Goal: Task Accomplishment & Management: Use online tool/utility

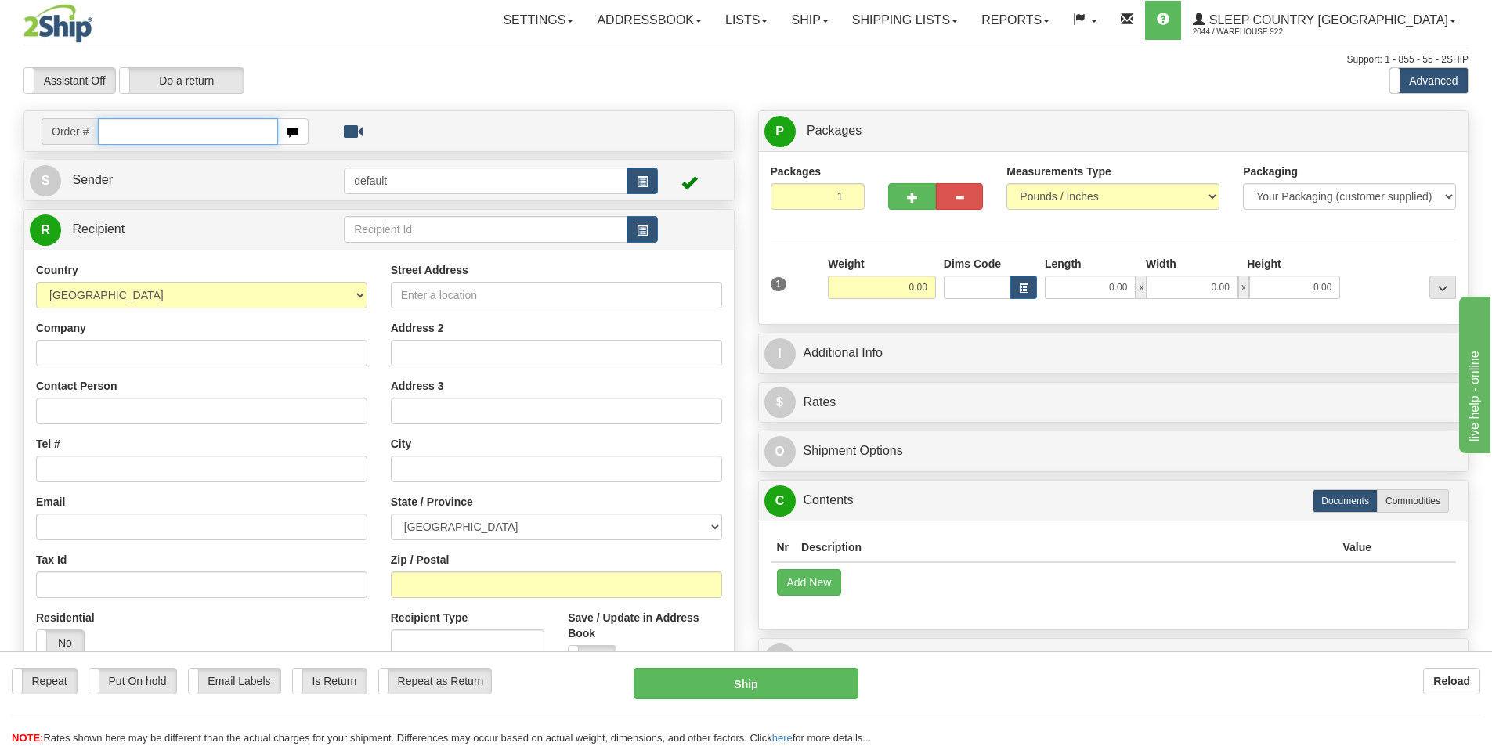
drag, startPoint x: 215, startPoint y: 127, endPoint x: 272, endPoint y: 157, distance: 65.5
click at [224, 135] on input "text" at bounding box center [188, 131] width 180 height 27
paste input "9000I074642"
type input "9000I074642"
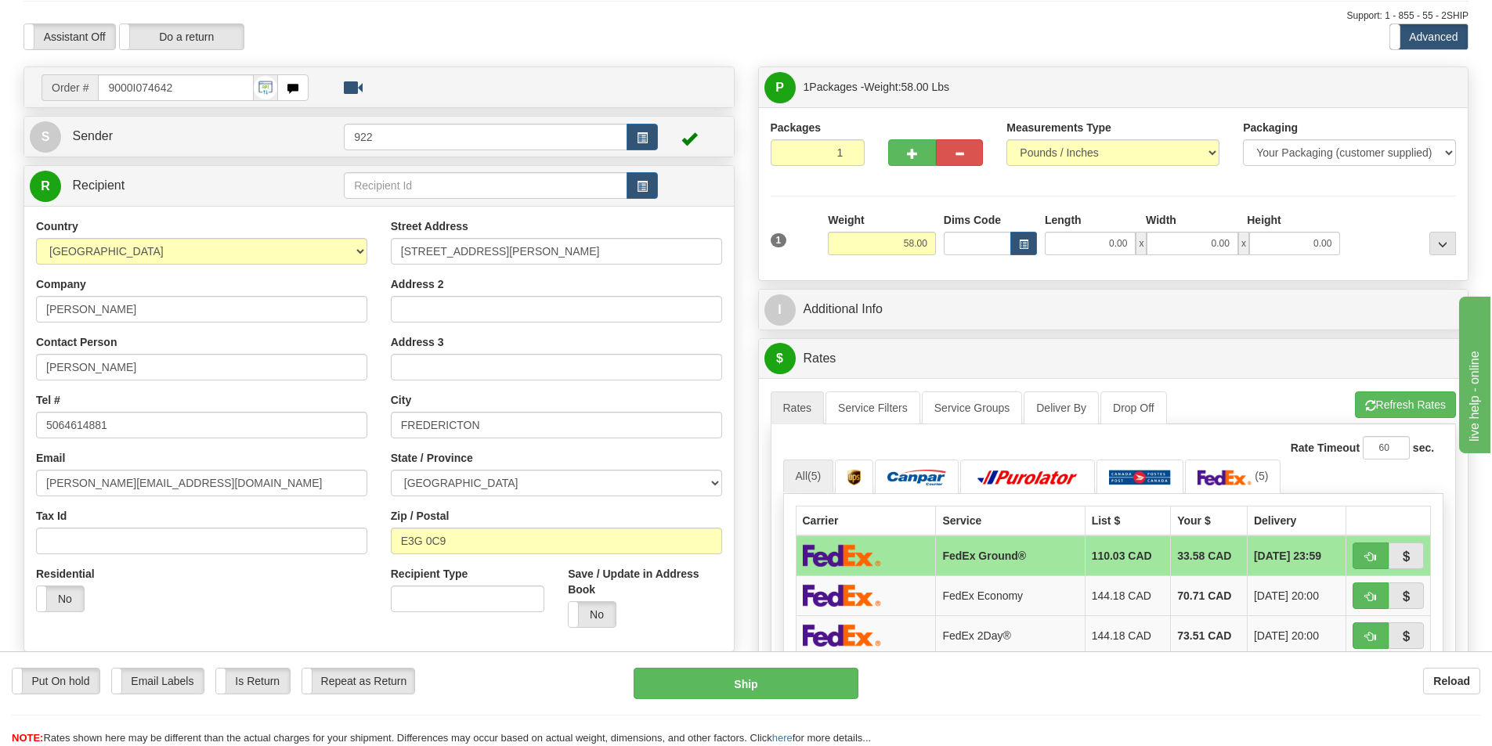
scroll to position [313, 0]
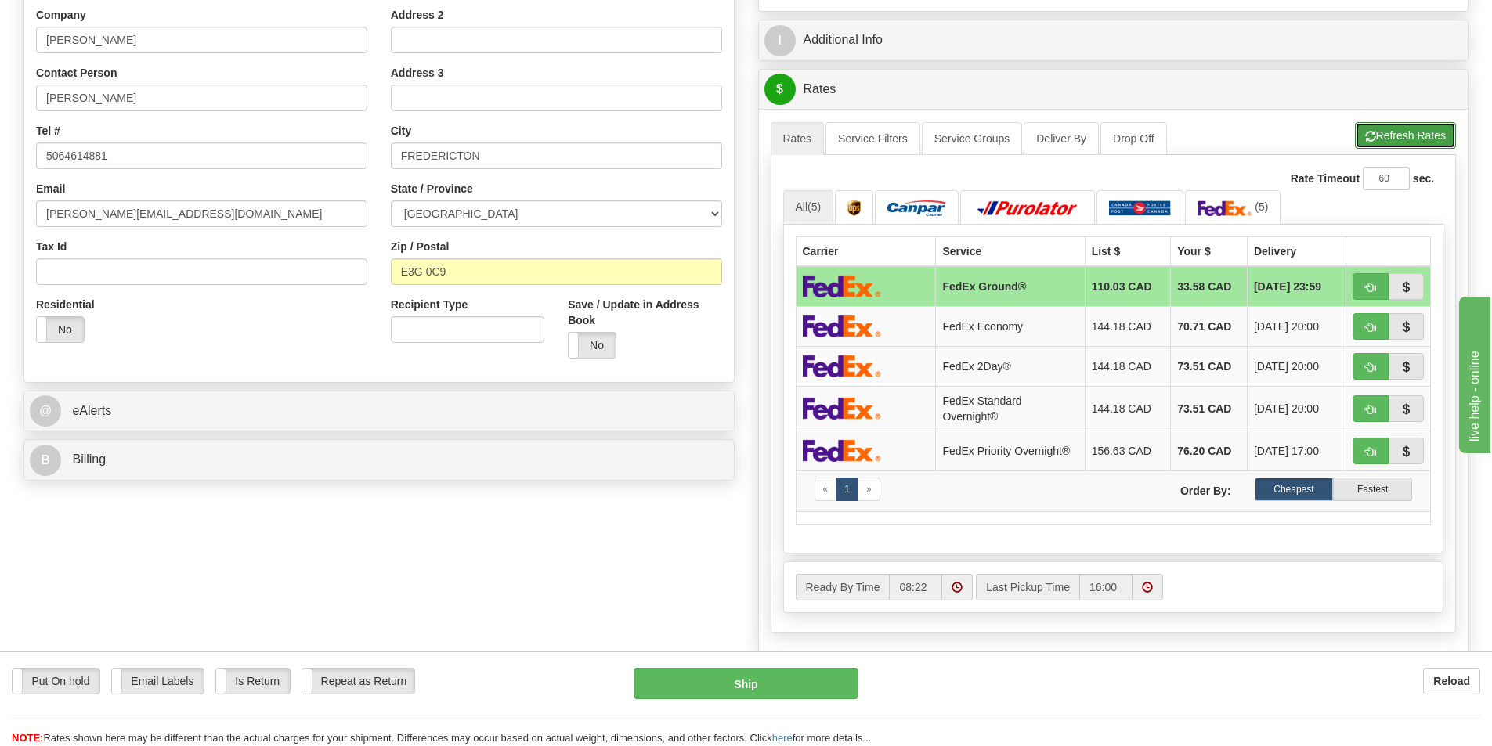
click at [1397, 137] on button "Refresh Rates" at bounding box center [1405, 135] width 101 height 27
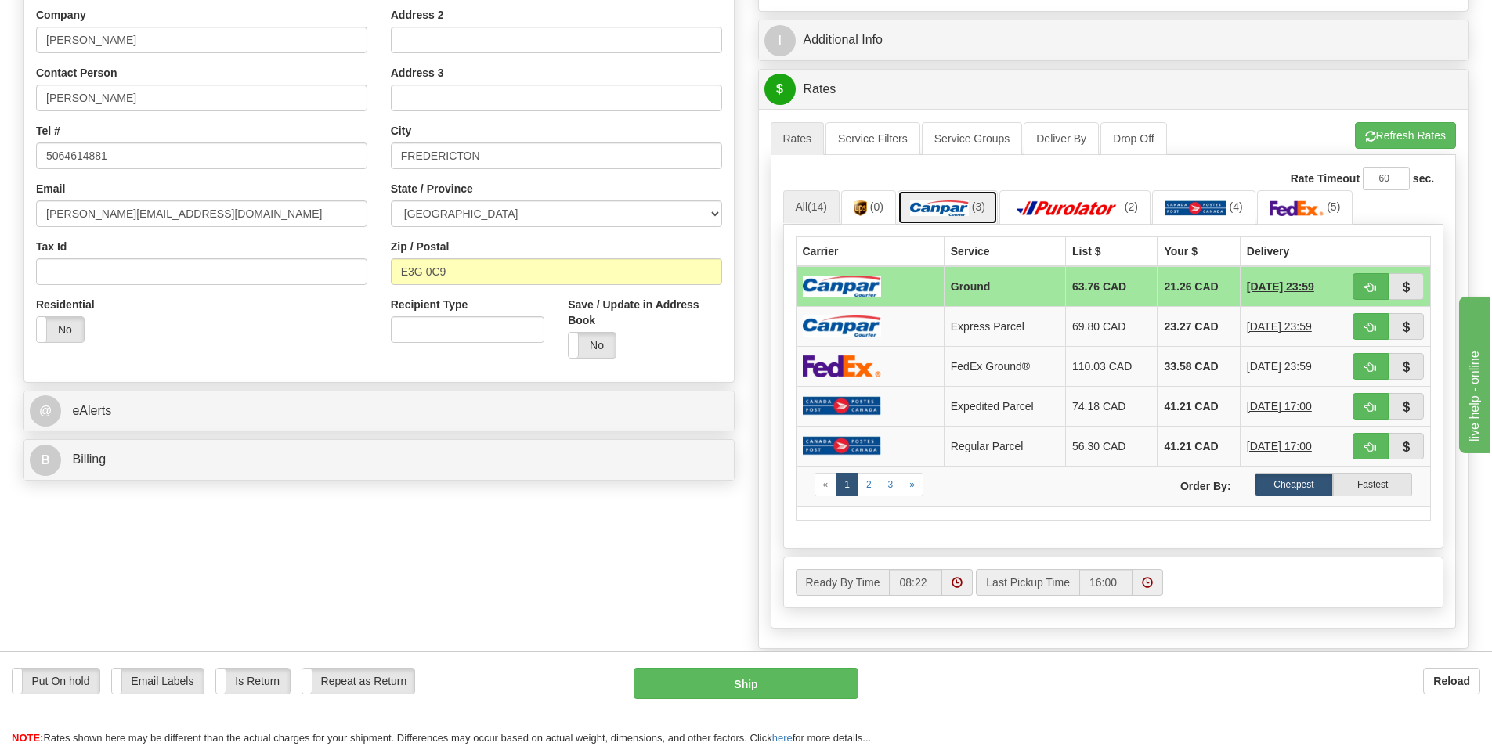
click at [954, 207] on img at bounding box center [939, 208] width 59 height 16
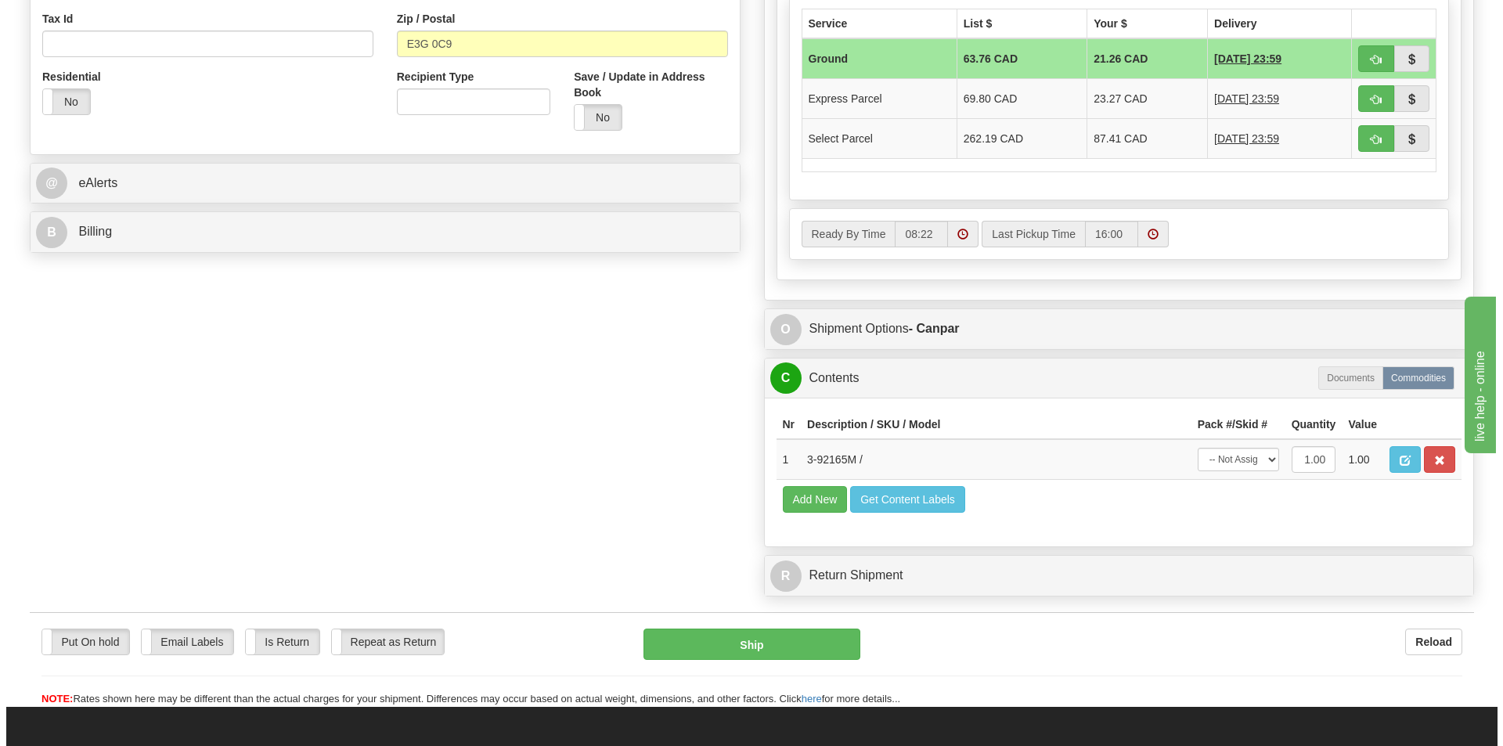
scroll to position [548, 0]
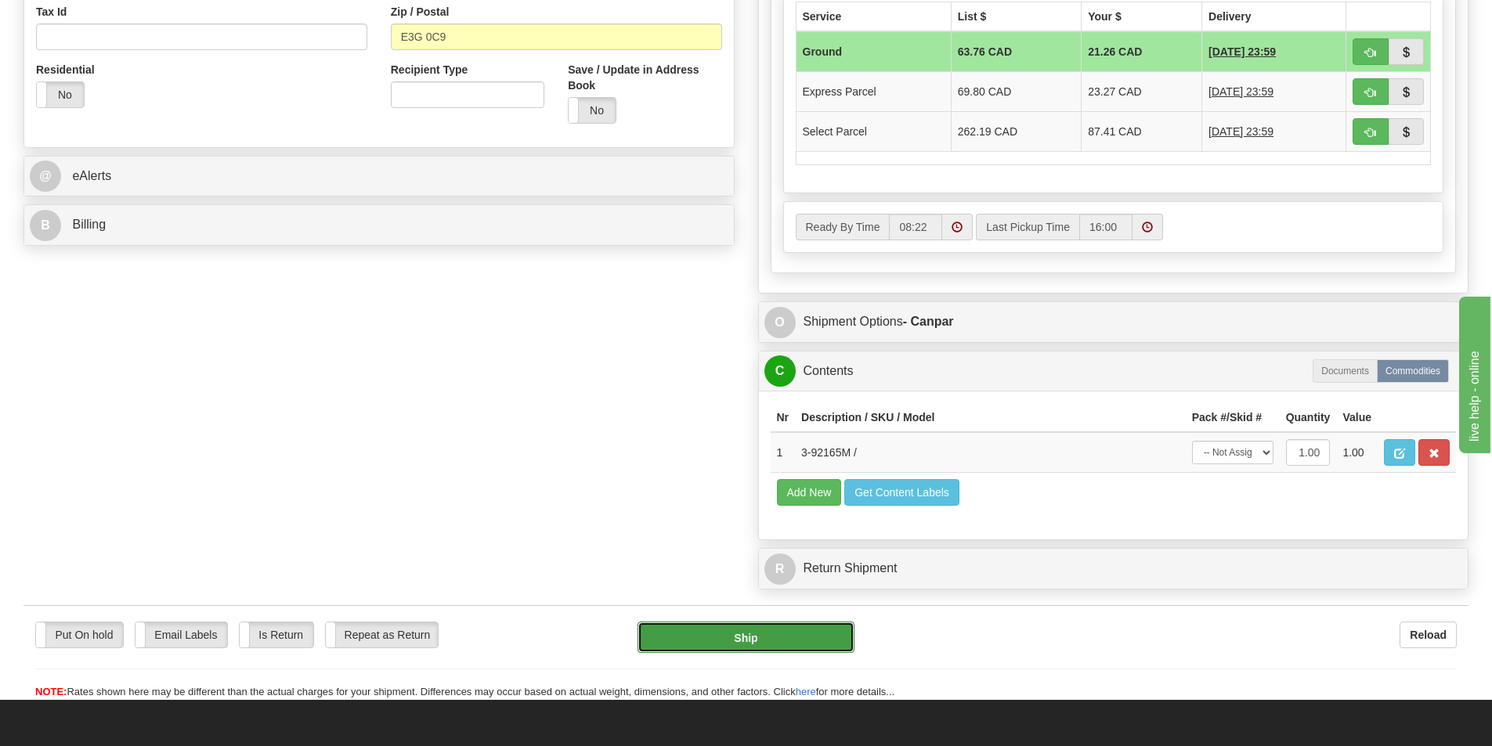
click at [773, 633] on button "Ship" at bounding box center [745, 637] width 217 height 31
type input "1"
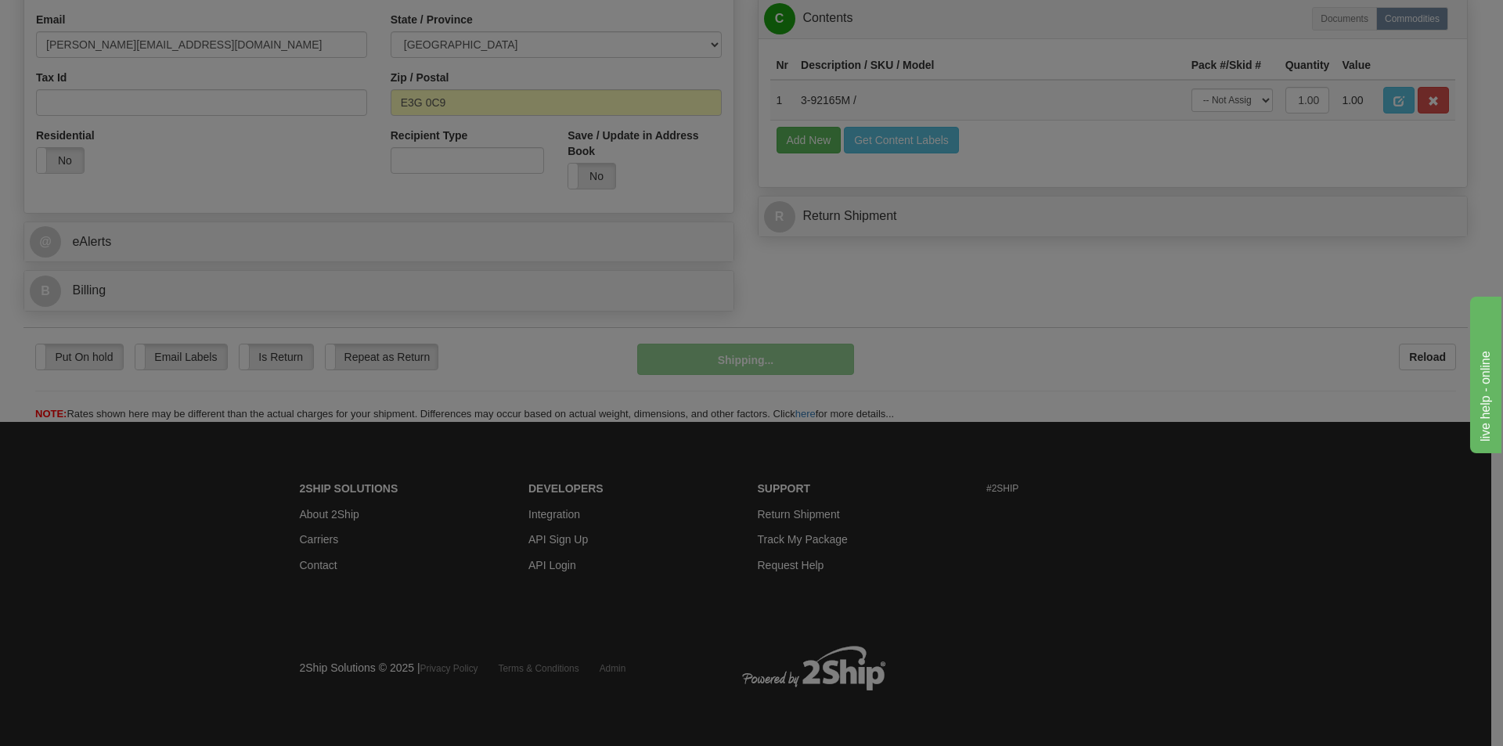
scroll to position [483, 0]
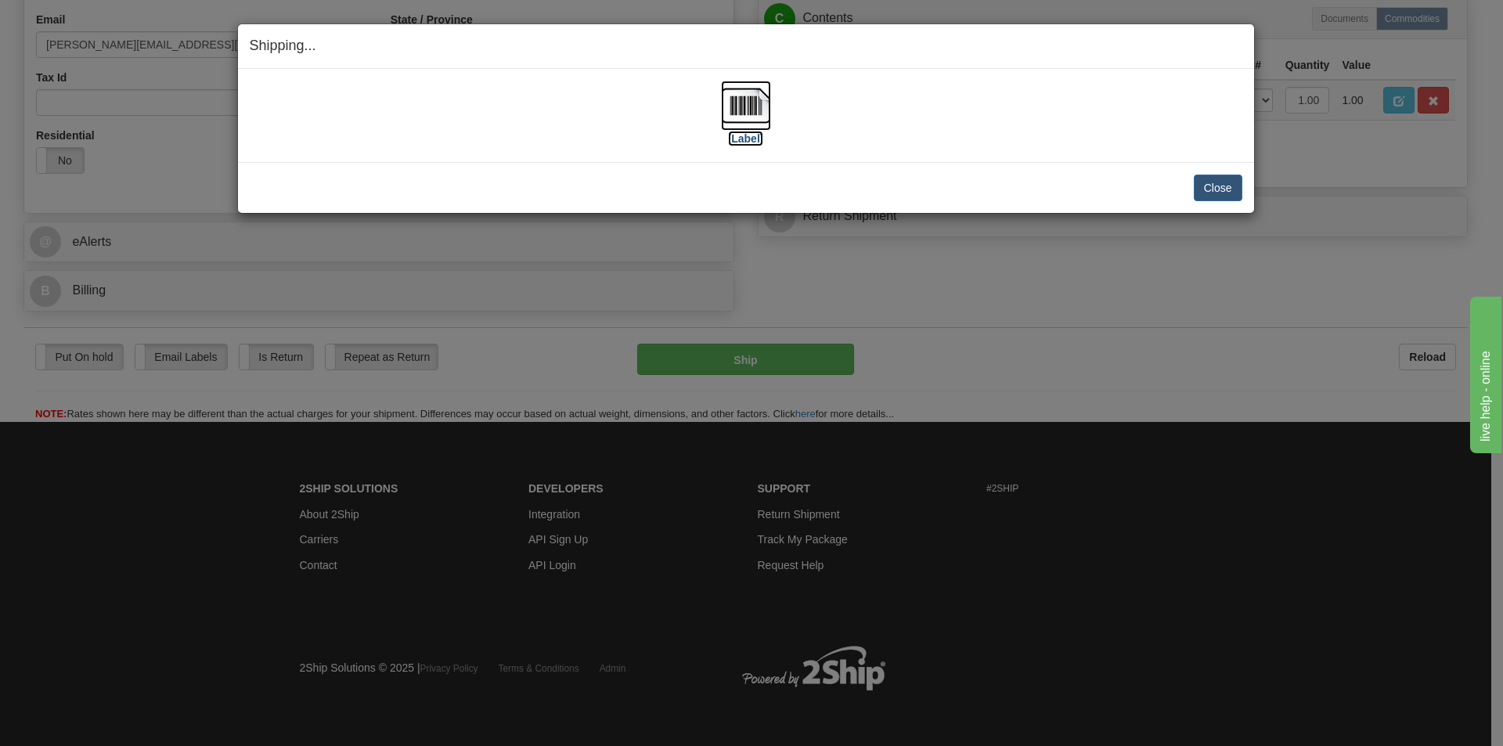
click at [743, 110] on img at bounding box center [746, 106] width 50 height 50
click at [889, 132] on div "[Label]" at bounding box center [746, 116] width 993 height 70
click at [1210, 189] on button "Close" at bounding box center [1218, 188] width 49 height 27
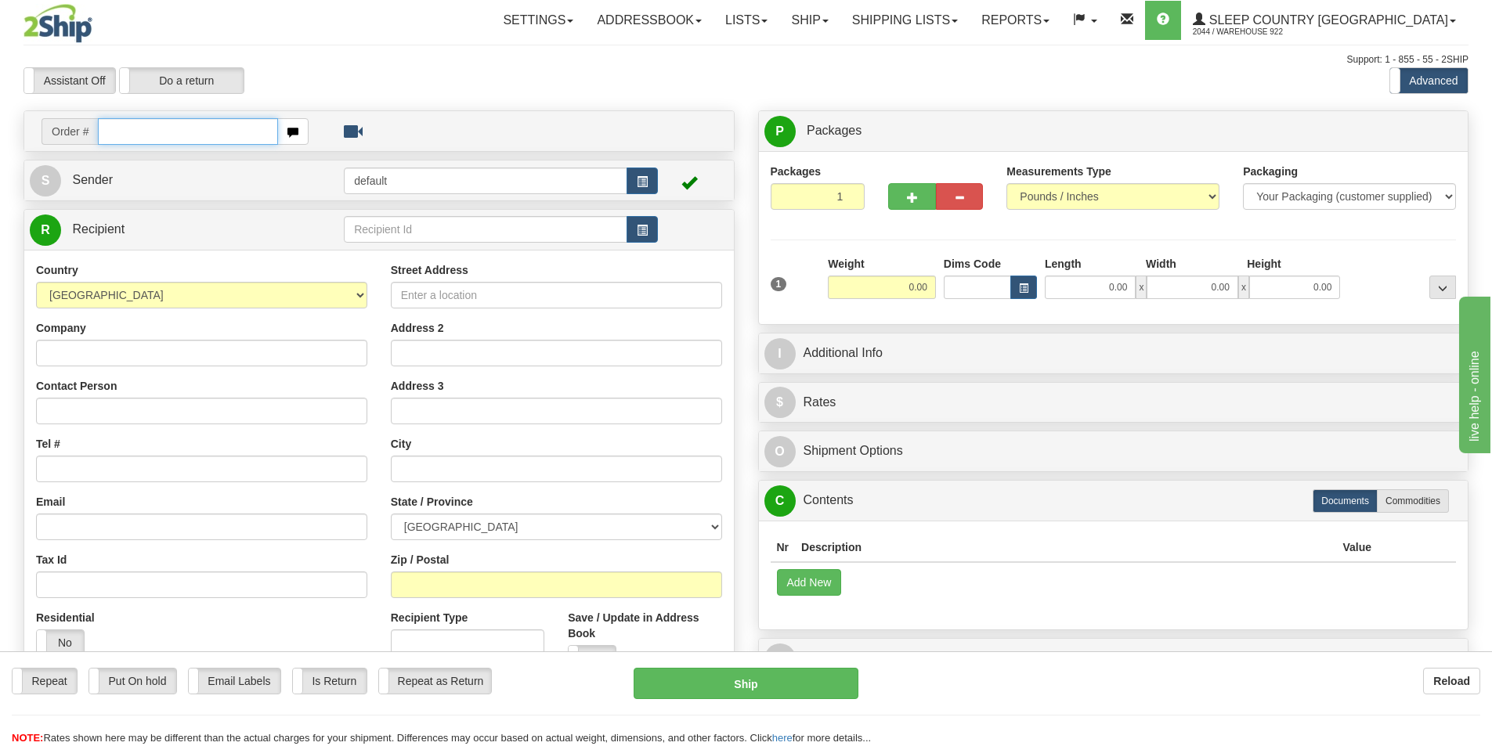
click at [204, 127] on input "text" at bounding box center [188, 131] width 180 height 27
paste input "9002I077373"
type input "9002I077373"
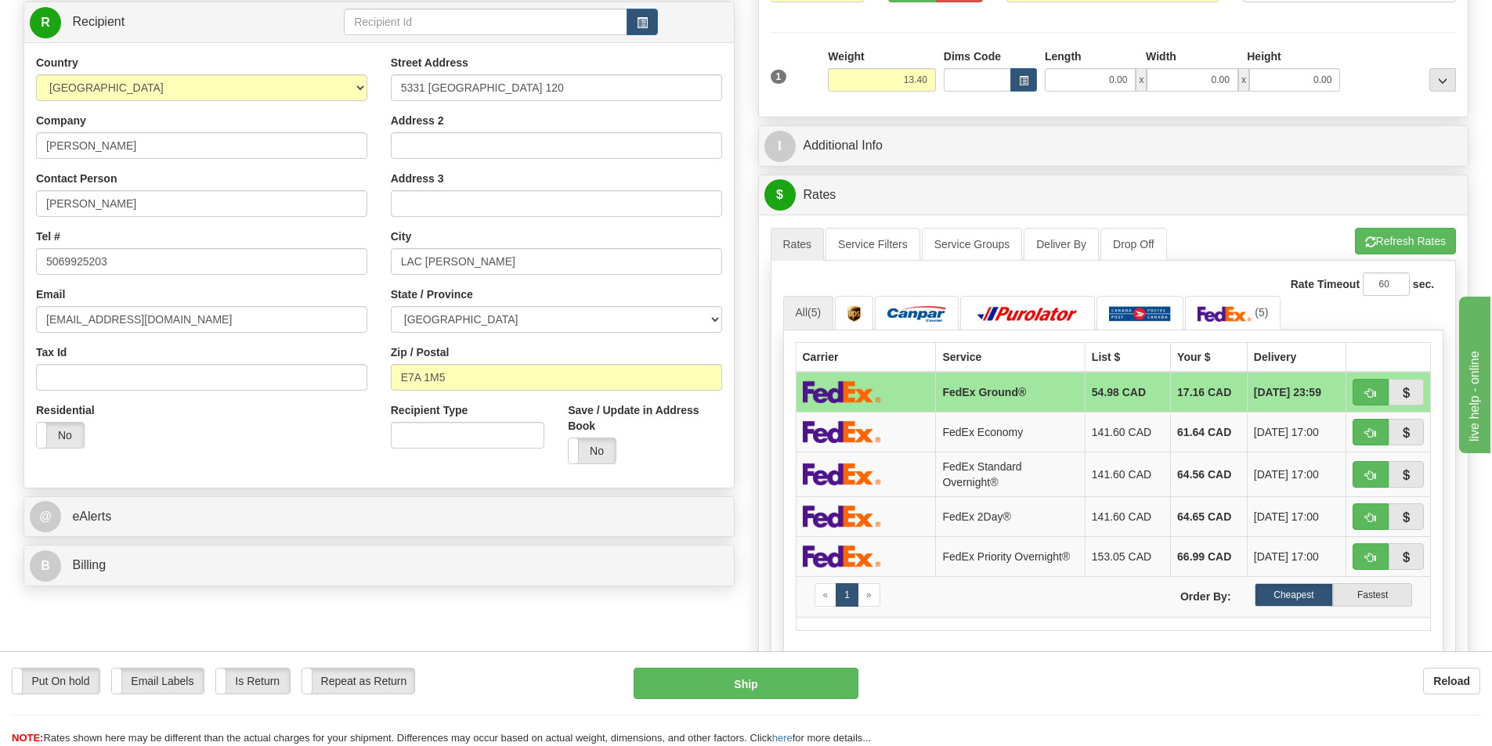
scroll to position [235, 0]
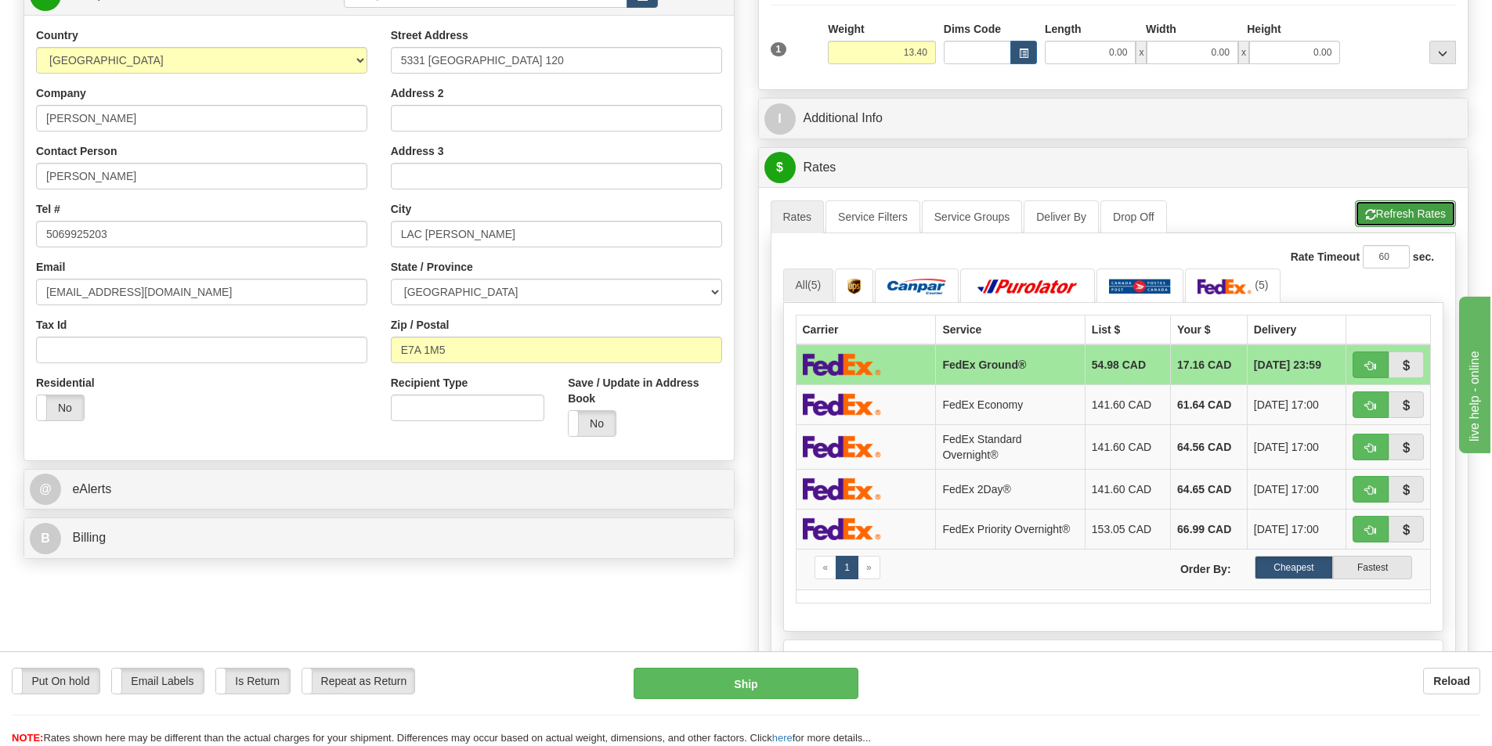
click at [1383, 212] on button "Refresh Rates" at bounding box center [1405, 213] width 101 height 27
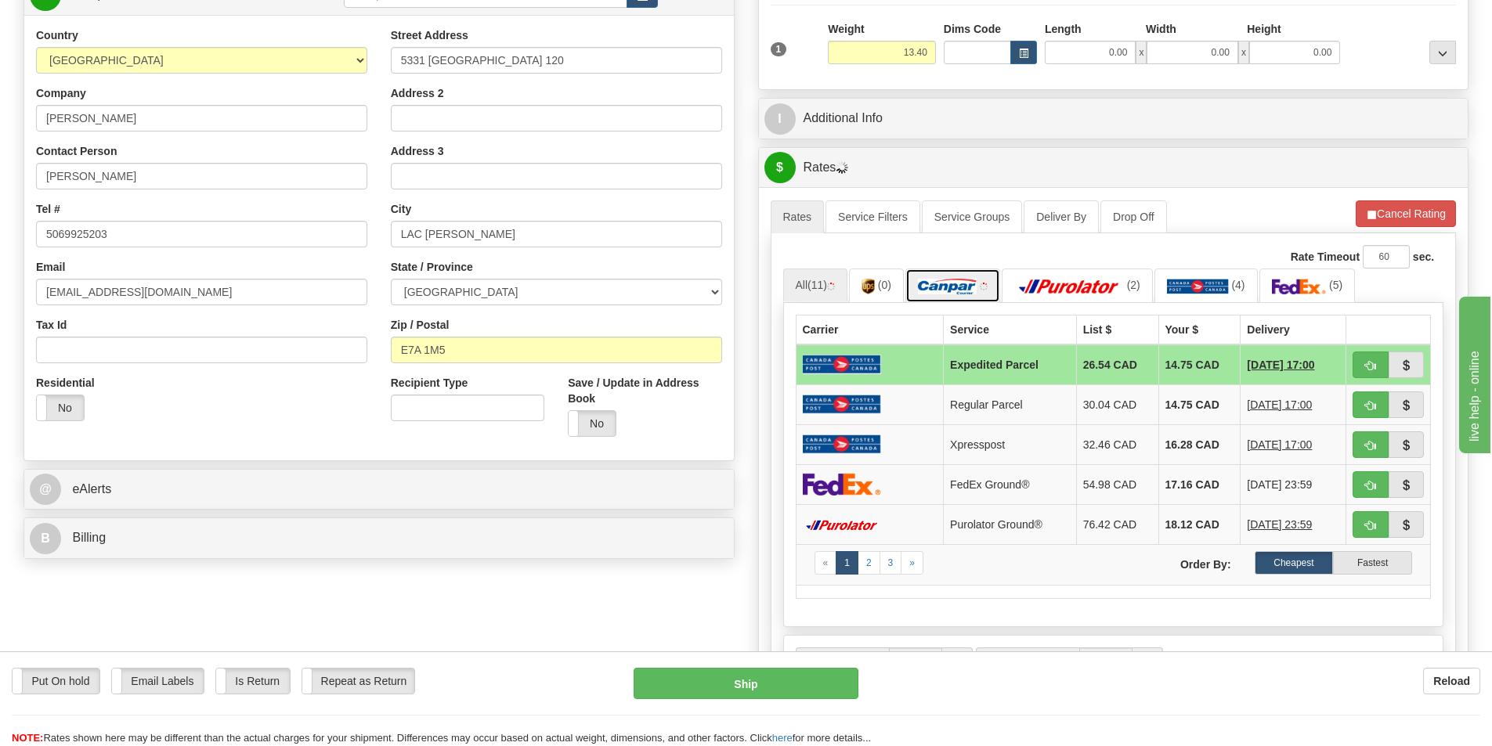
click at [954, 288] on img at bounding box center [947, 287] width 59 height 16
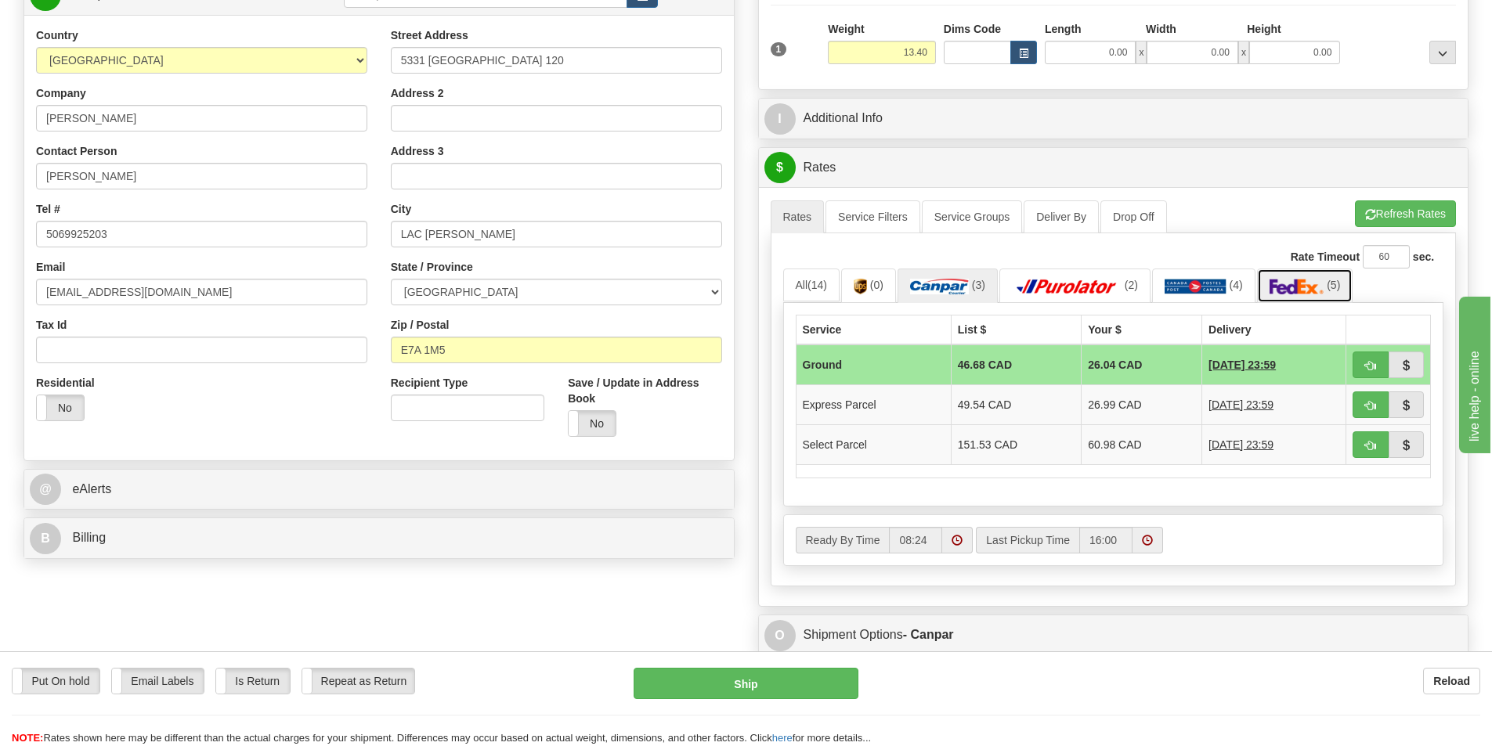
click at [1301, 278] on link "(5)" at bounding box center [1305, 286] width 96 height 34
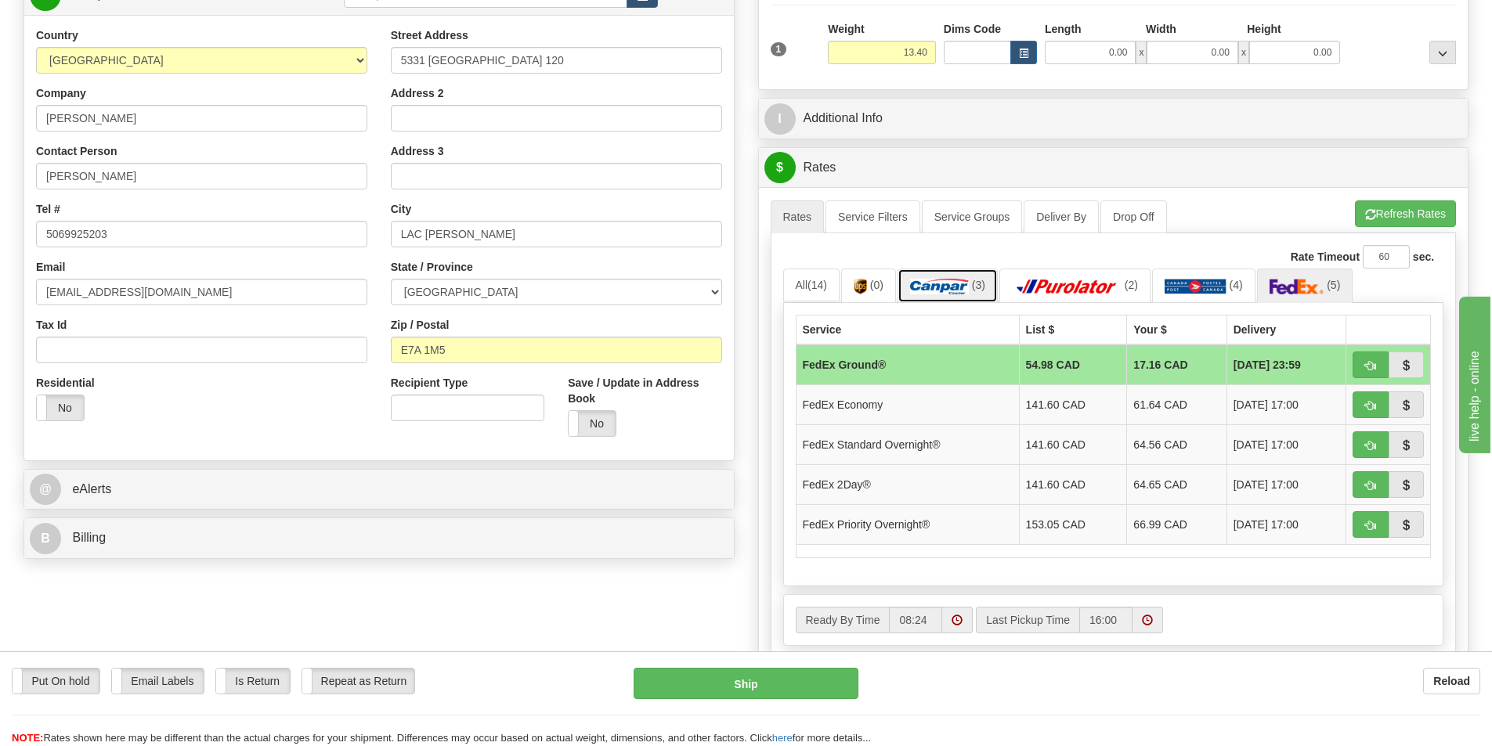
click at [945, 280] on img at bounding box center [939, 287] width 59 height 16
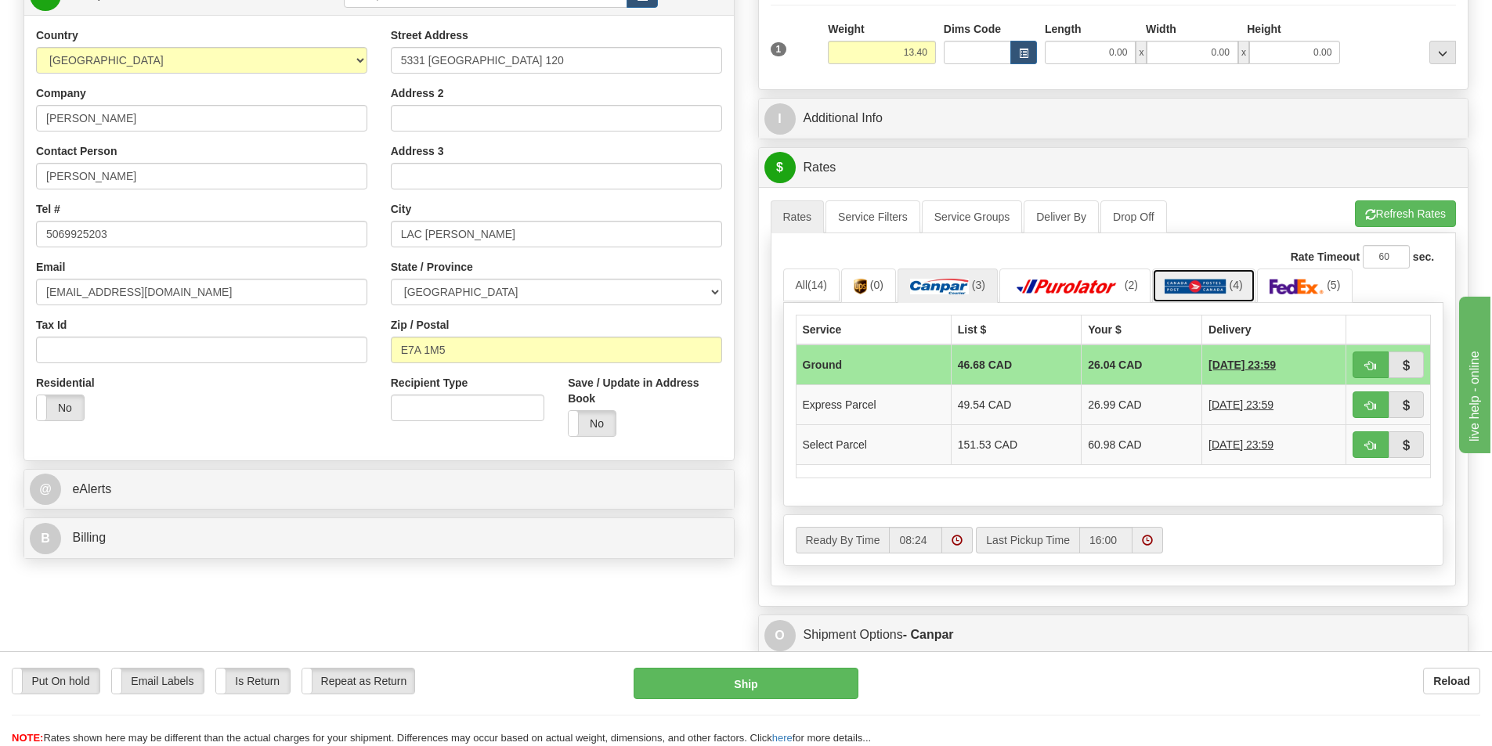
click at [1217, 275] on link "(4)" at bounding box center [1203, 286] width 103 height 34
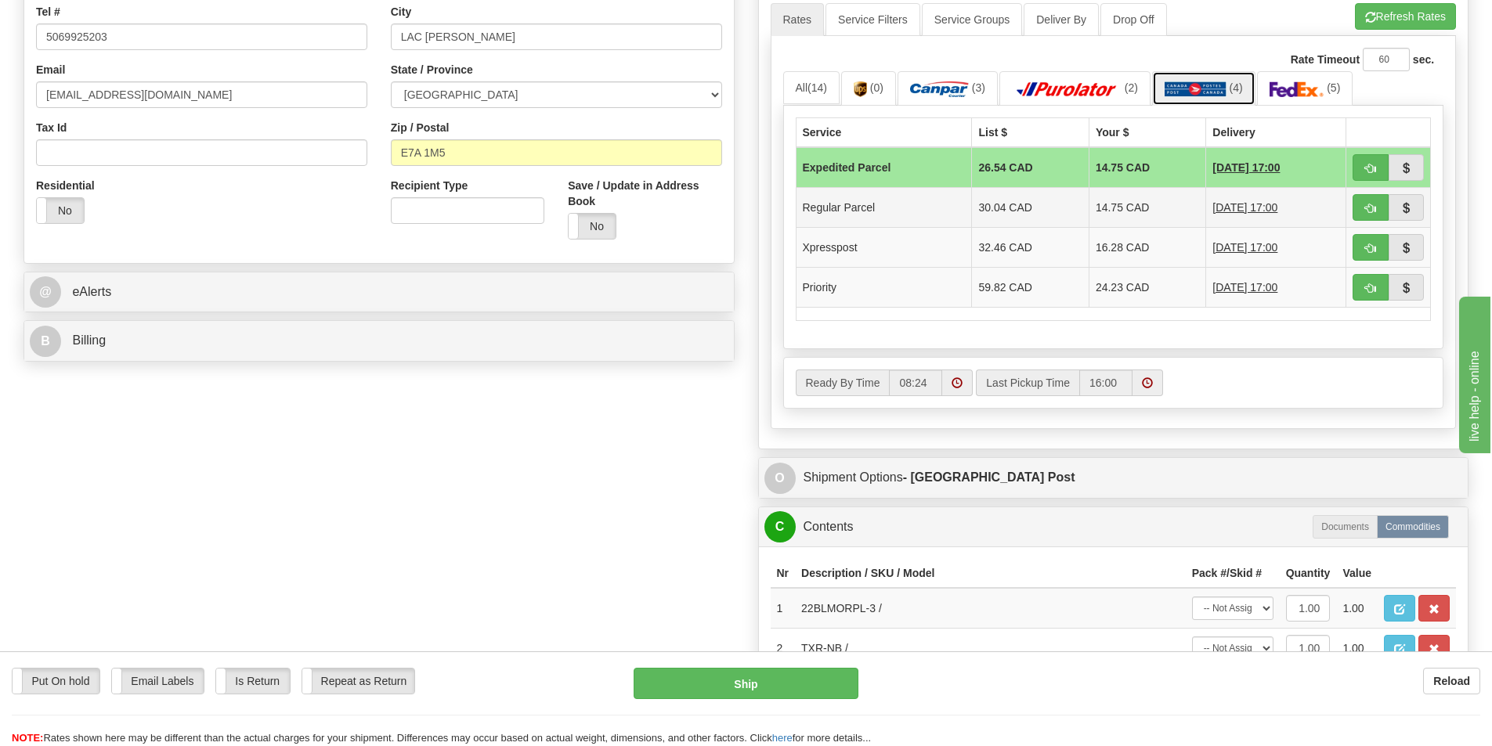
scroll to position [313, 0]
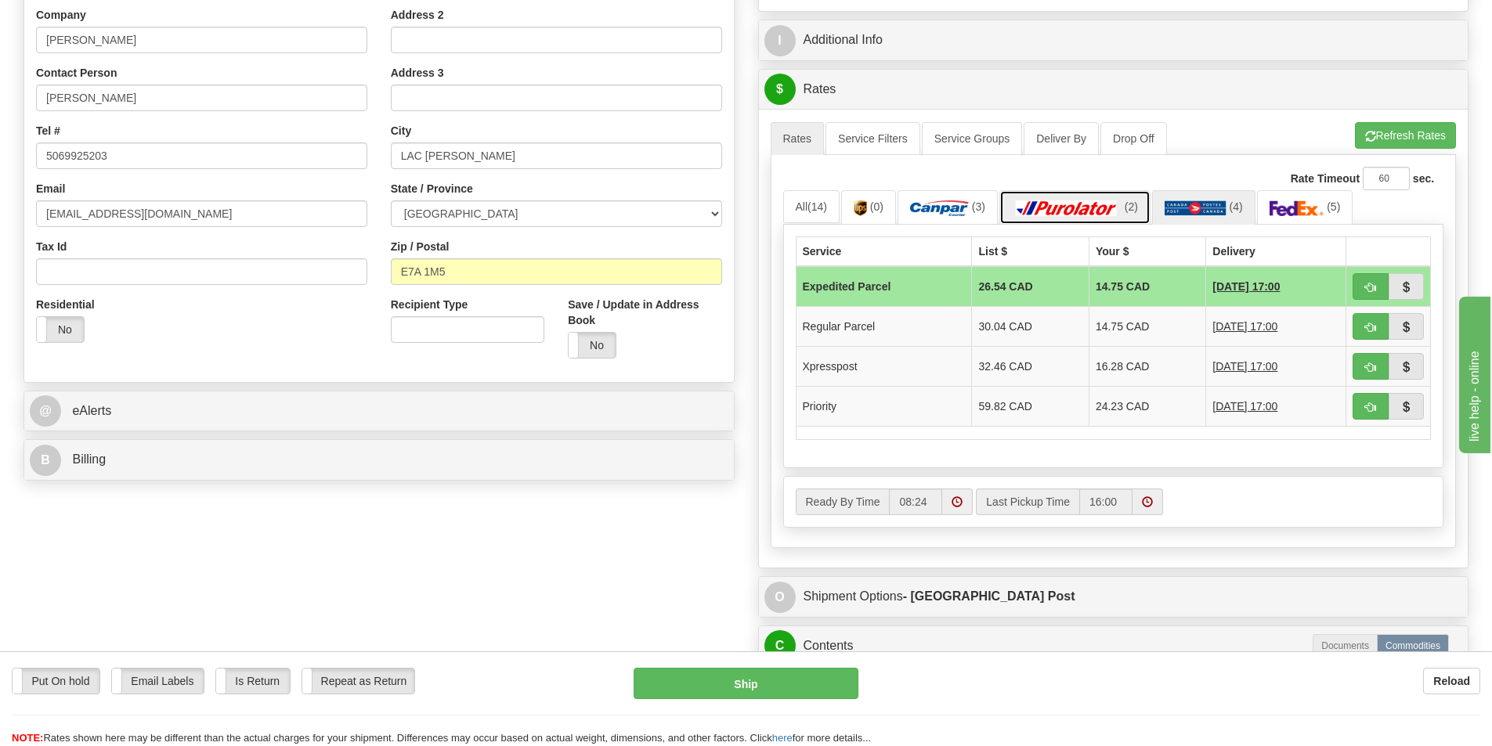
click at [1088, 217] on link "(2)" at bounding box center [1074, 207] width 151 height 34
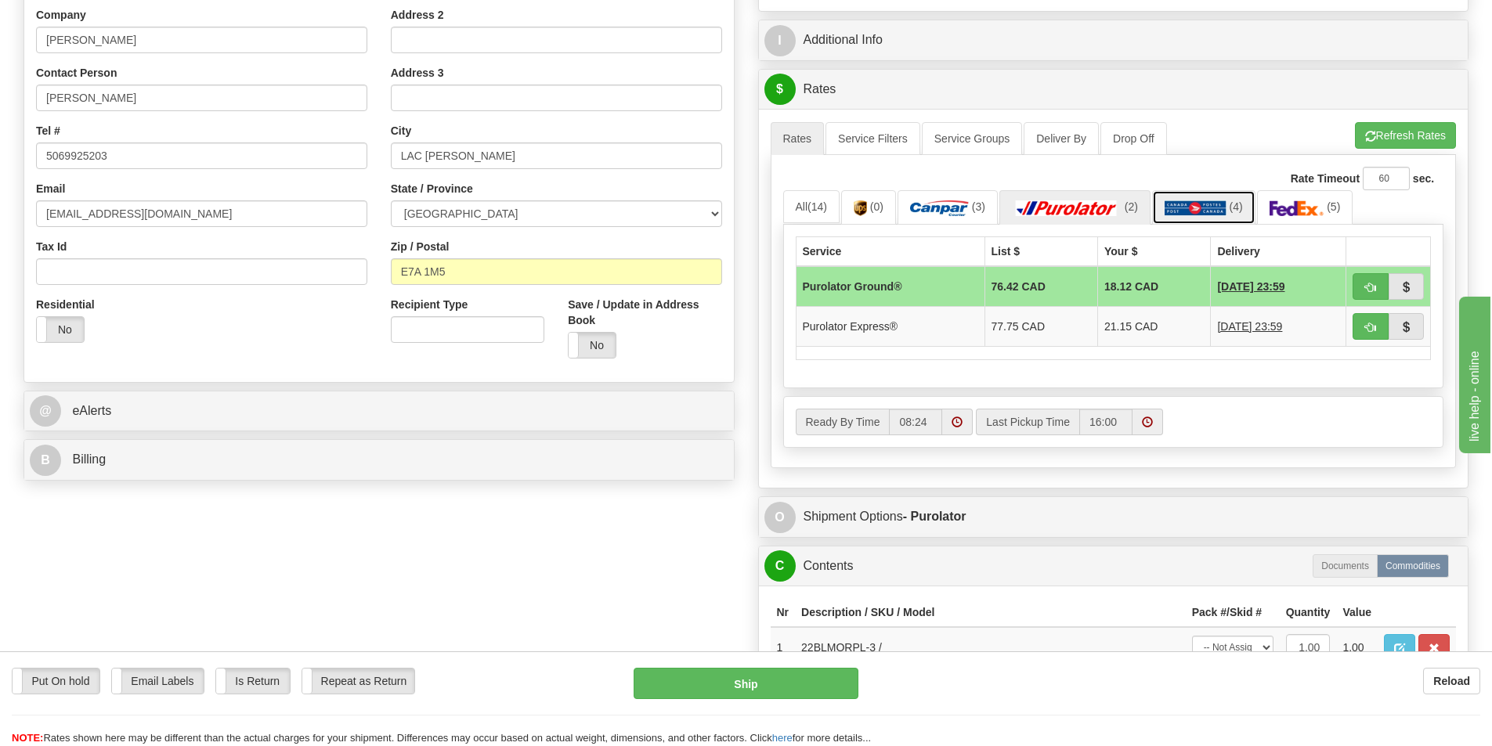
click at [1196, 201] on img at bounding box center [1195, 208] width 62 height 16
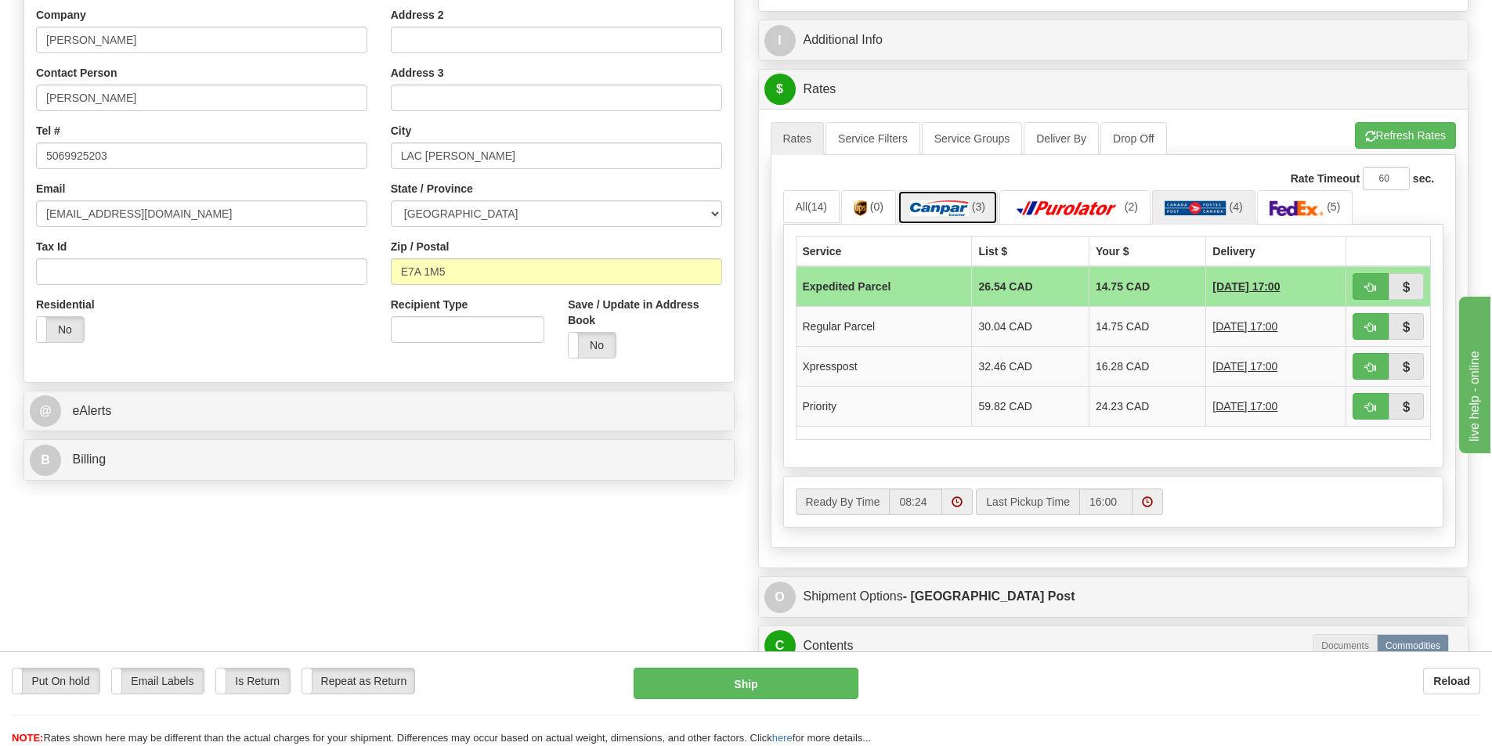
click at [933, 203] on img at bounding box center [939, 208] width 59 height 16
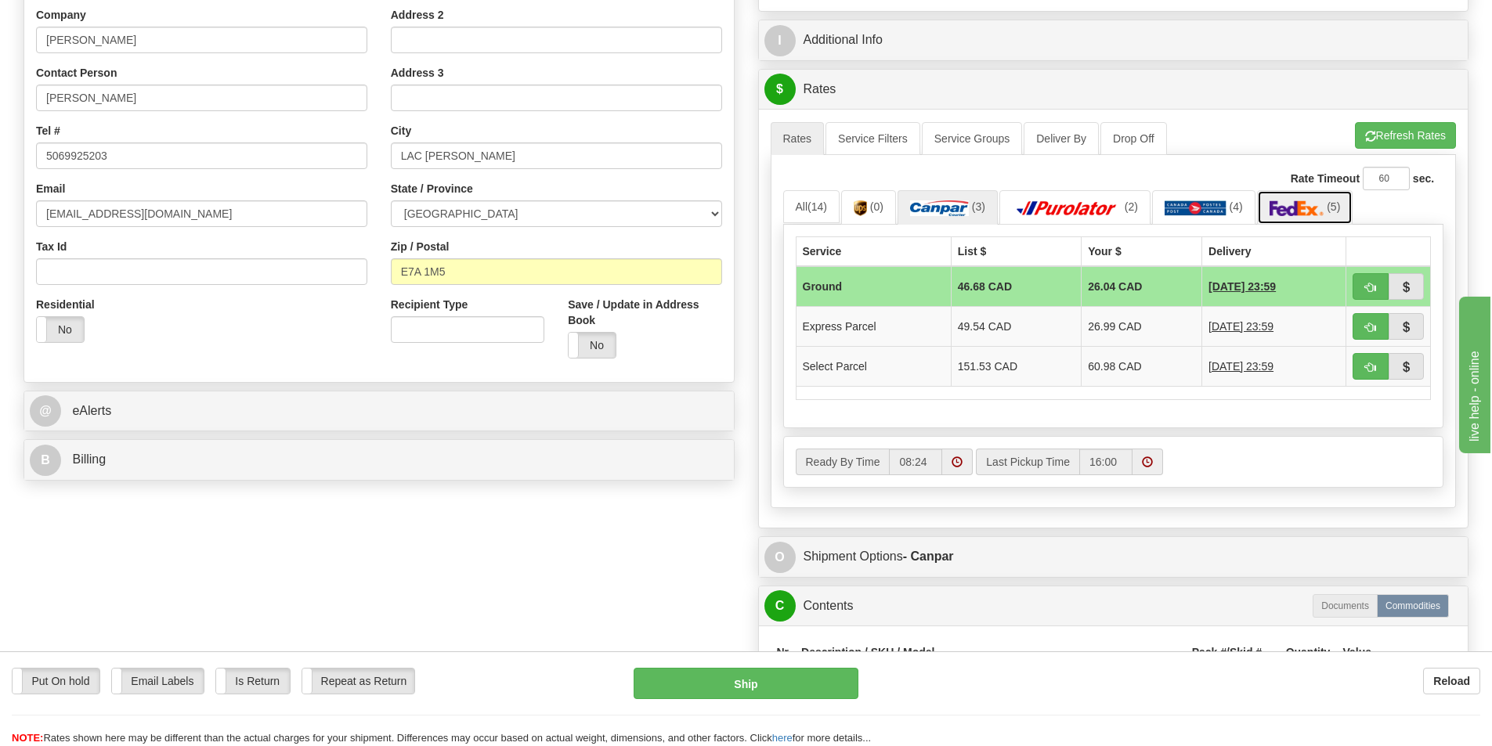
click at [1322, 207] on img at bounding box center [1296, 208] width 55 height 16
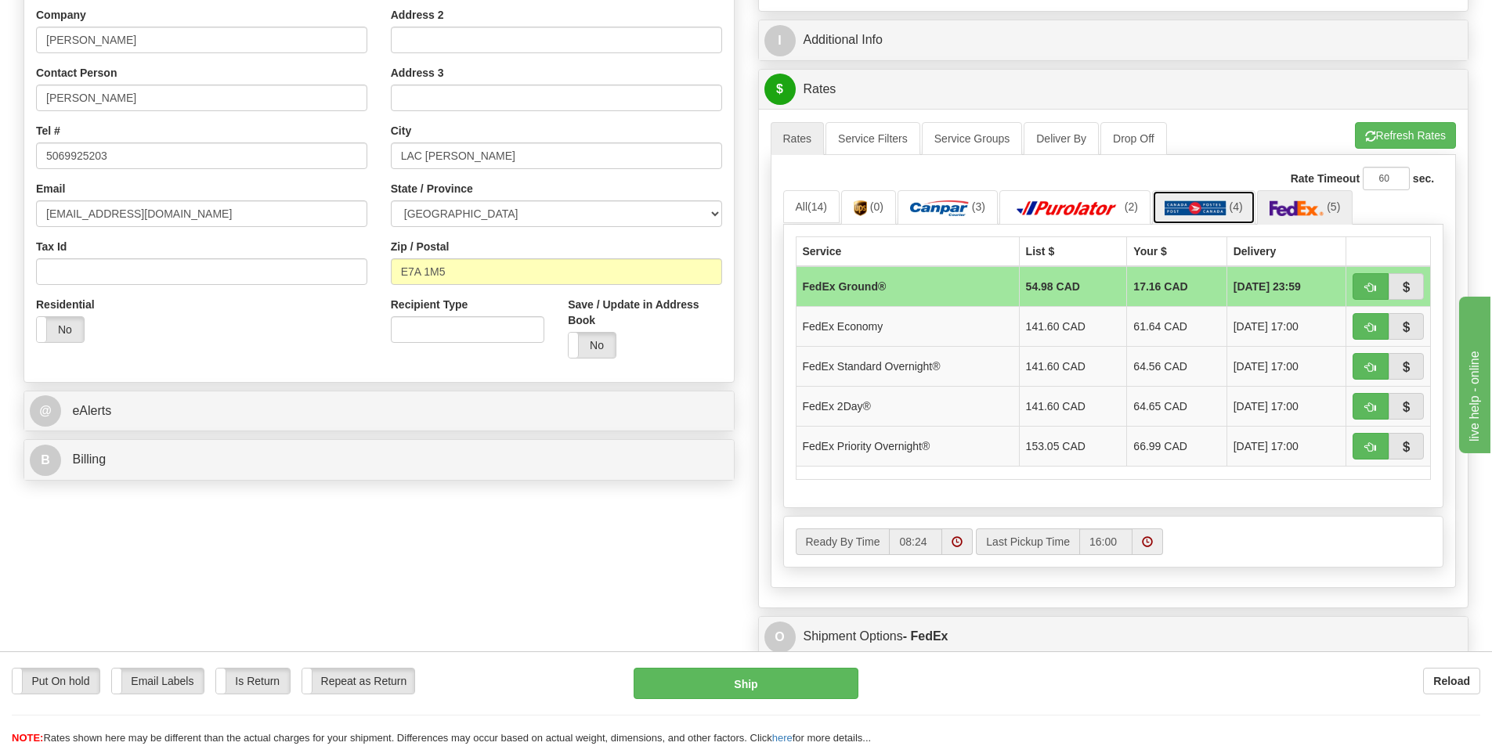
click at [1195, 203] on img at bounding box center [1195, 208] width 62 height 16
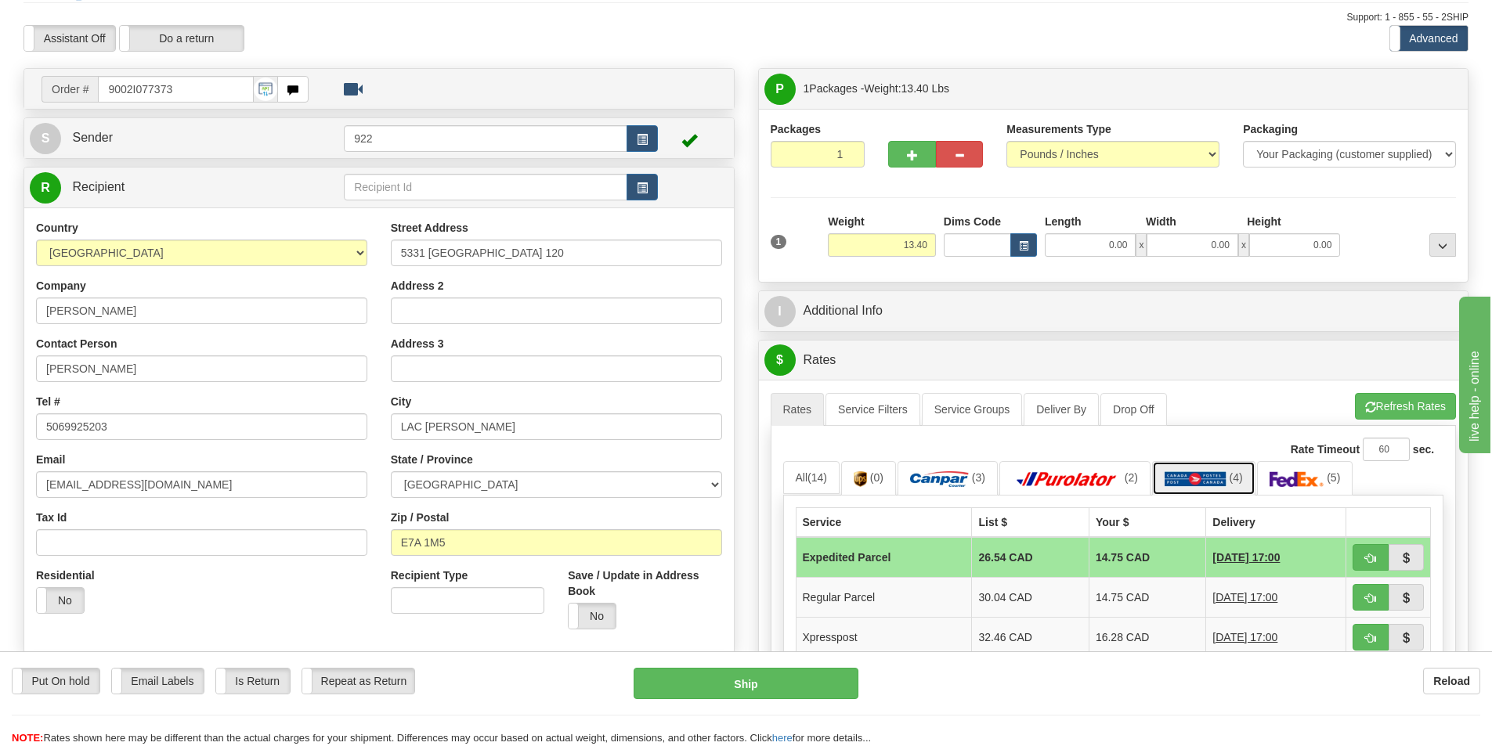
scroll to position [78, 0]
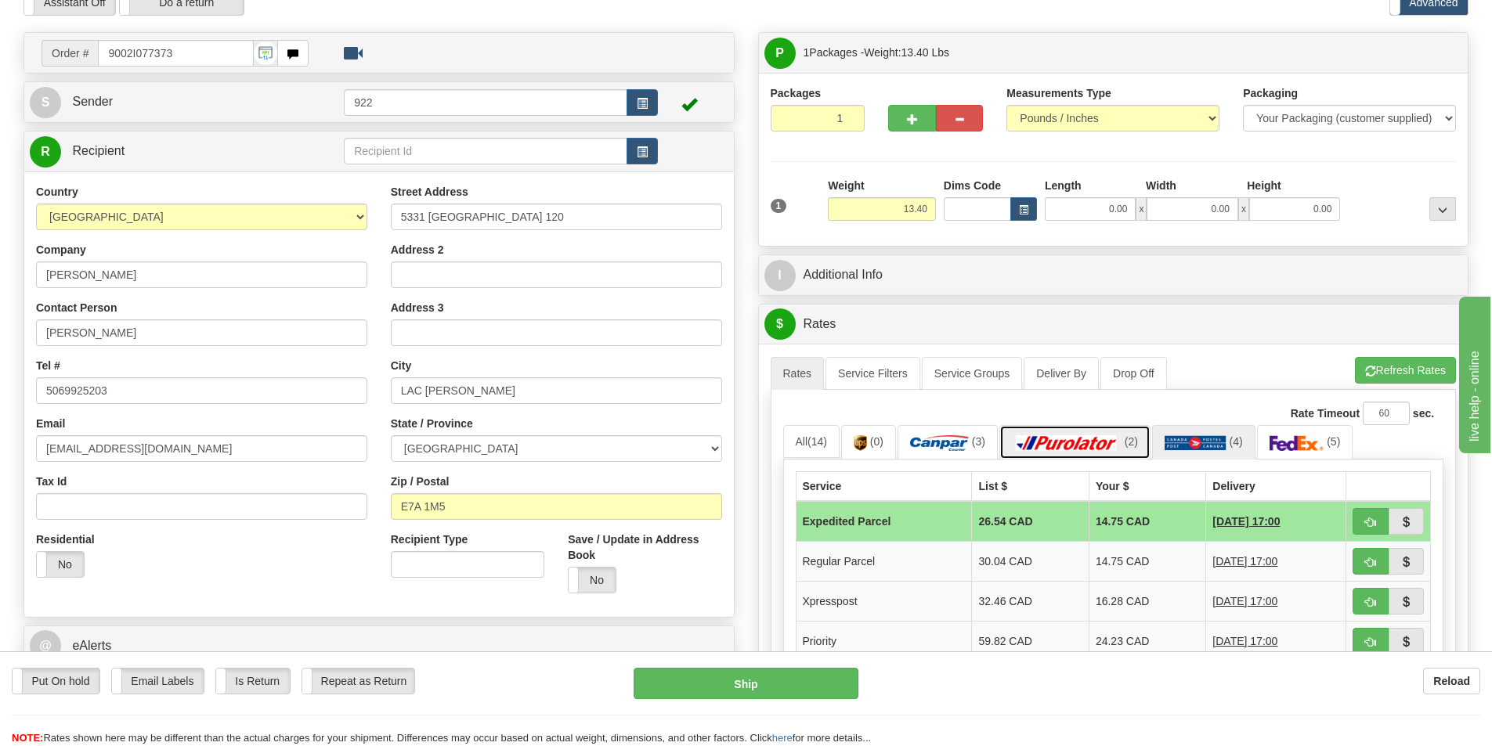
click at [1077, 443] on img at bounding box center [1067, 443] width 110 height 16
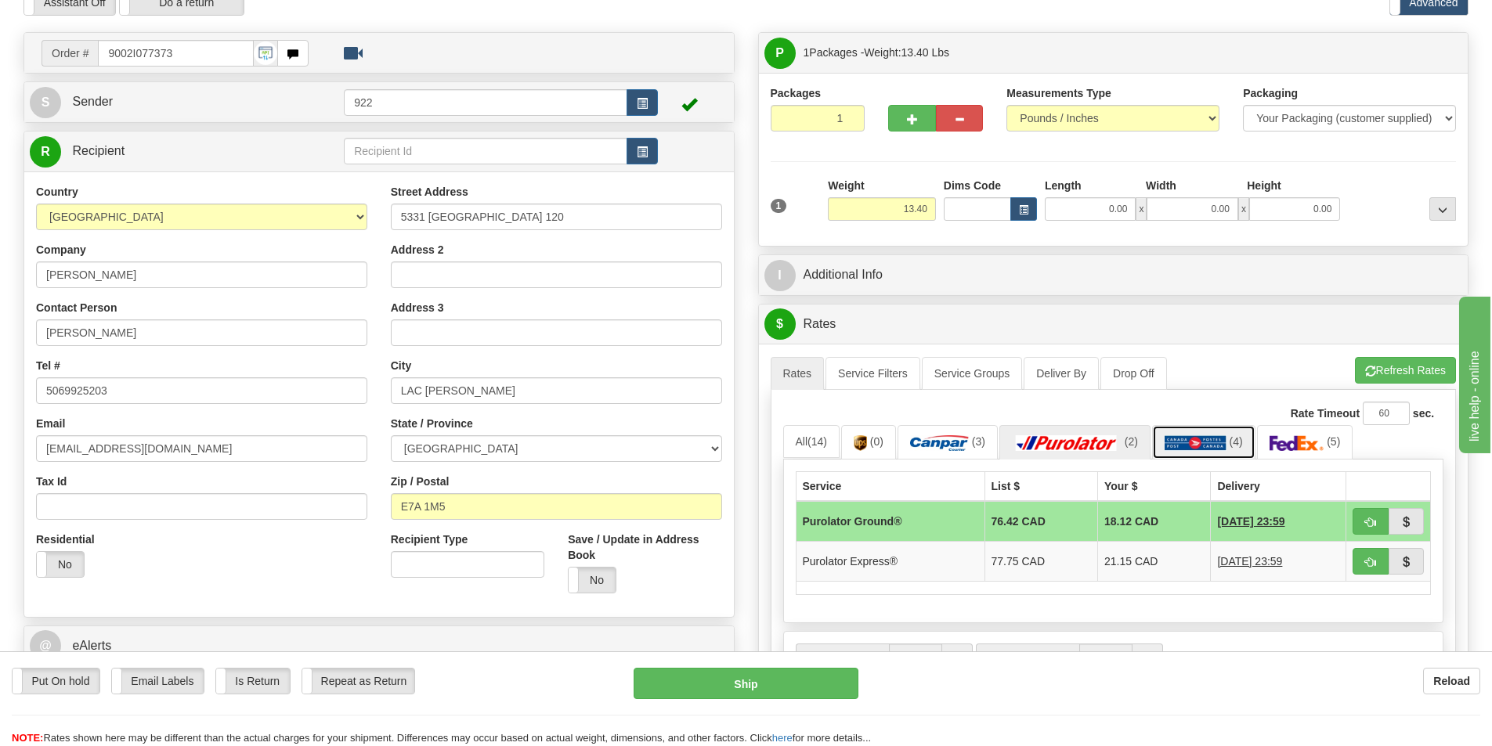
click at [1200, 441] on img at bounding box center [1195, 443] width 62 height 16
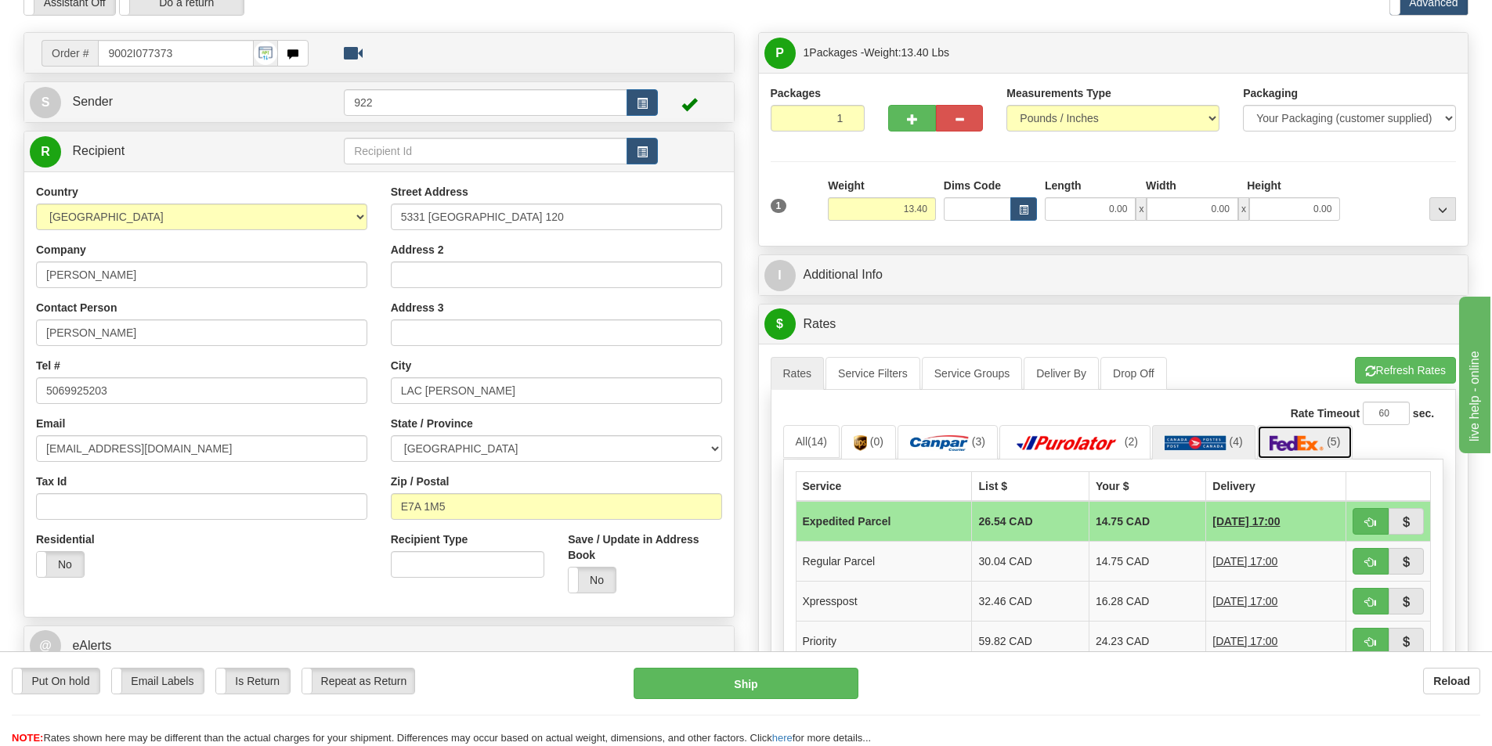
click at [1301, 448] on img at bounding box center [1296, 443] width 55 height 16
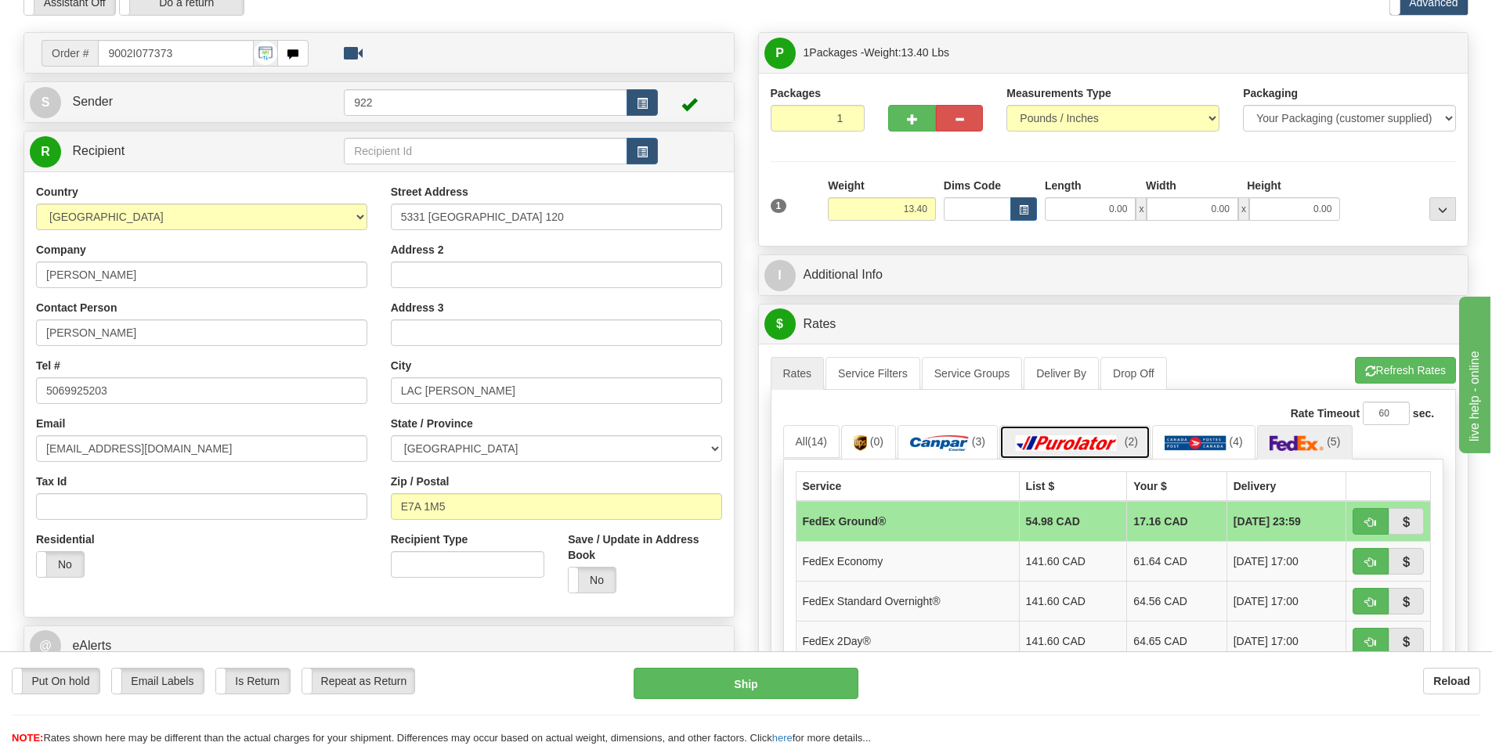
click at [1067, 439] on img at bounding box center [1067, 443] width 110 height 16
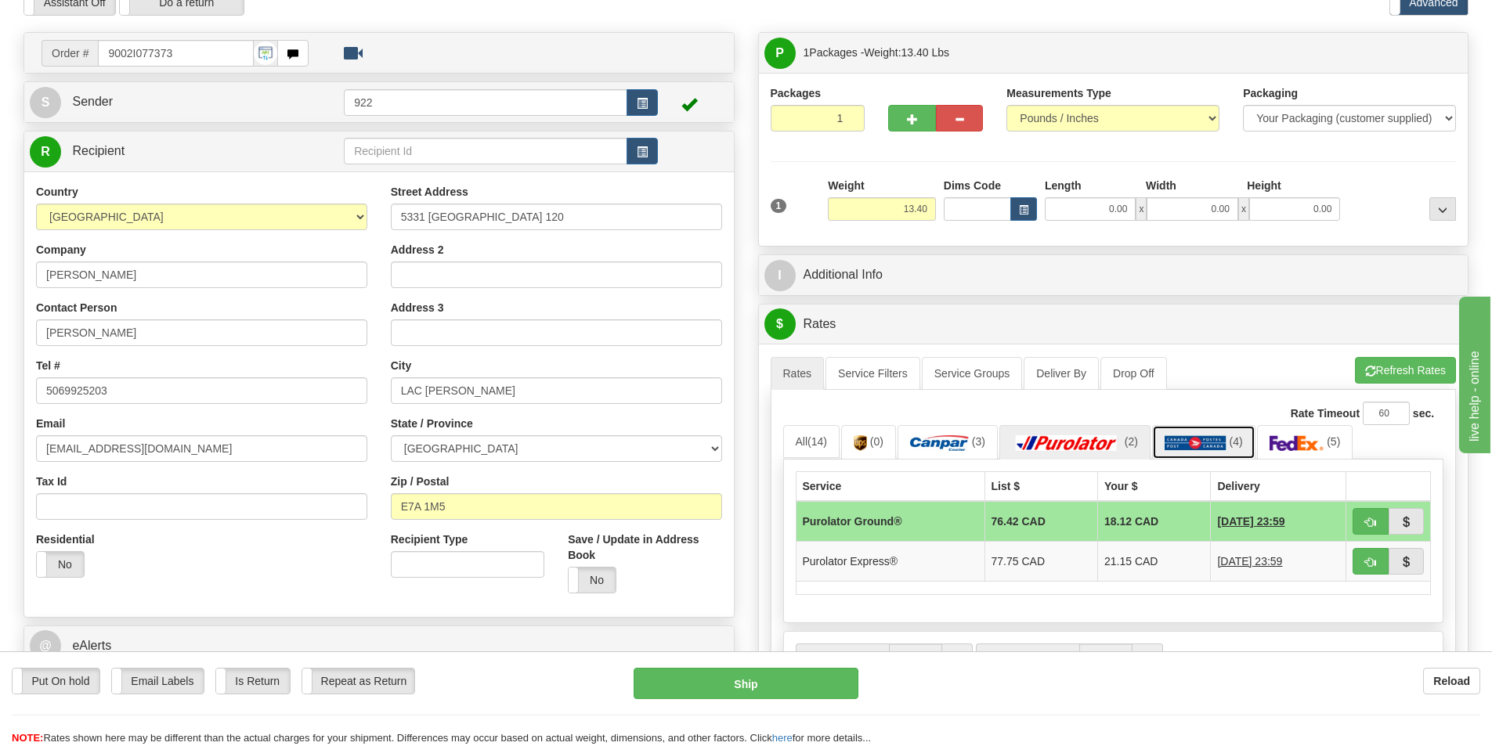
click at [1178, 441] on img at bounding box center [1195, 443] width 62 height 16
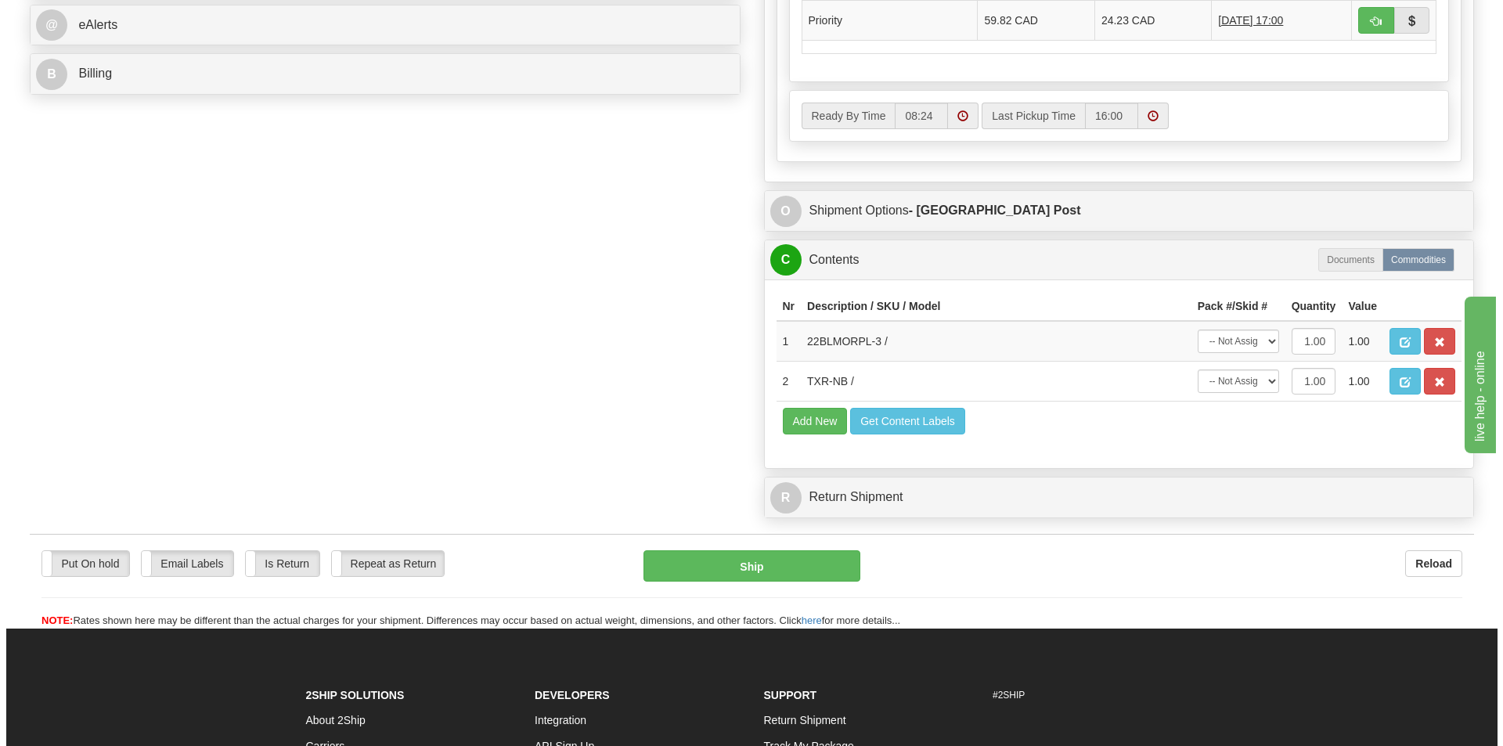
scroll to position [705, 0]
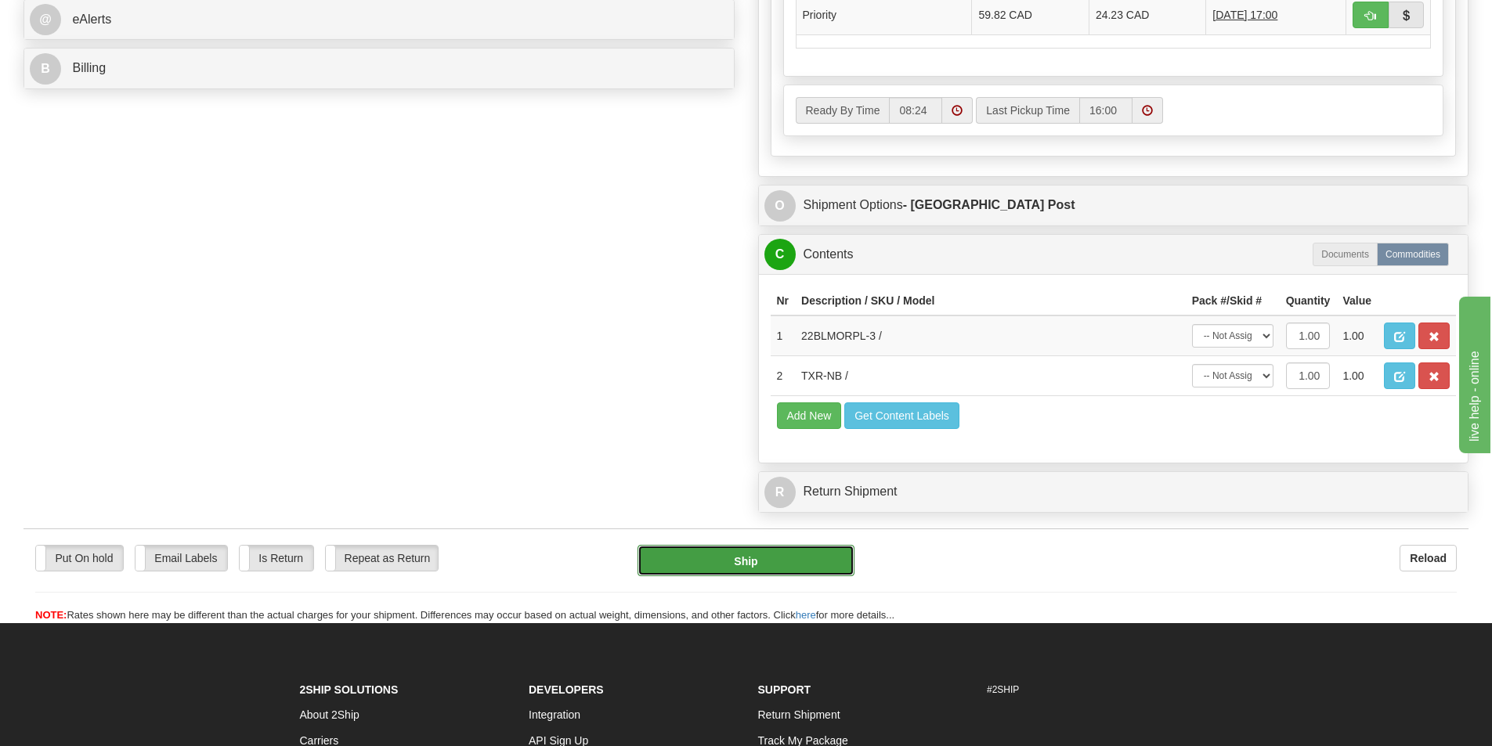
click at [753, 566] on button "Ship" at bounding box center [745, 560] width 217 height 31
type input "DOM.EP"
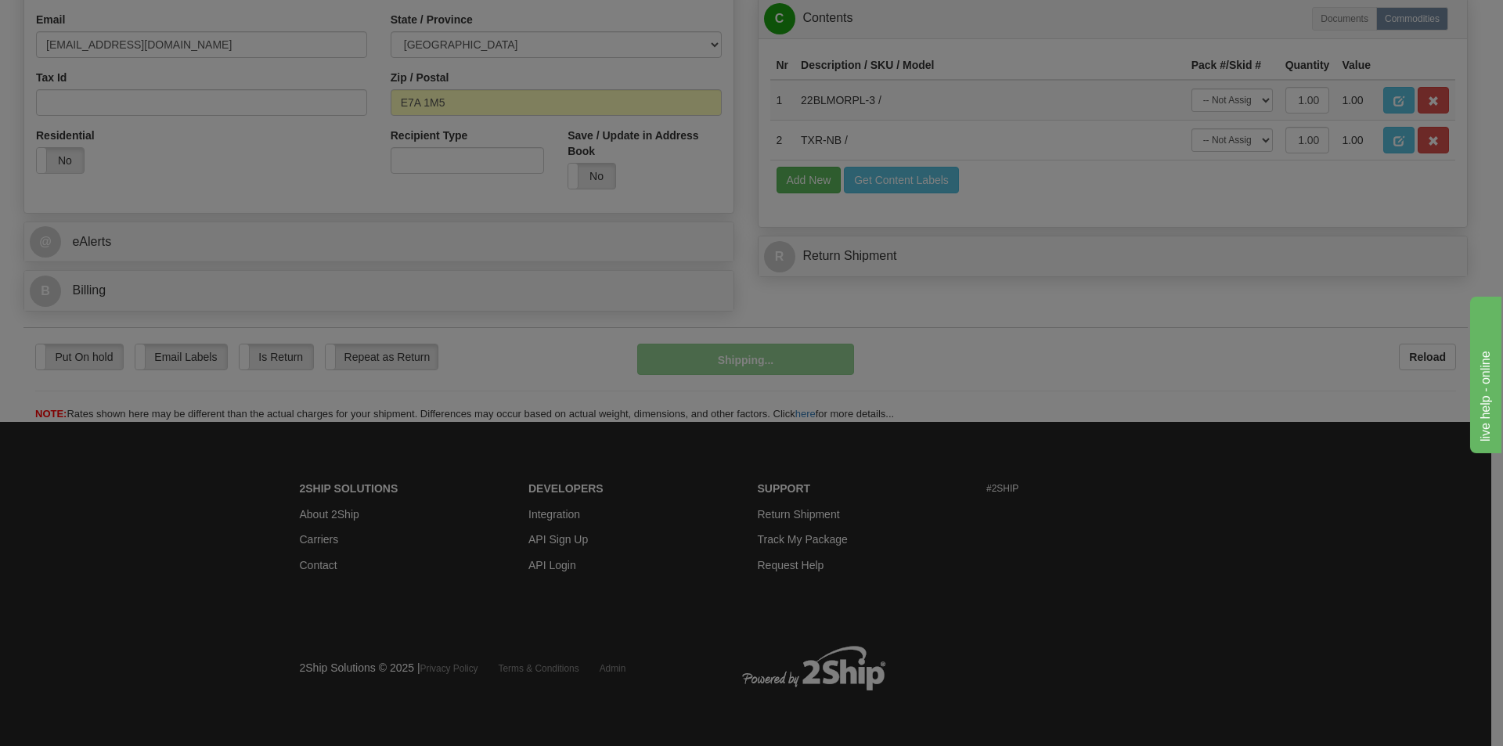
scroll to position [483, 0]
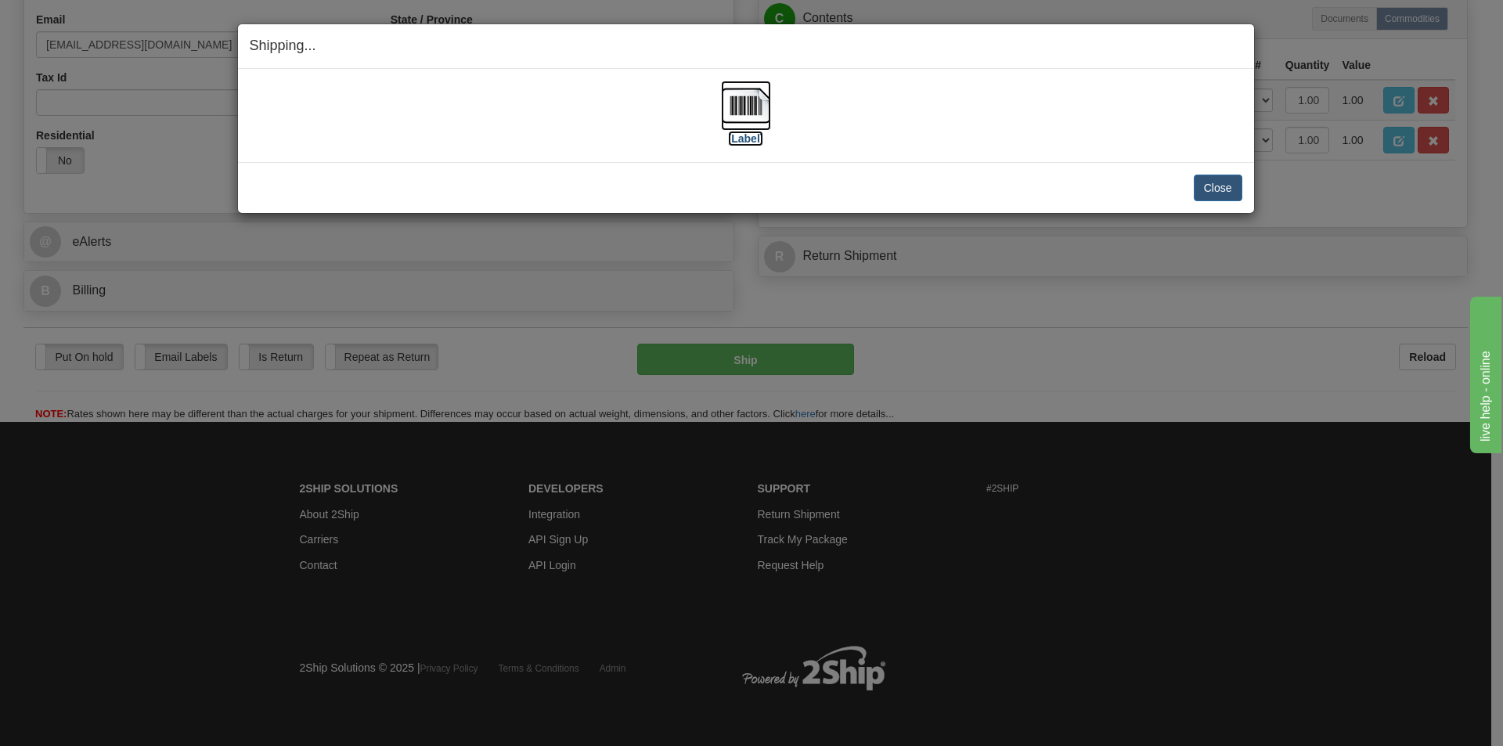
click at [750, 113] on img at bounding box center [746, 106] width 50 height 50
click at [1092, 124] on div "[Label]" at bounding box center [746, 116] width 993 height 70
click at [1211, 186] on button "Close" at bounding box center [1218, 188] width 49 height 27
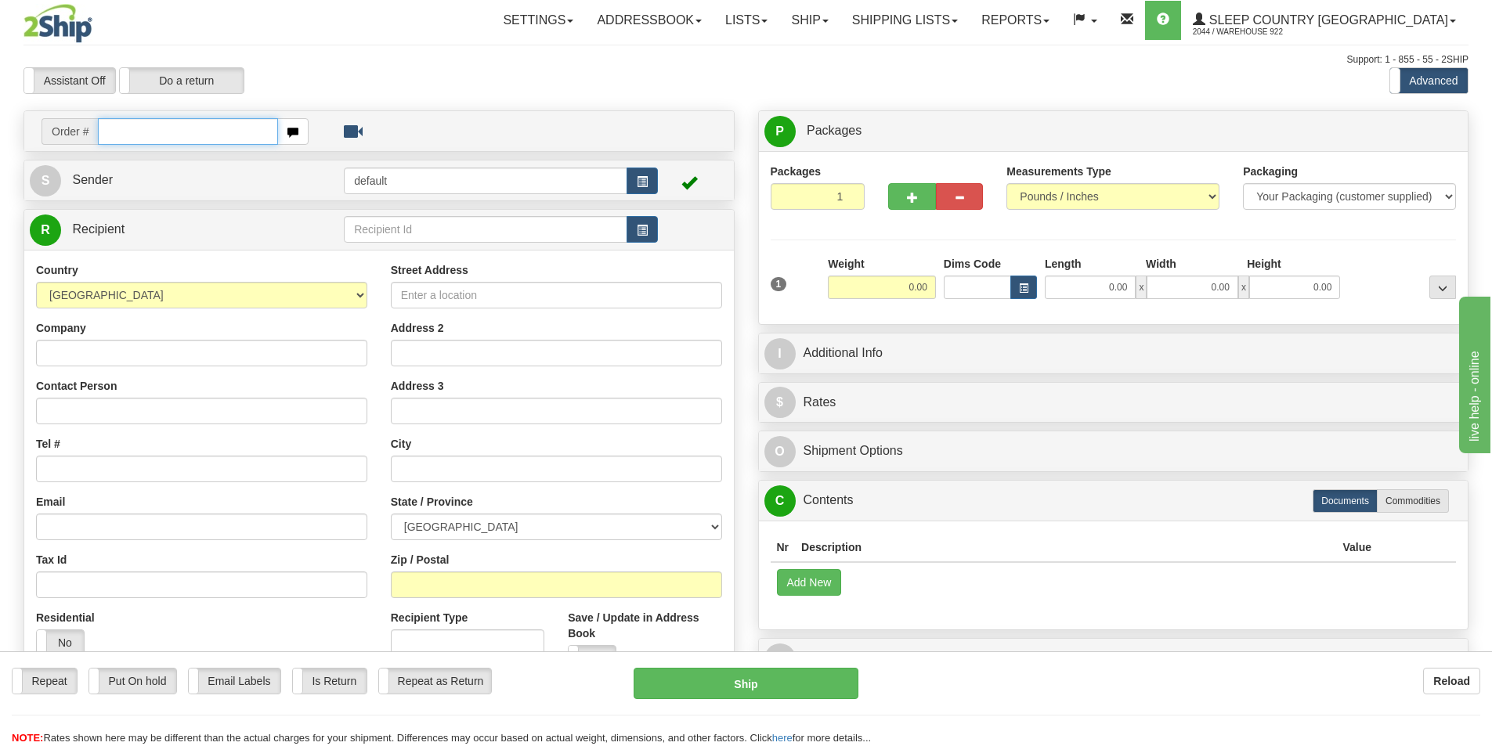
click at [193, 136] on input "text" at bounding box center [188, 131] width 180 height 27
paste input "9000I079916"
type input "9000I079916"
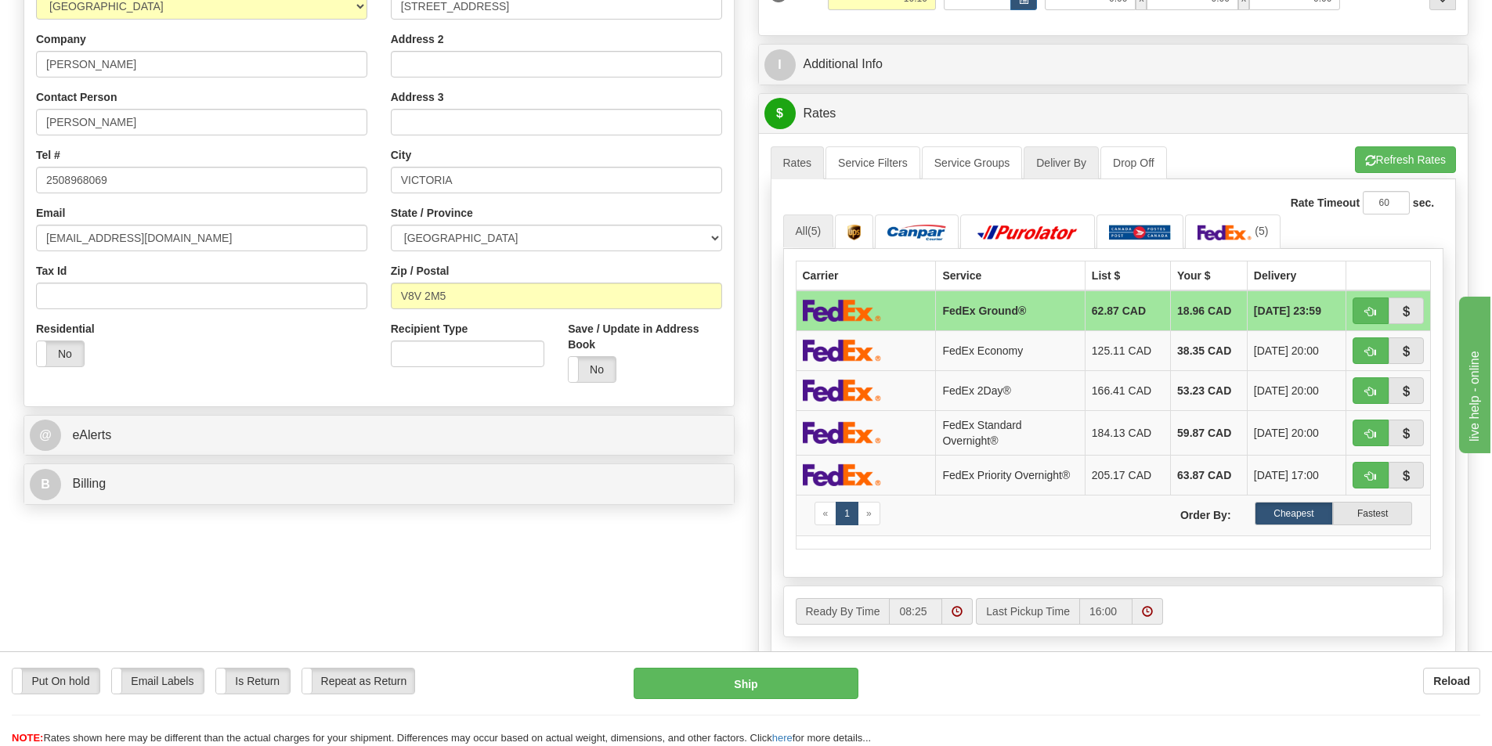
scroll to position [313, 0]
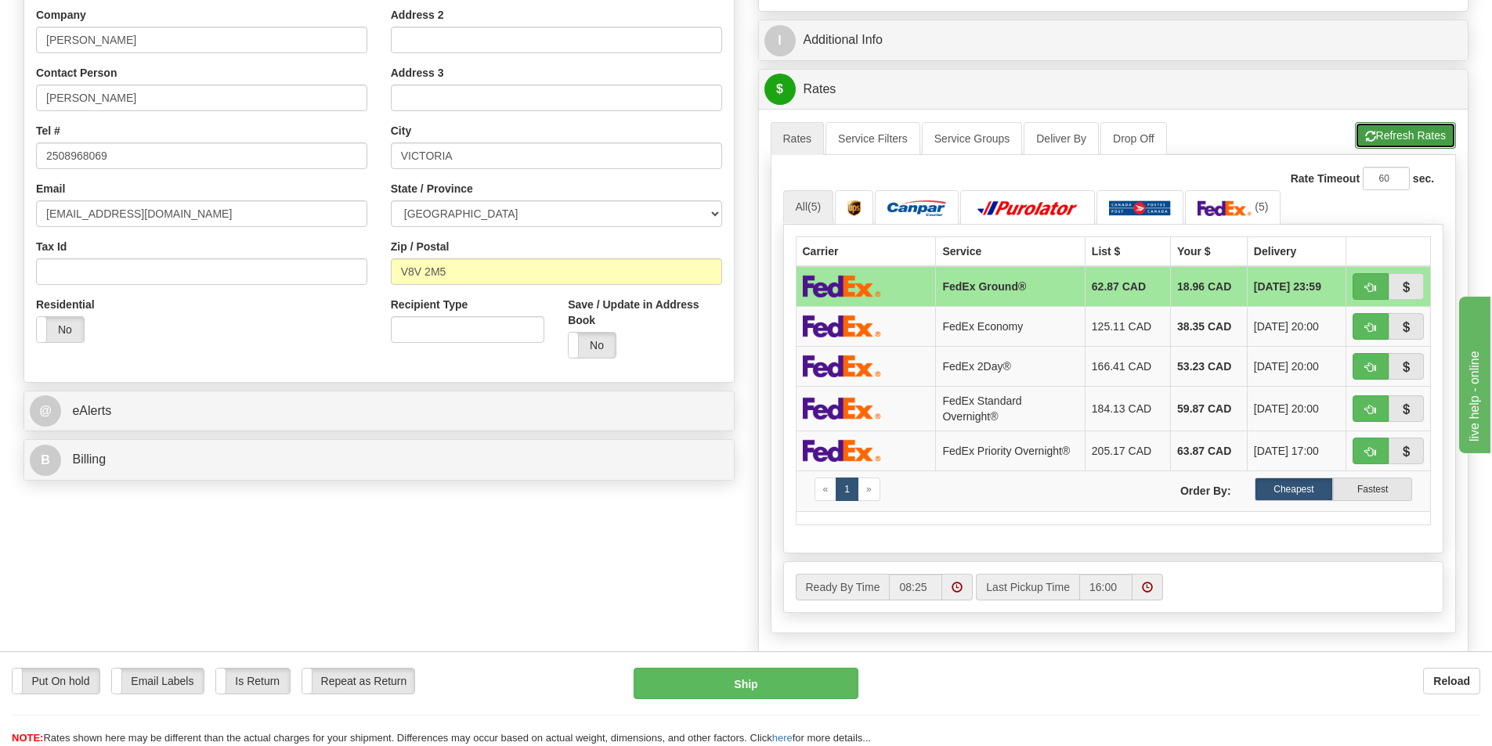
click at [1400, 131] on button "Refresh Rates" at bounding box center [1405, 135] width 101 height 27
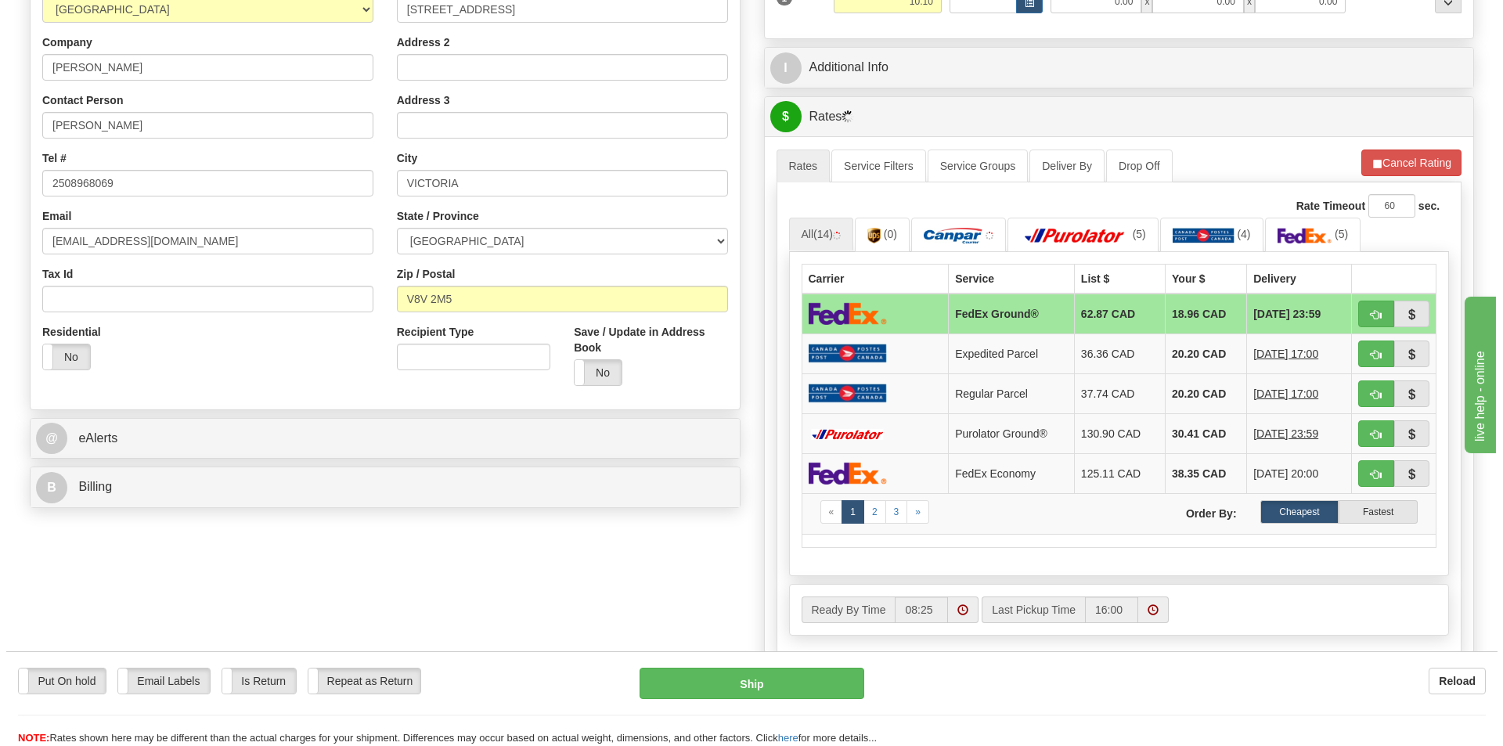
scroll to position [235, 0]
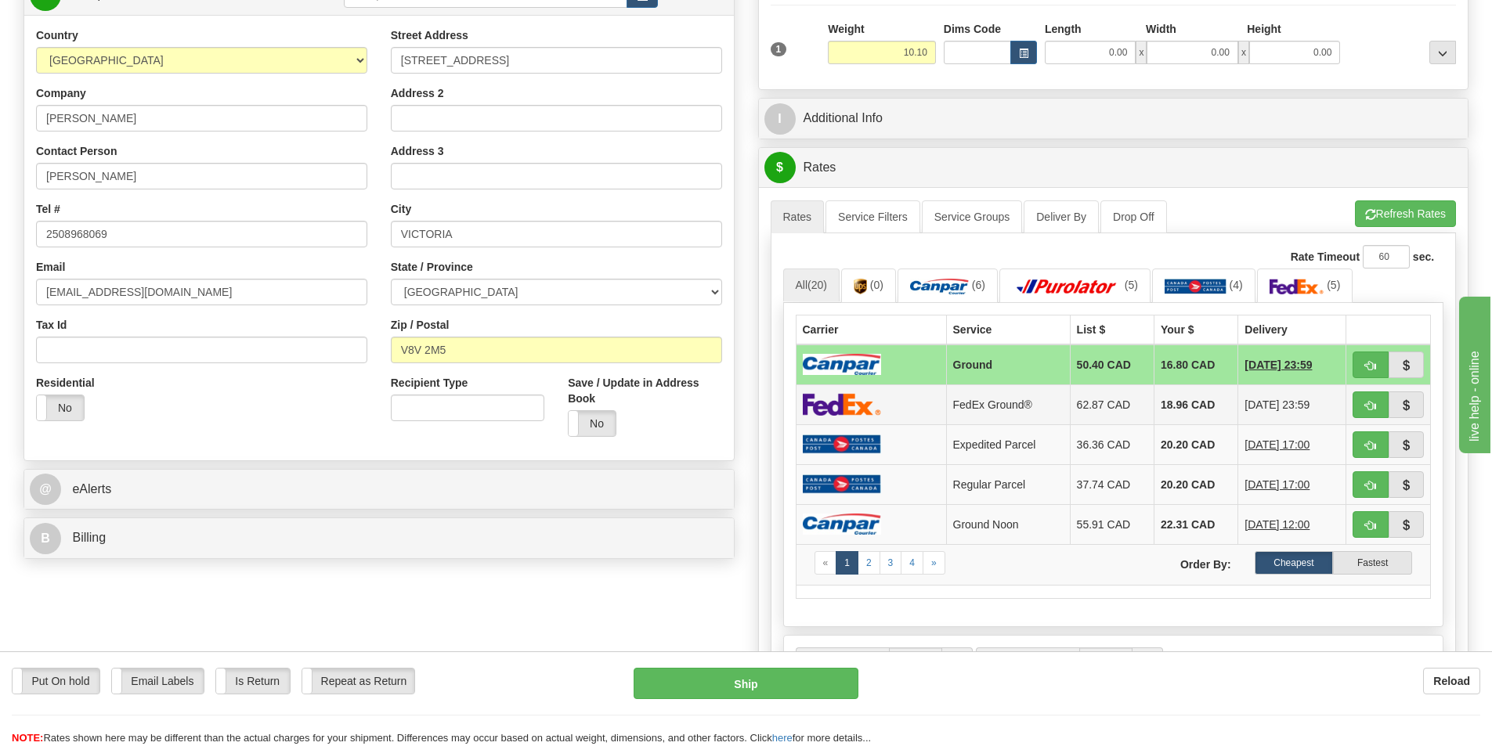
click at [1178, 404] on td "18.96 CAD" at bounding box center [1195, 404] width 84 height 40
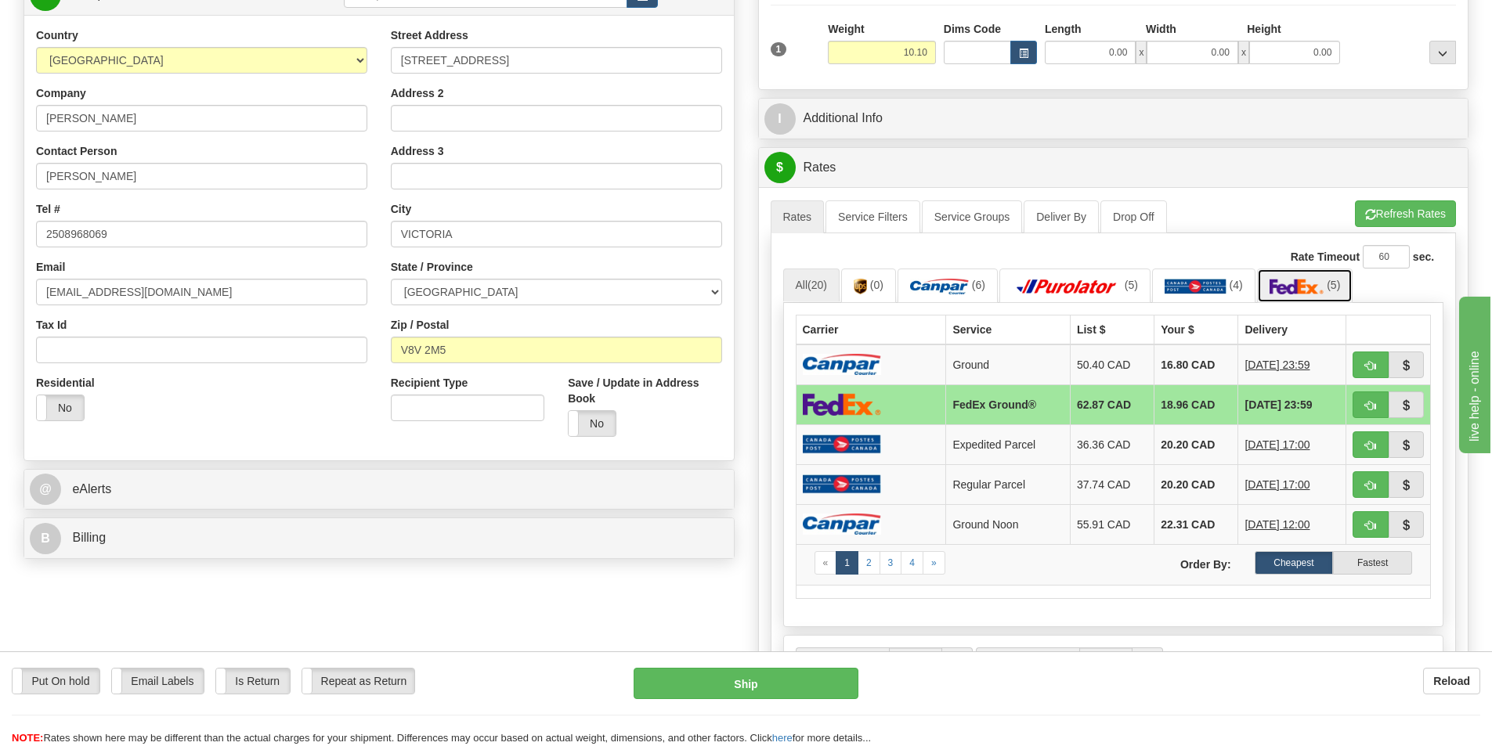
click at [1288, 287] on img at bounding box center [1296, 287] width 55 height 16
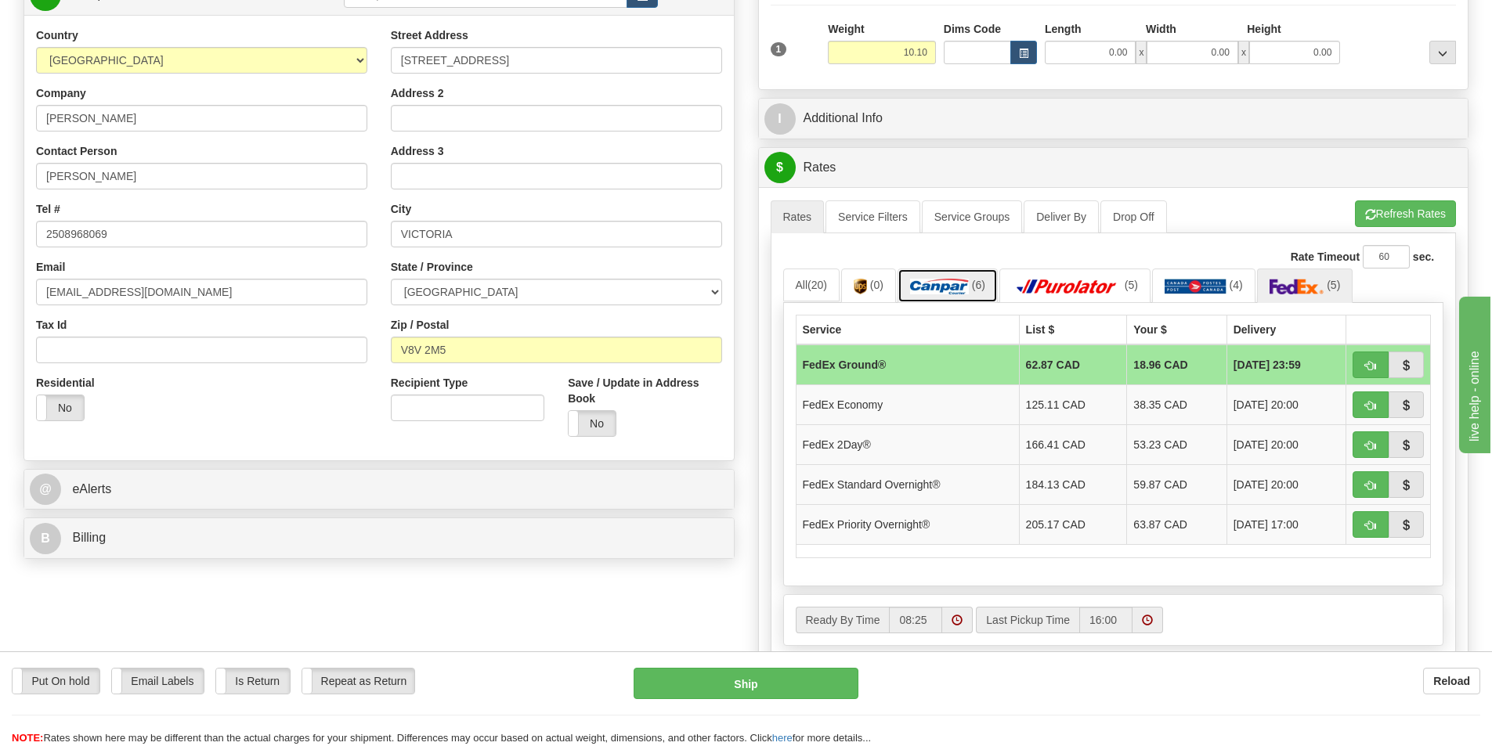
click at [940, 286] on img at bounding box center [939, 287] width 59 height 16
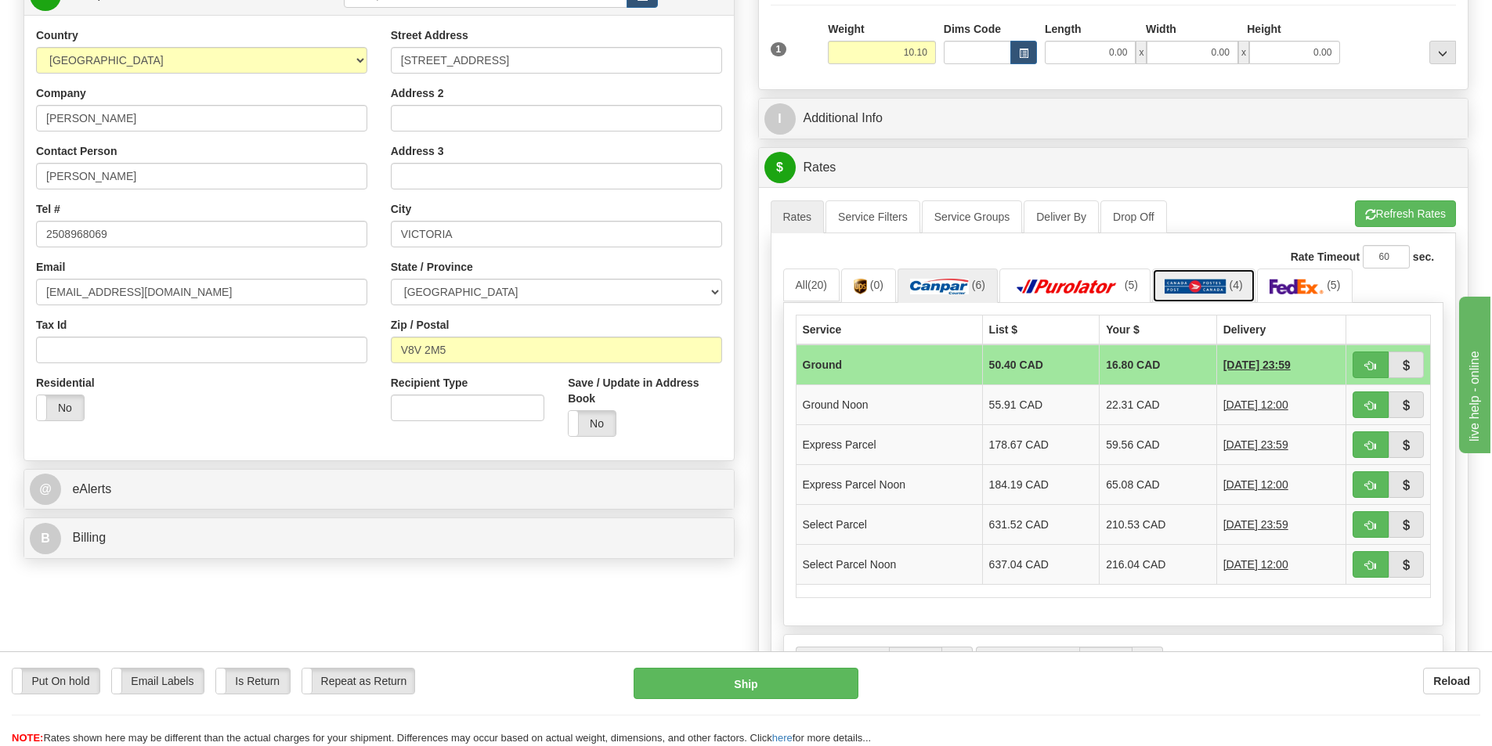
click at [1199, 288] on img at bounding box center [1195, 287] width 62 height 16
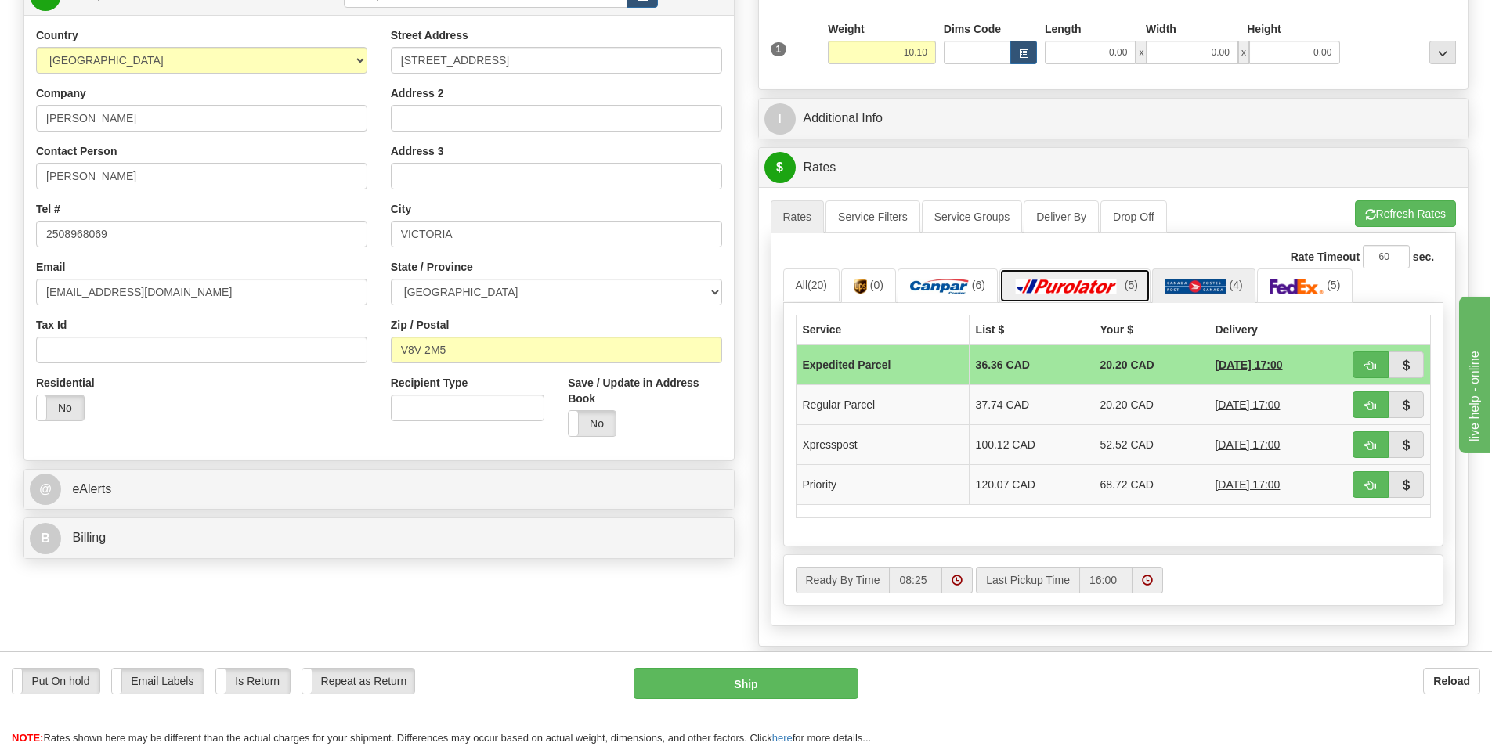
click at [1084, 282] on img at bounding box center [1067, 287] width 110 height 16
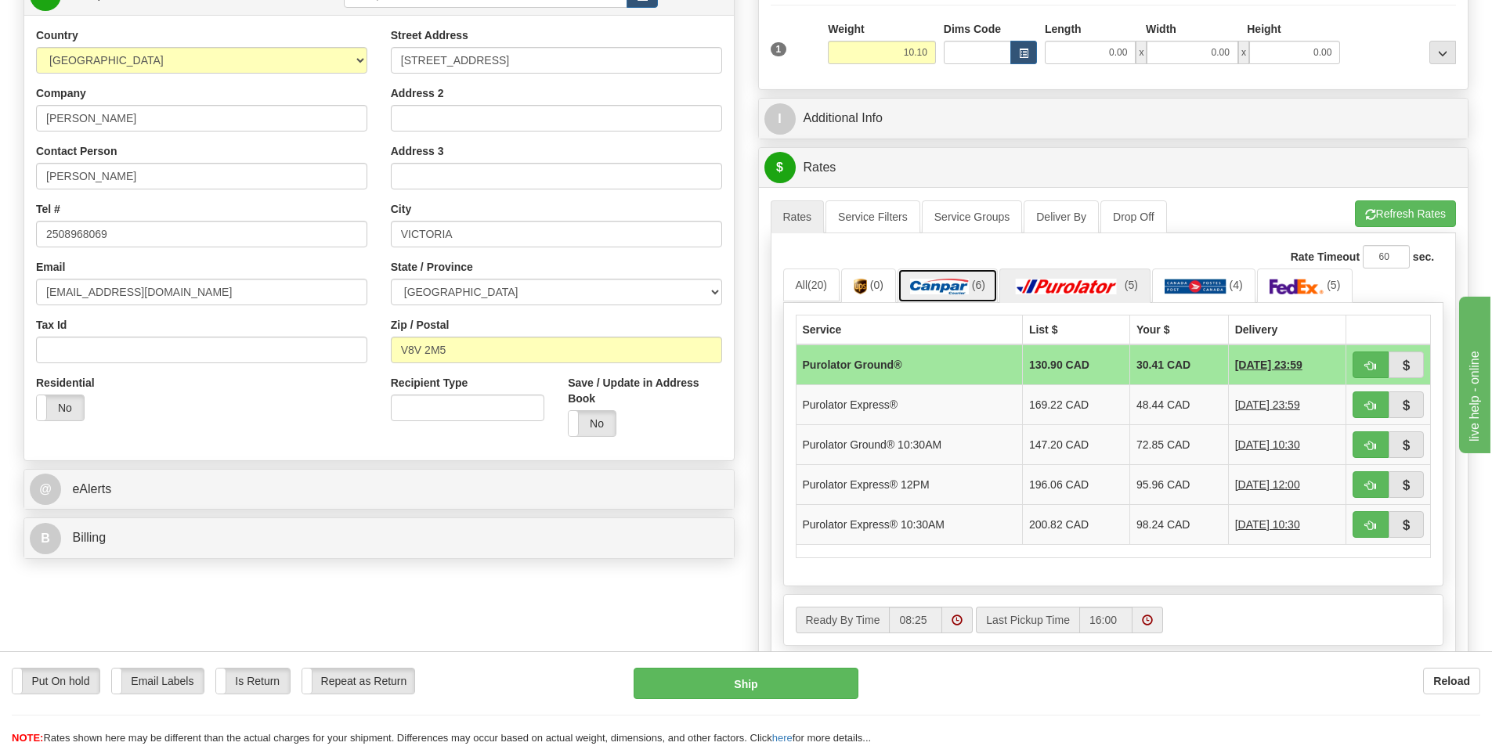
click at [947, 280] on img at bounding box center [939, 287] width 59 height 16
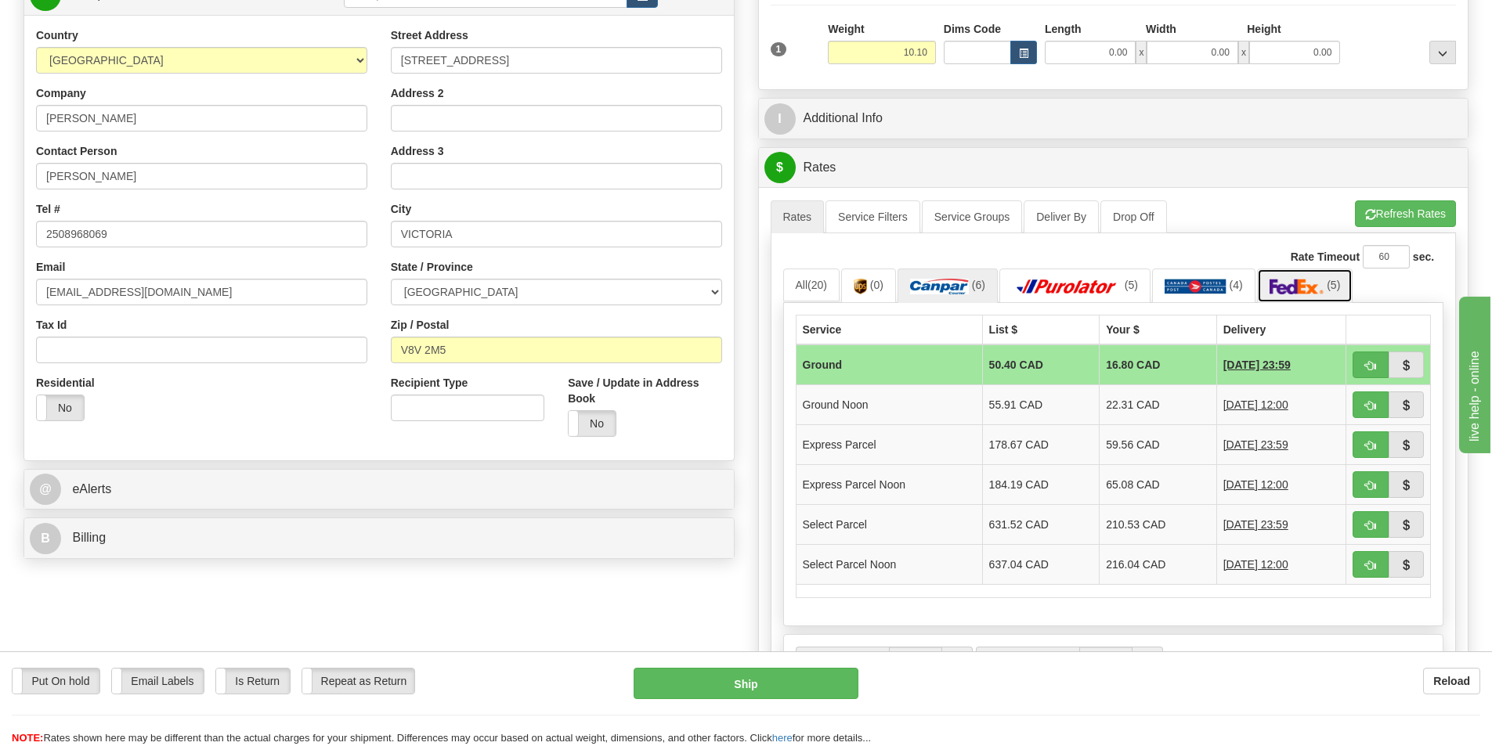
click at [1296, 285] on img at bounding box center [1296, 287] width 55 height 16
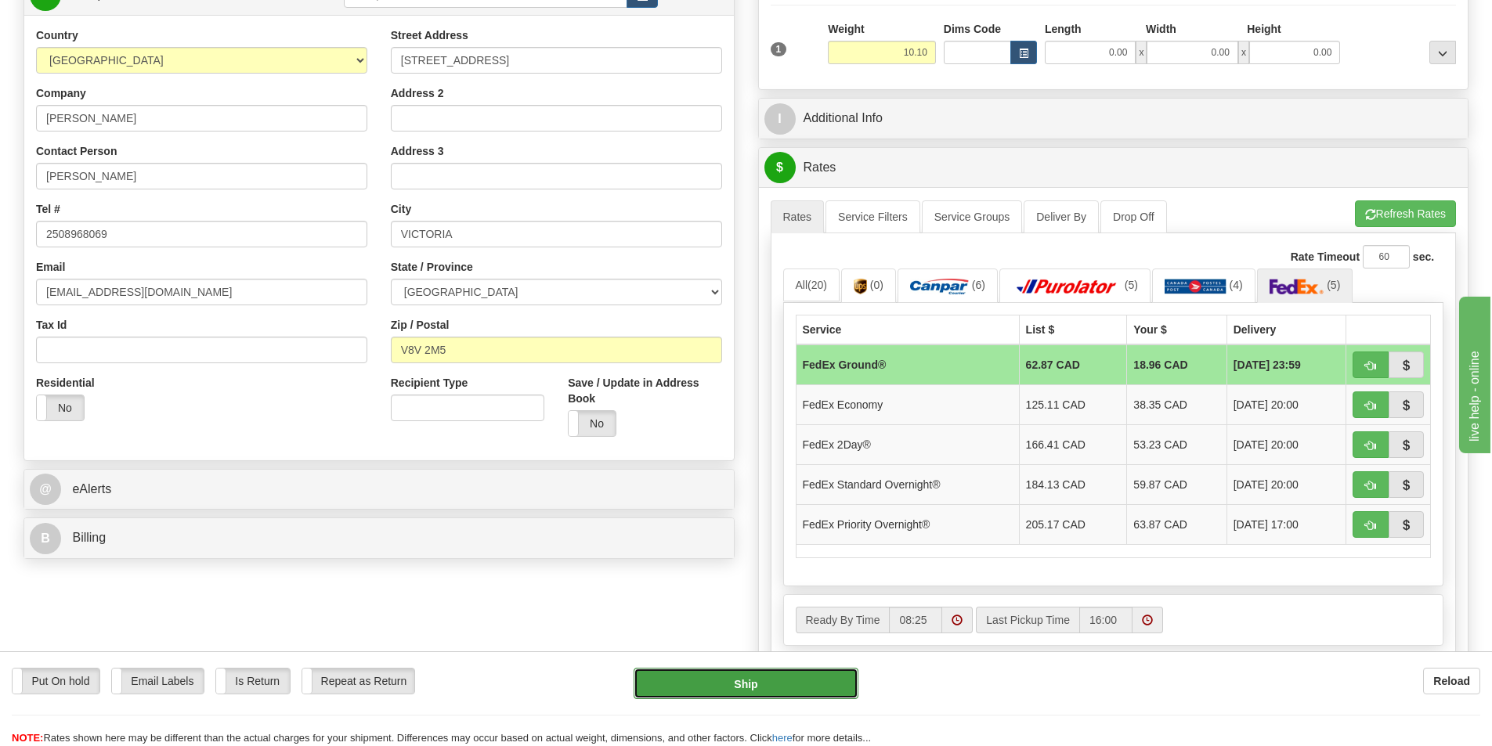
click at [753, 676] on button "Ship" at bounding box center [745, 683] width 225 height 31
type input "92"
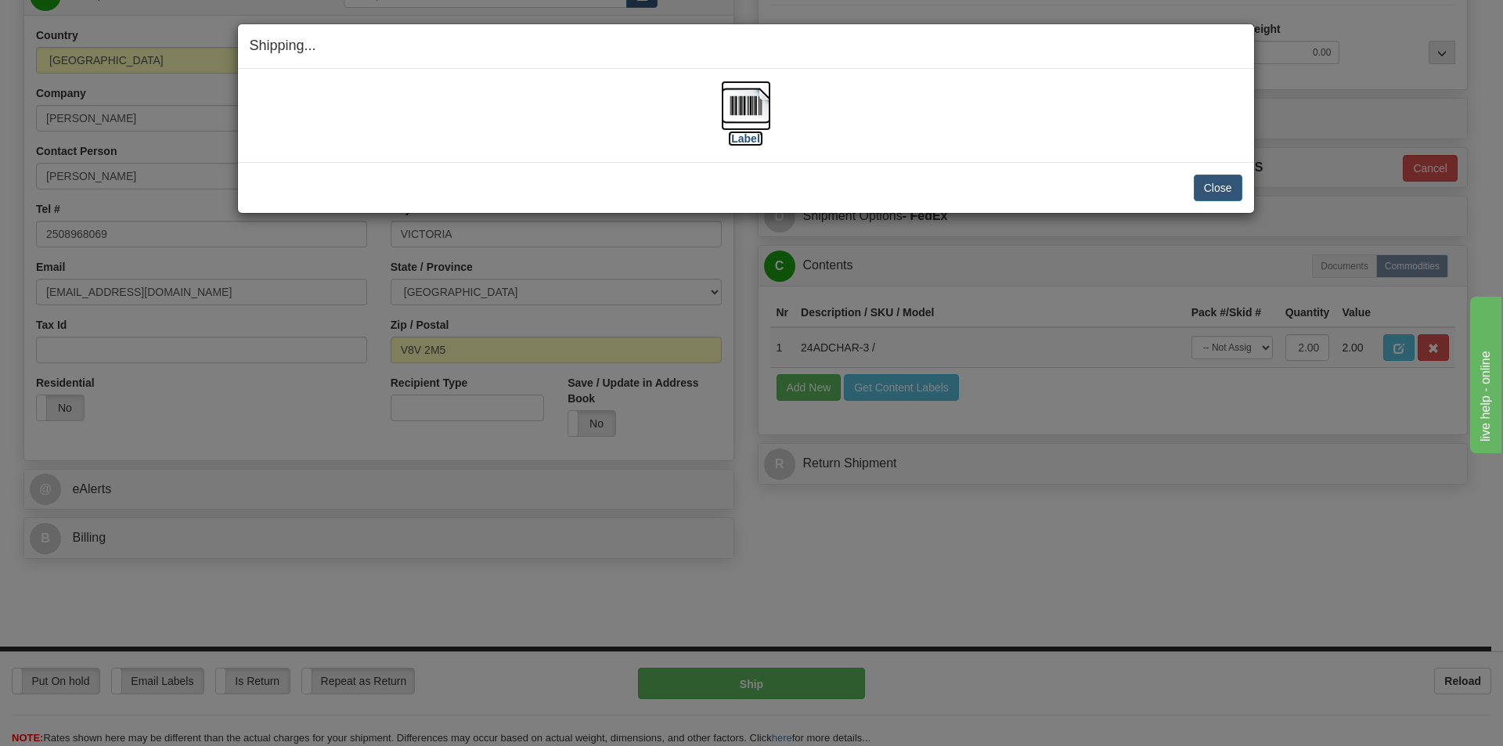
click at [753, 108] on img at bounding box center [746, 106] width 50 height 50
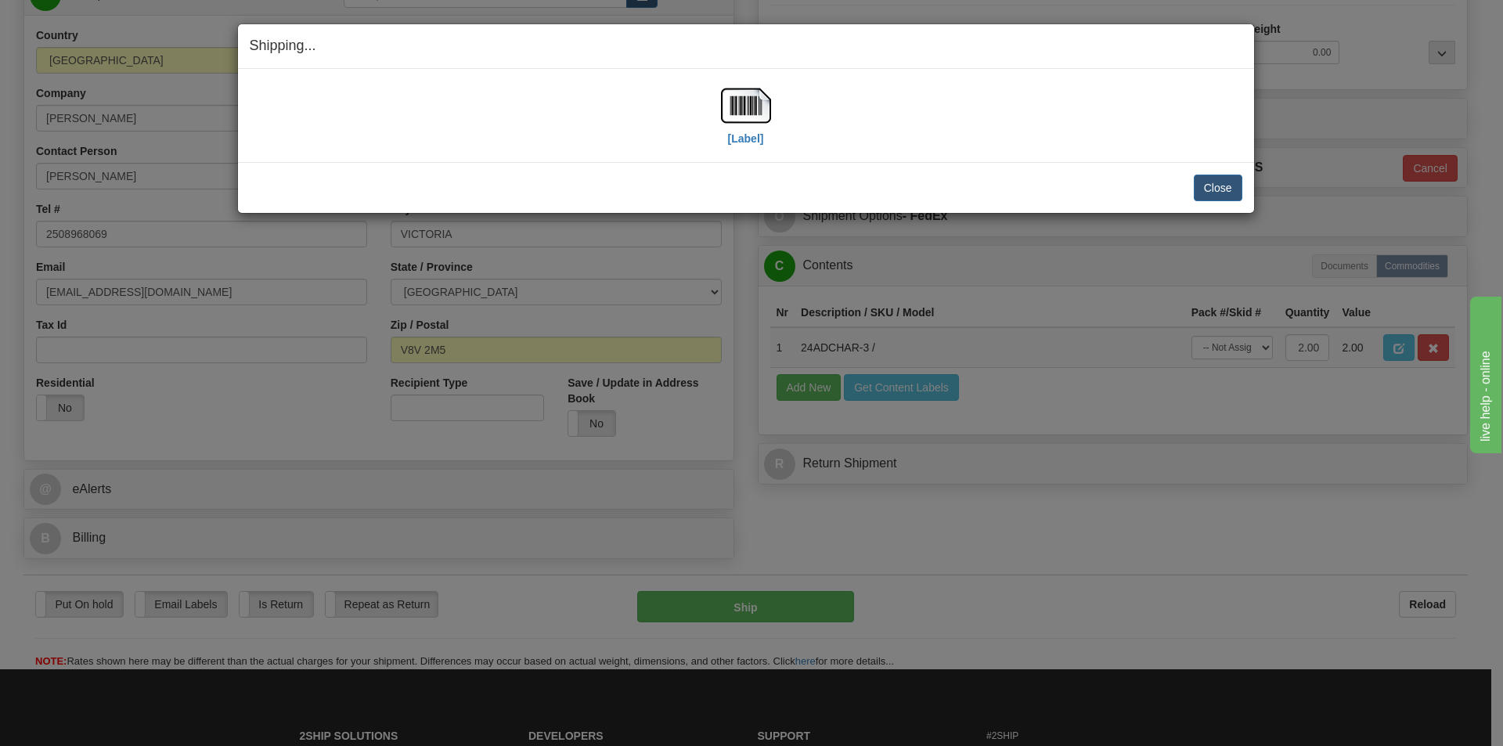
drag, startPoint x: 1008, startPoint y: 120, endPoint x: 1103, endPoint y: 162, distance: 103.7
click at [1008, 120] on div "[Label]" at bounding box center [746, 116] width 993 height 70
click at [1224, 188] on button "Close" at bounding box center [1218, 188] width 49 height 27
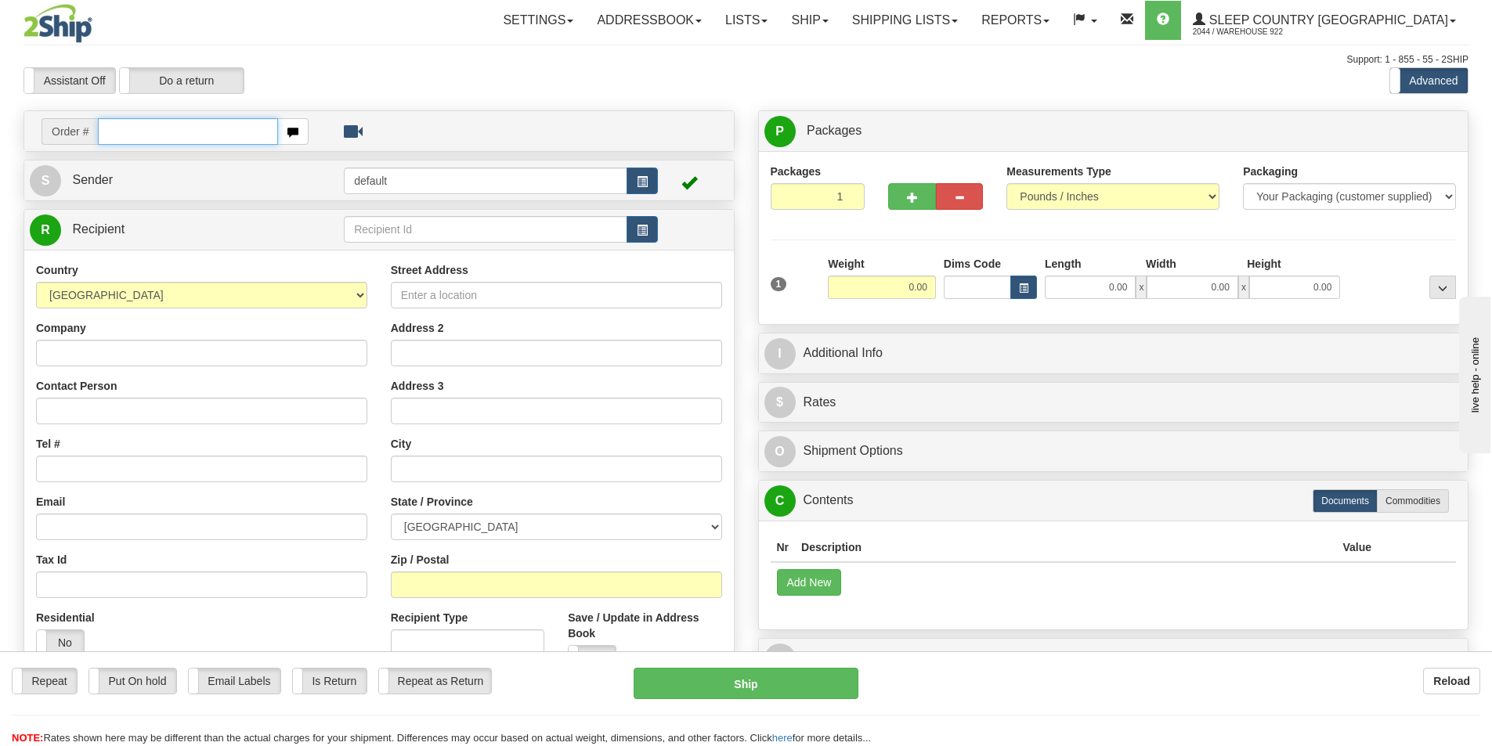
click at [243, 135] on input "text" at bounding box center [188, 131] width 180 height 27
paste input "9000I079349"
type input "9000I079349"
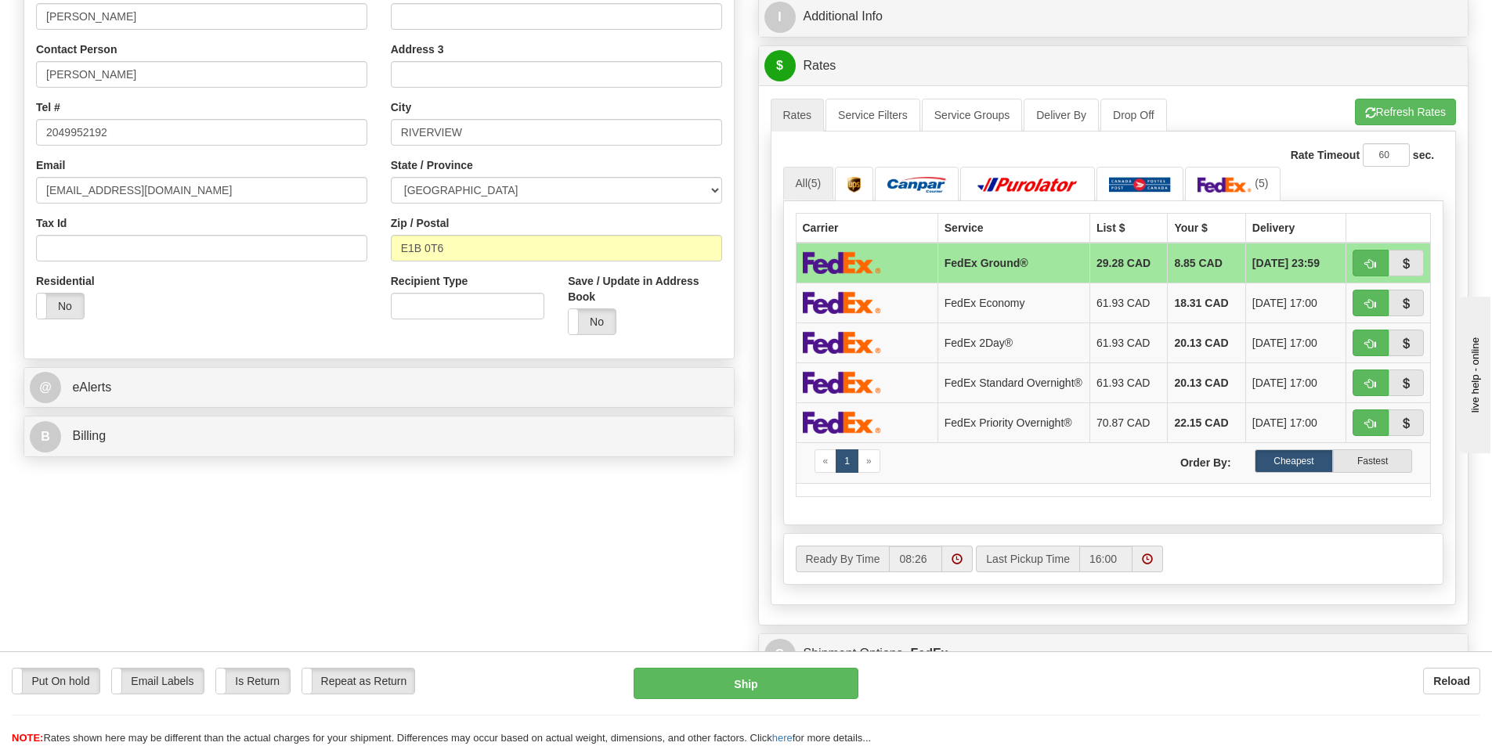
scroll to position [313, 0]
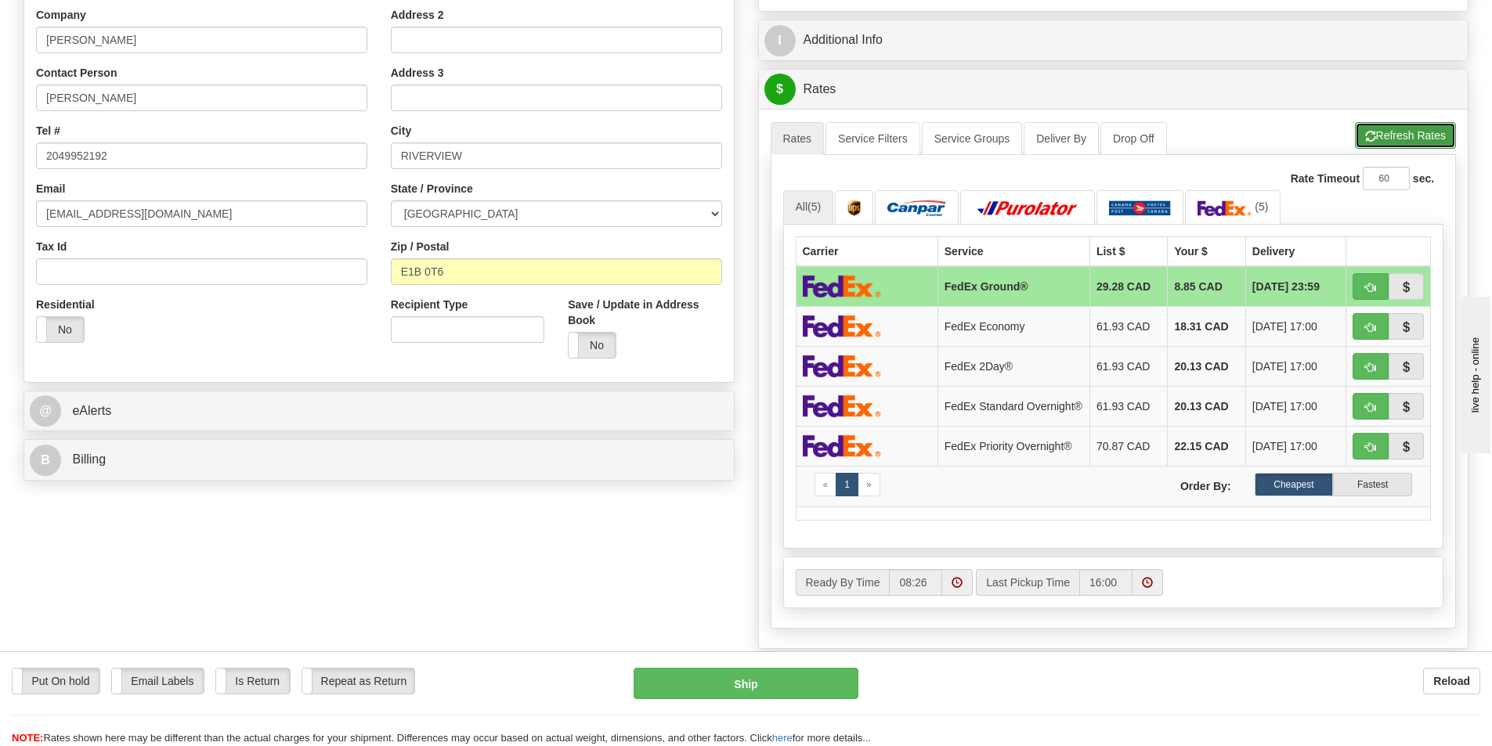
click at [1402, 132] on button "Refresh Rates" at bounding box center [1405, 135] width 101 height 27
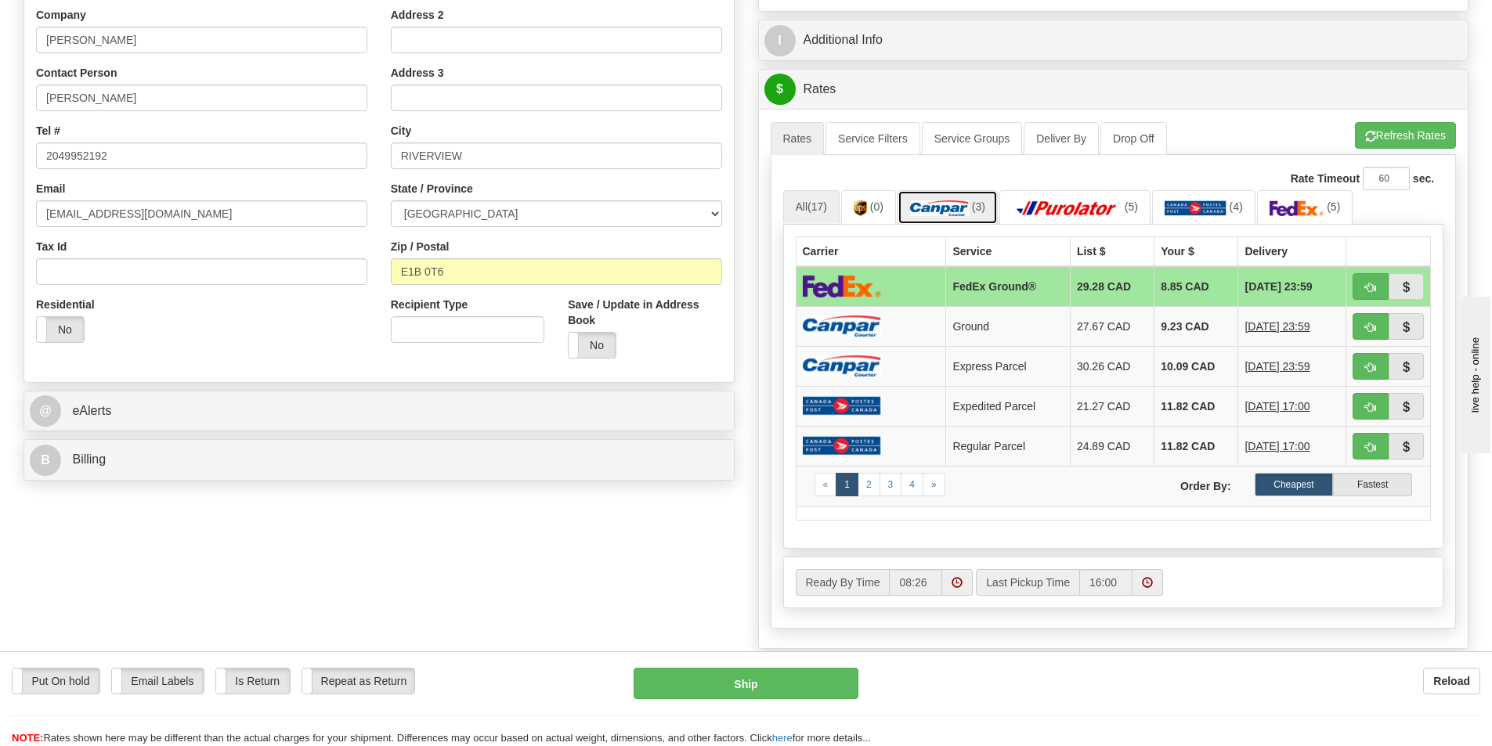
click at [962, 202] on img at bounding box center [939, 208] width 59 height 16
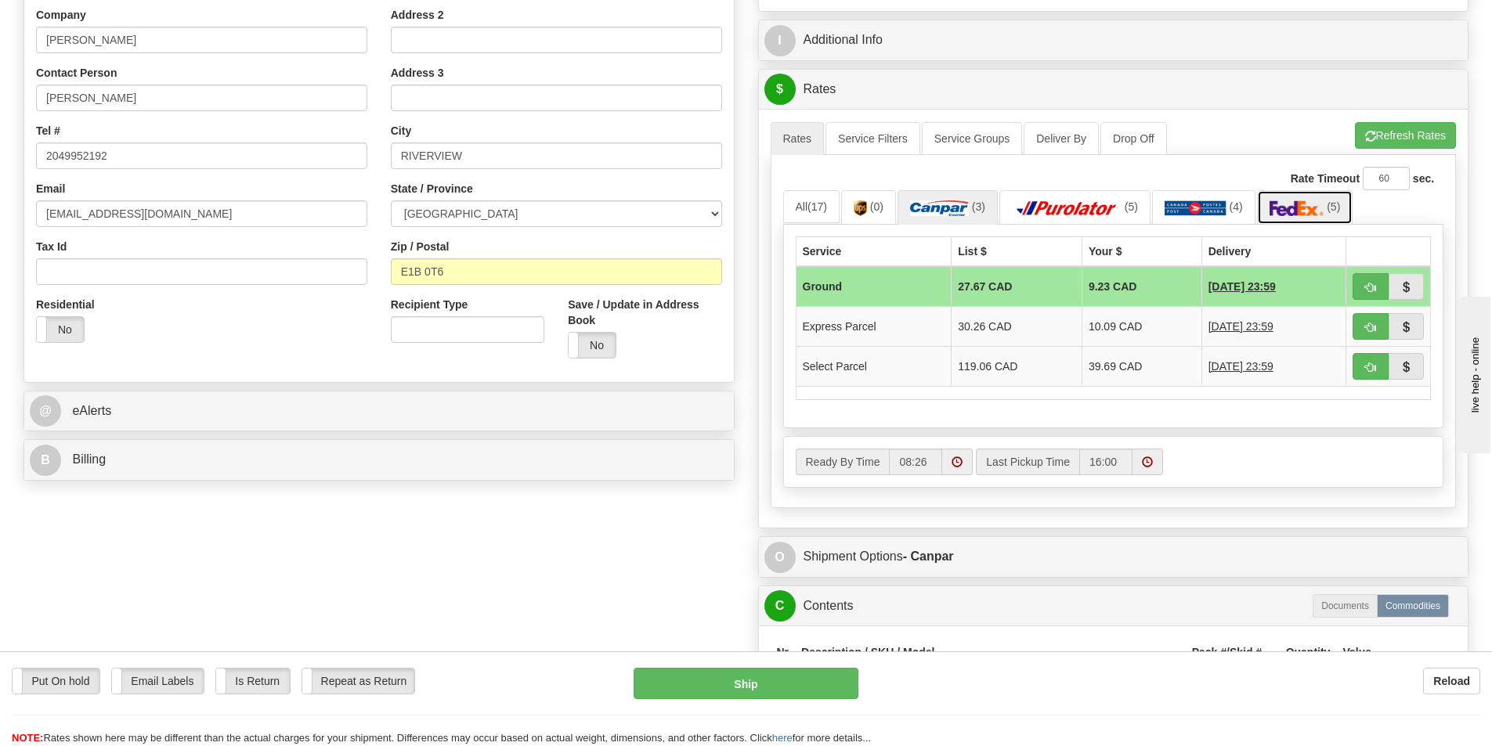
click at [1315, 204] on img at bounding box center [1296, 208] width 55 height 16
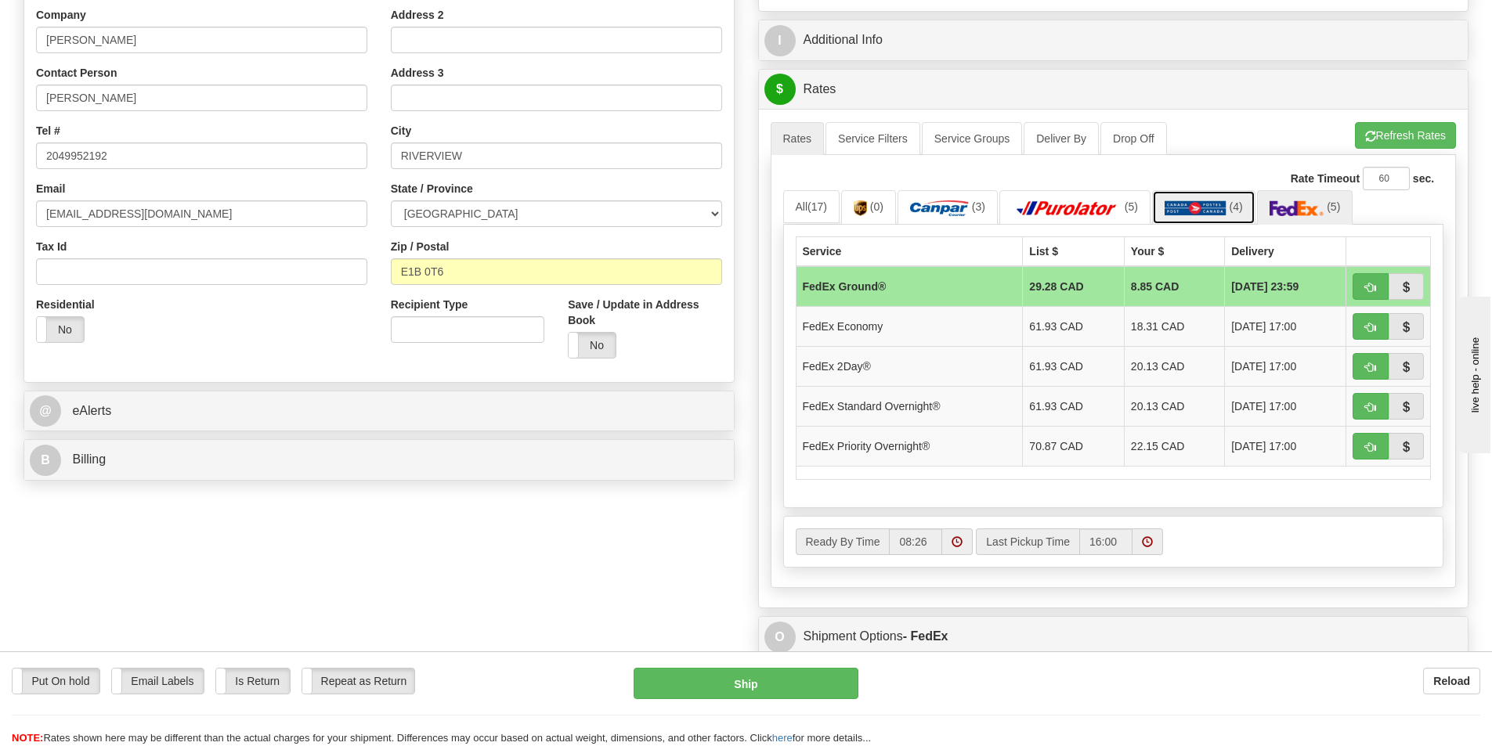
click at [1180, 199] on link "(4)" at bounding box center [1203, 207] width 103 height 34
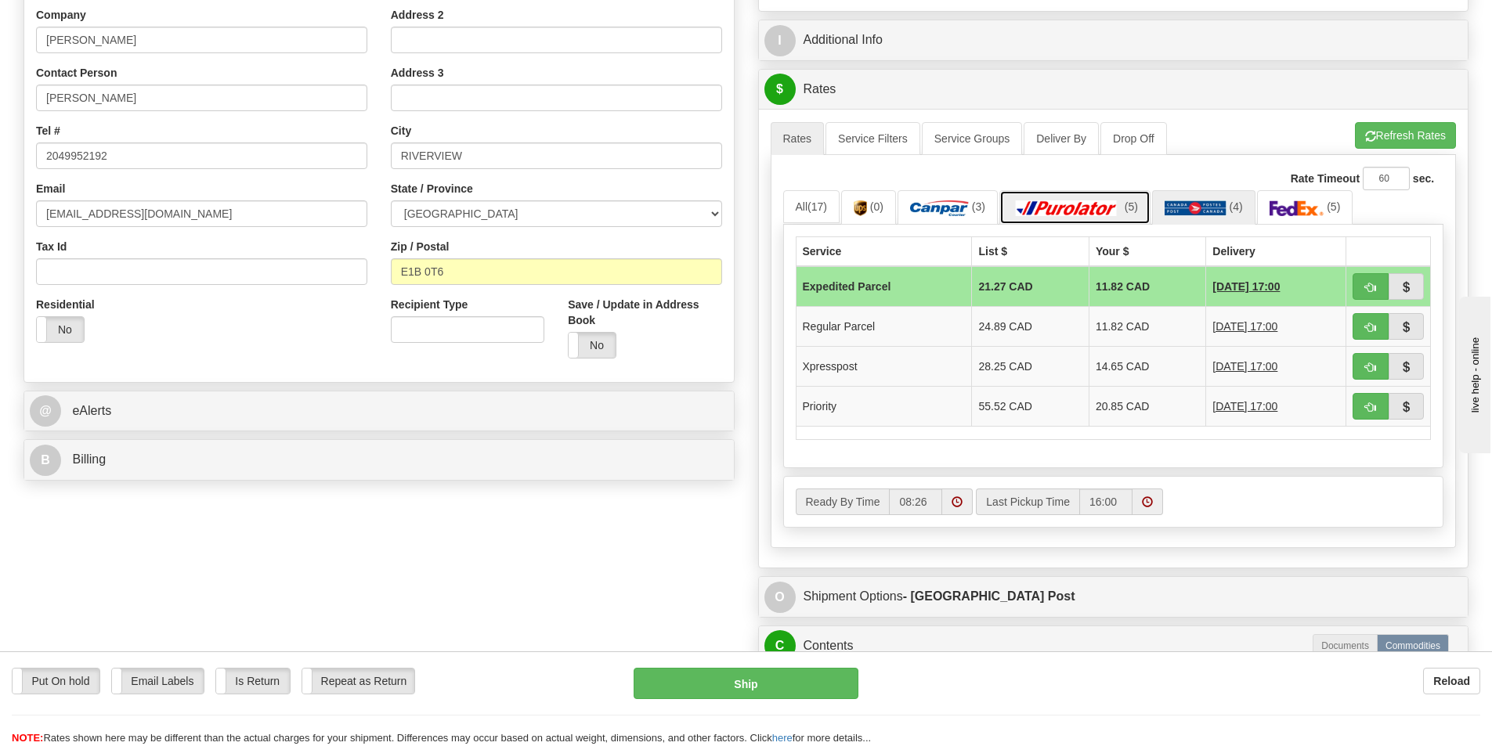
click at [1060, 204] on img at bounding box center [1067, 208] width 110 height 16
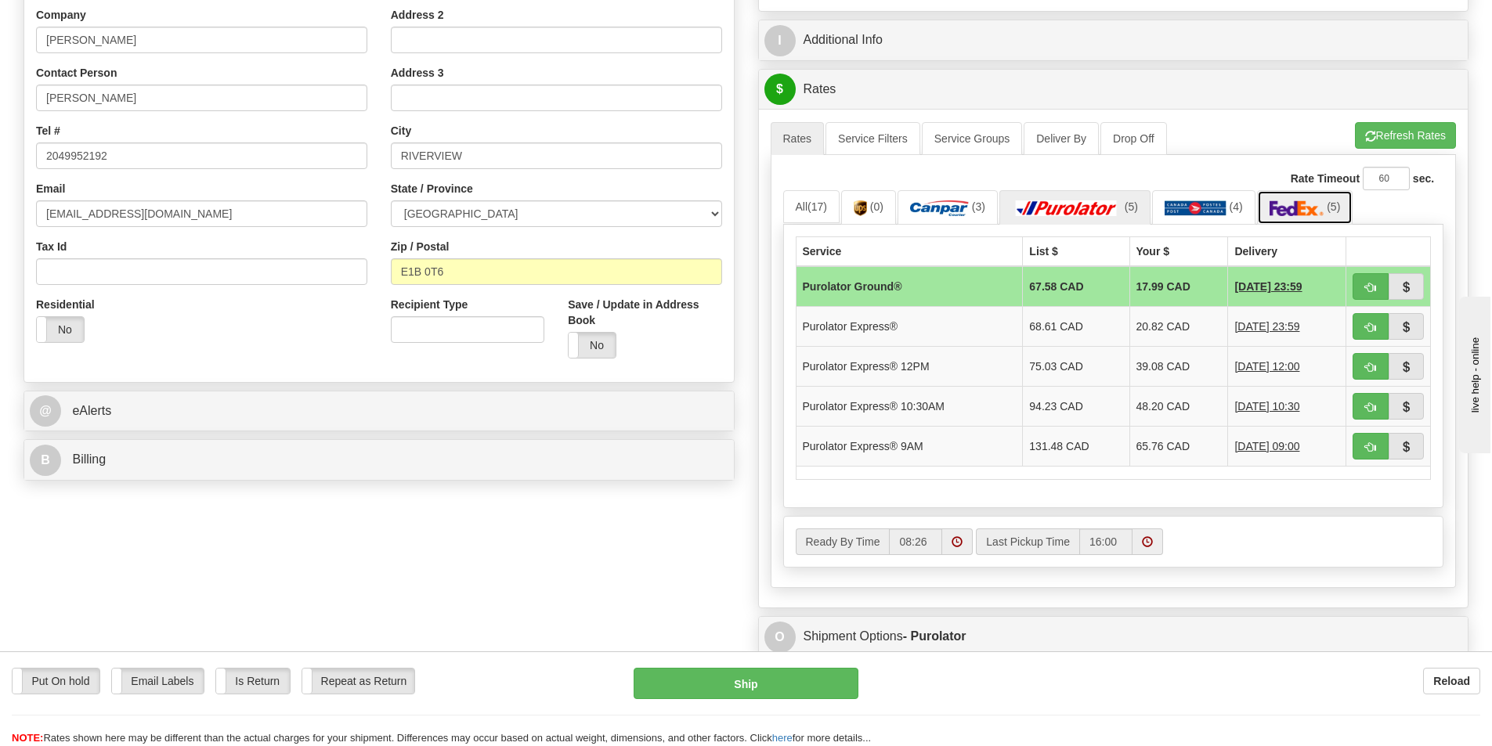
click at [1297, 206] on img at bounding box center [1296, 208] width 55 height 16
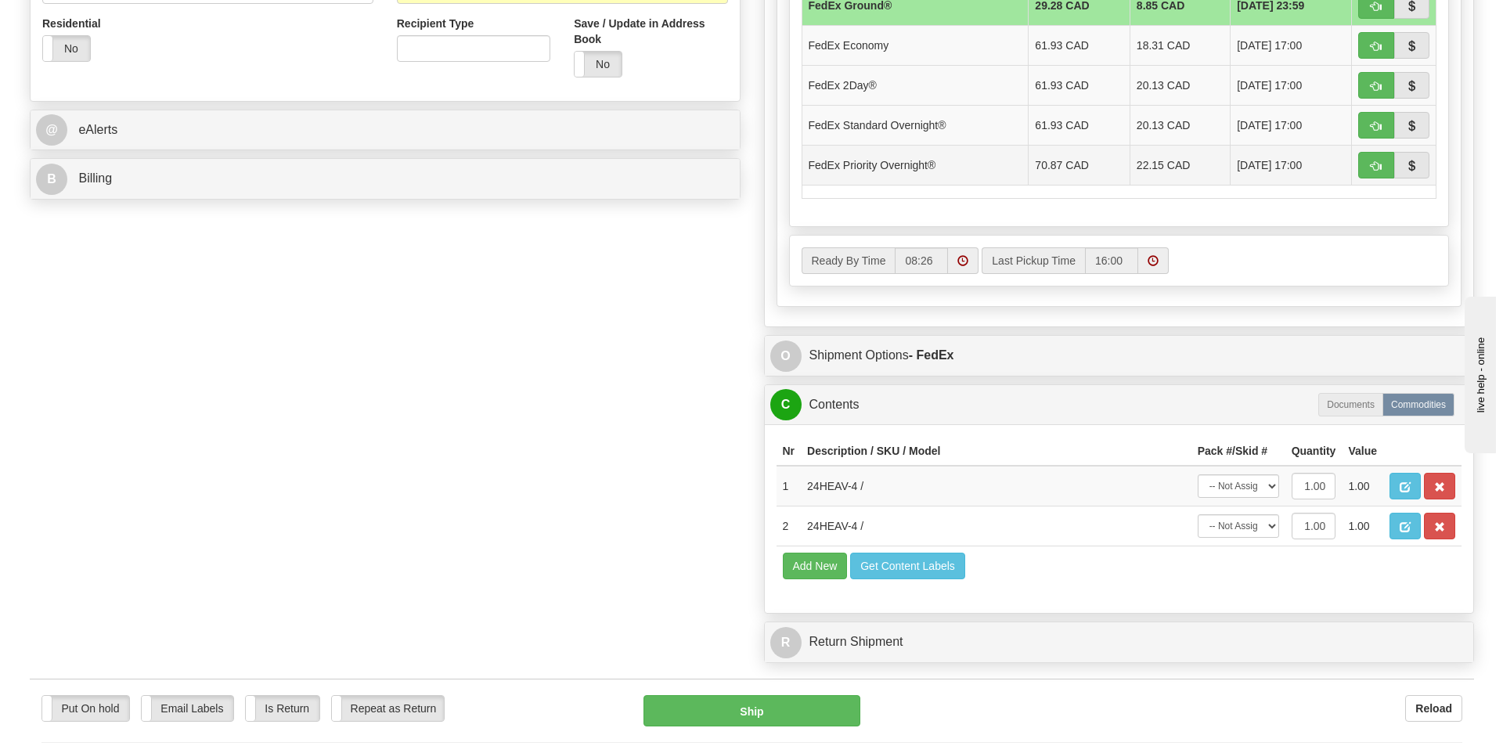
scroll to position [626, 0]
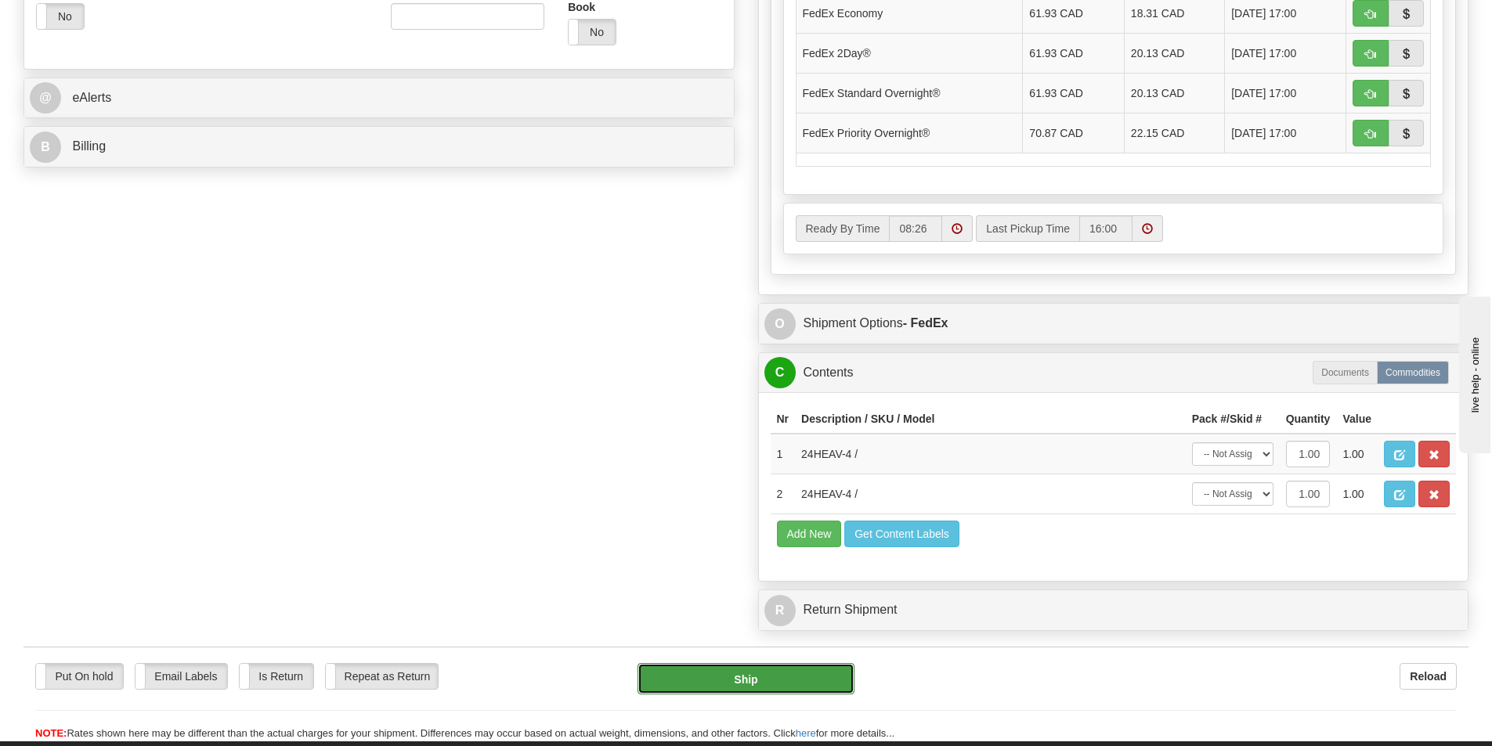
click at [761, 677] on button "Ship" at bounding box center [745, 678] width 217 height 31
type input "92"
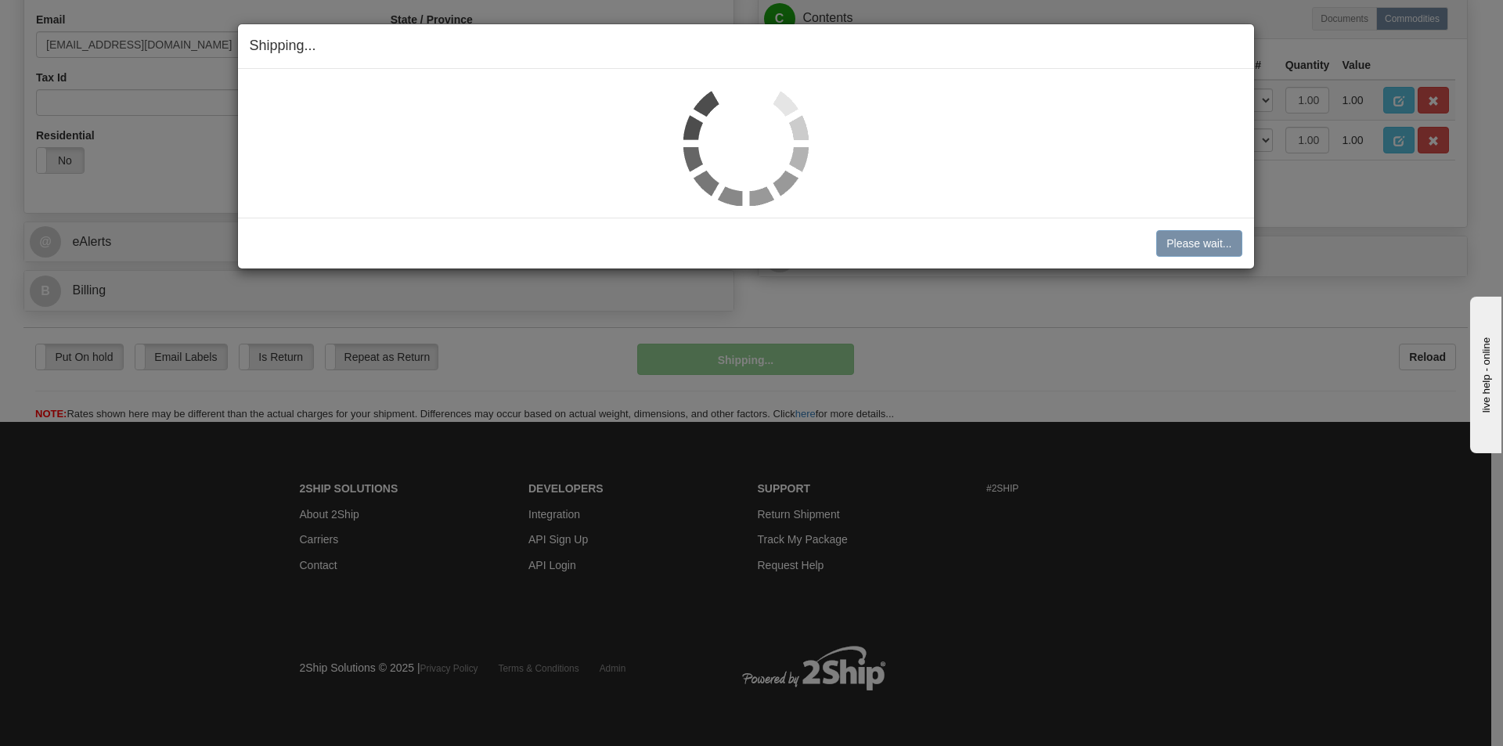
scroll to position [483, 0]
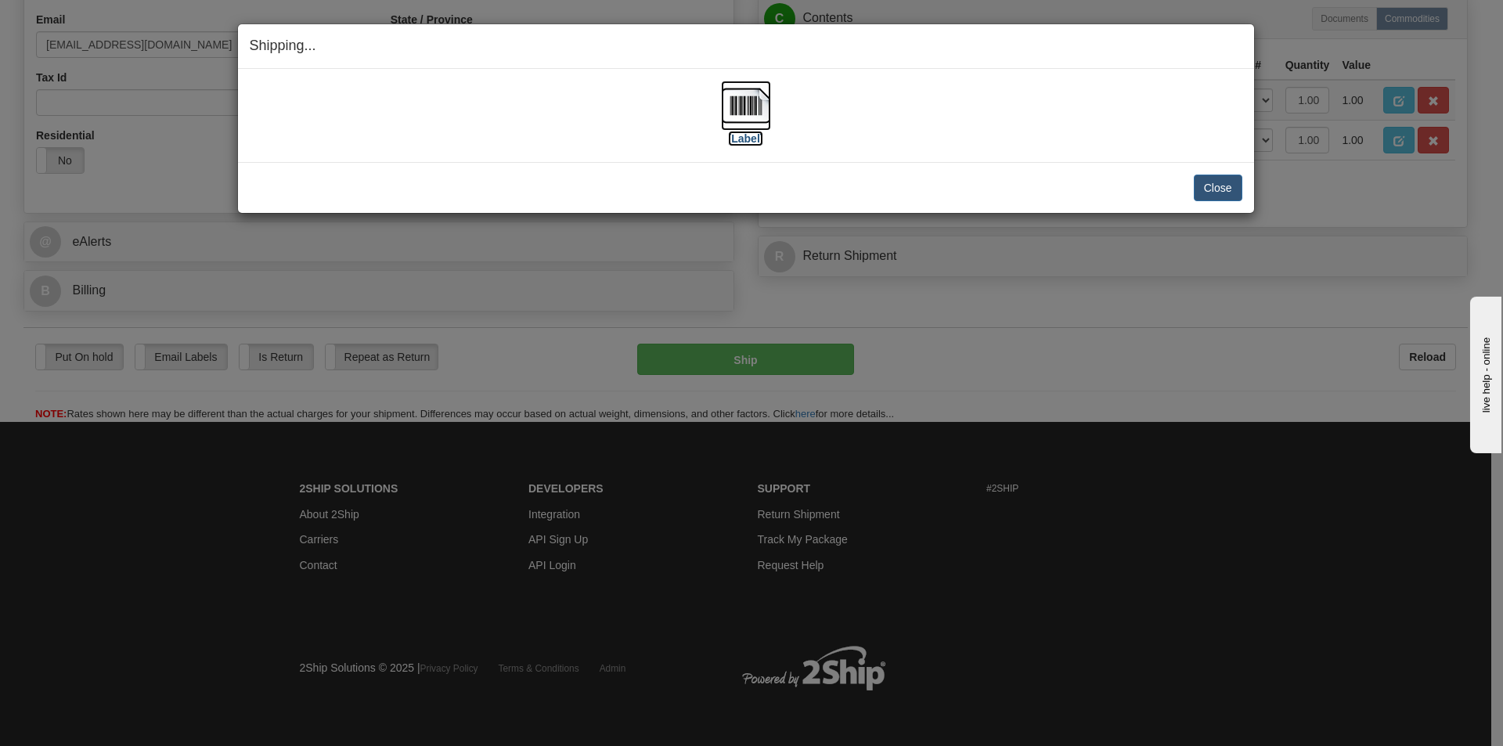
click at [745, 114] on img at bounding box center [746, 106] width 50 height 50
click at [1001, 124] on div "[Label]" at bounding box center [746, 116] width 993 height 70
click at [1207, 189] on button "Close" at bounding box center [1218, 188] width 49 height 27
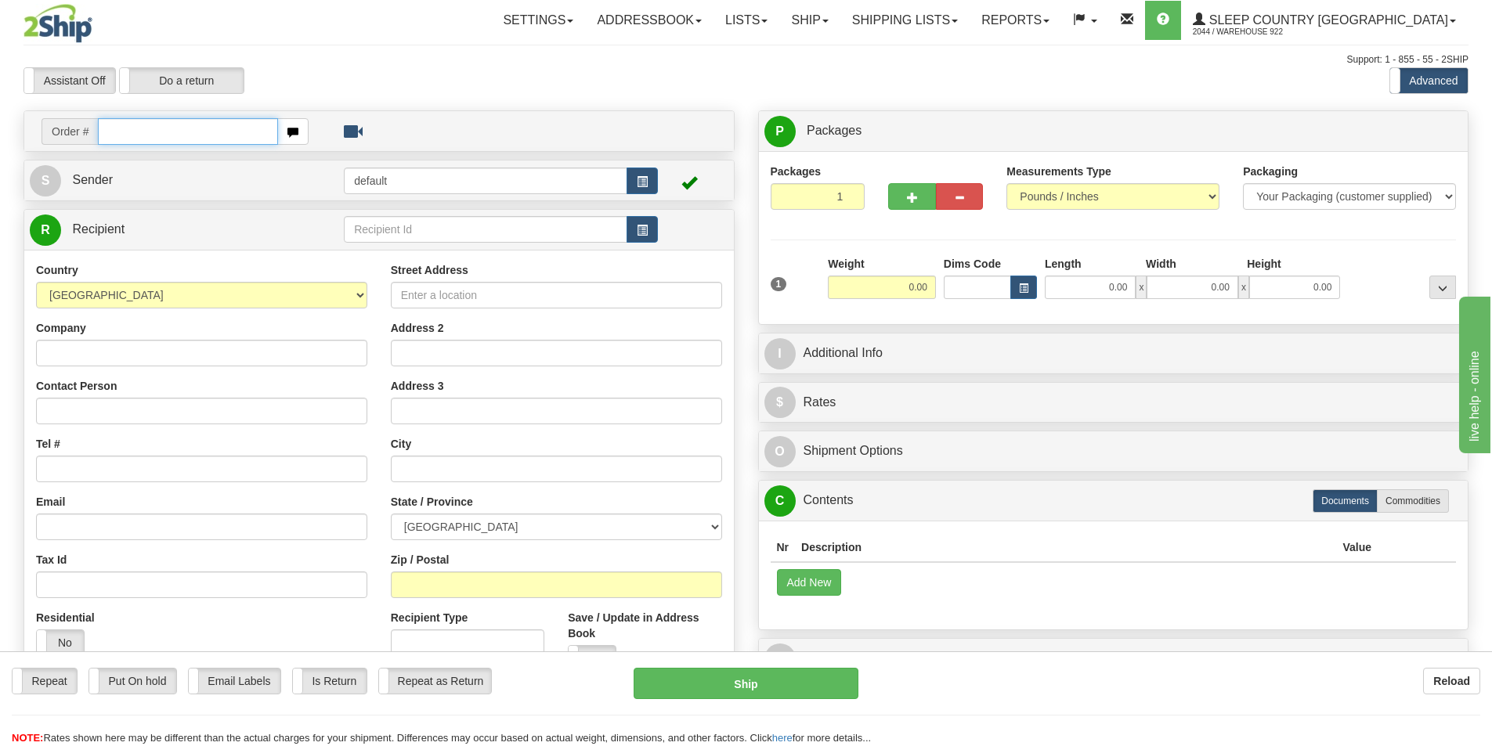
click at [232, 135] on input "text" at bounding box center [188, 131] width 180 height 27
paste input "9000I077701"
type input "9000I077701"
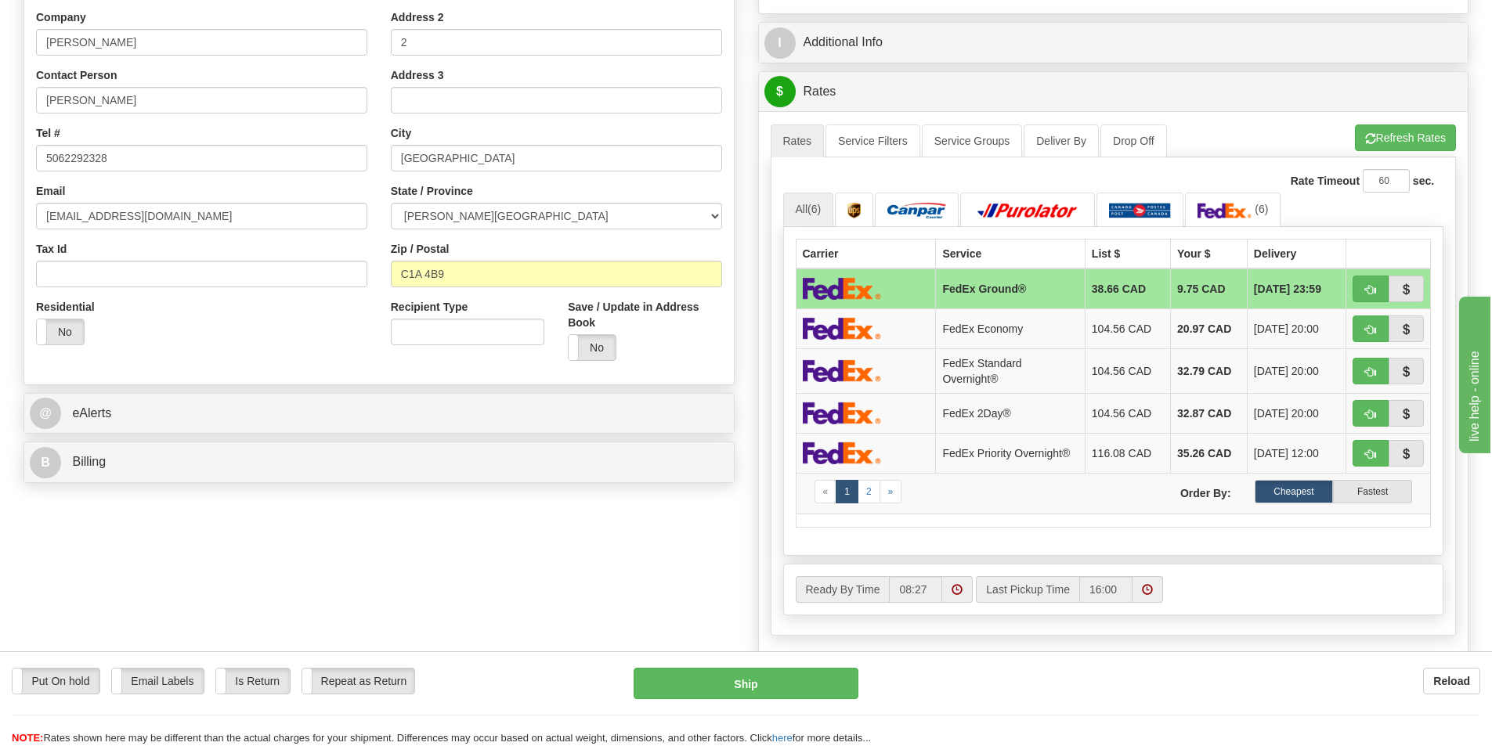
scroll to position [313, 0]
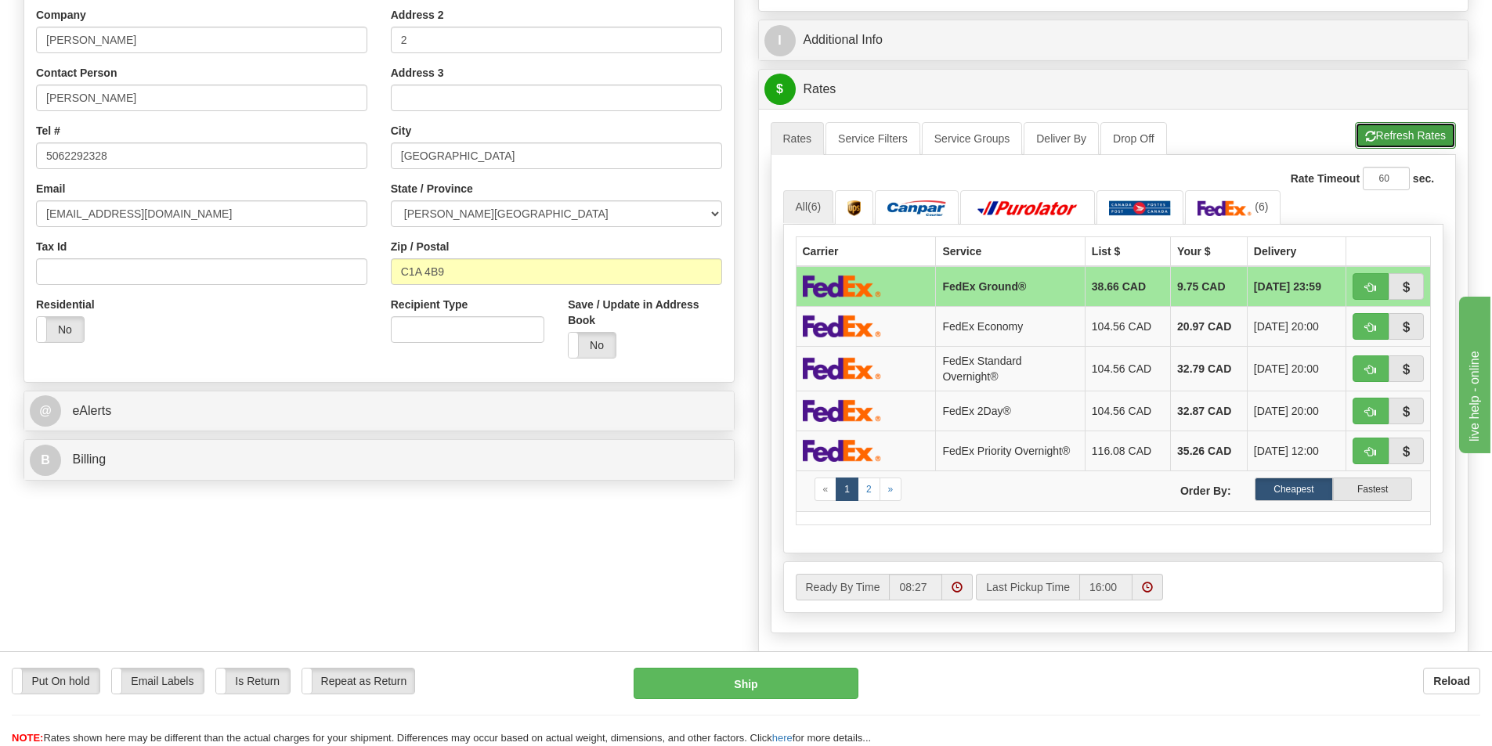
click at [1405, 123] on button "Refresh Rates" at bounding box center [1405, 135] width 101 height 27
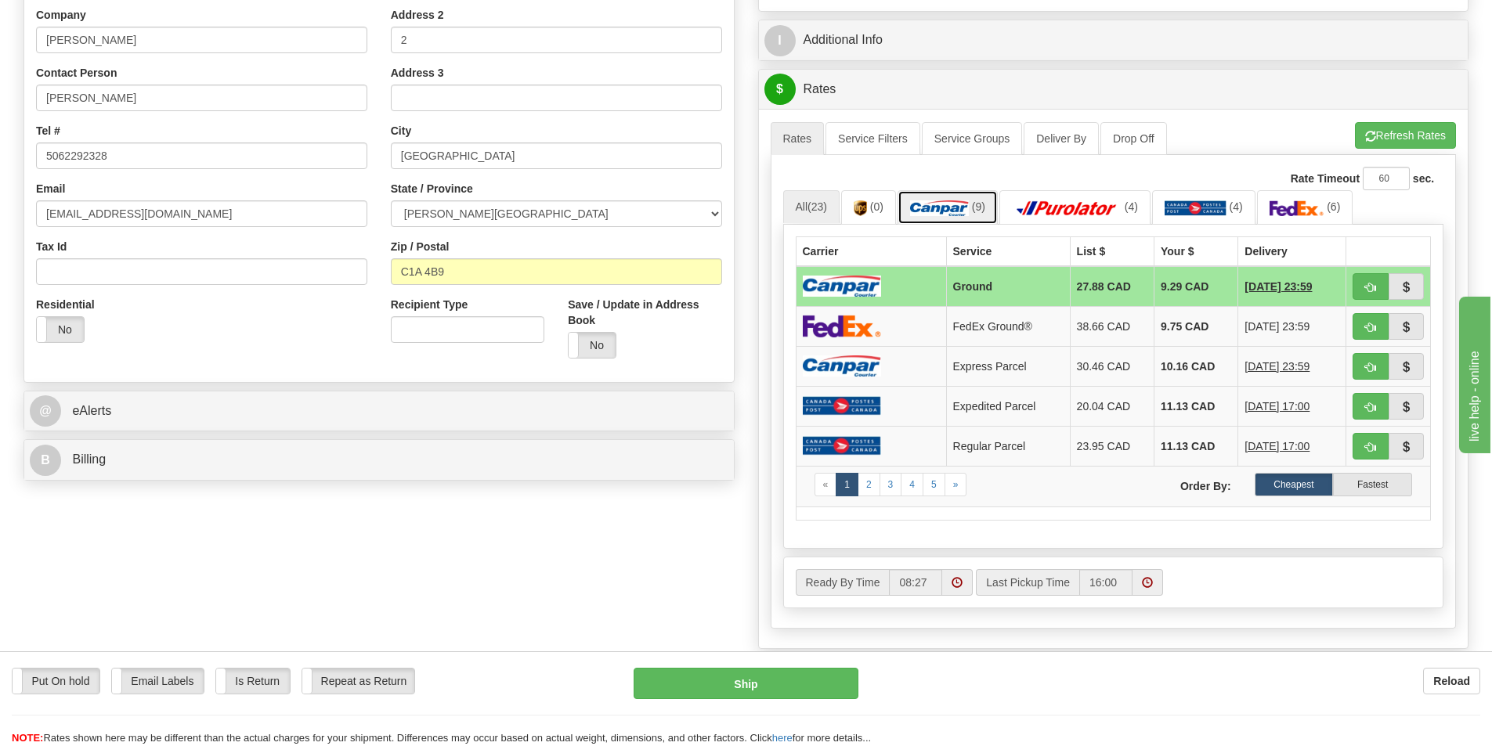
click at [962, 198] on link "(9)" at bounding box center [947, 207] width 100 height 34
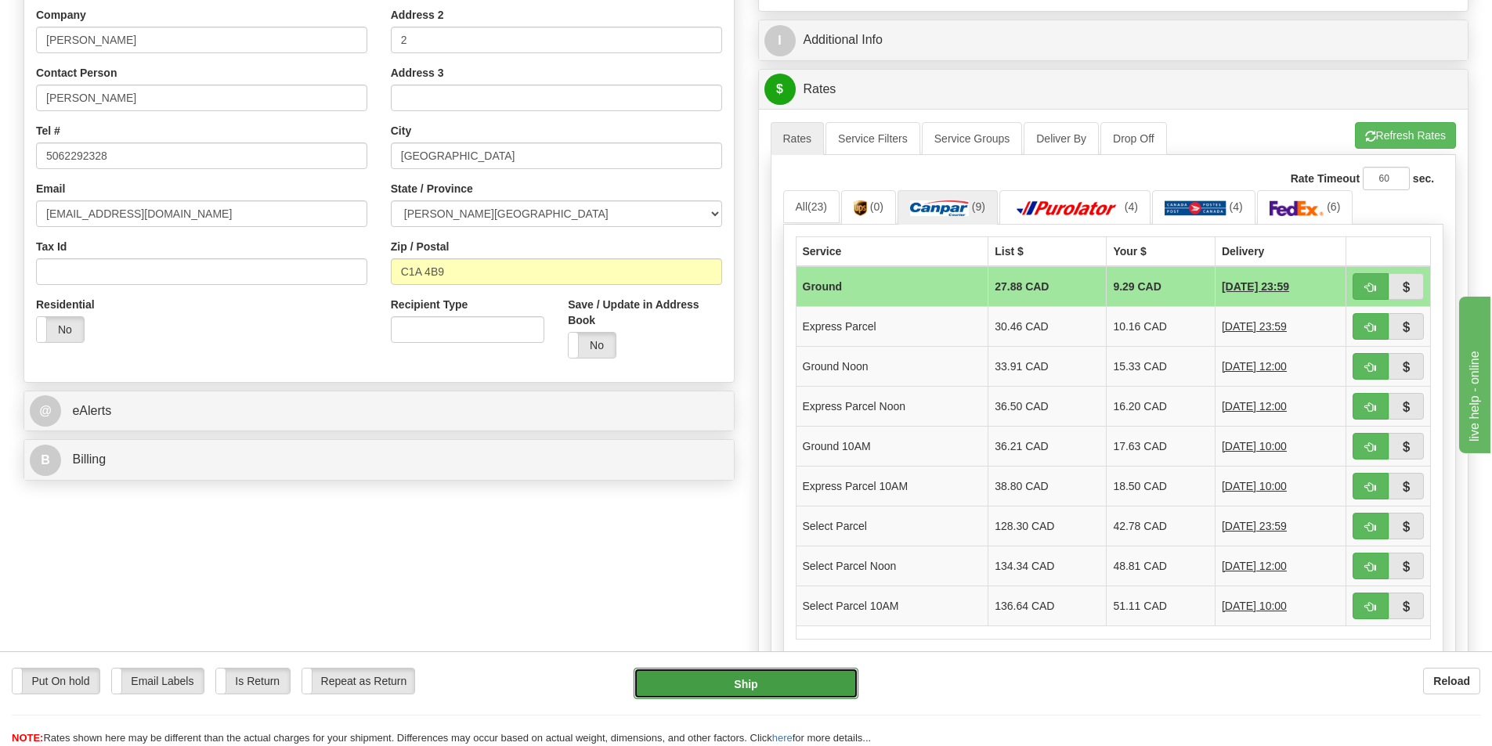
click at [774, 687] on button "Ship" at bounding box center [745, 683] width 225 height 31
type input "1"
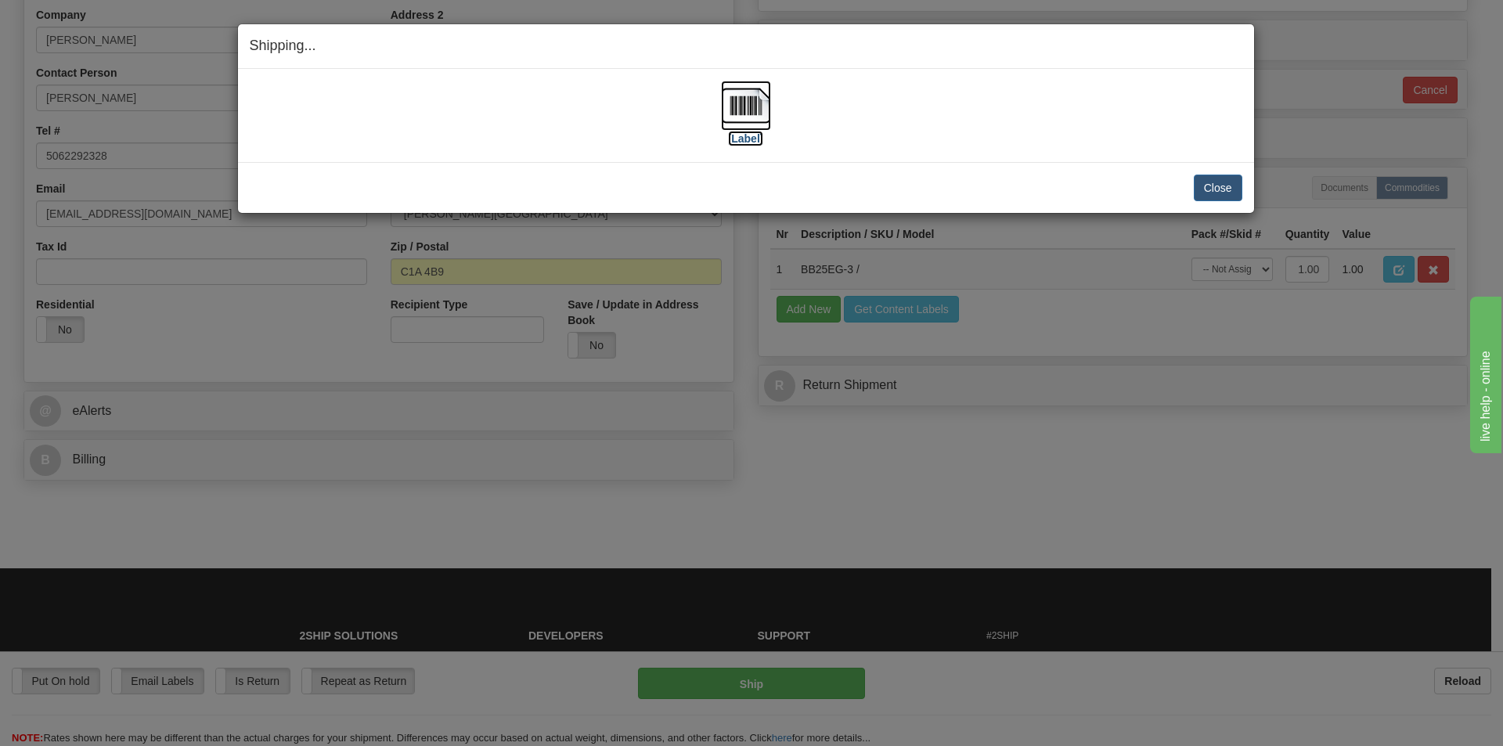
click at [740, 110] on img at bounding box center [746, 106] width 50 height 50
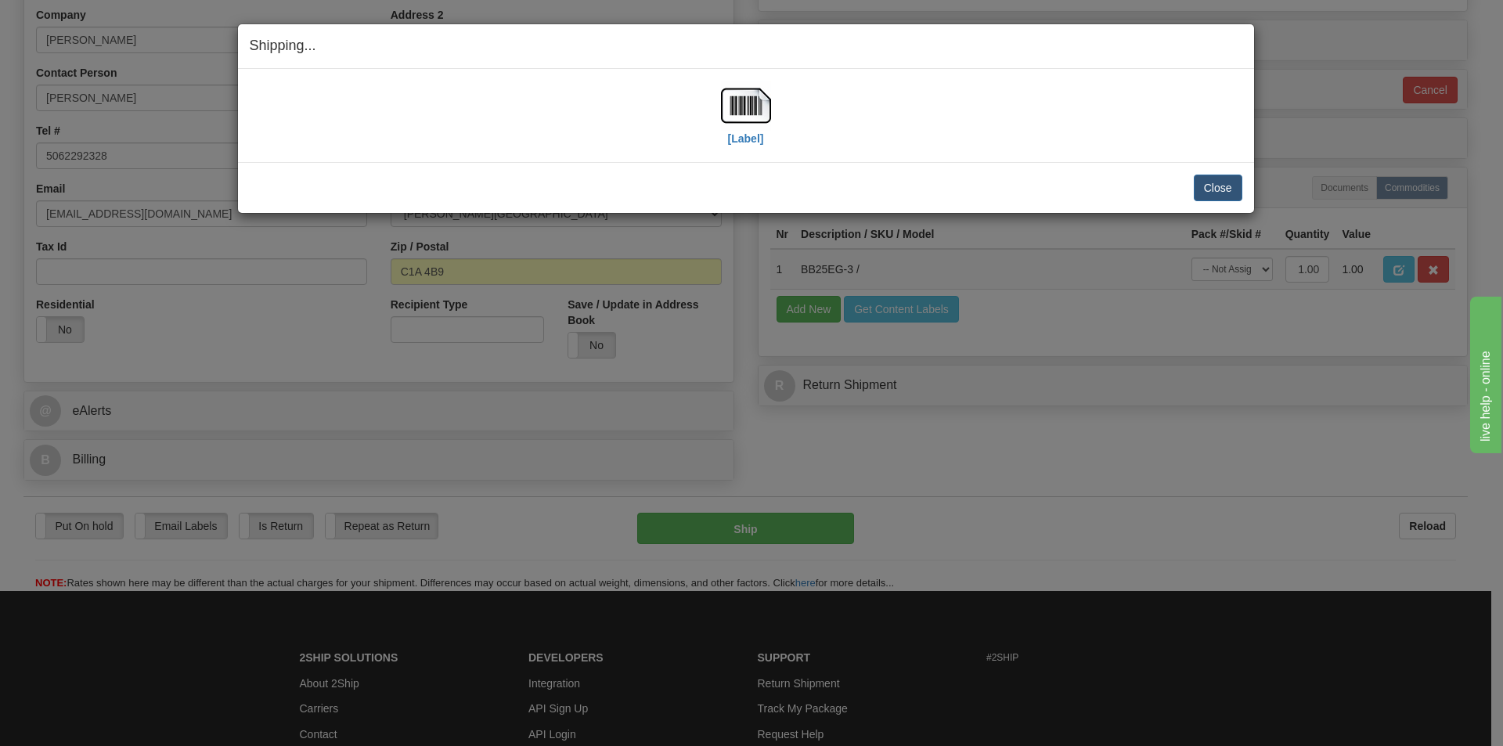
click at [1095, 110] on div "[Label]" at bounding box center [746, 116] width 993 height 70
click at [1225, 188] on button "Close" at bounding box center [1218, 188] width 49 height 27
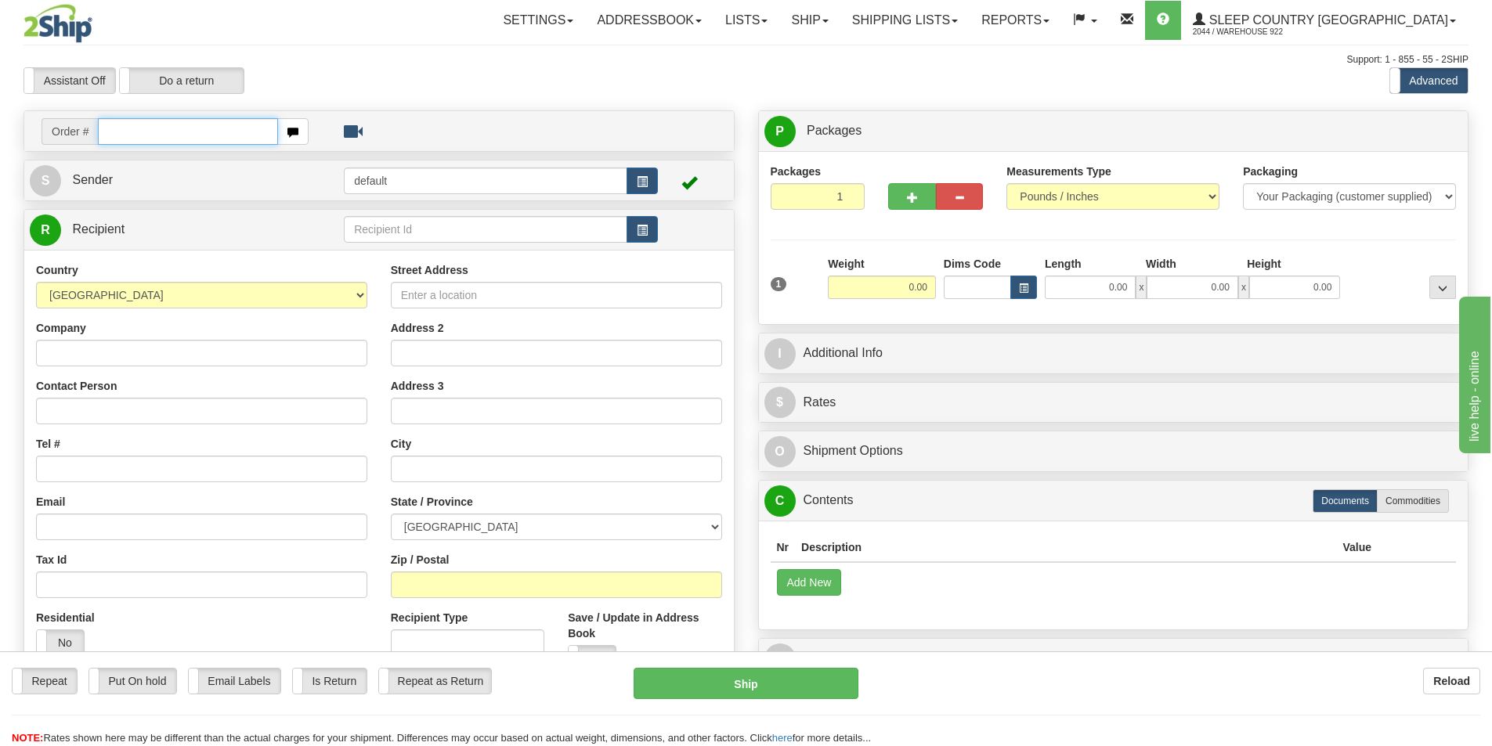
click at [193, 142] on input "text" at bounding box center [188, 131] width 180 height 27
paste input "9000I075245"
type input "9000I075245"
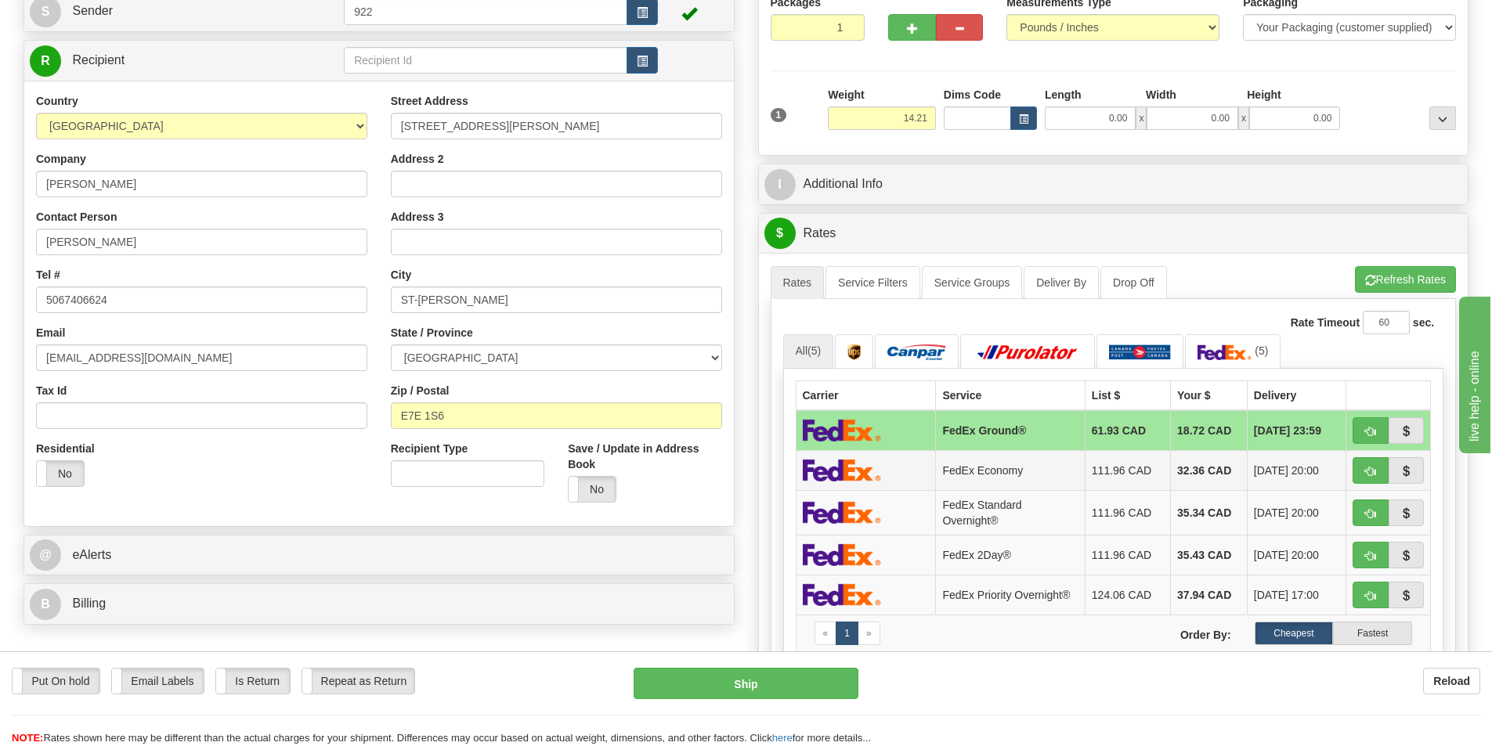
scroll to position [235, 0]
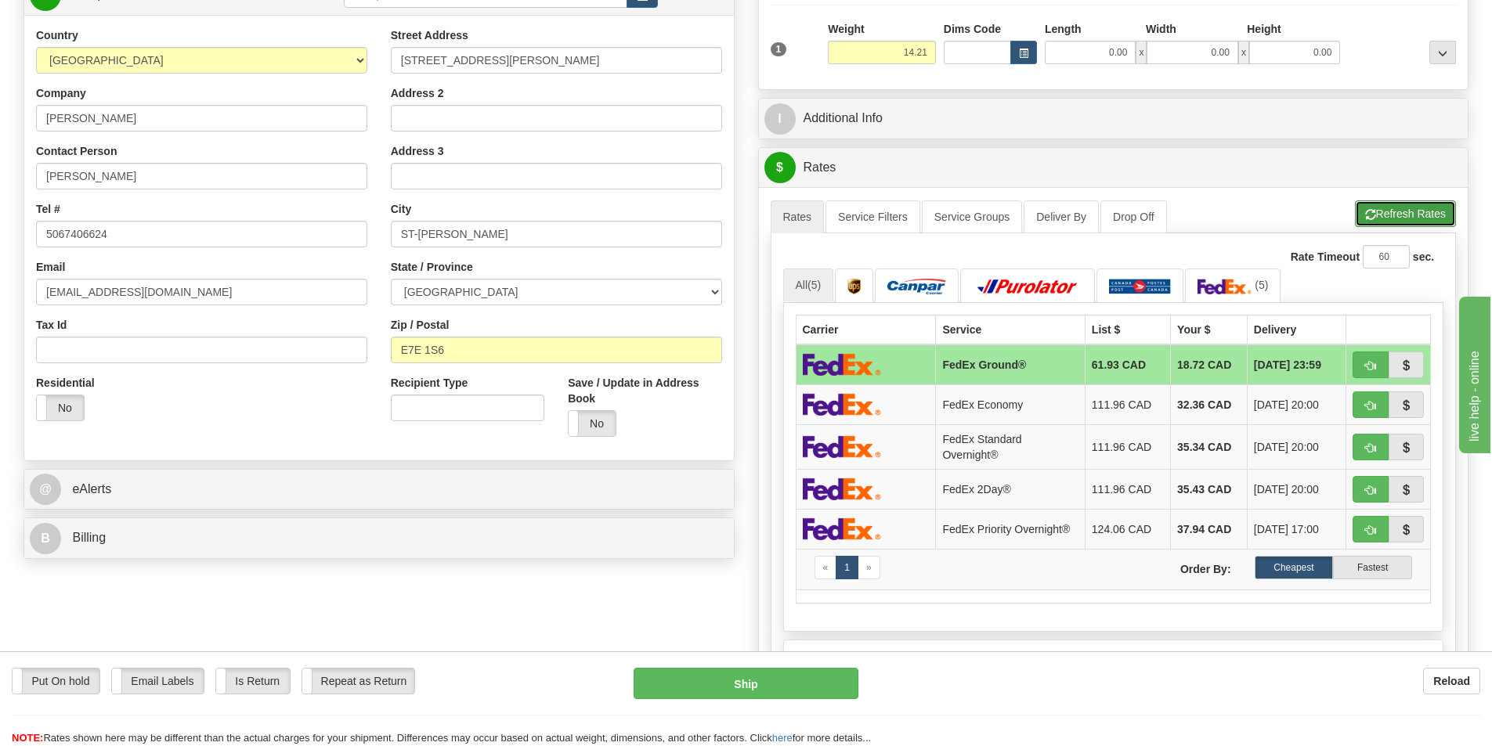
click at [1399, 213] on button "Refresh Rates" at bounding box center [1405, 213] width 101 height 27
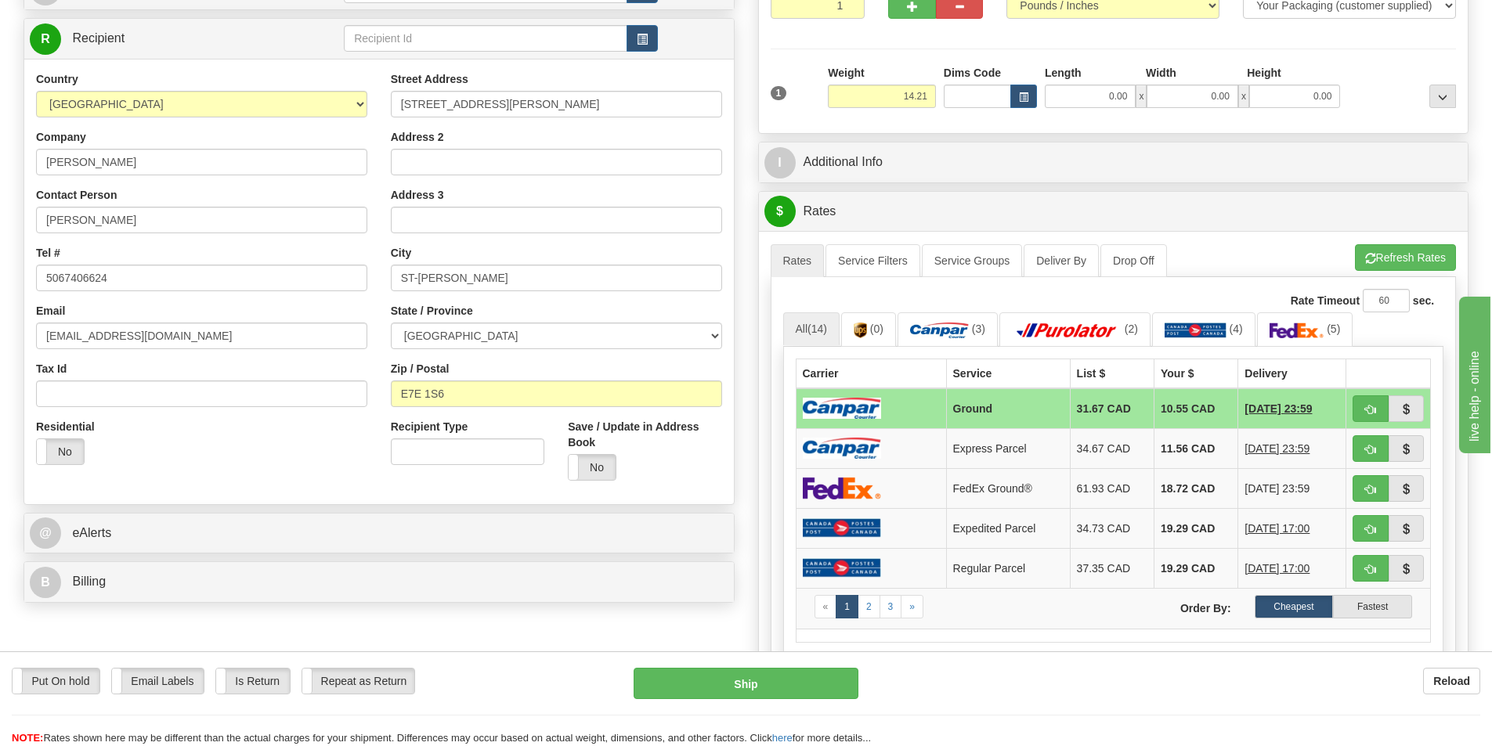
scroll to position [157, 0]
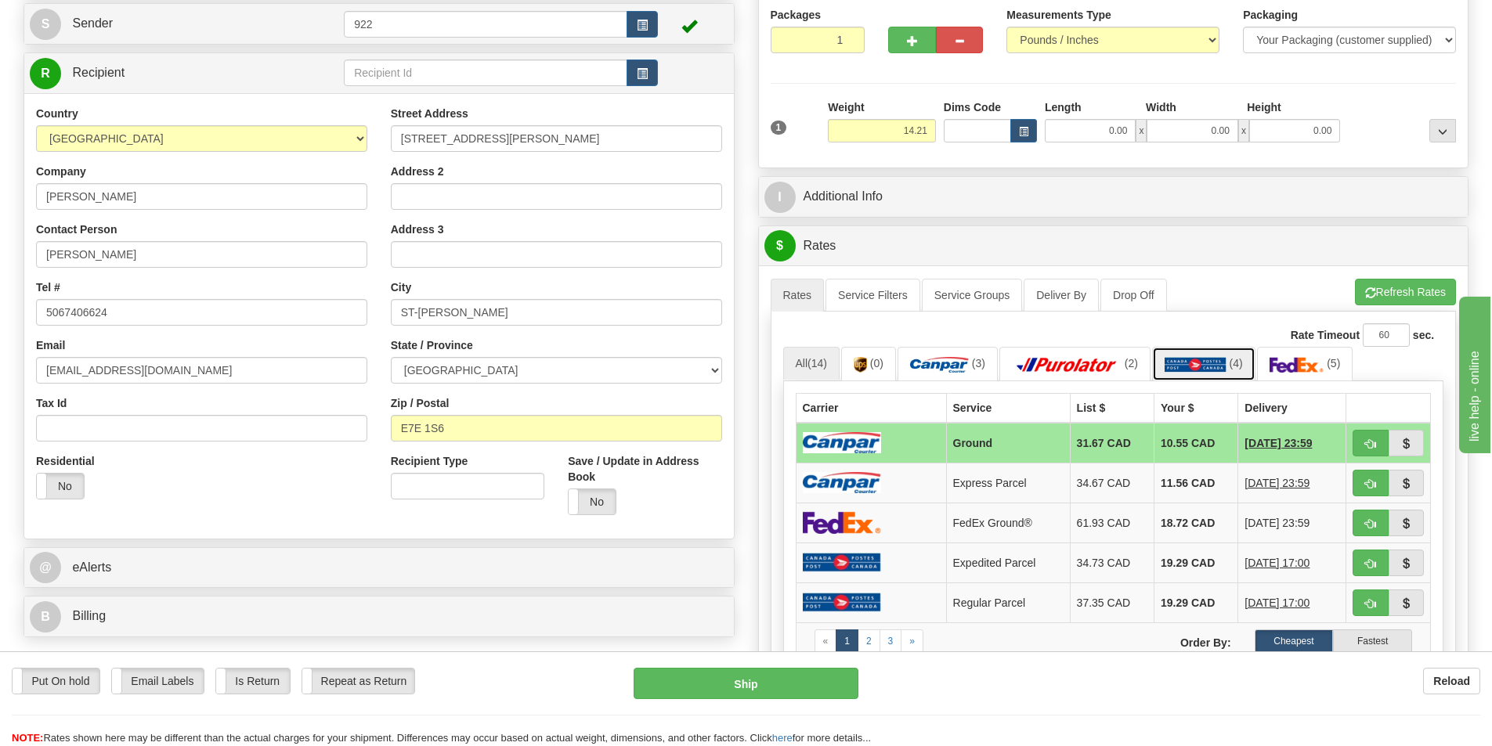
click at [1181, 366] on img at bounding box center [1195, 365] width 62 height 16
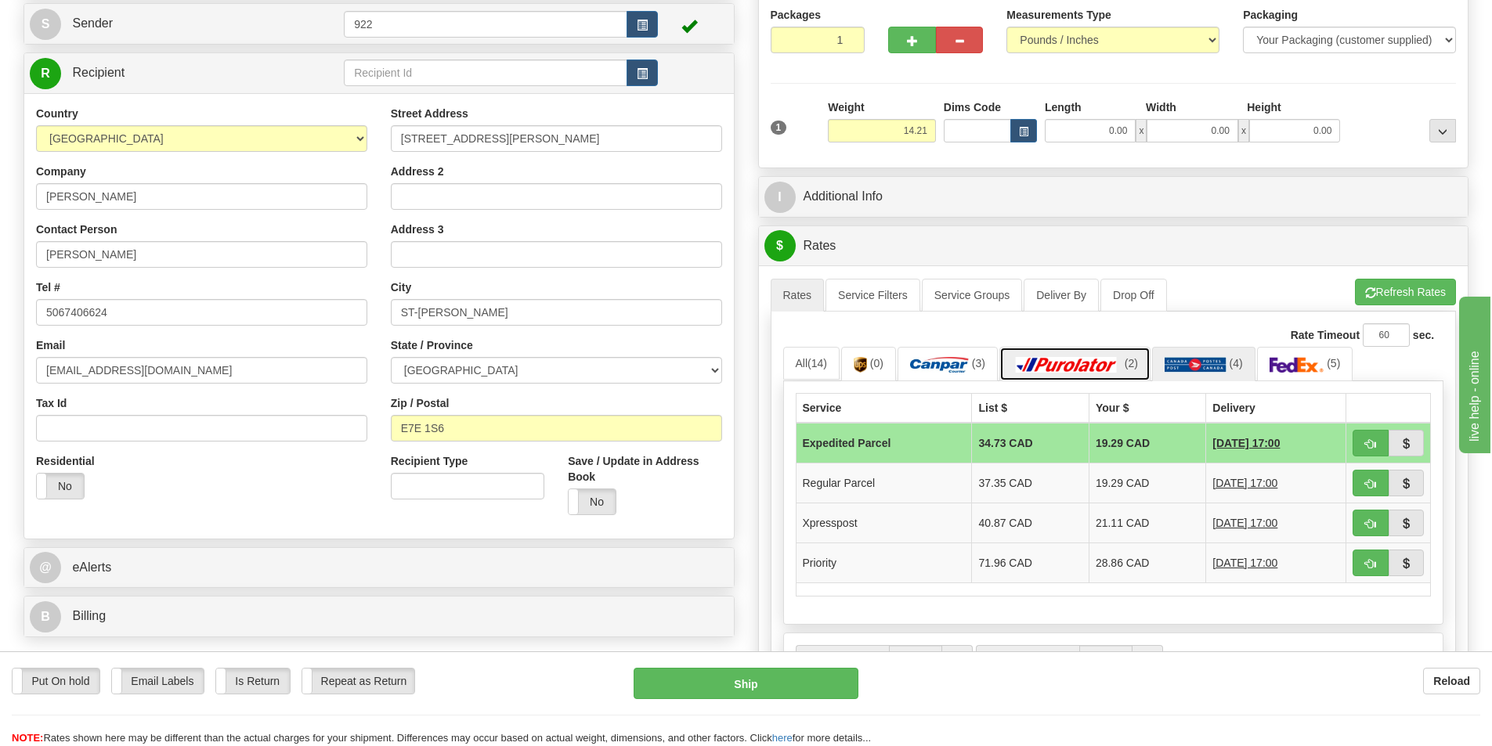
click at [1081, 361] on img at bounding box center [1067, 365] width 110 height 16
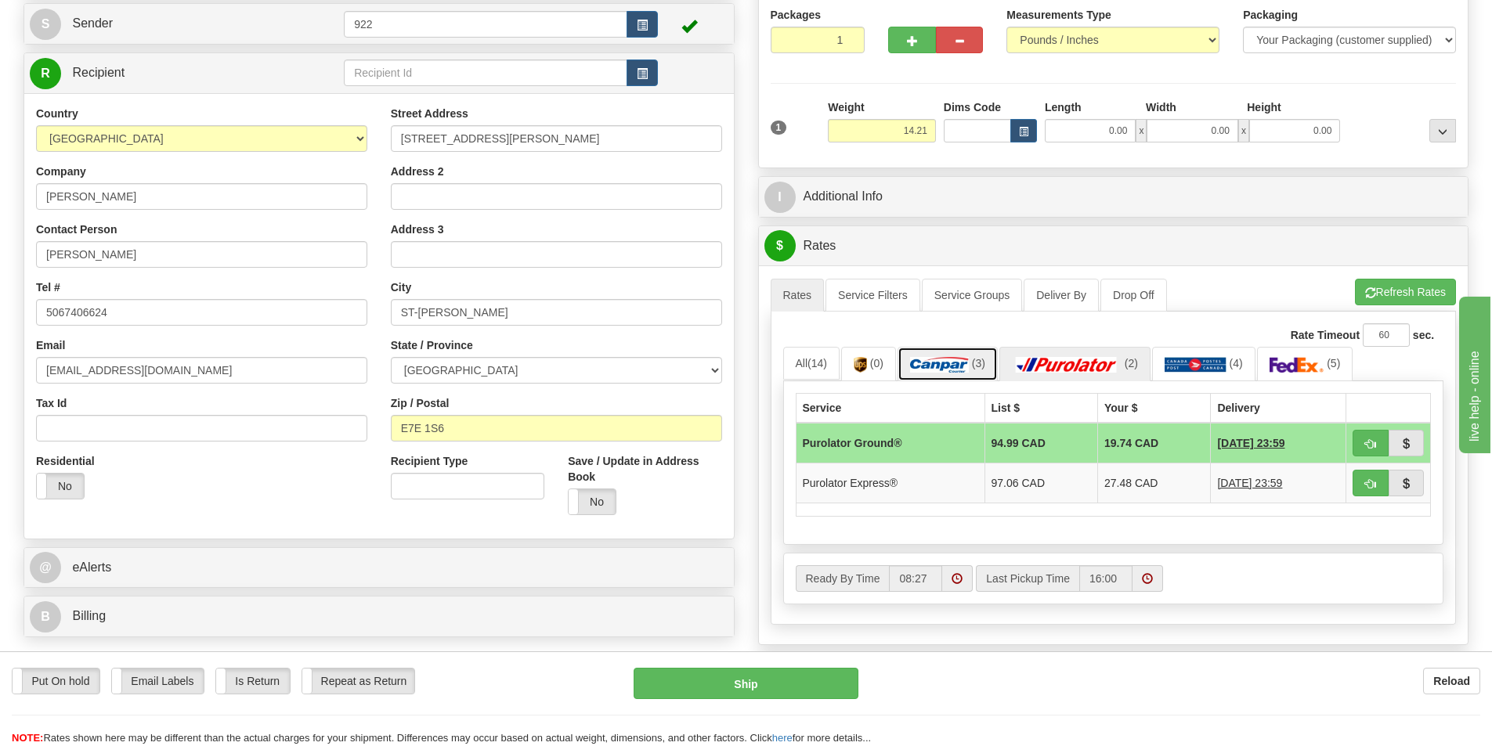
click at [951, 362] on img at bounding box center [939, 365] width 59 height 16
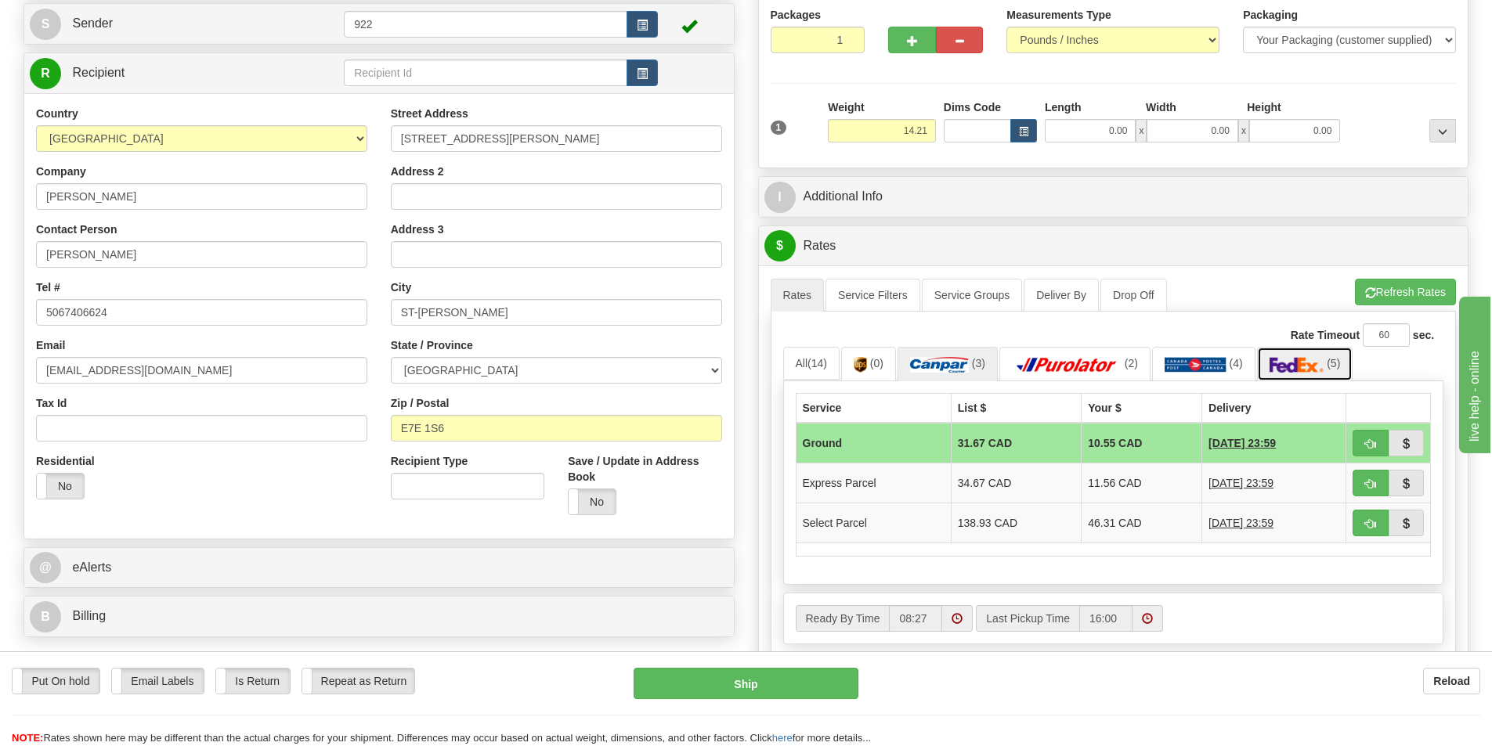
click at [1295, 356] on link "(5)" at bounding box center [1305, 364] width 96 height 34
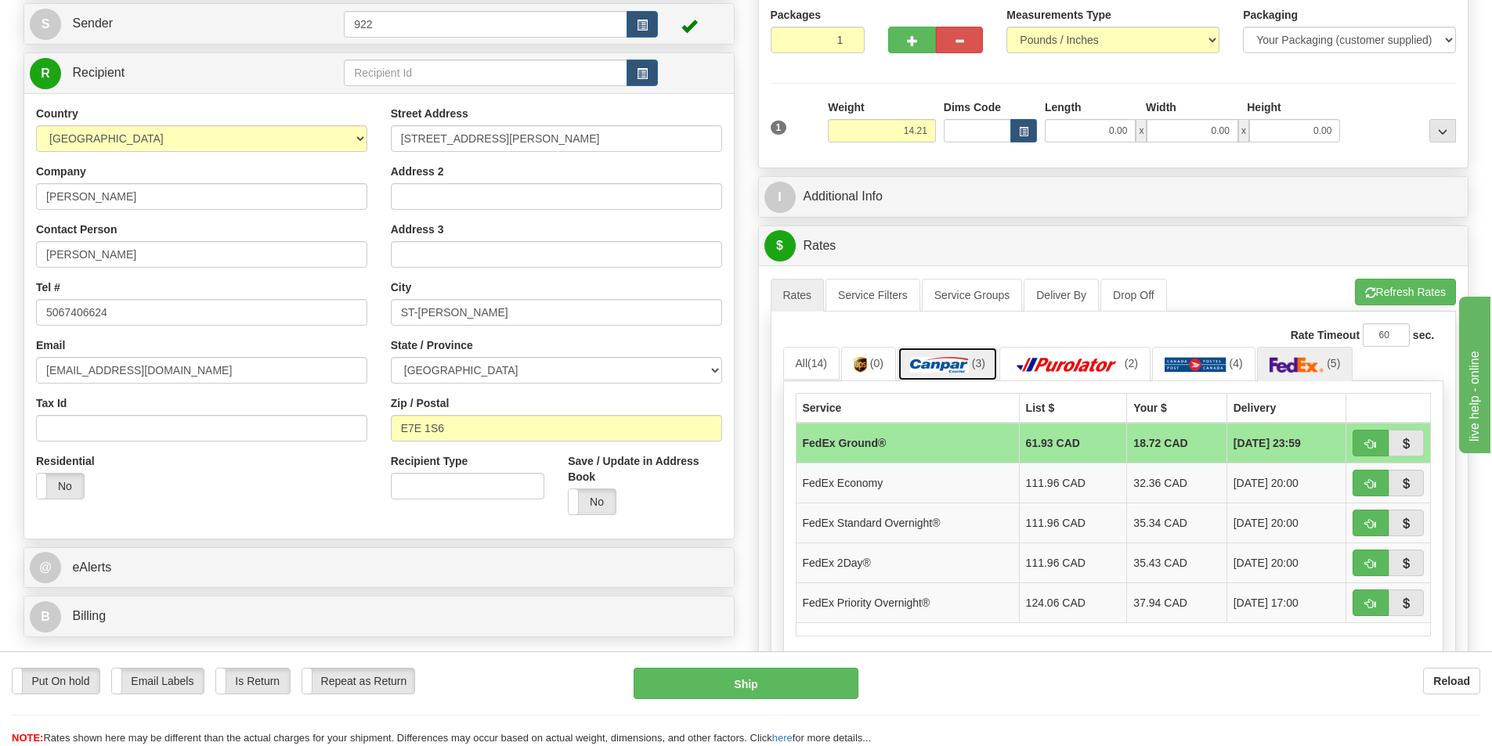
click at [940, 364] on img at bounding box center [939, 365] width 59 height 16
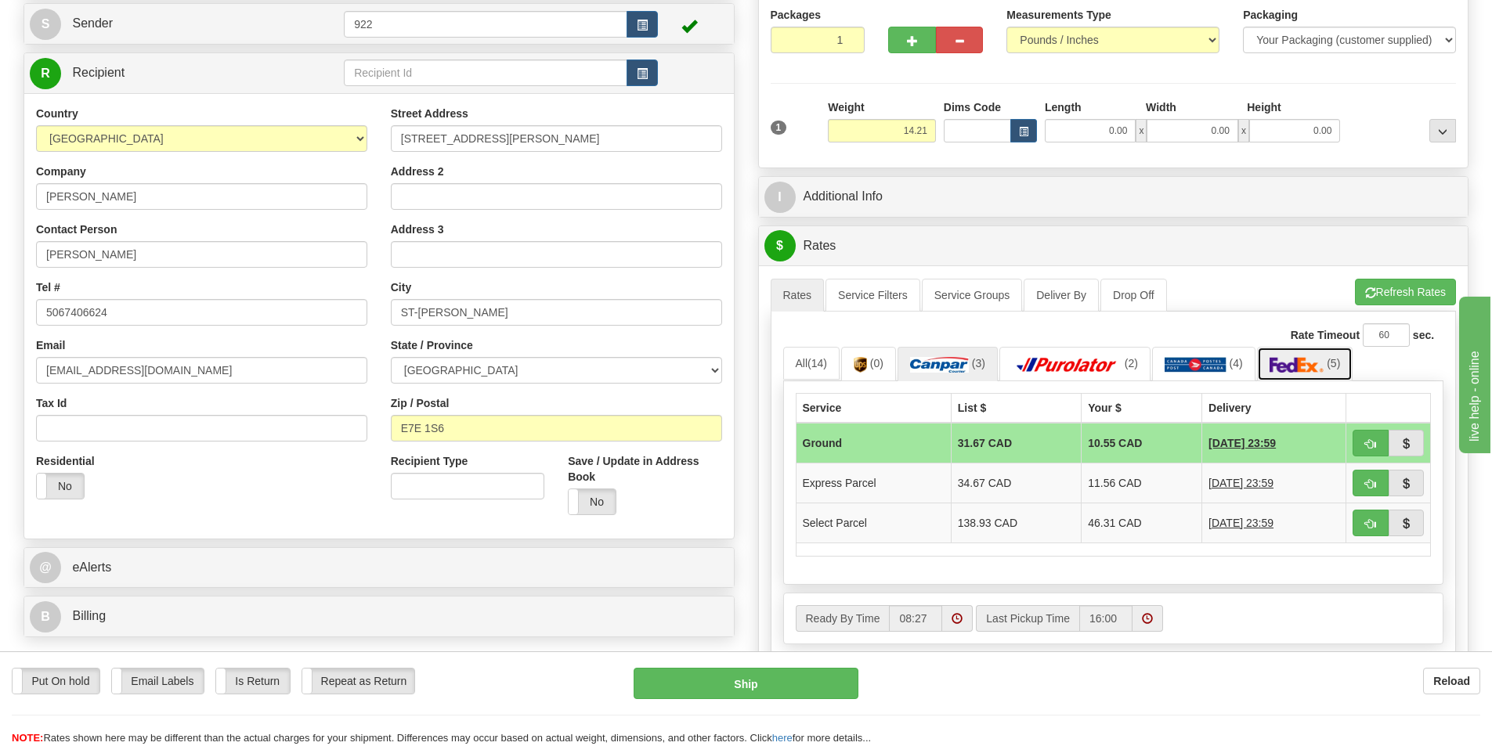
click at [1315, 369] on img at bounding box center [1296, 365] width 55 height 16
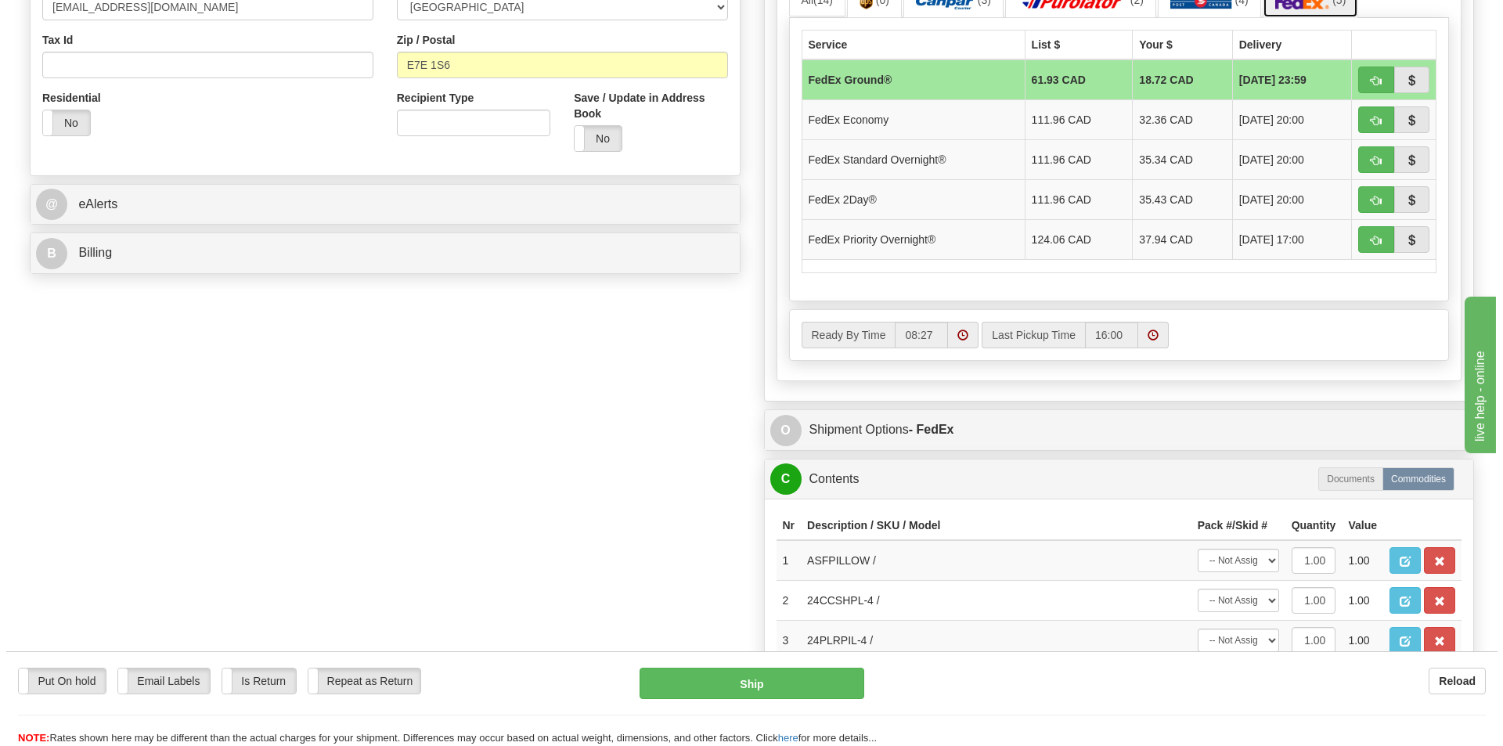
scroll to position [626, 0]
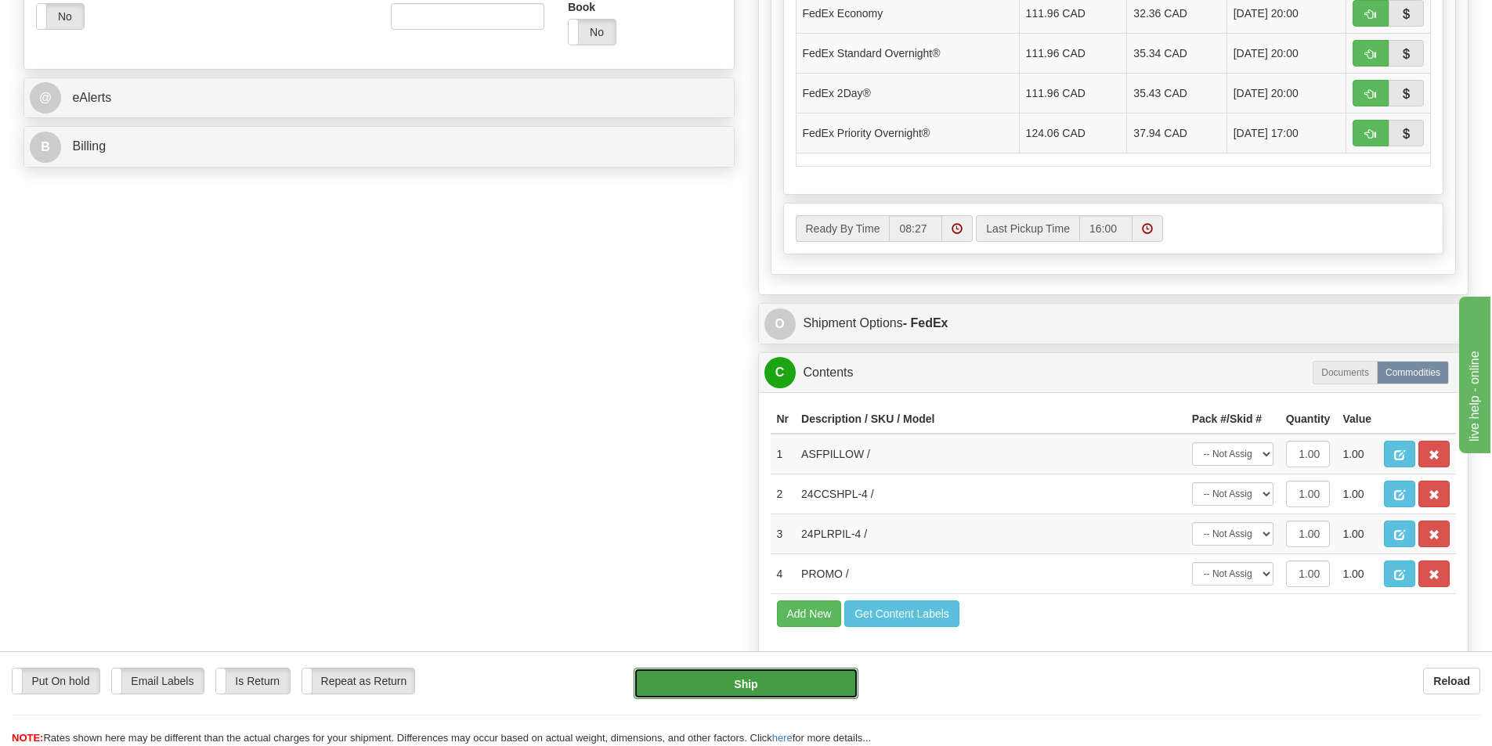
click at [785, 682] on button "Ship" at bounding box center [745, 683] width 225 height 31
type input "92"
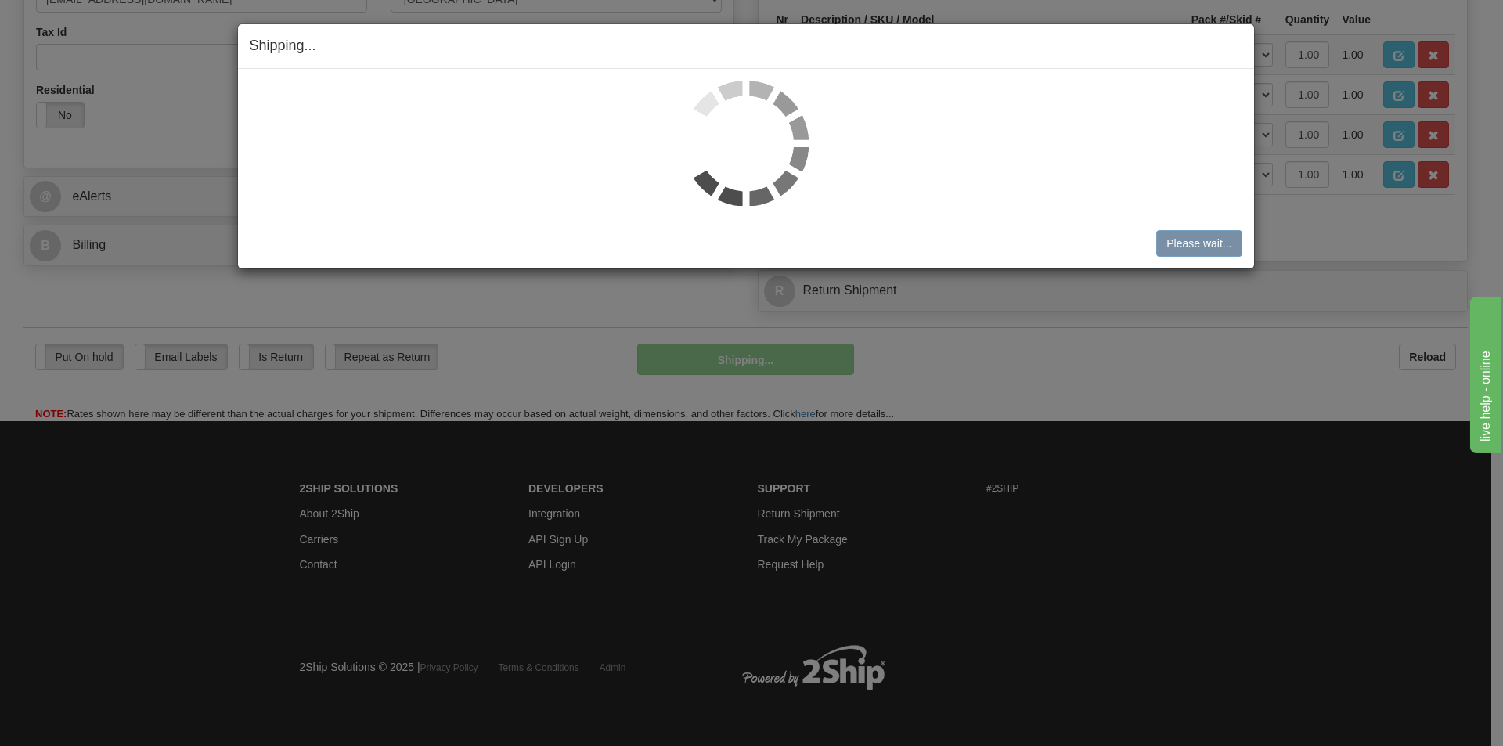
scroll to position [528, 0]
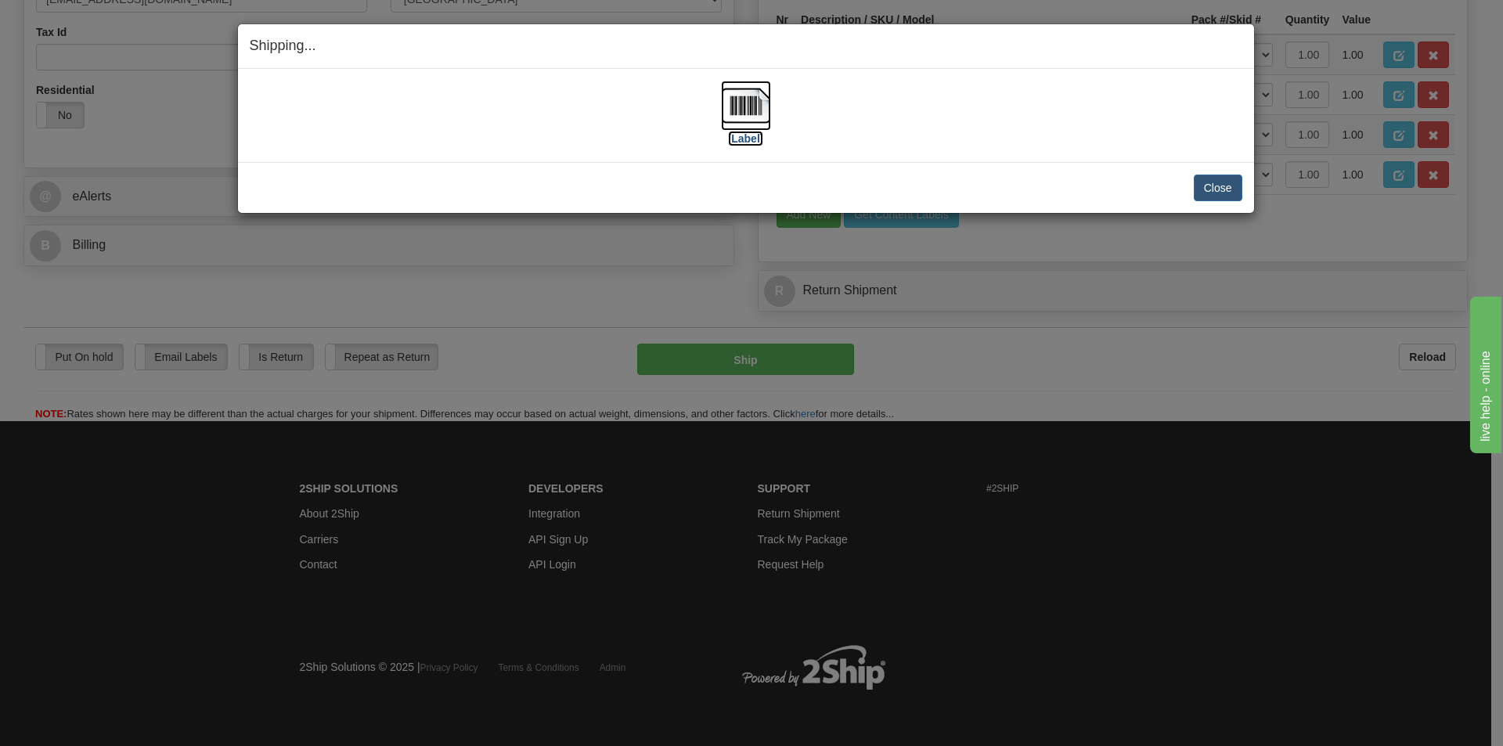
click at [749, 110] on img at bounding box center [746, 106] width 50 height 50
click at [996, 128] on div "[Label]" at bounding box center [746, 116] width 993 height 70
click at [1204, 186] on button "Close" at bounding box center [1218, 188] width 49 height 27
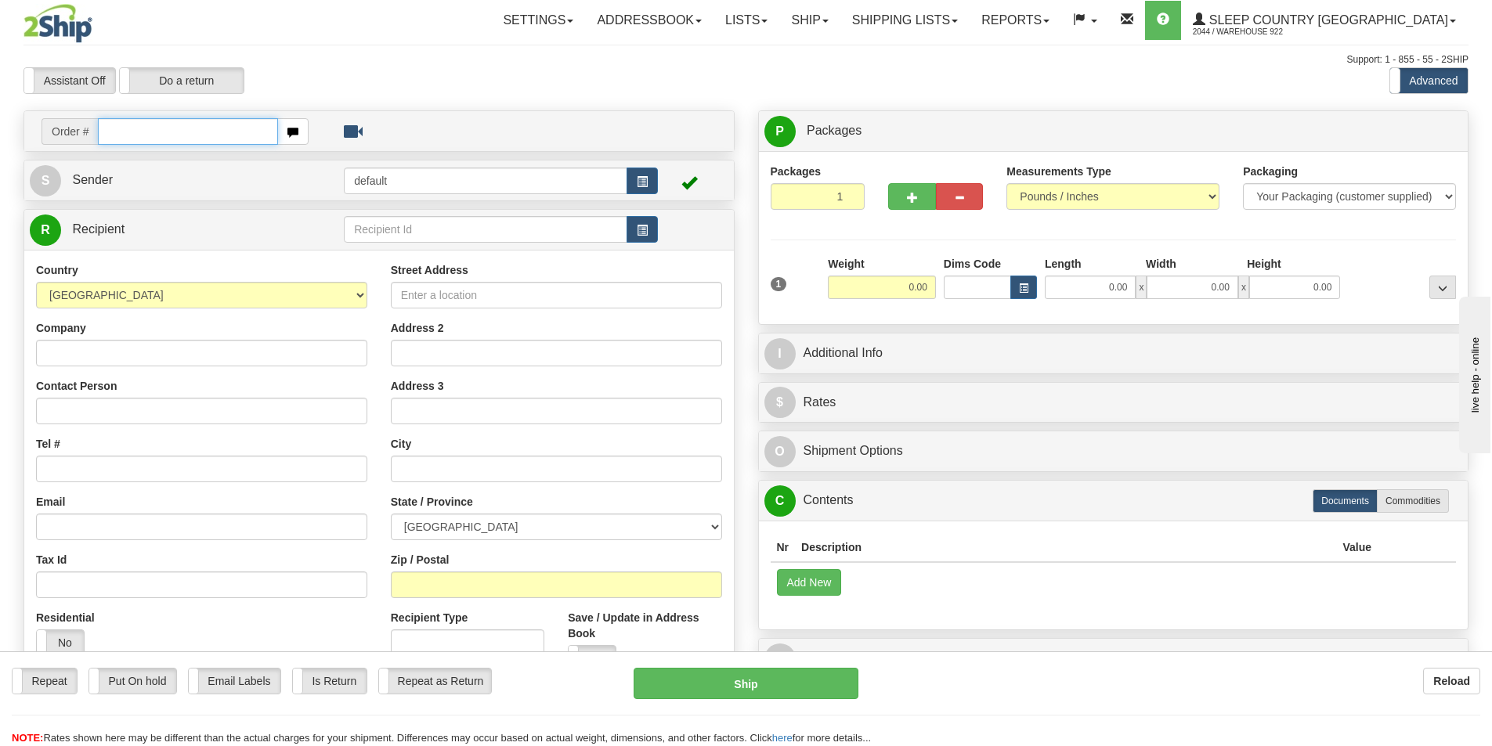
click at [197, 134] on input "text" at bounding box center [188, 131] width 180 height 27
paste input "9000I078714"
type input "9000I078714"
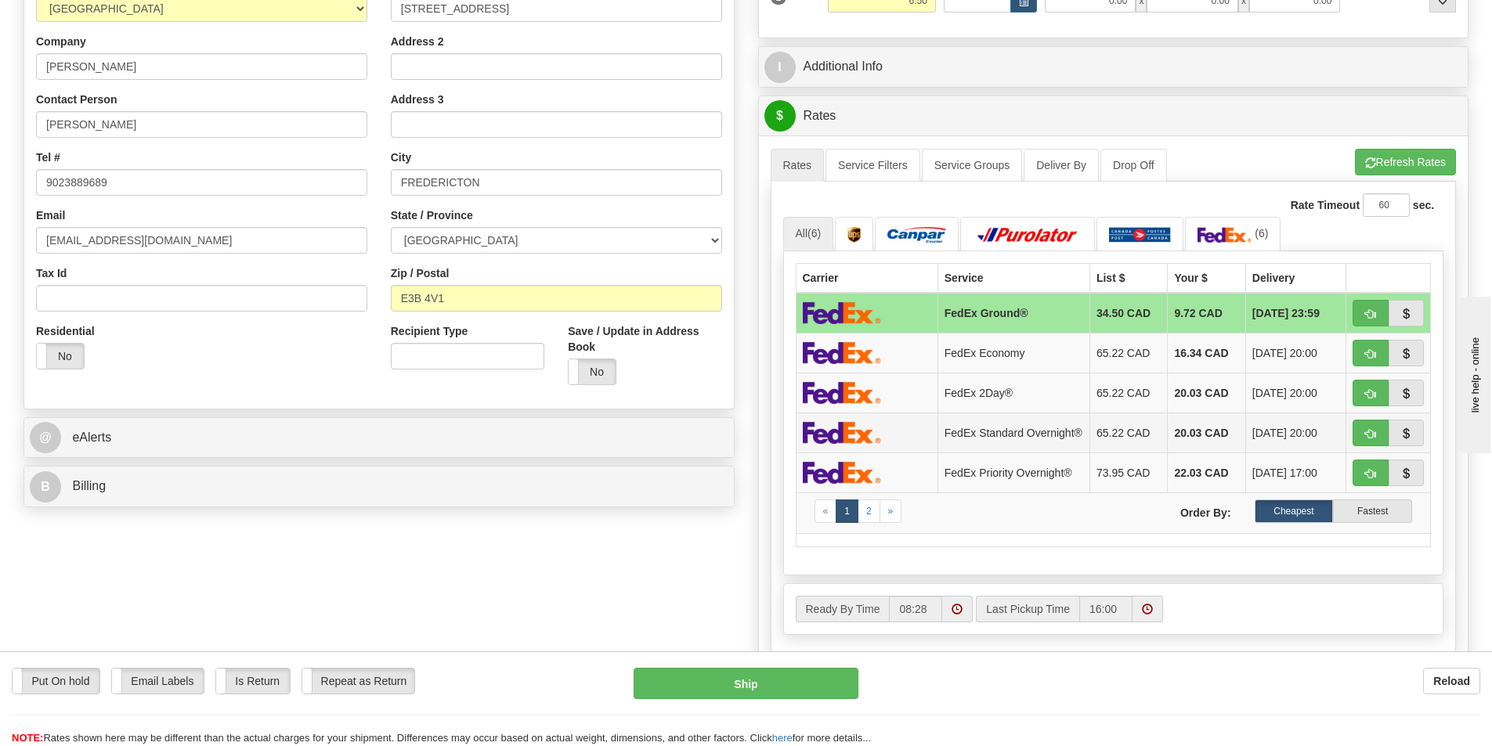
scroll to position [313, 0]
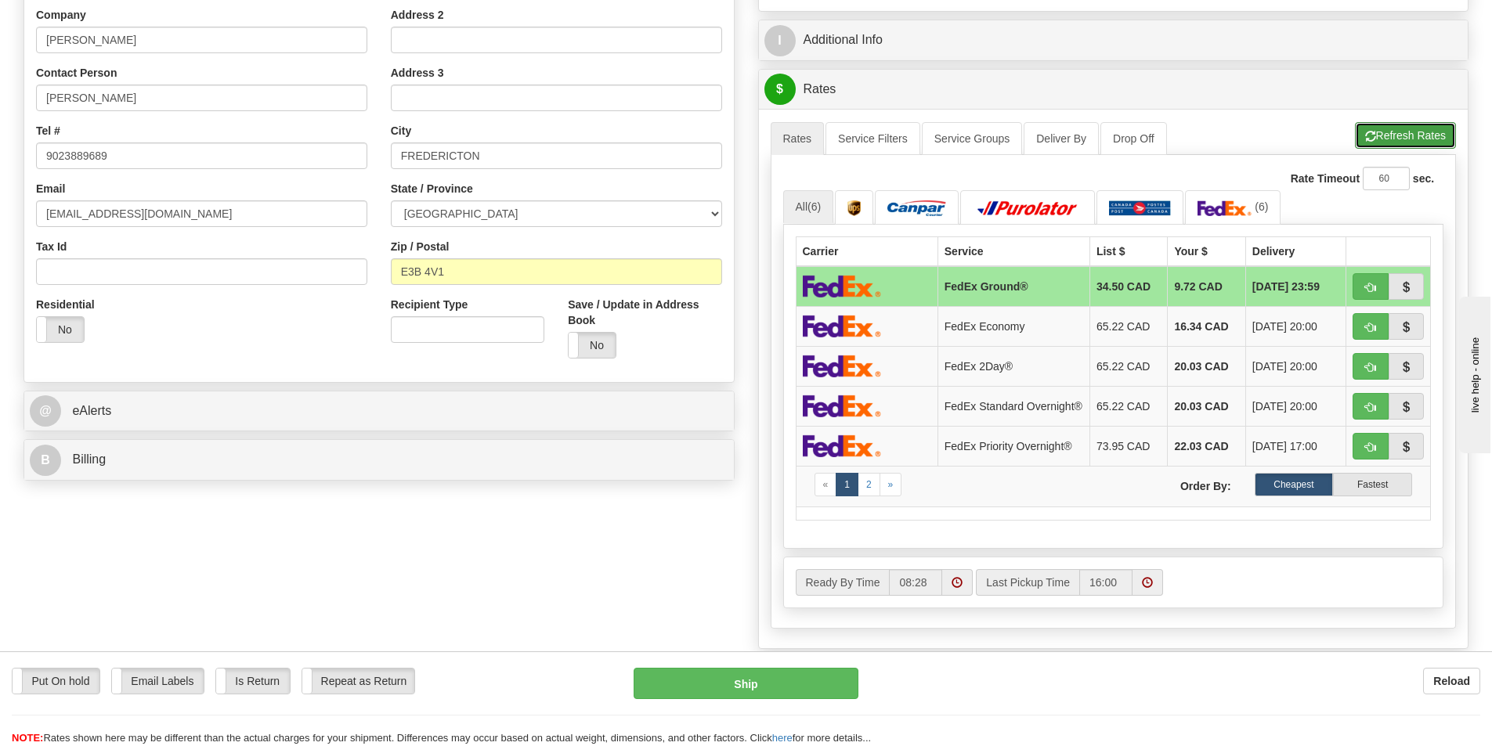
click at [1412, 129] on button "Refresh Rates" at bounding box center [1405, 135] width 101 height 27
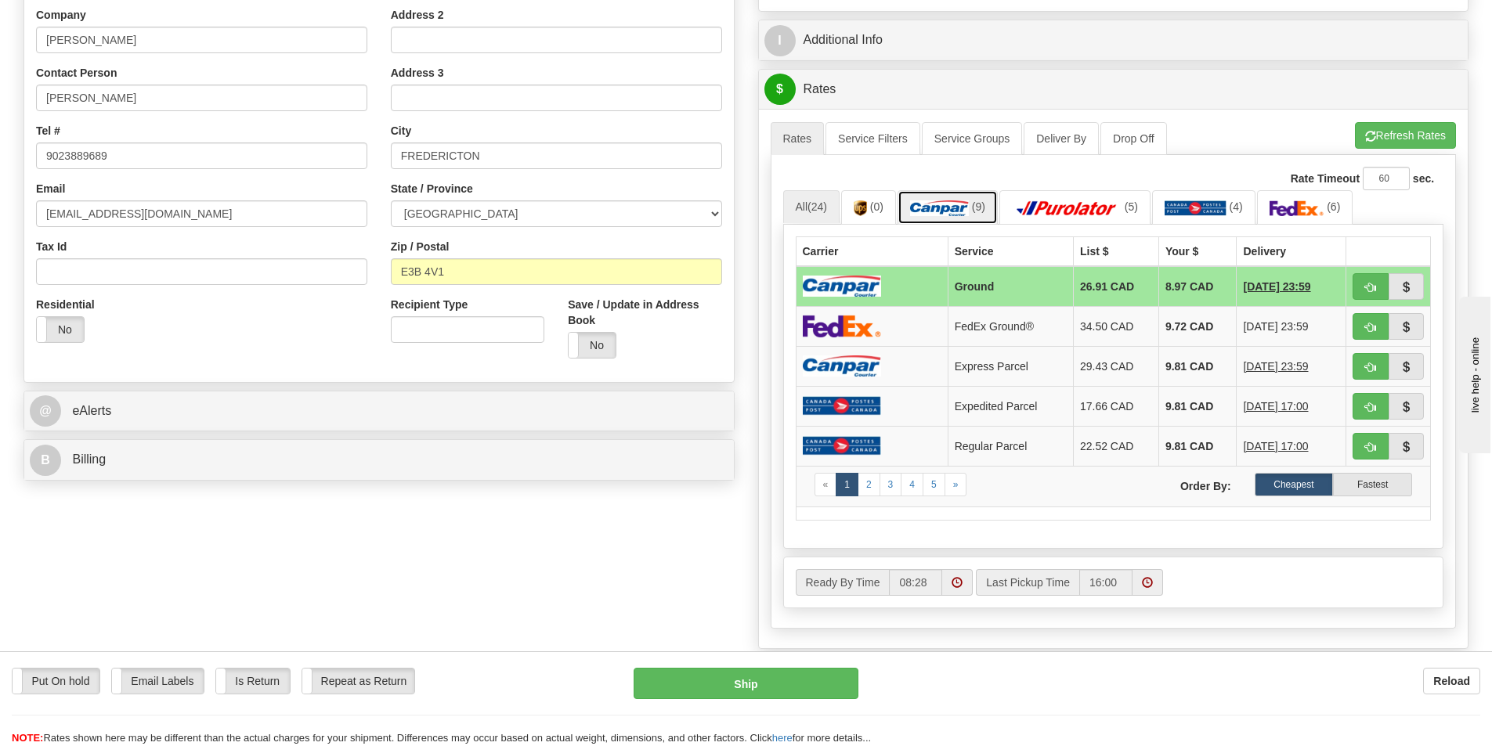
click at [956, 209] on img at bounding box center [939, 208] width 59 height 16
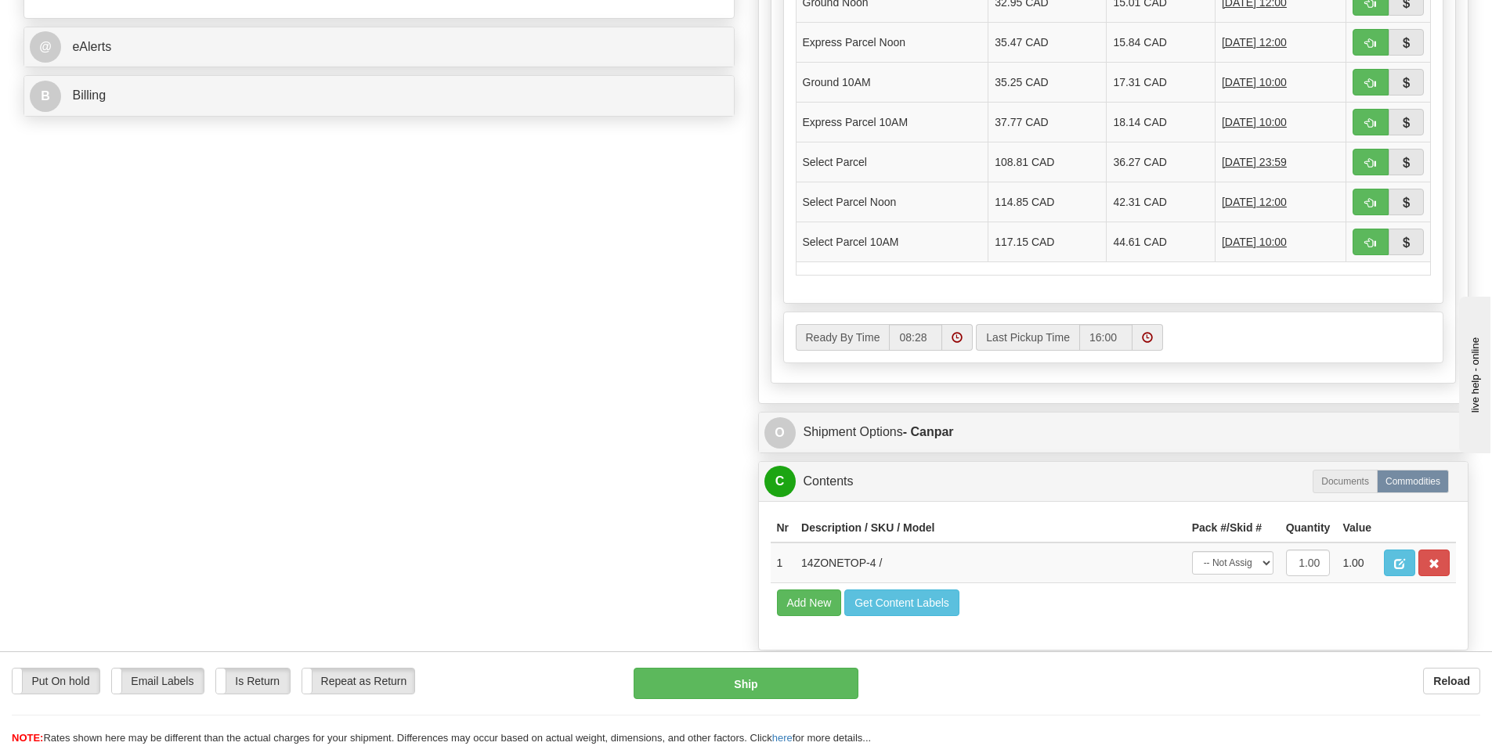
scroll to position [705, 0]
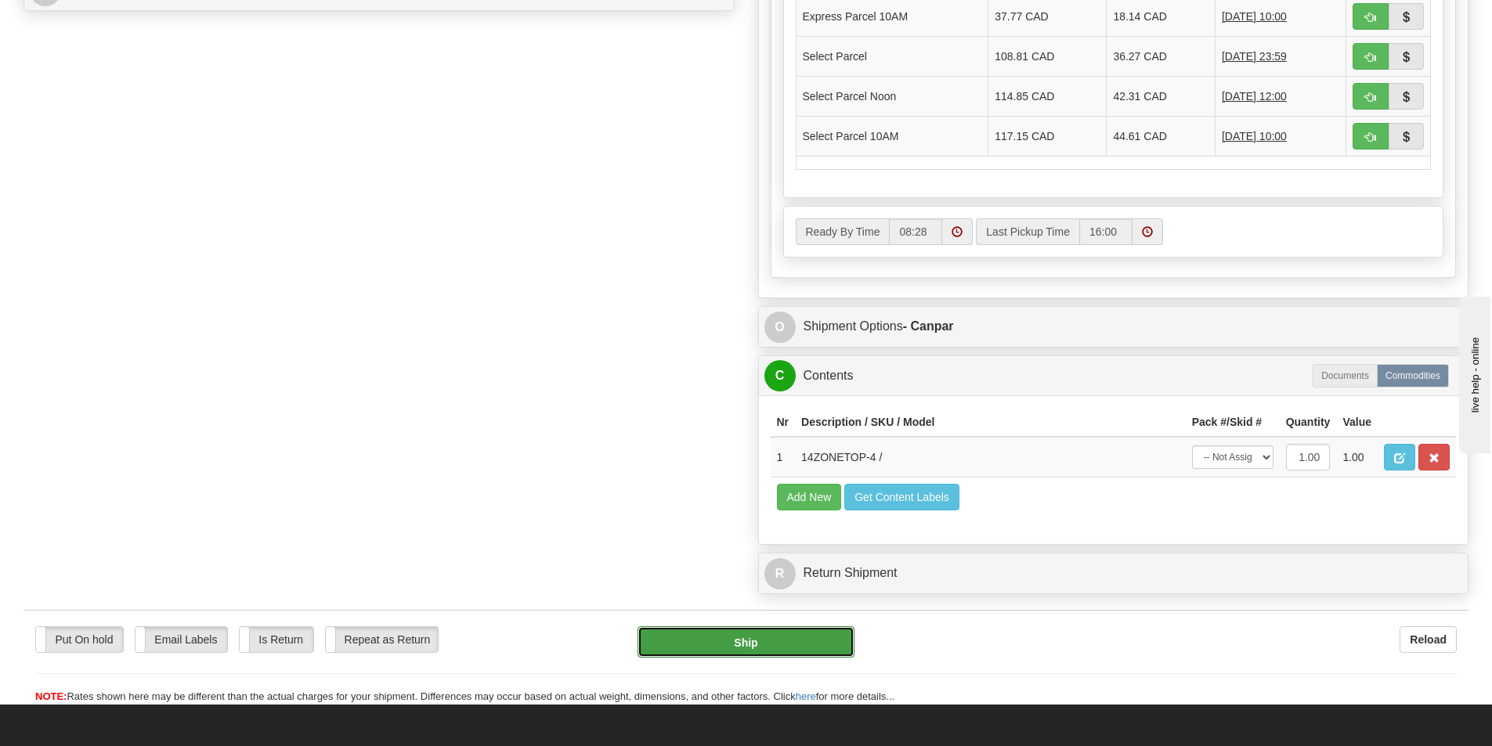
click at [789, 645] on button "Ship" at bounding box center [745, 641] width 217 height 31
type input "1"
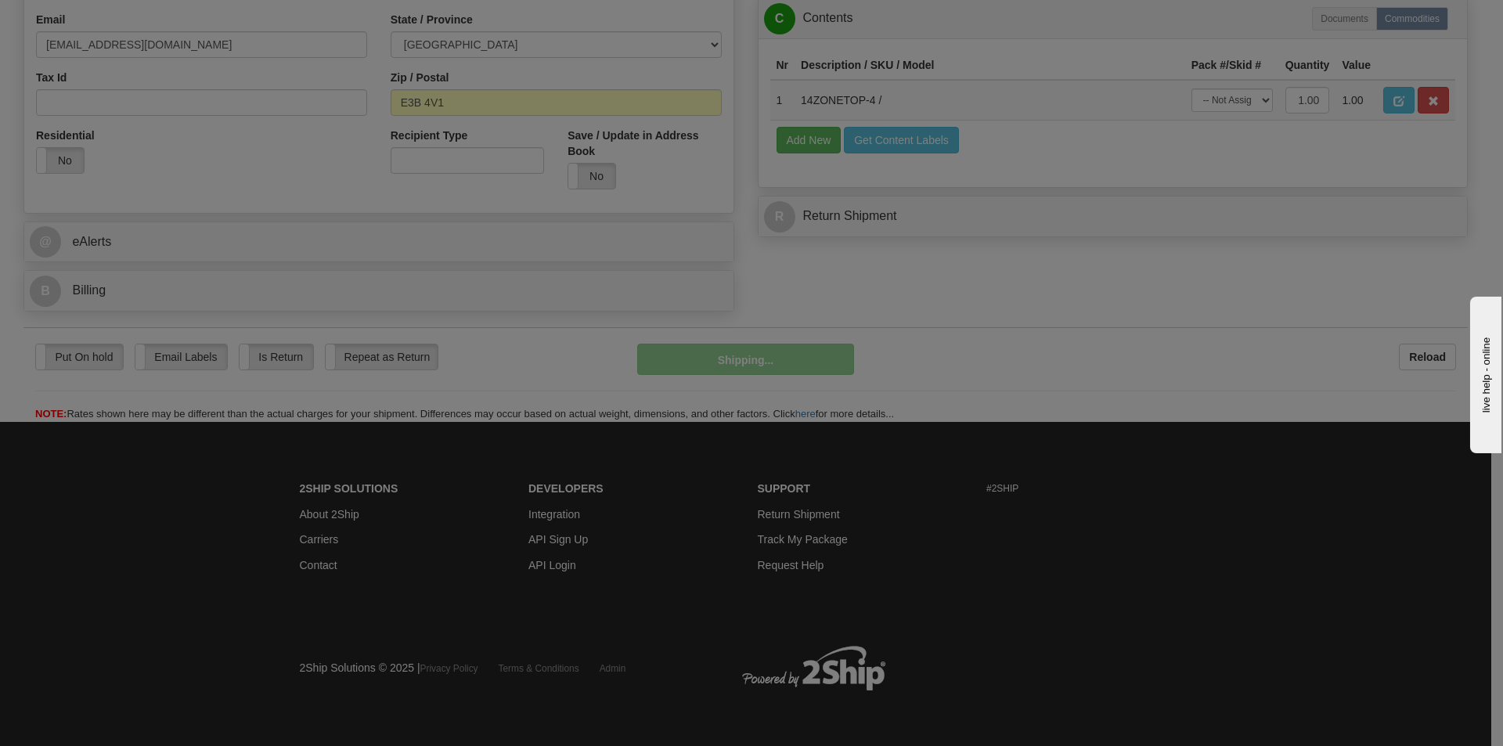
scroll to position [483, 0]
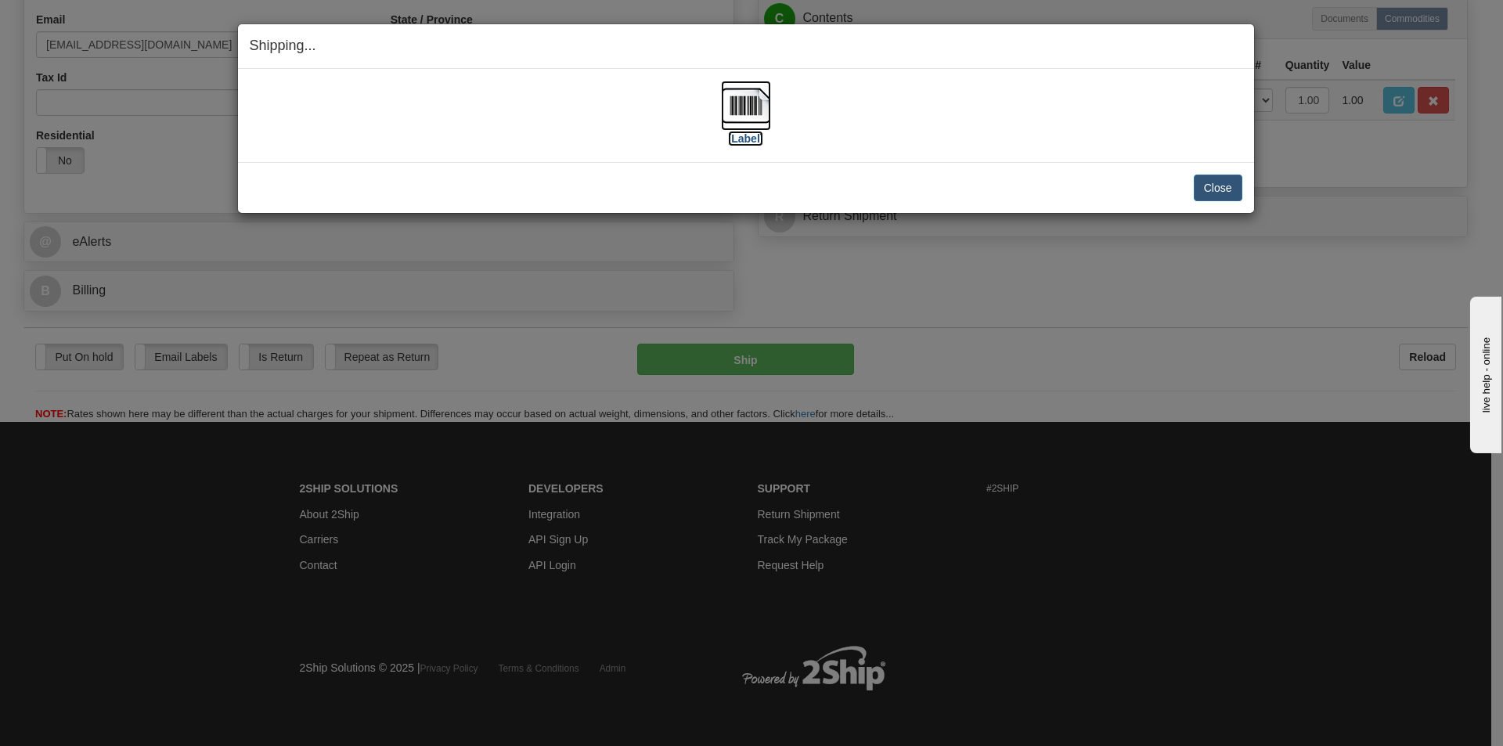
click at [748, 108] on img at bounding box center [746, 106] width 50 height 50
click at [979, 106] on div "[Label]" at bounding box center [746, 116] width 993 height 70
click at [1225, 184] on button "Close" at bounding box center [1218, 188] width 49 height 27
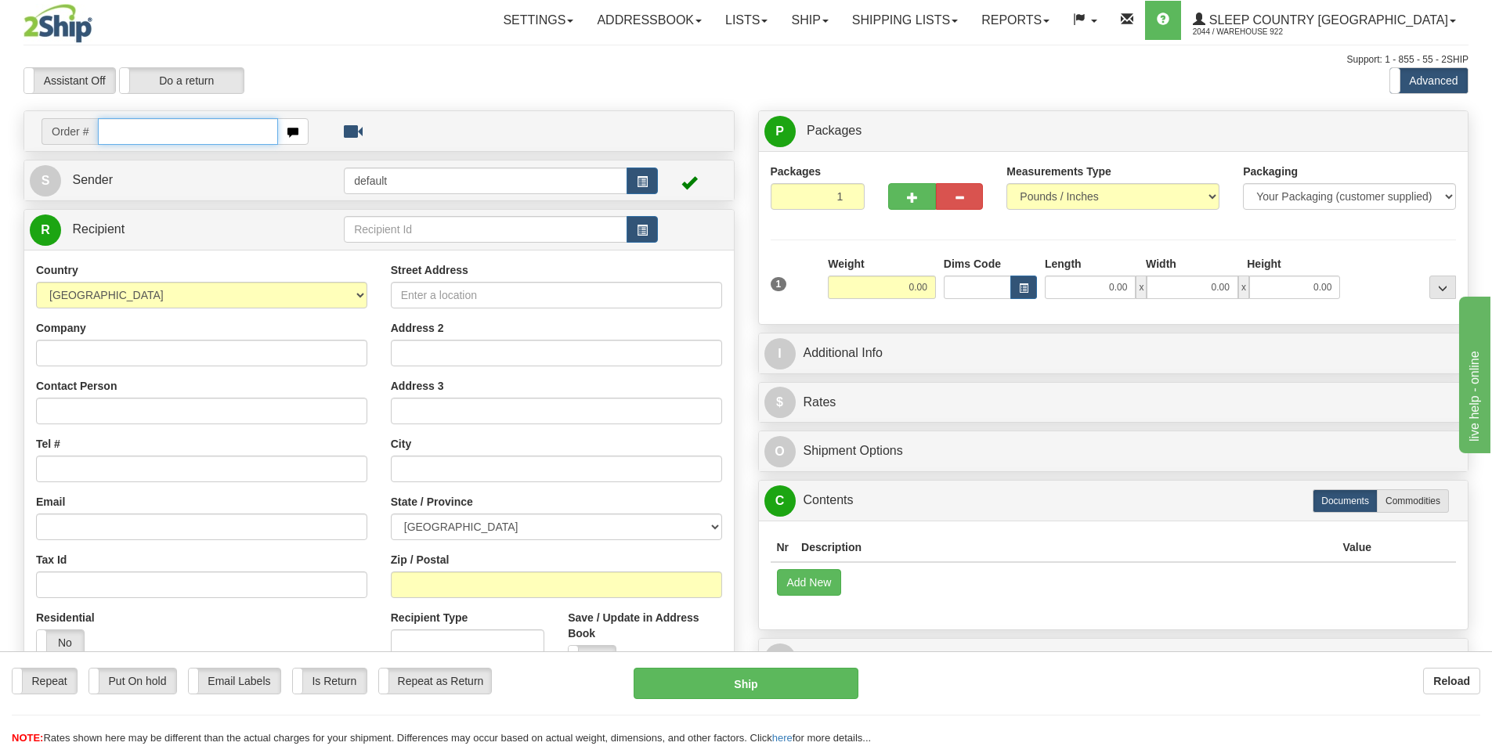
click at [217, 135] on input "text" at bounding box center [188, 131] width 180 height 27
paste input "9007I078922"
type input "9007I078922"
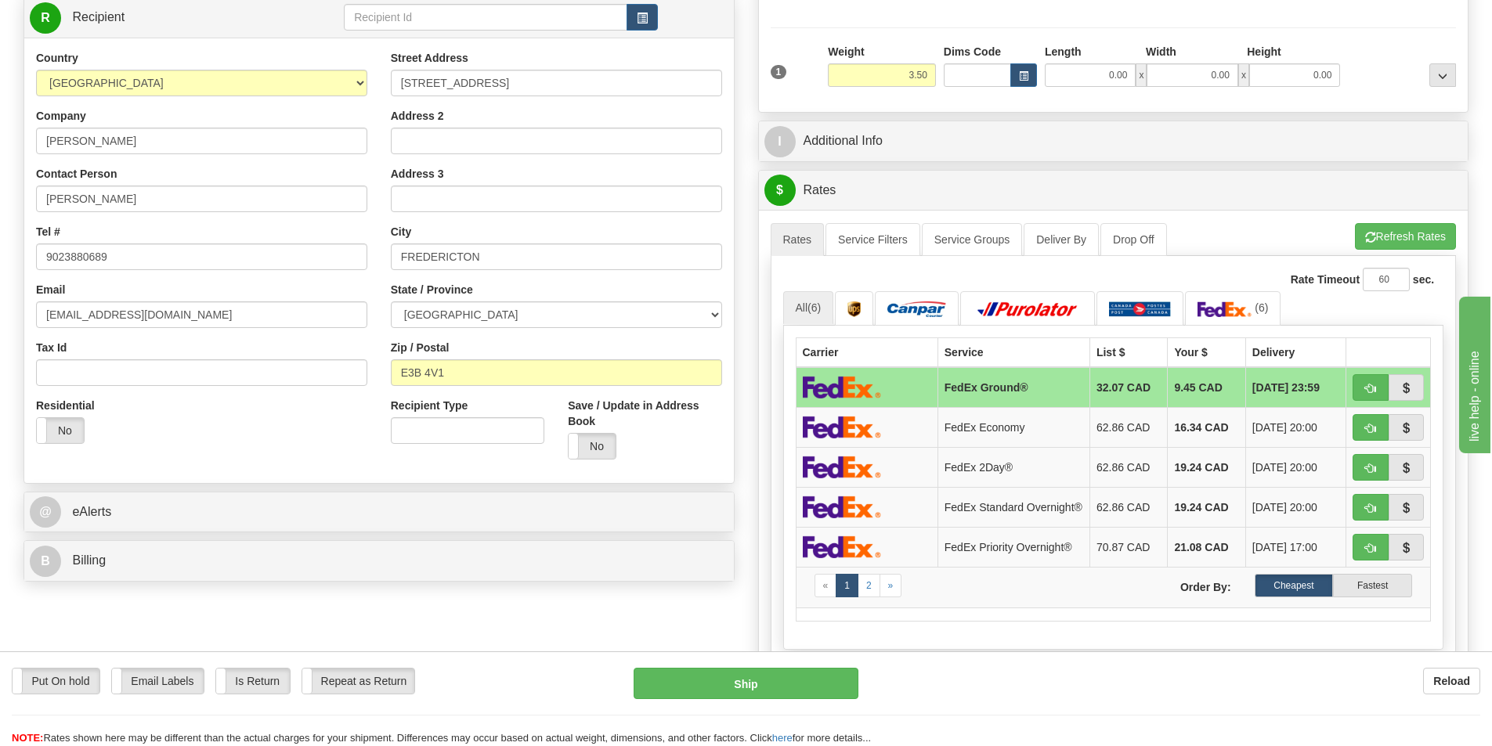
scroll to position [235, 0]
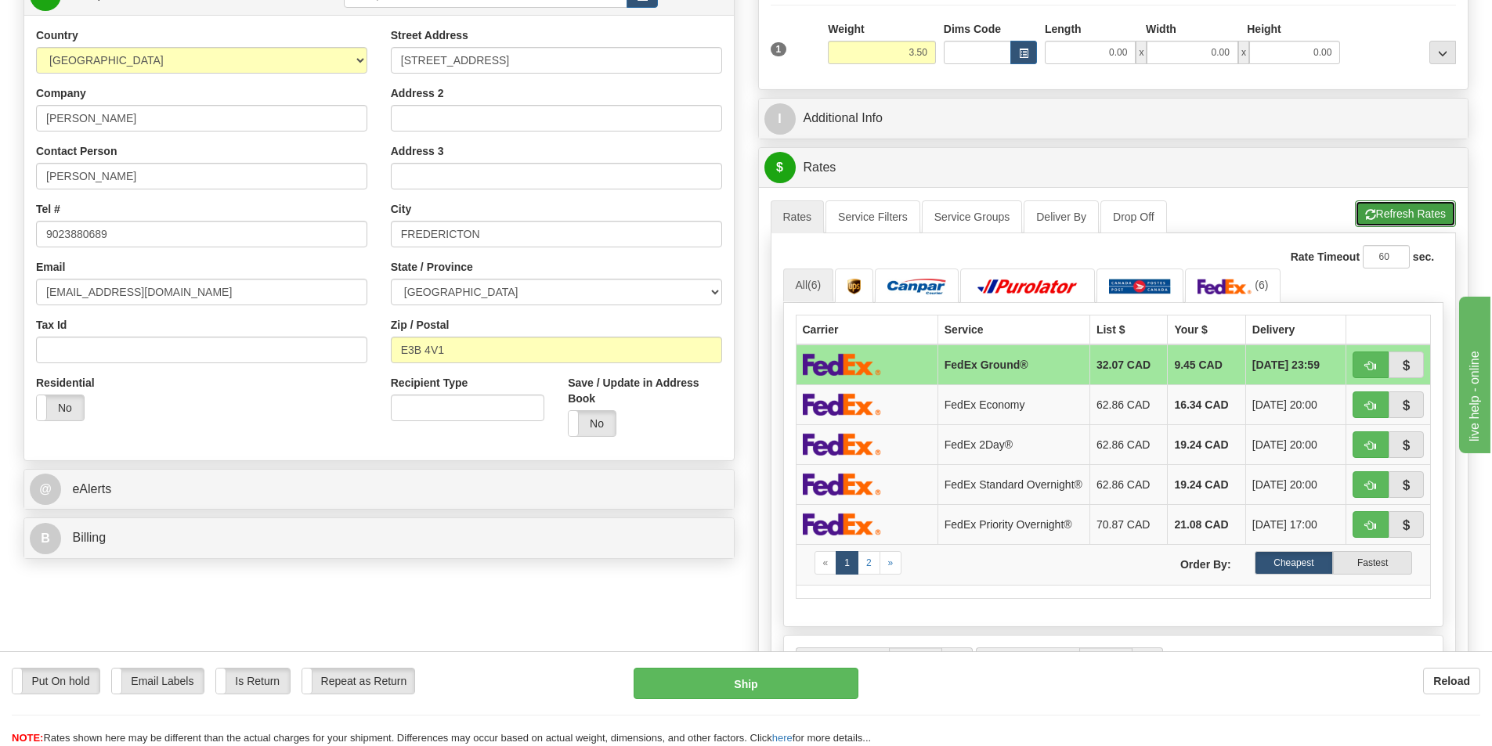
click at [1406, 211] on button "Refresh Rates" at bounding box center [1405, 213] width 101 height 27
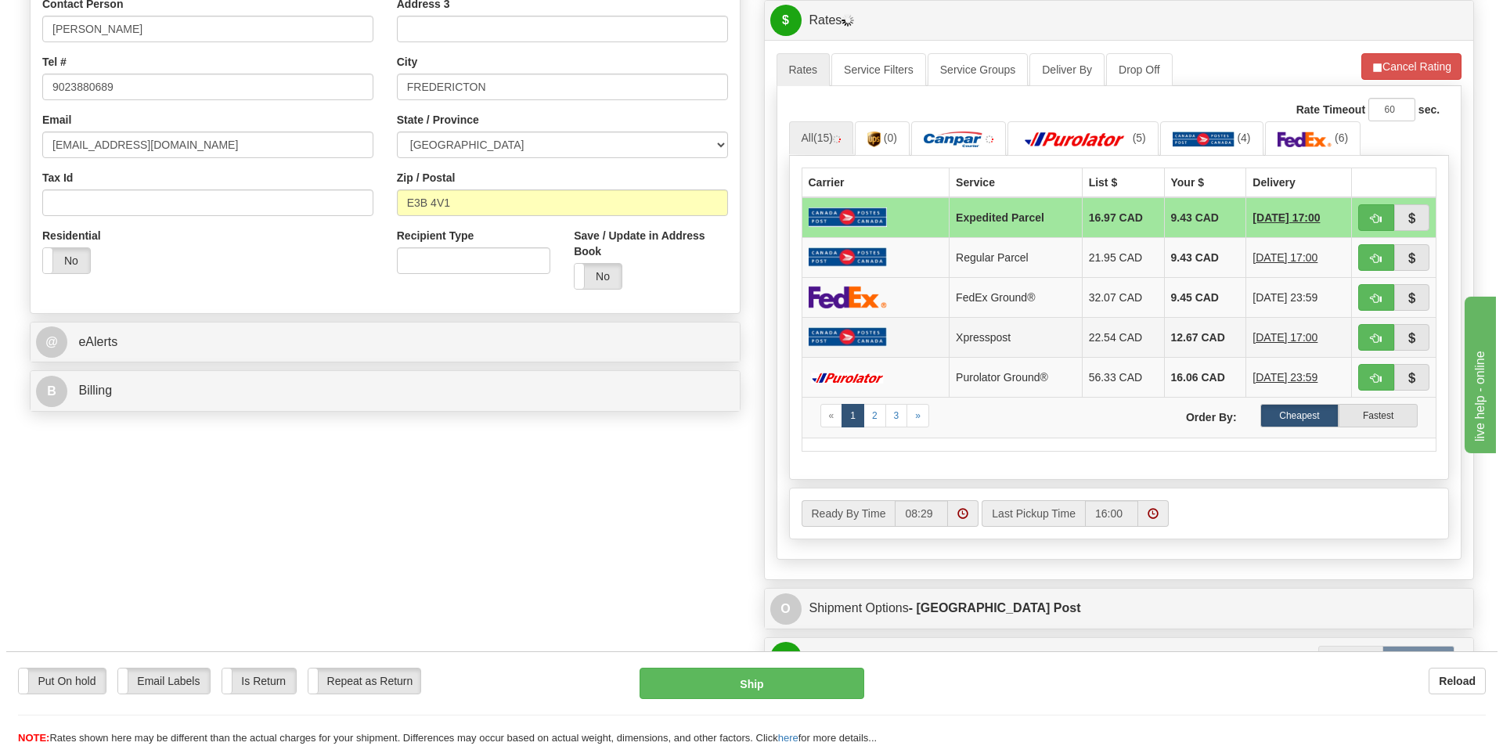
scroll to position [391, 0]
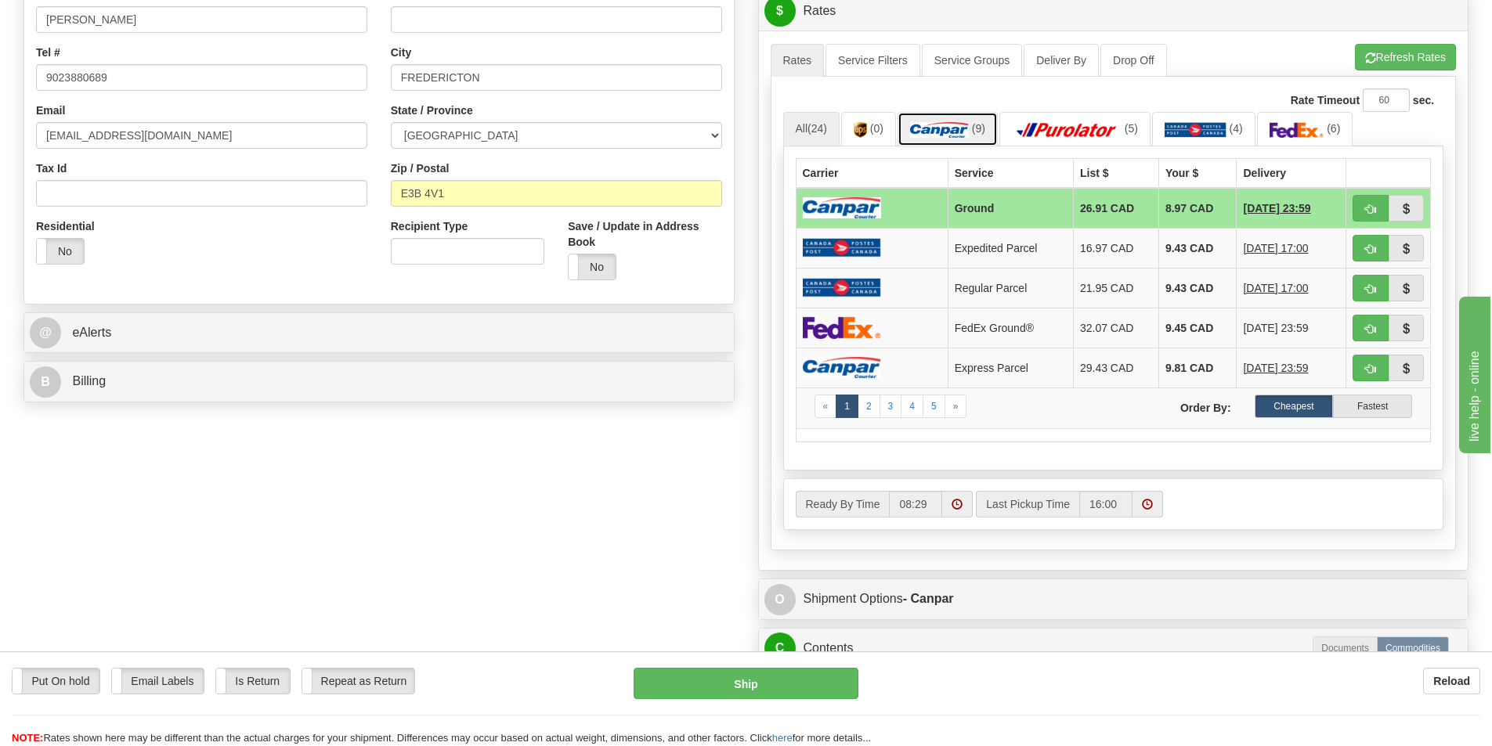
click at [951, 131] on img at bounding box center [939, 130] width 59 height 16
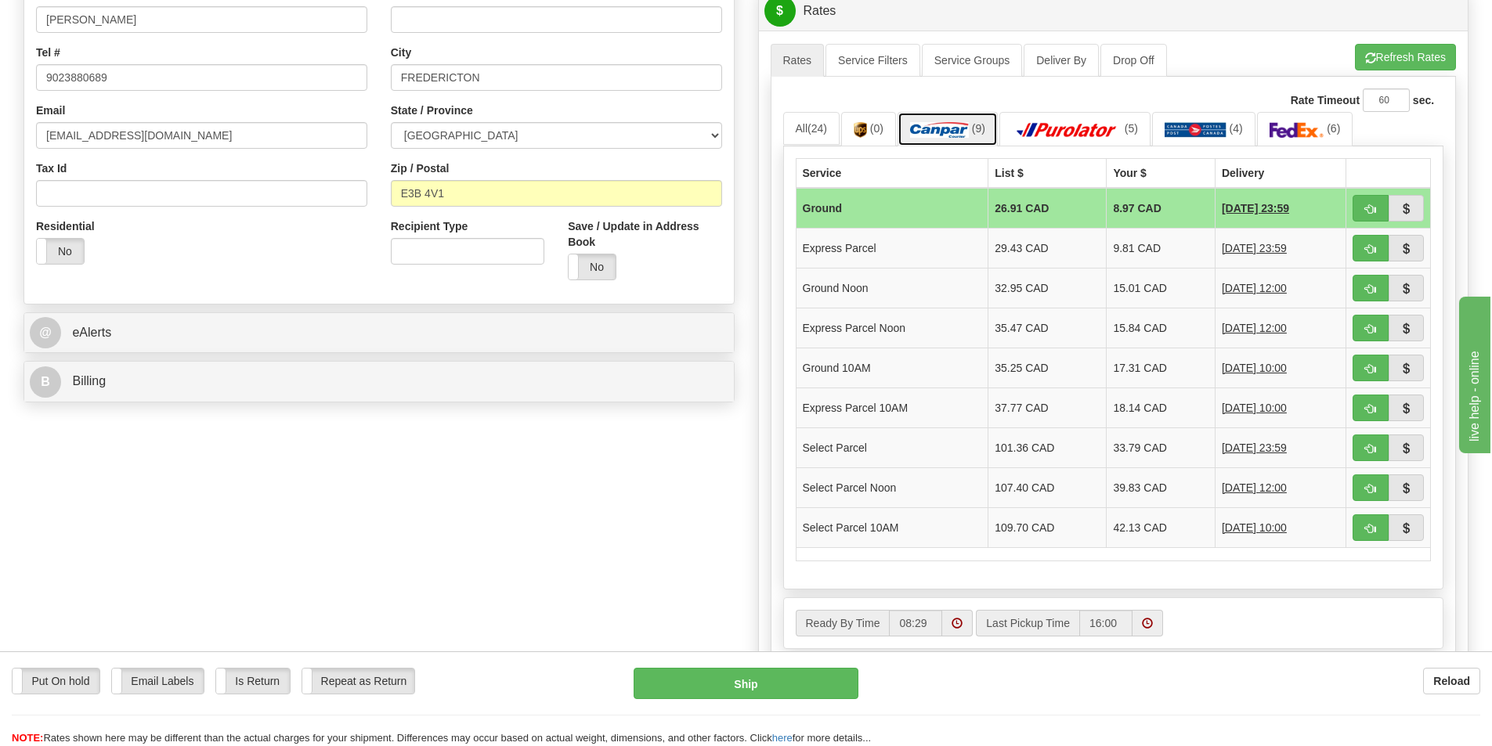
click at [951, 131] on img at bounding box center [939, 130] width 59 height 16
click at [809, 676] on button "Ship" at bounding box center [745, 683] width 225 height 31
type input "1"
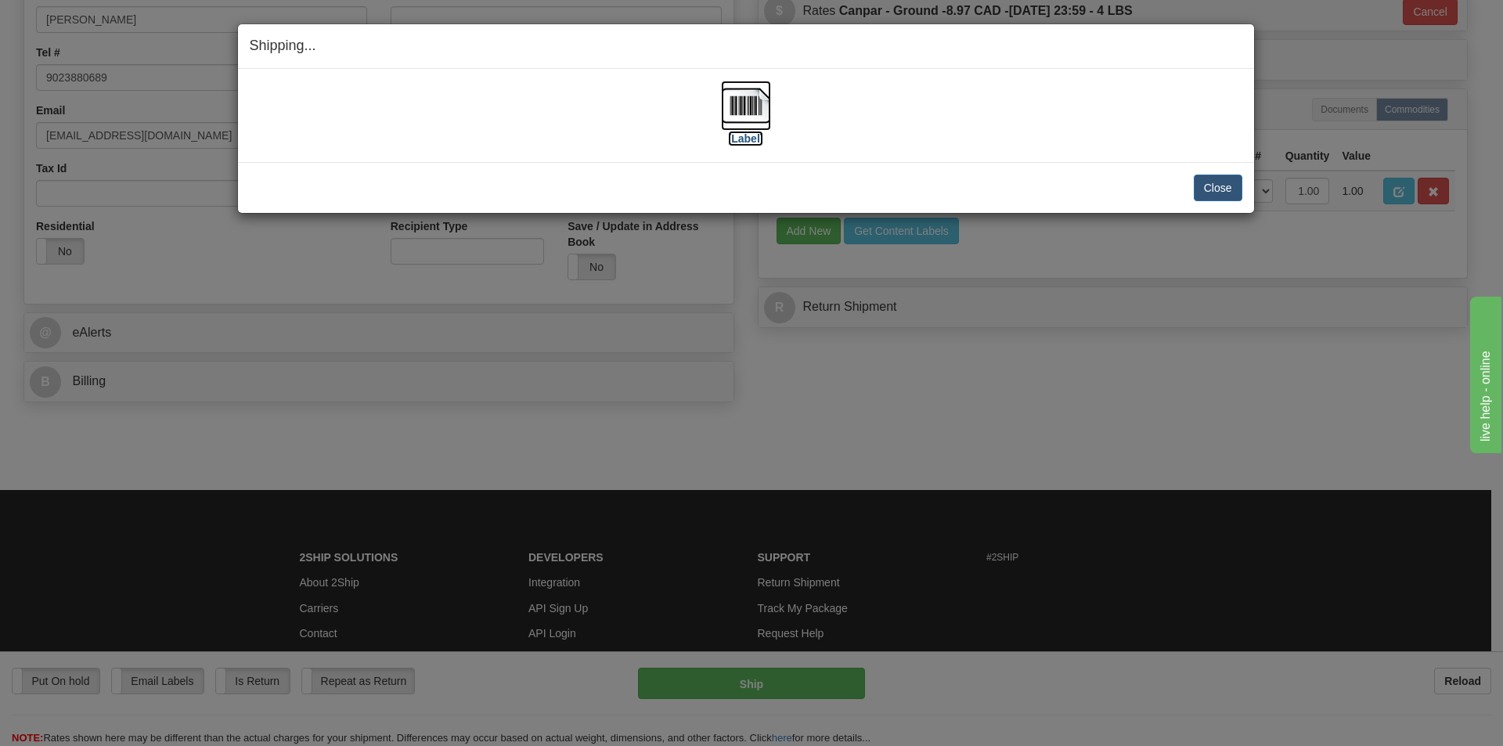
click at [748, 110] on img at bounding box center [746, 106] width 50 height 50
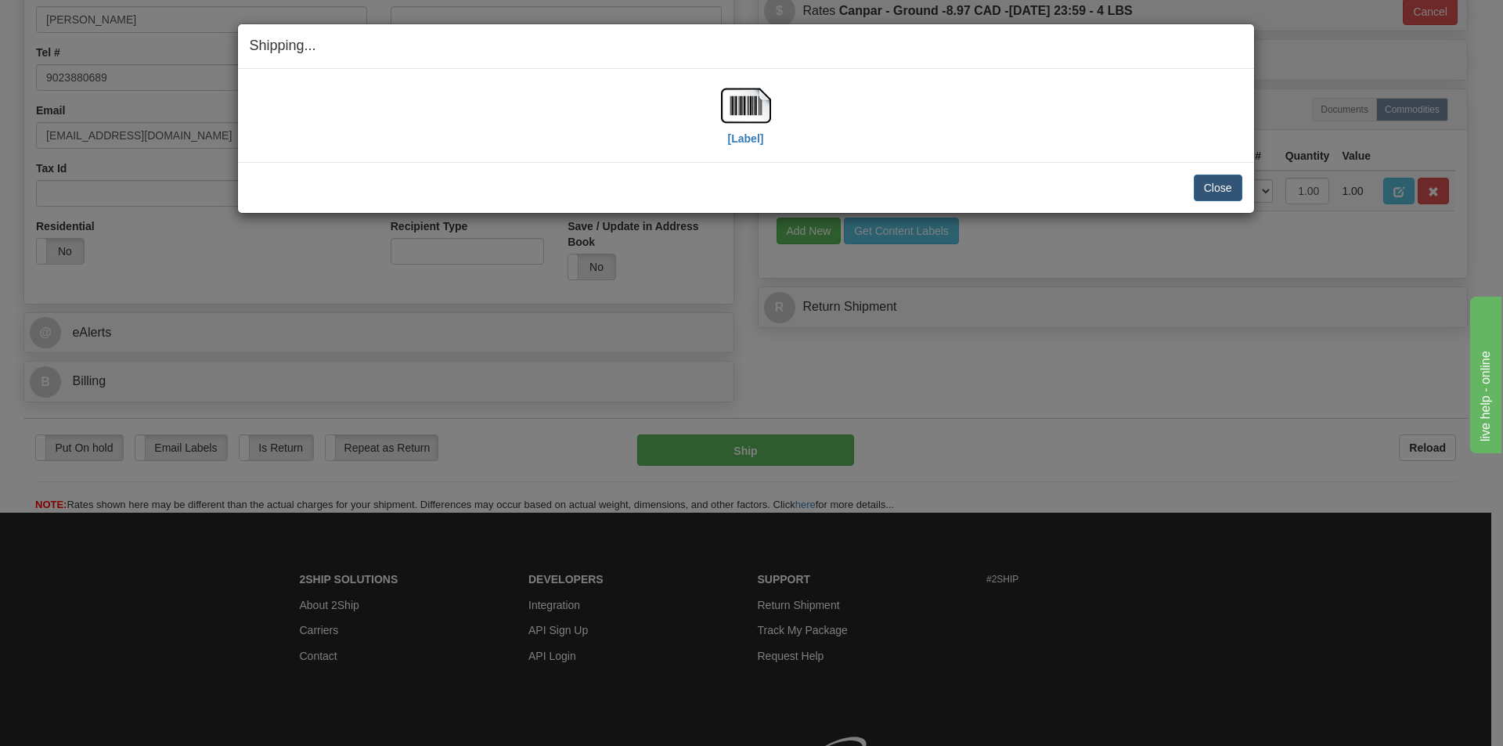
drag, startPoint x: 962, startPoint y: 132, endPoint x: 999, endPoint y: 134, distance: 37.7
click at [963, 132] on div "[Label]" at bounding box center [746, 116] width 993 height 70
click at [1208, 185] on button "Close" at bounding box center [1218, 188] width 49 height 27
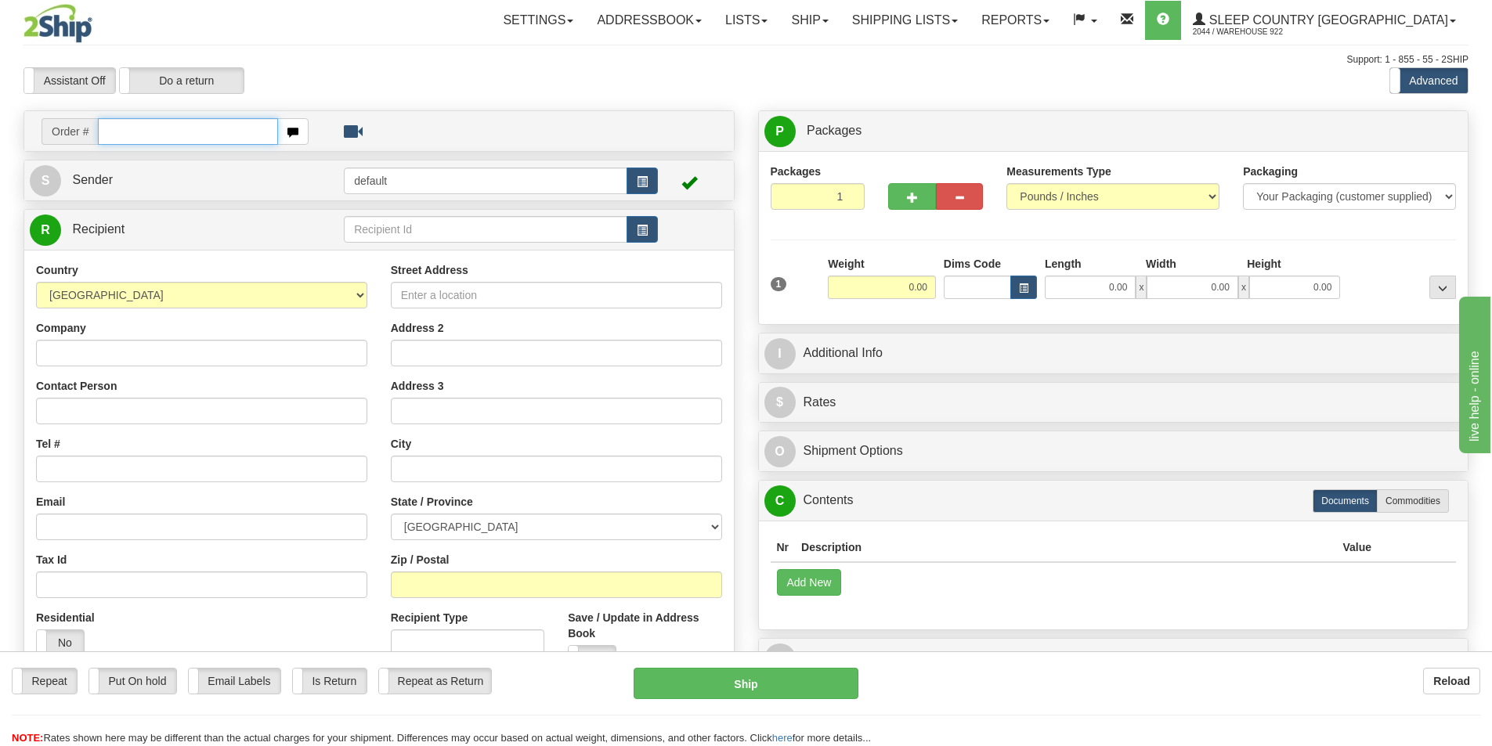
click at [219, 124] on input "text" at bounding box center [188, 131] width 180 height 27
paste input "9000I074377"
type input "9000I074377"
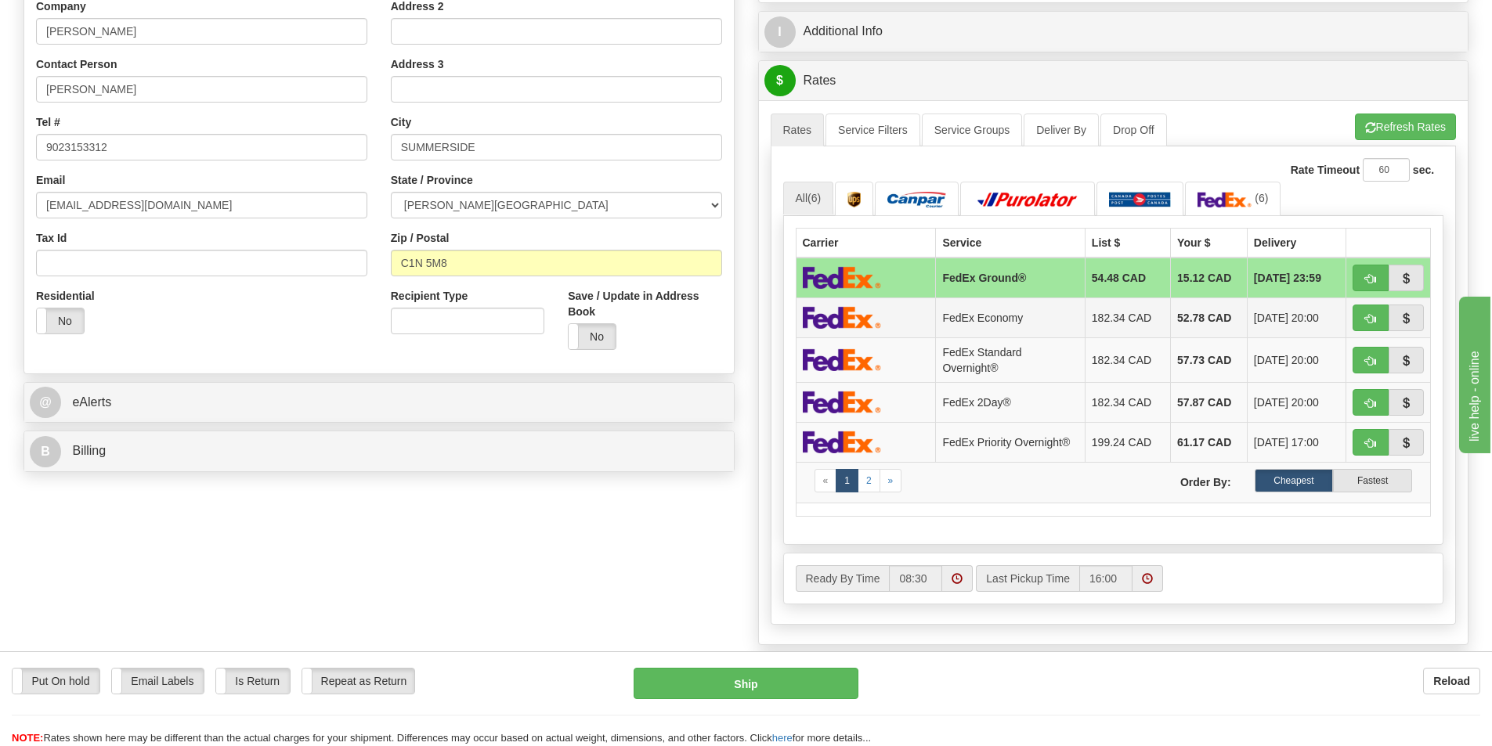
scroll to position [391, 0]
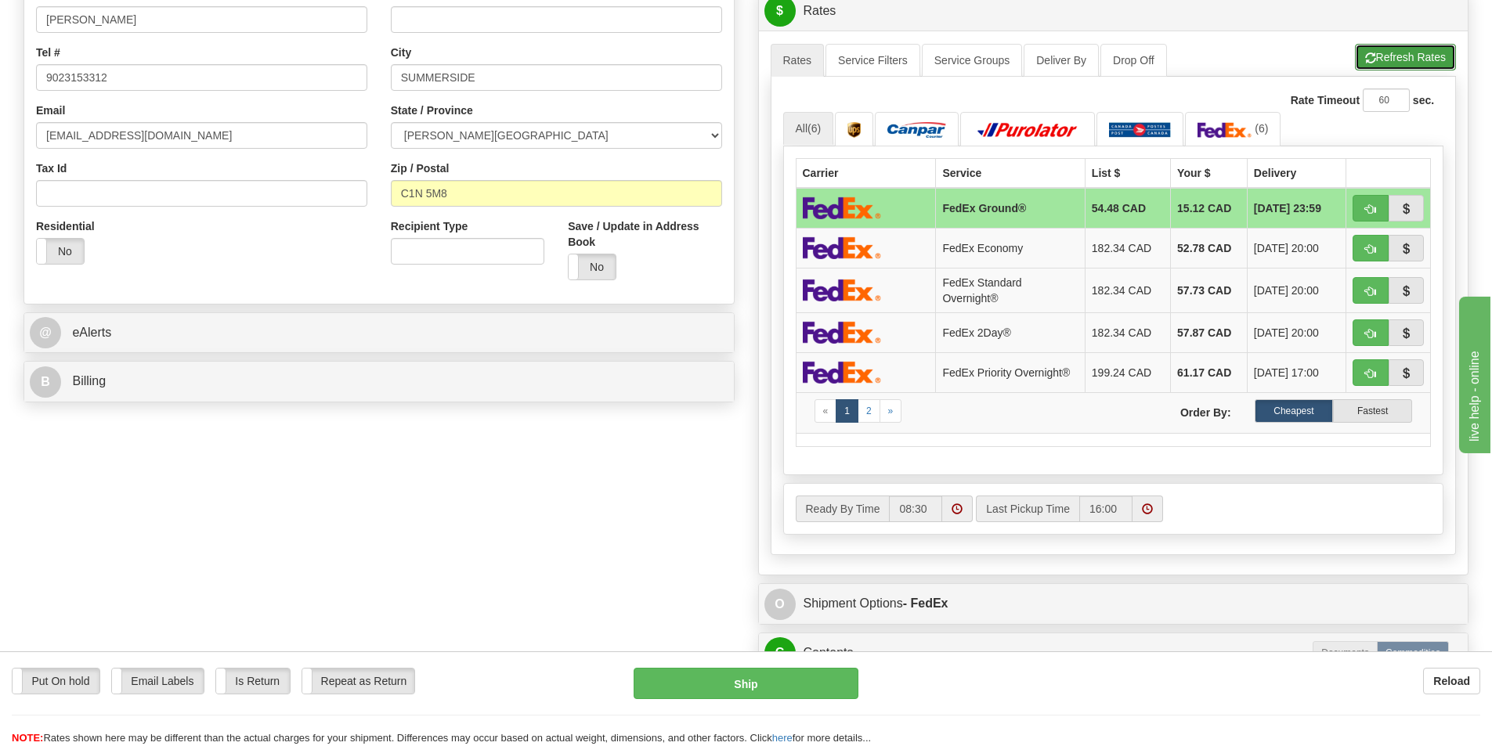
click at [1412, 58] on button "Refresh Rates" at bounding box center [1405, 57] width 101 height 27
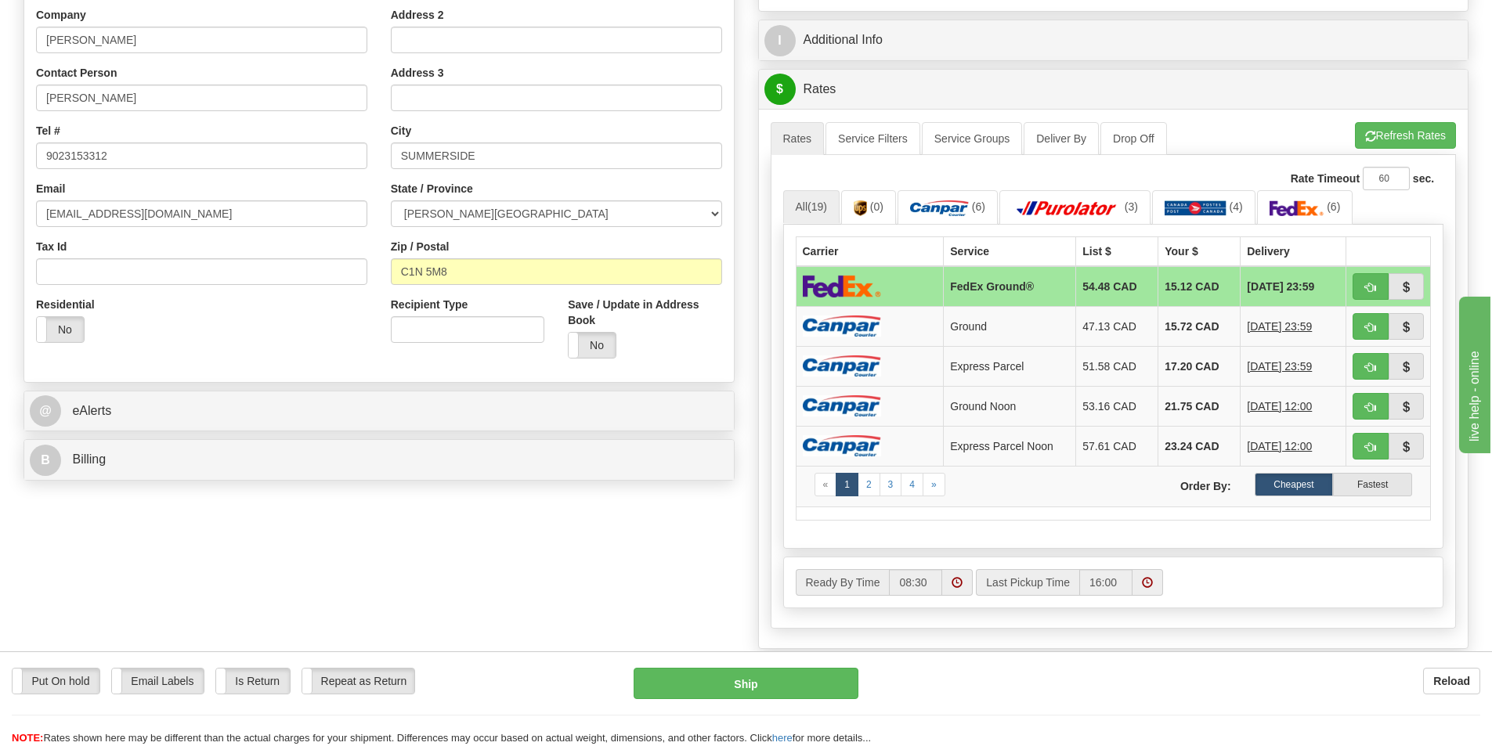
scroll to position [0, 0]
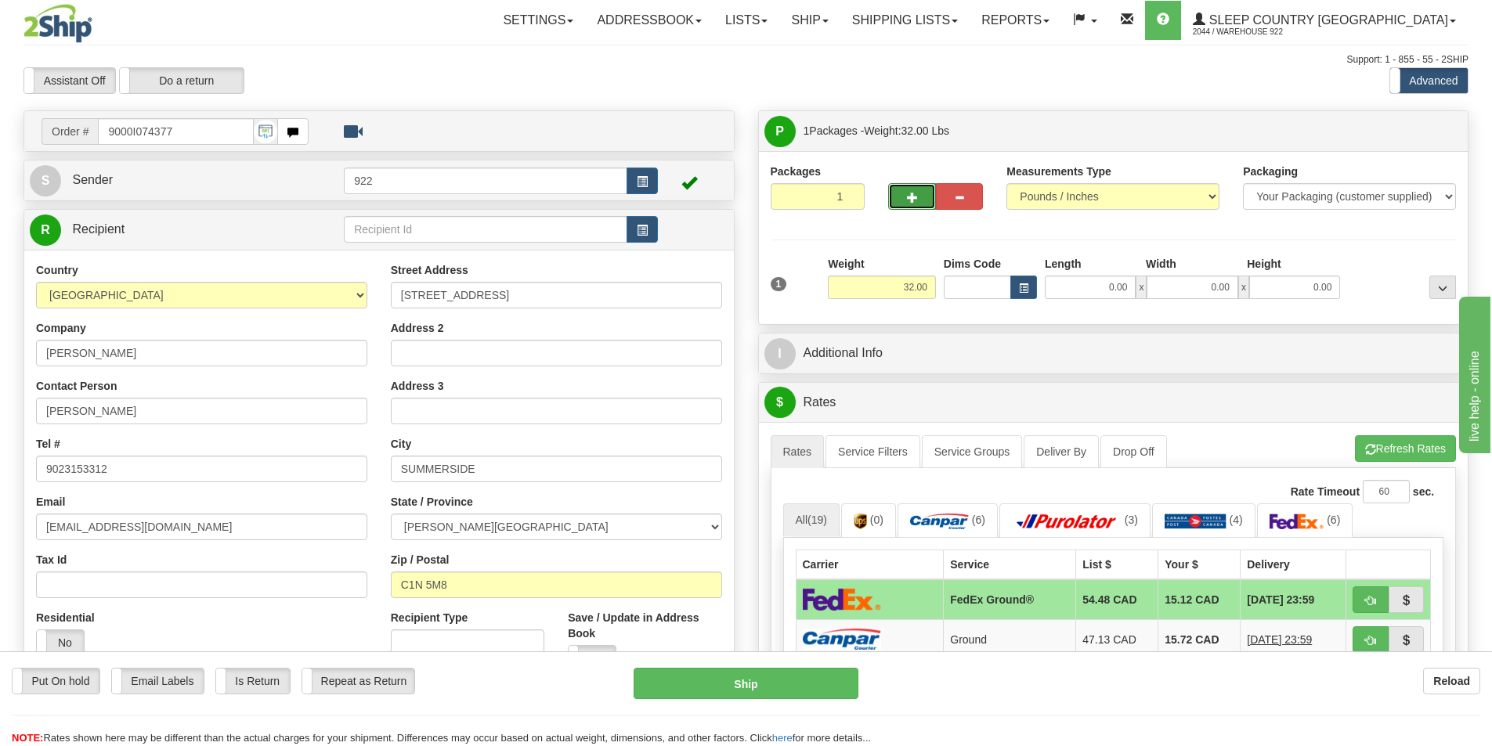
click at [915, 198] on span "button" at bounding box center [912, 198] width 11 height 10
type input "2"
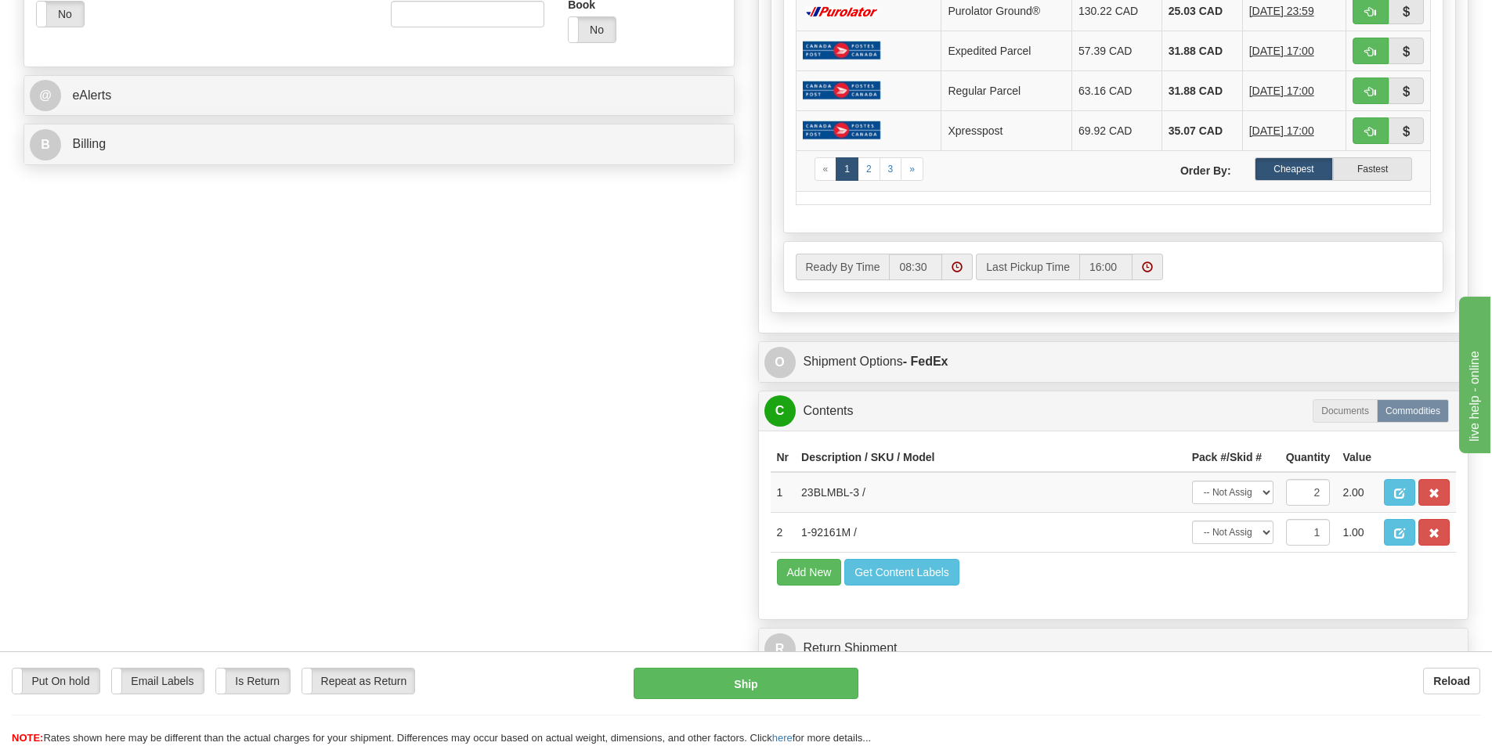
scroll to position [626, 0]
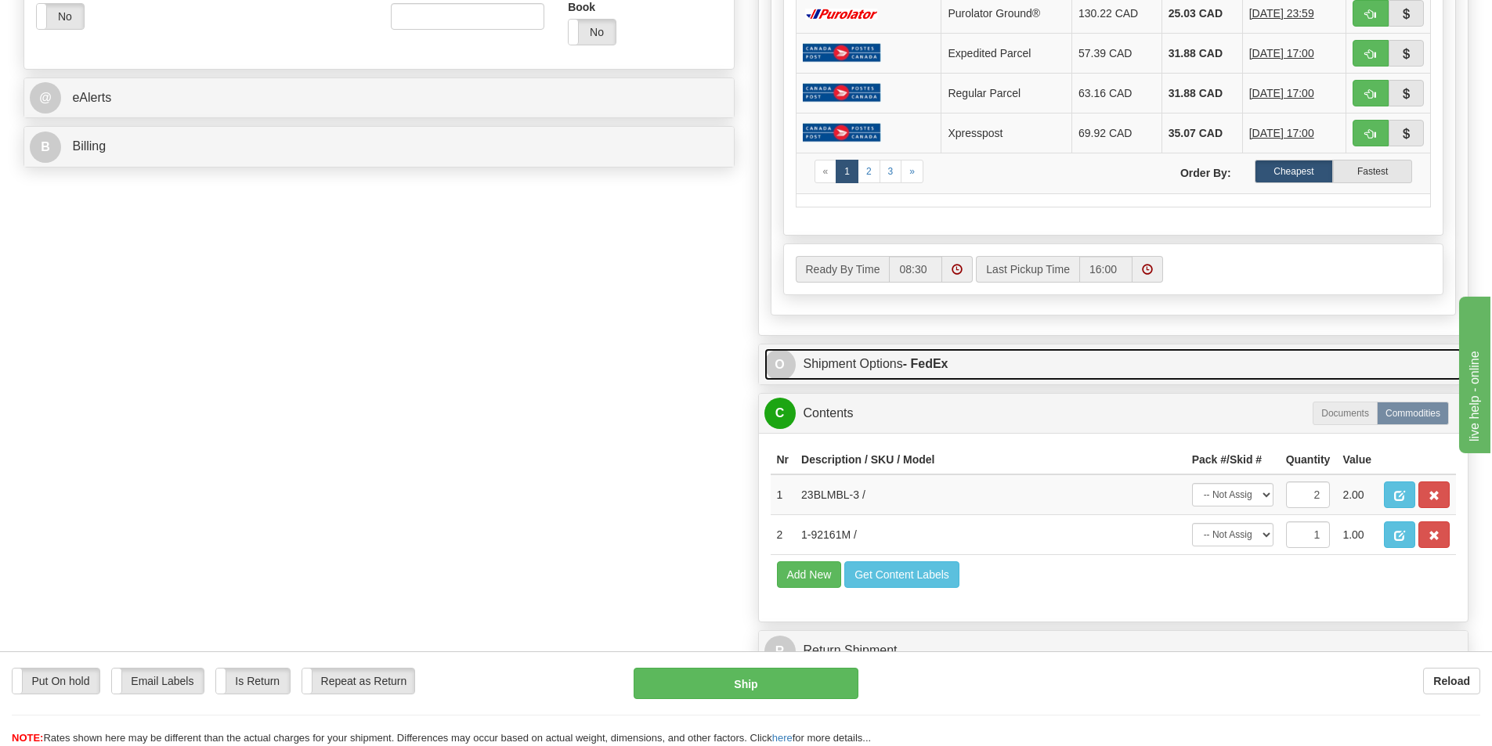
click at [886, 356] on link "O Shipment Options - FedEx" at bounding box center [1113, 364] width 698 height 32
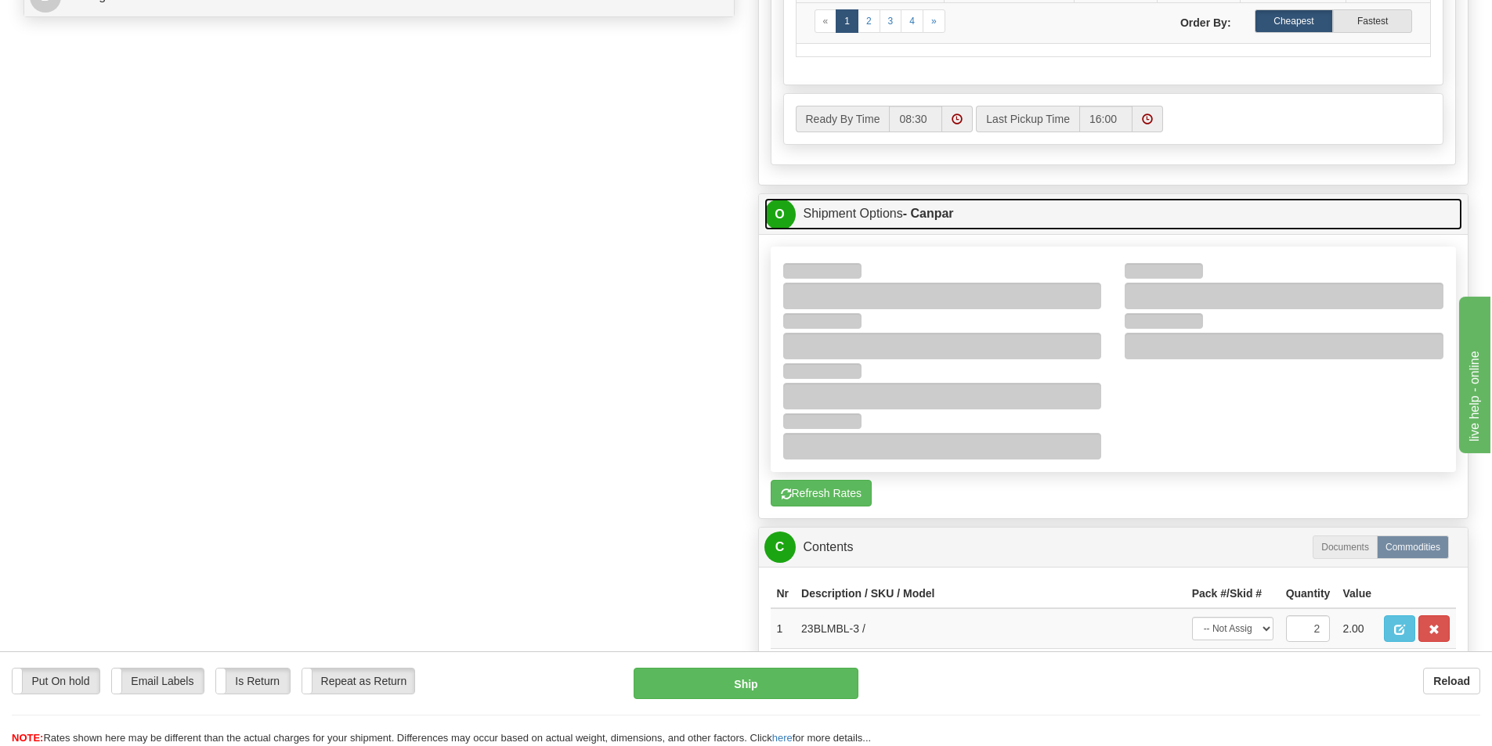
scroll to position [783, 0]
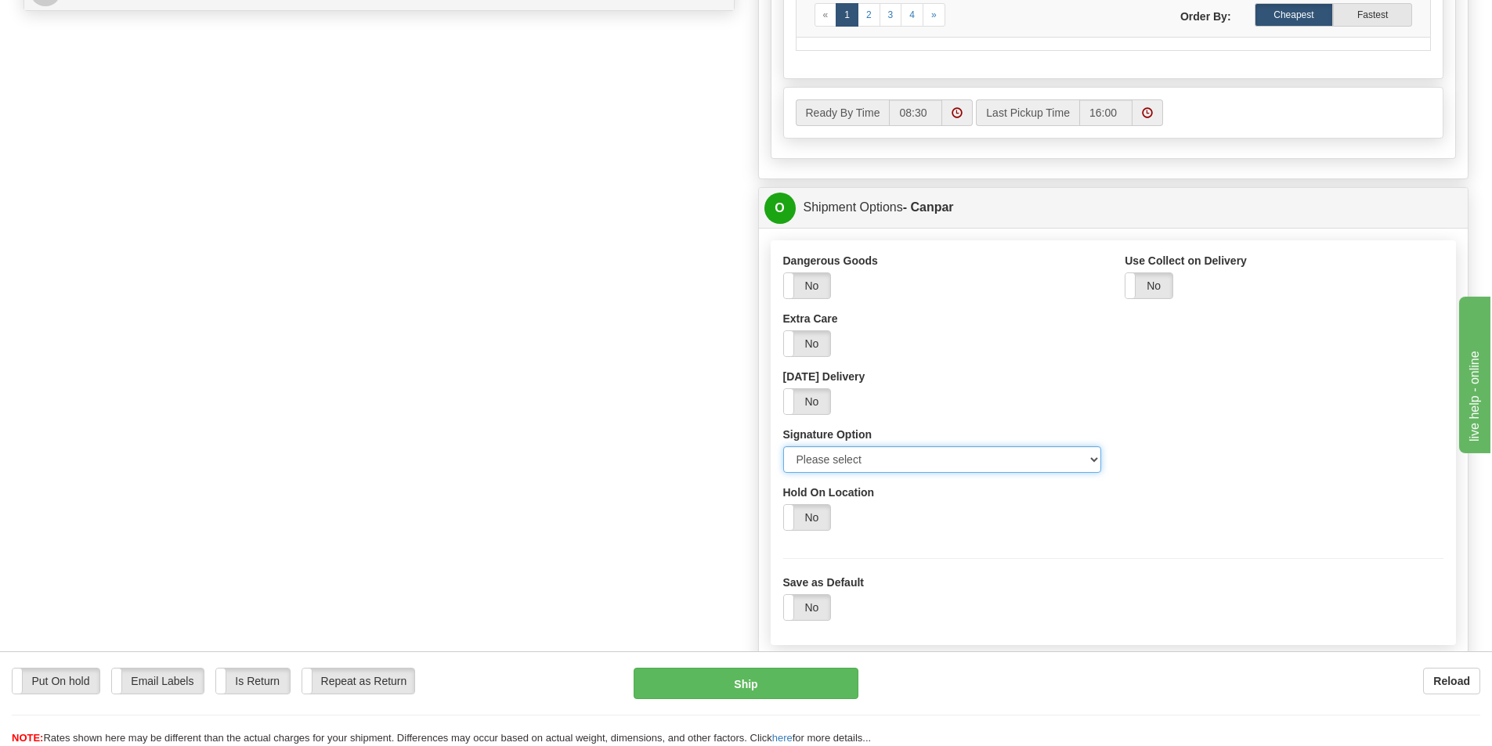
drag, startPoint x: 1091, startPoint y: 458, endPoint x: 1028, endPoint y: 471, distance: 64.6
click at [1091, 458] on select "Please select No Signature Required Signature Required Adult Signature" at bounding box center [942, 459] width 319 height 27
select select "2"
click at [783, 446] on select "Please select No Signature Required Signature Required Adult Signature" at bounding box center [942, 459] width 319 height 27
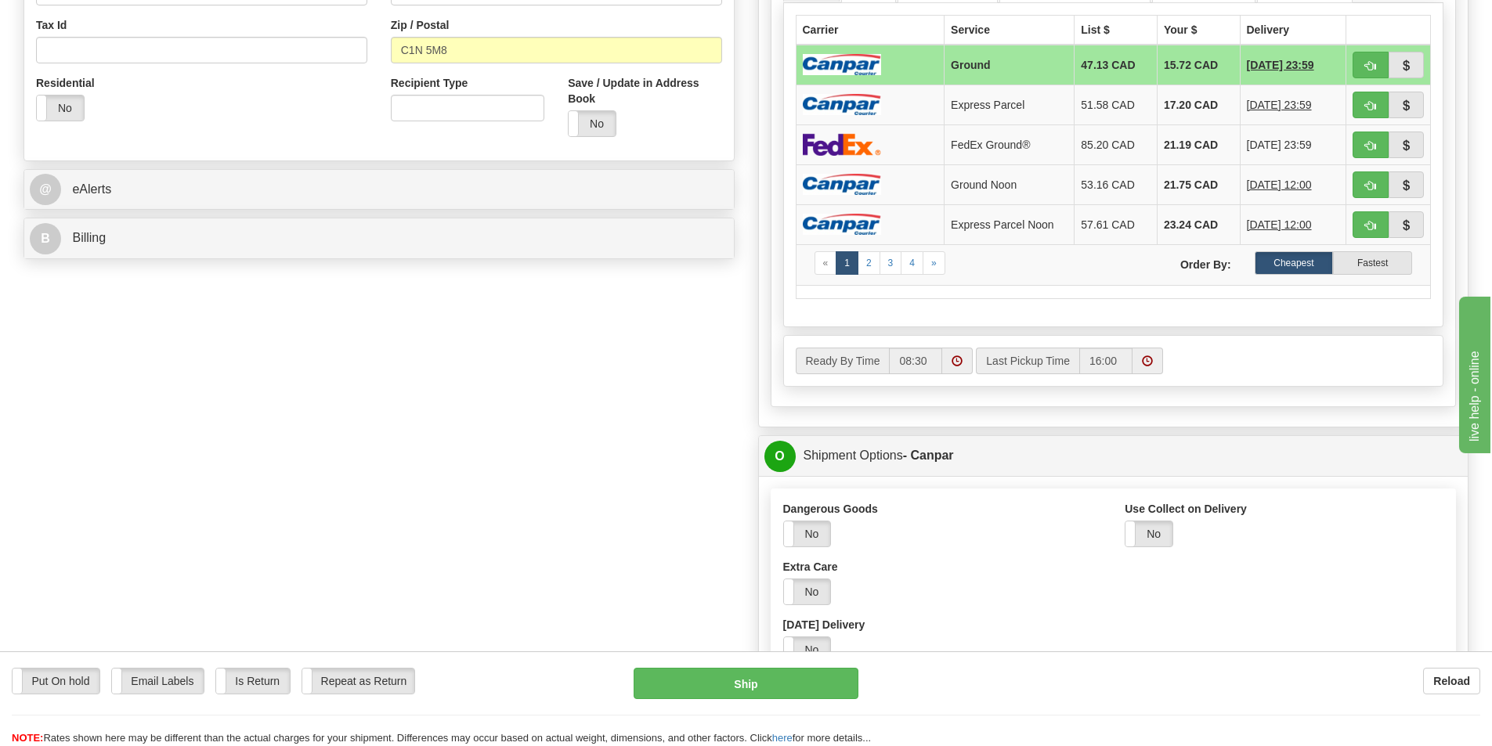
scroll to position [391, 0]
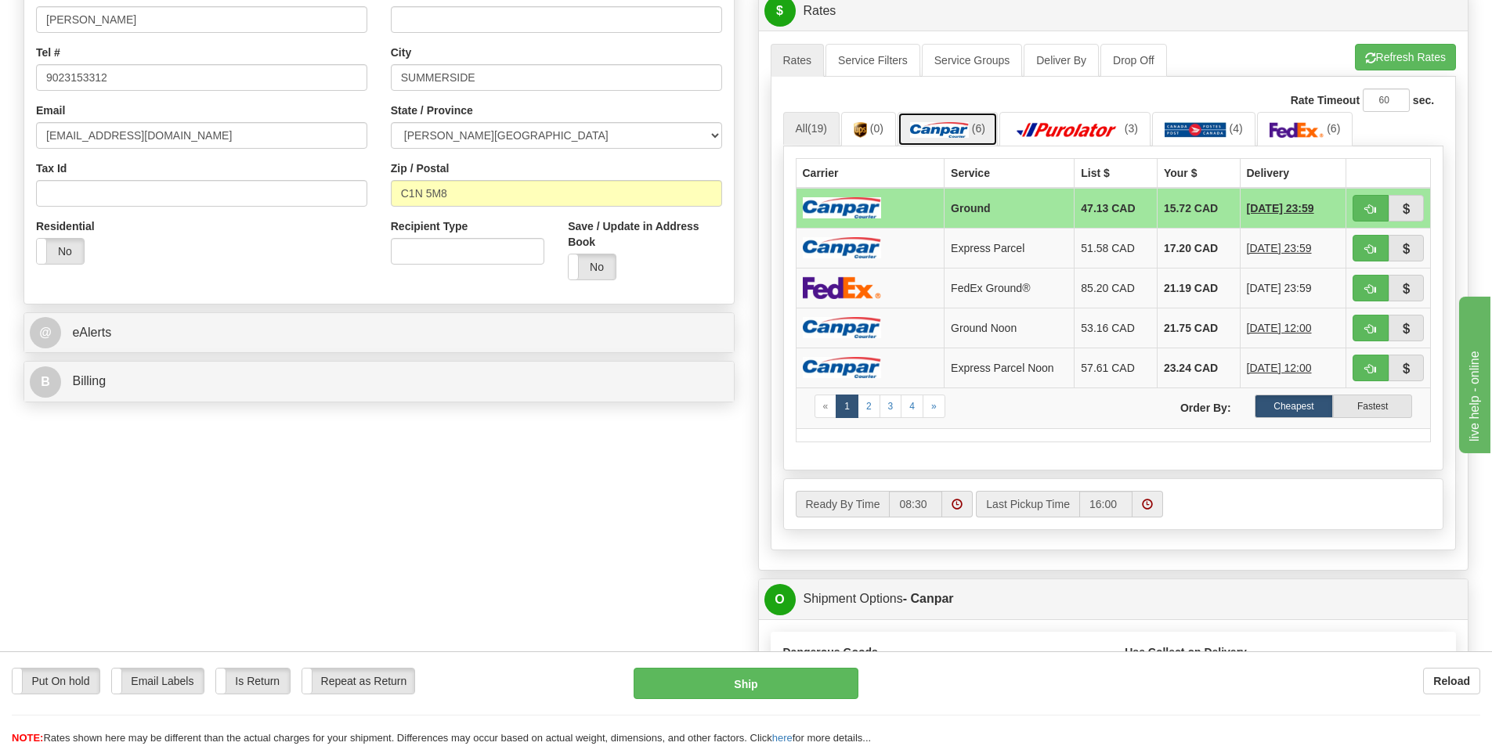
click at [961, 138] on img at bounding box center [939, 130] width 59 height 16
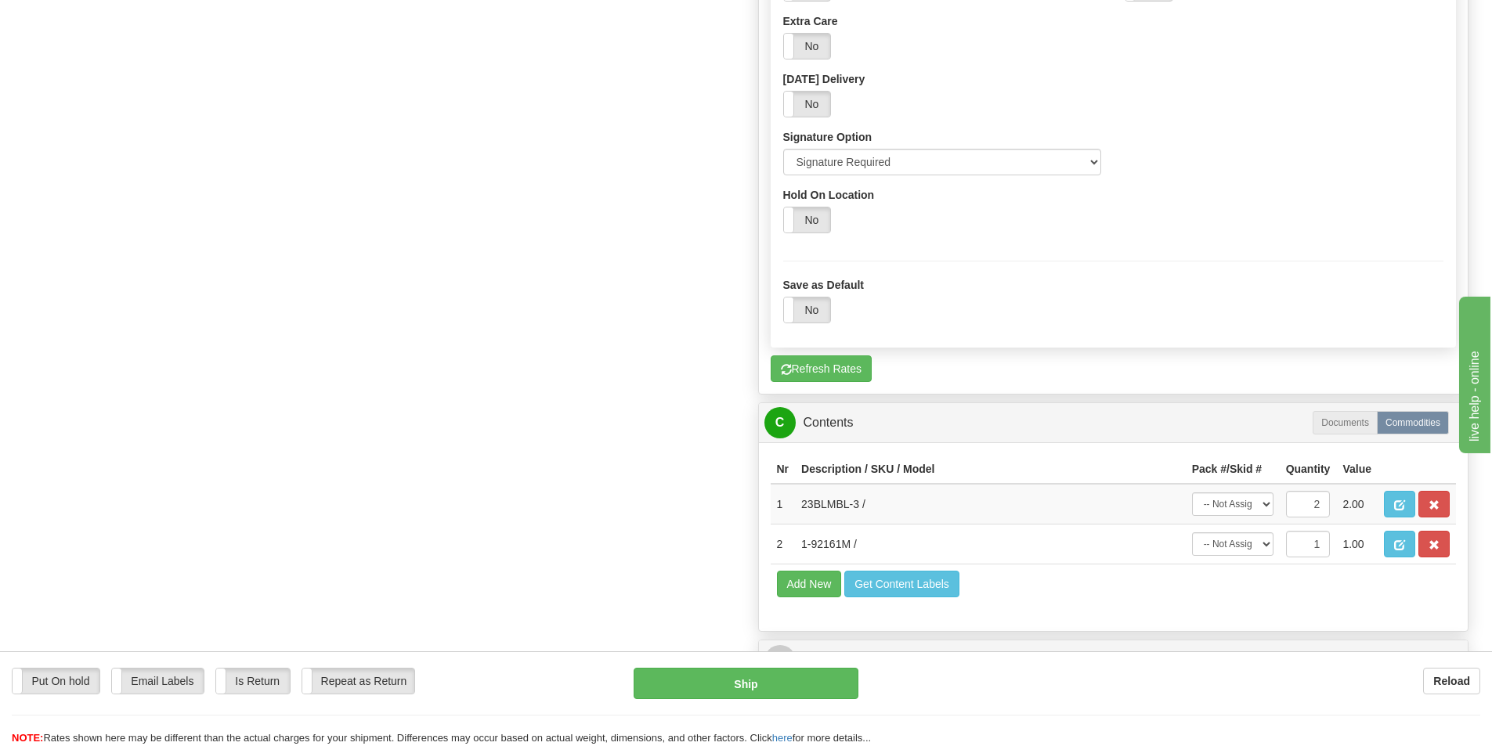
scroll to position [1096, 0]
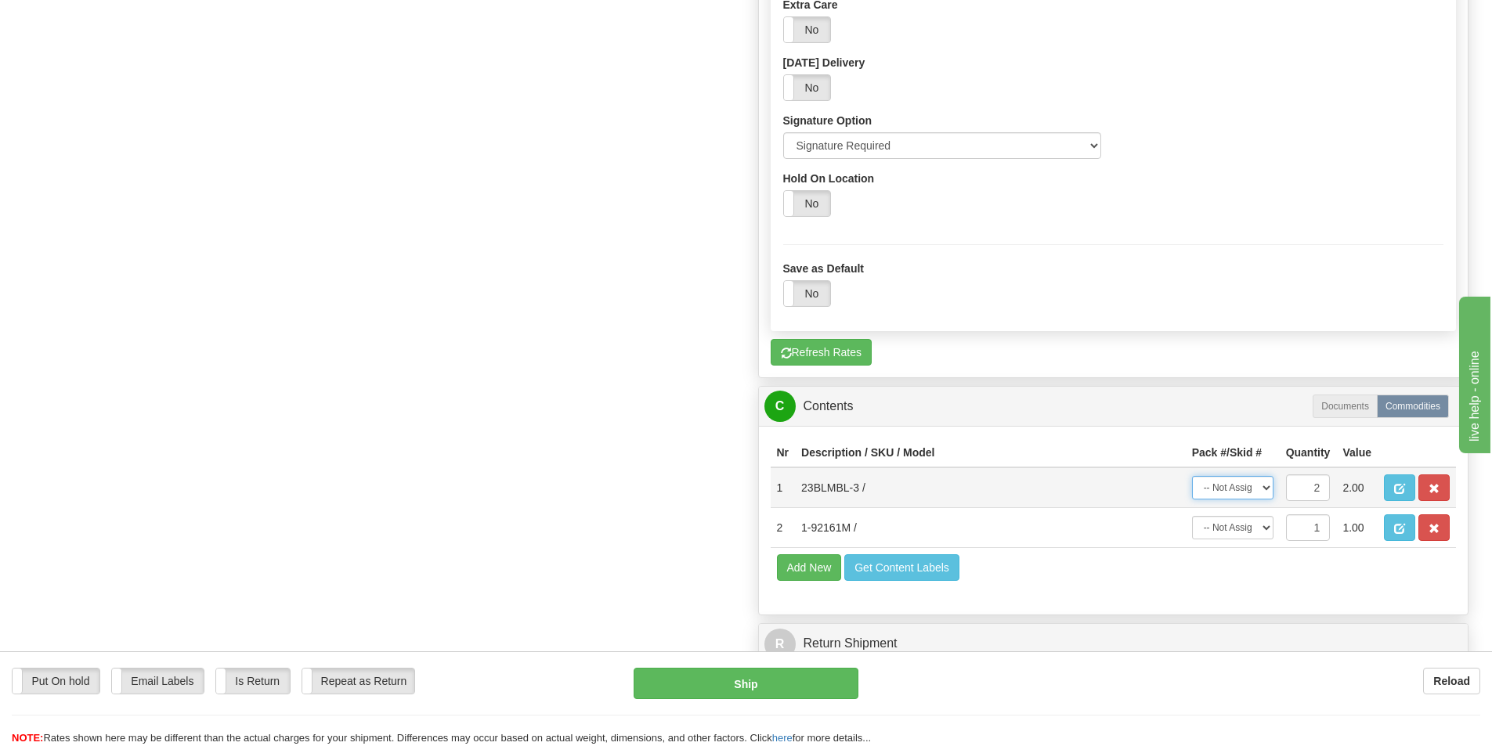
click at [1265, 493] on select "-- Not Assigned -- Package 1 Package 2 Split" at bounding box center [1232, 487] width 81 height 23
select select "0"
click at [1192, 476] on select "-- Not Assigned -- Package 1 Package 2 Split" at bounding box center [1232, 487] width 81 height 23
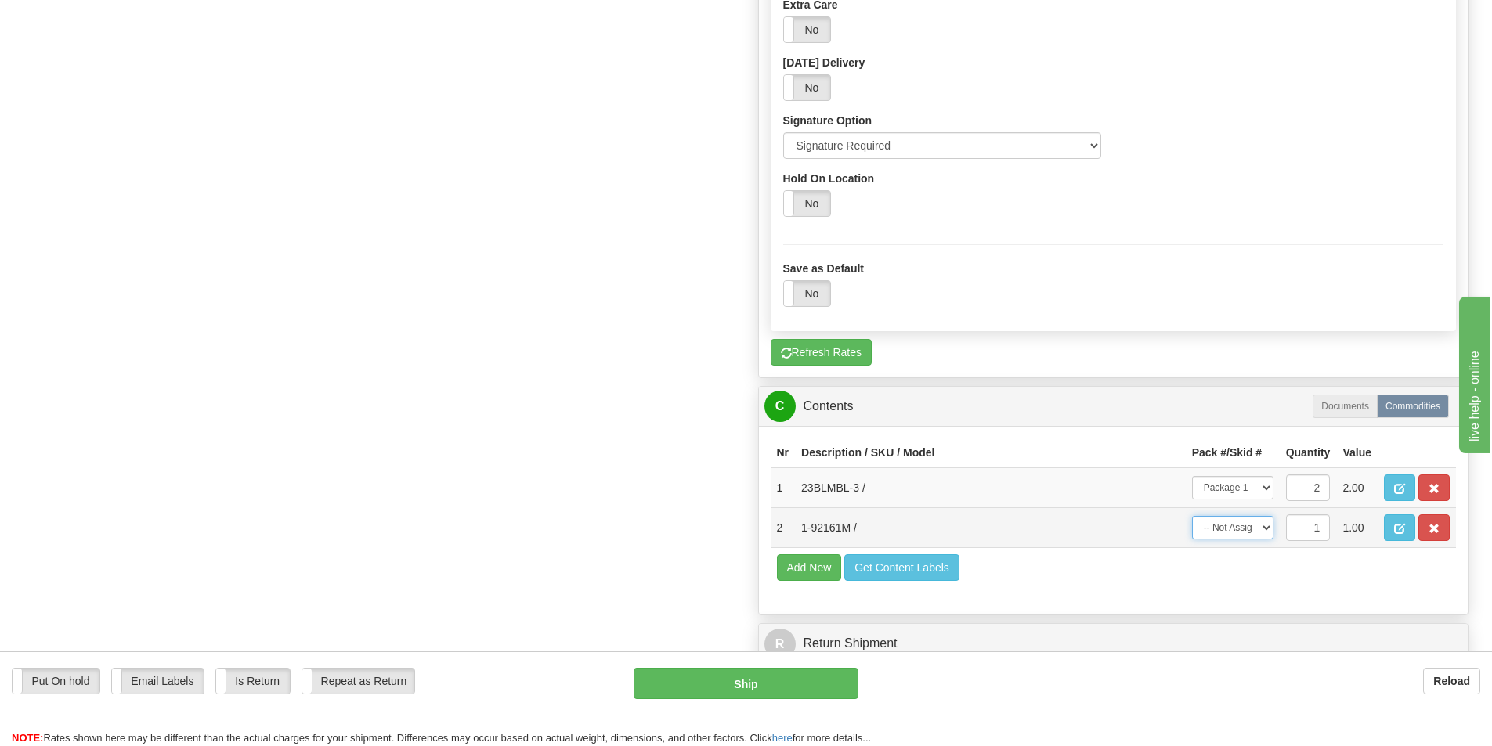
click at [1264, 530] on select "-- Not Assigned -- Package 1 Package 2" at bounding box center [1232, 527] width 81 height 23
select select "1"
click at [1192, 516] on select "-- Not Assigned -- Package 1 Package 2" at bounding box center [1232, 527] width 81 height 23
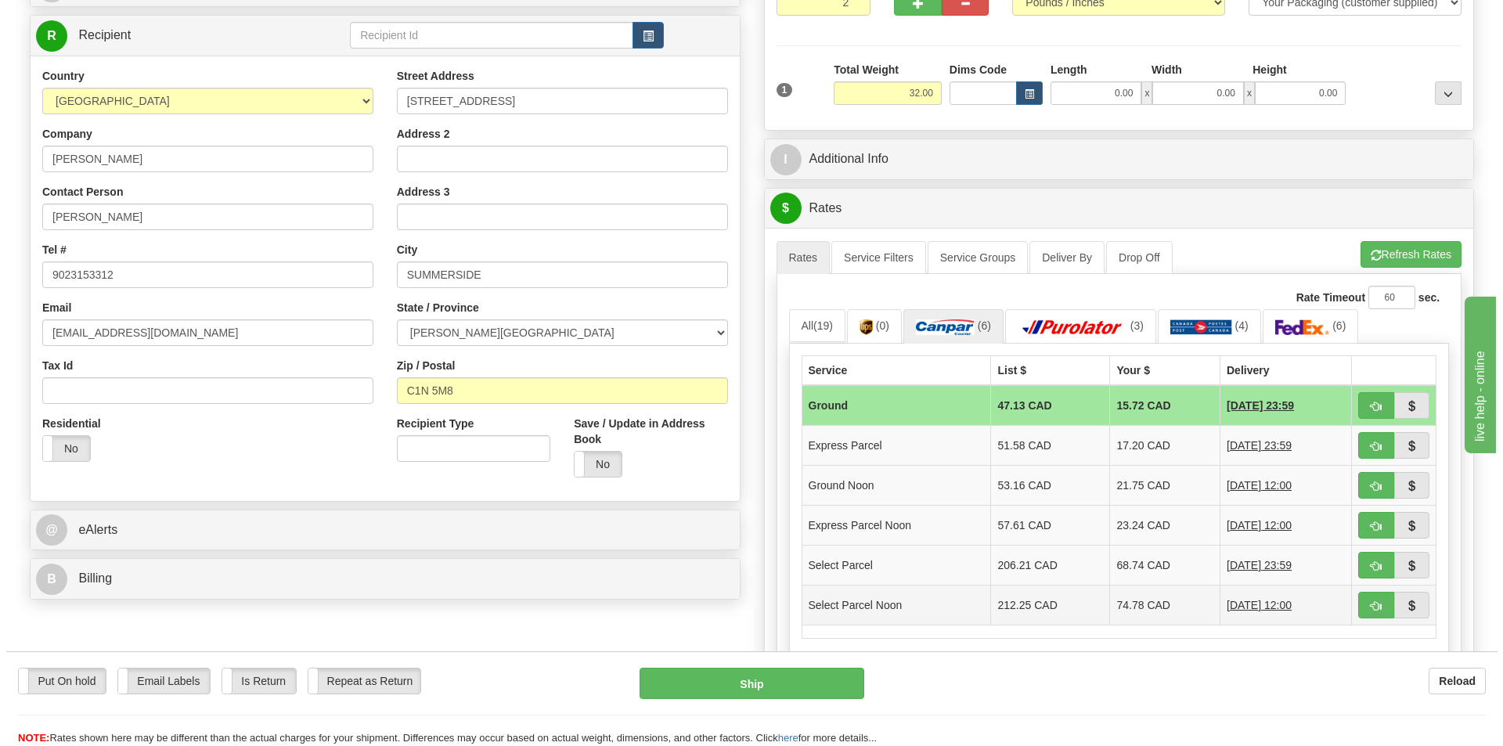
scroll to position [0, 0]
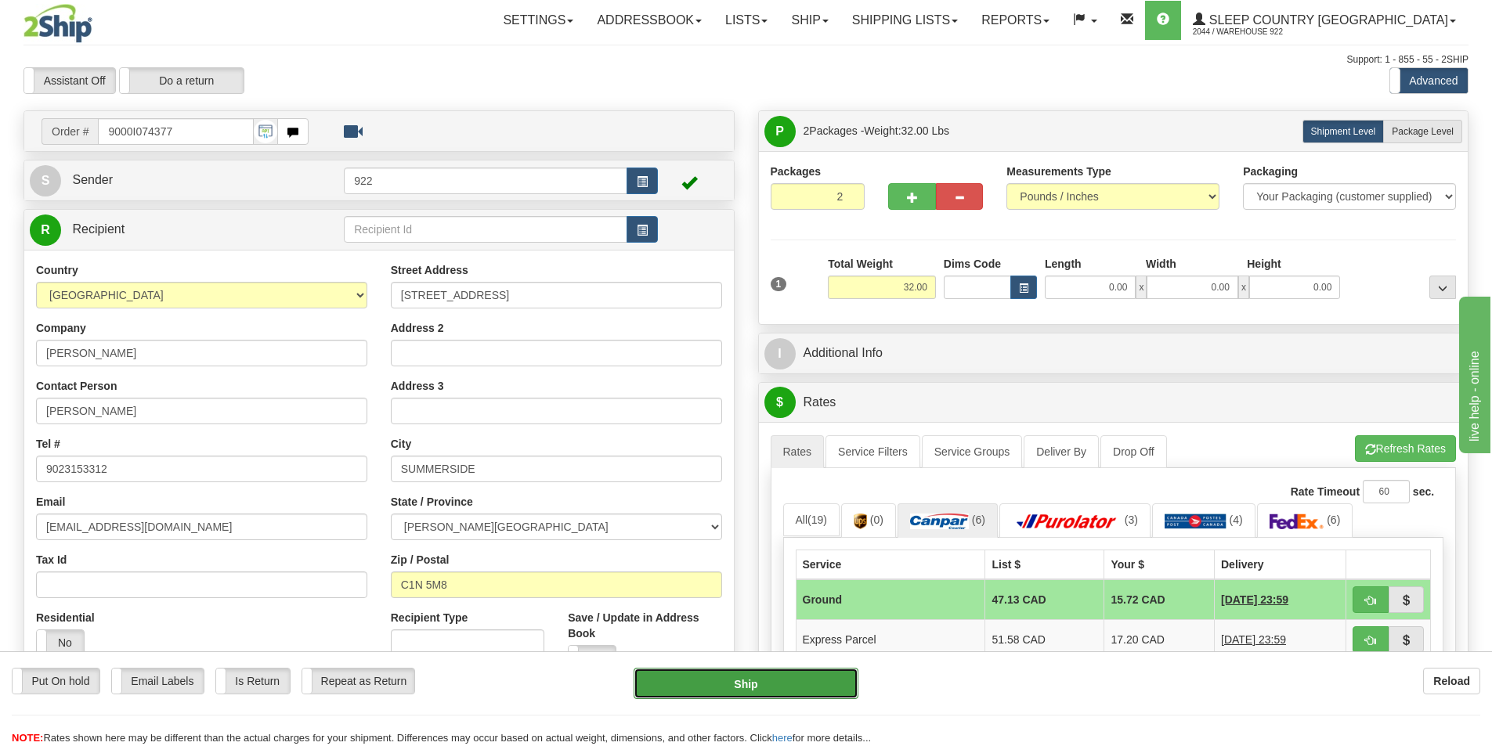
click at [761, 685] on button "Ship" at bounding box center [745, 683] width 225 height 31
type input "1"
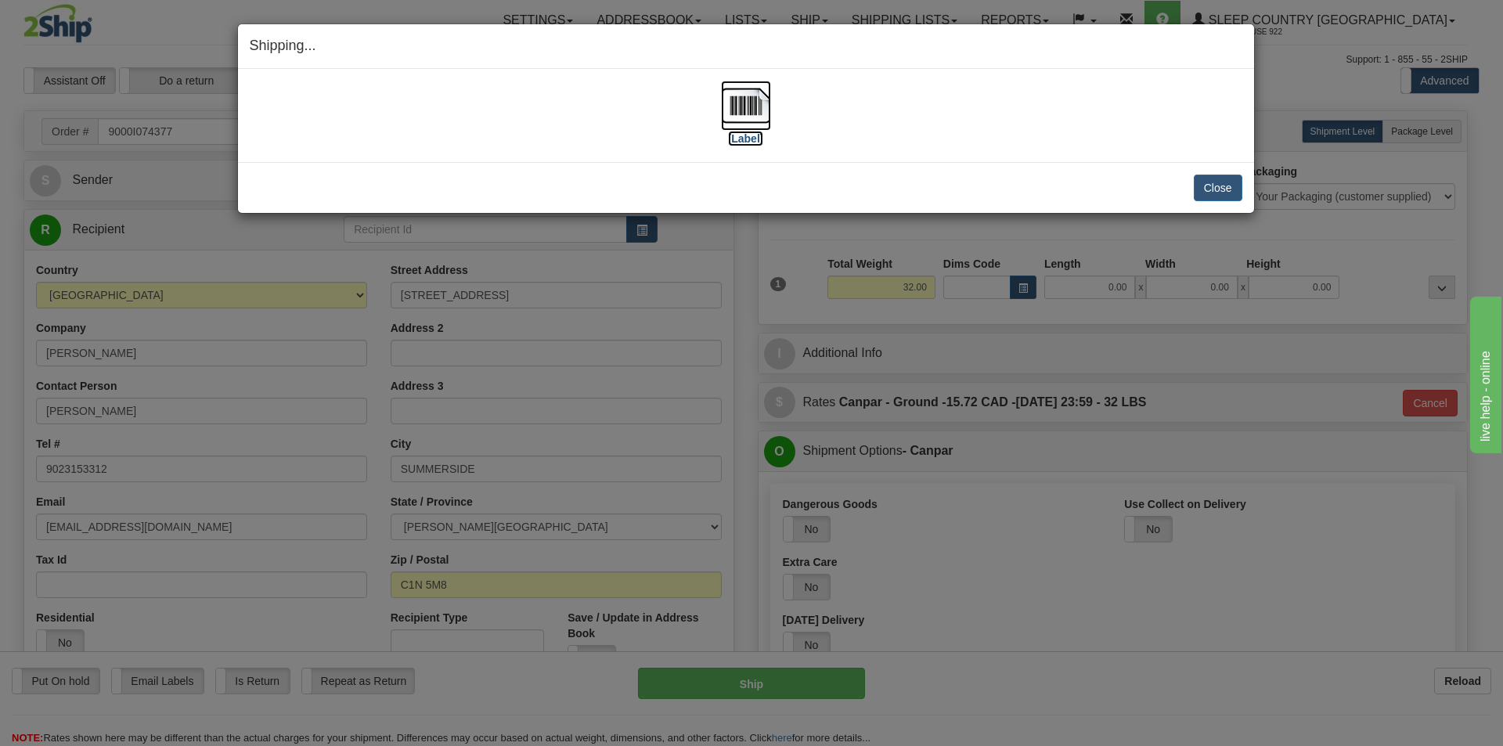
click at [746, 111] on img at bounding box center [746, 106] width 50 height 50
click at [1008, 114] on div "[Label]" at bounding box center [746, 116] width 993 height 70
click at [1225, 197] on button "Close" at bounding box center [1218, 188] width 49 height 27
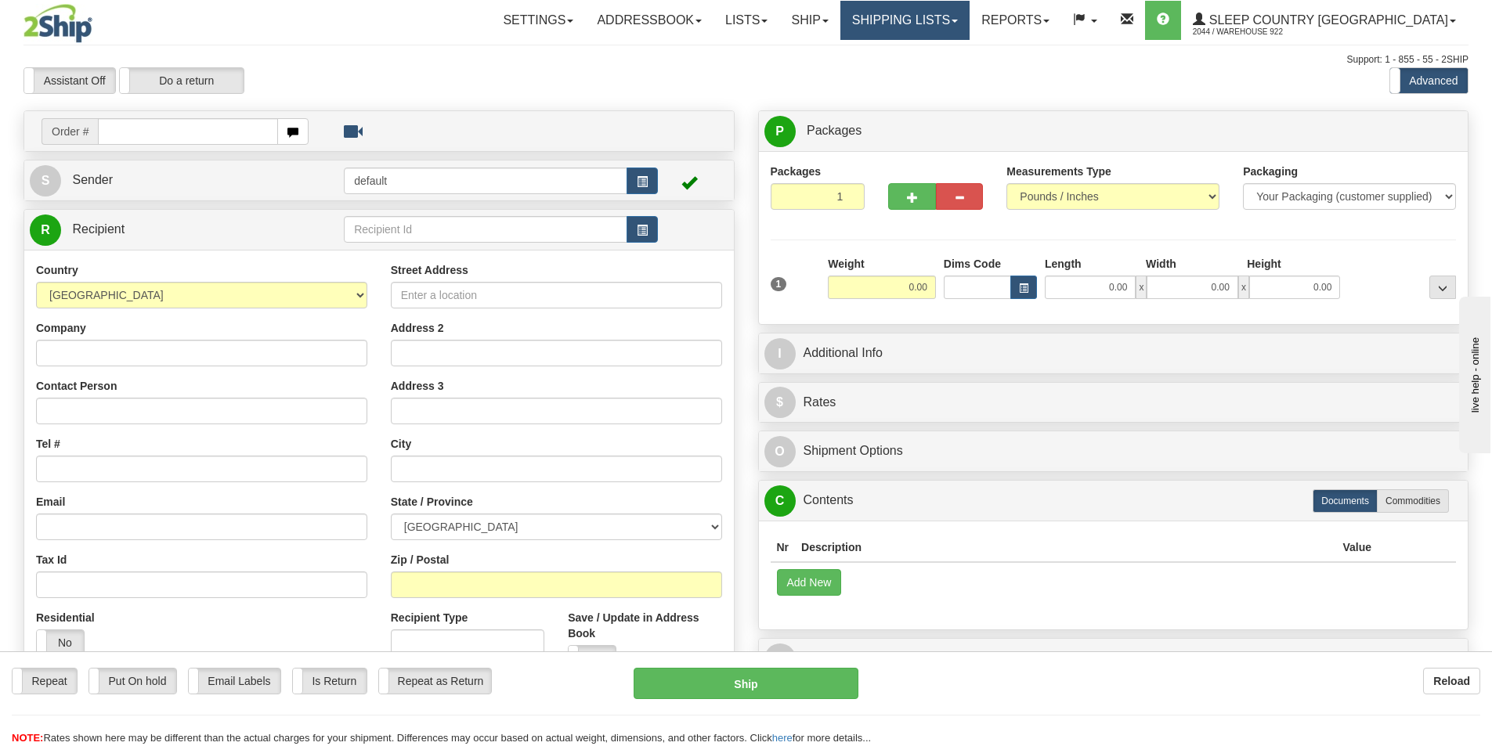
click at [958, 20] on span at bounding box center [954, 21] width 6 height 3
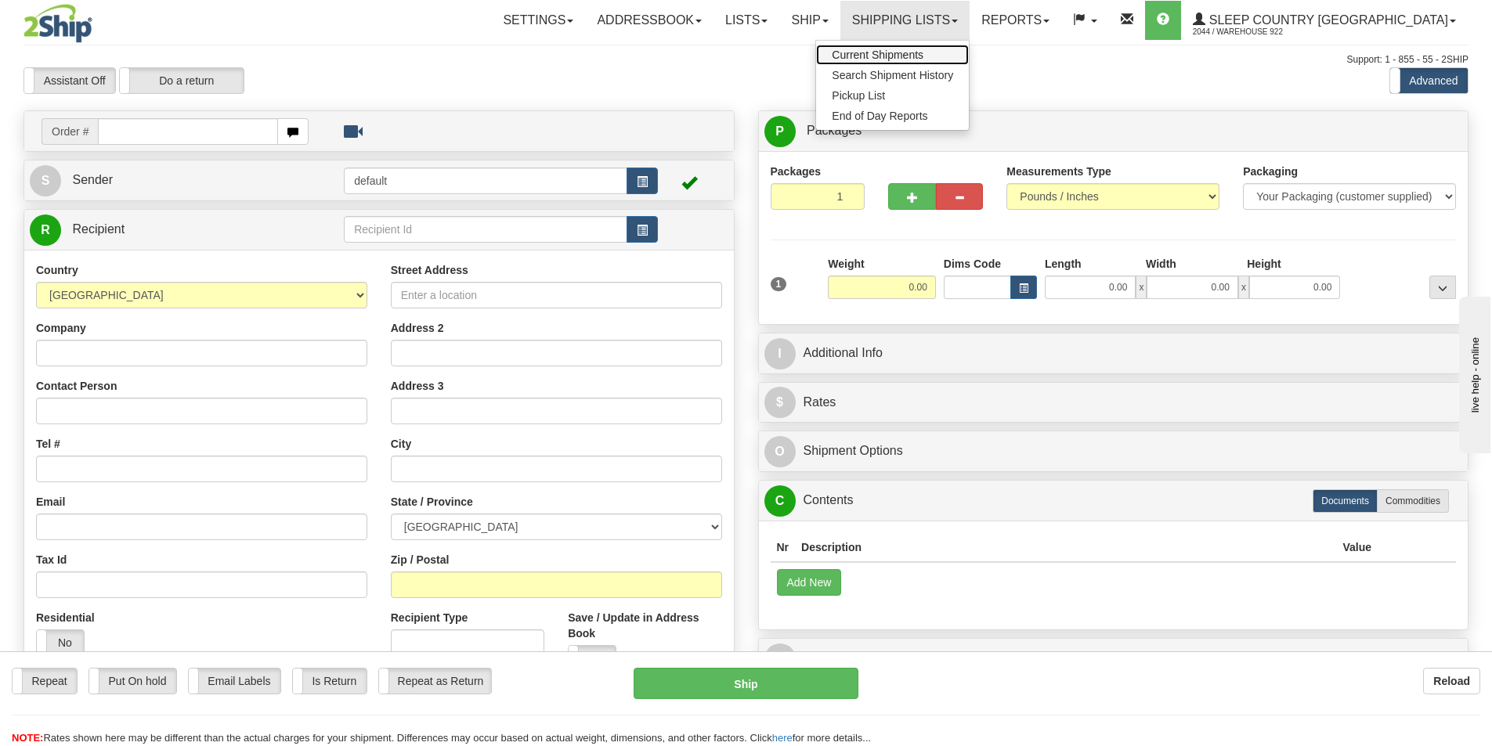
click at [923, 55] on span "Current Shipments" at bounding box center [878, 55] width 92 height 13
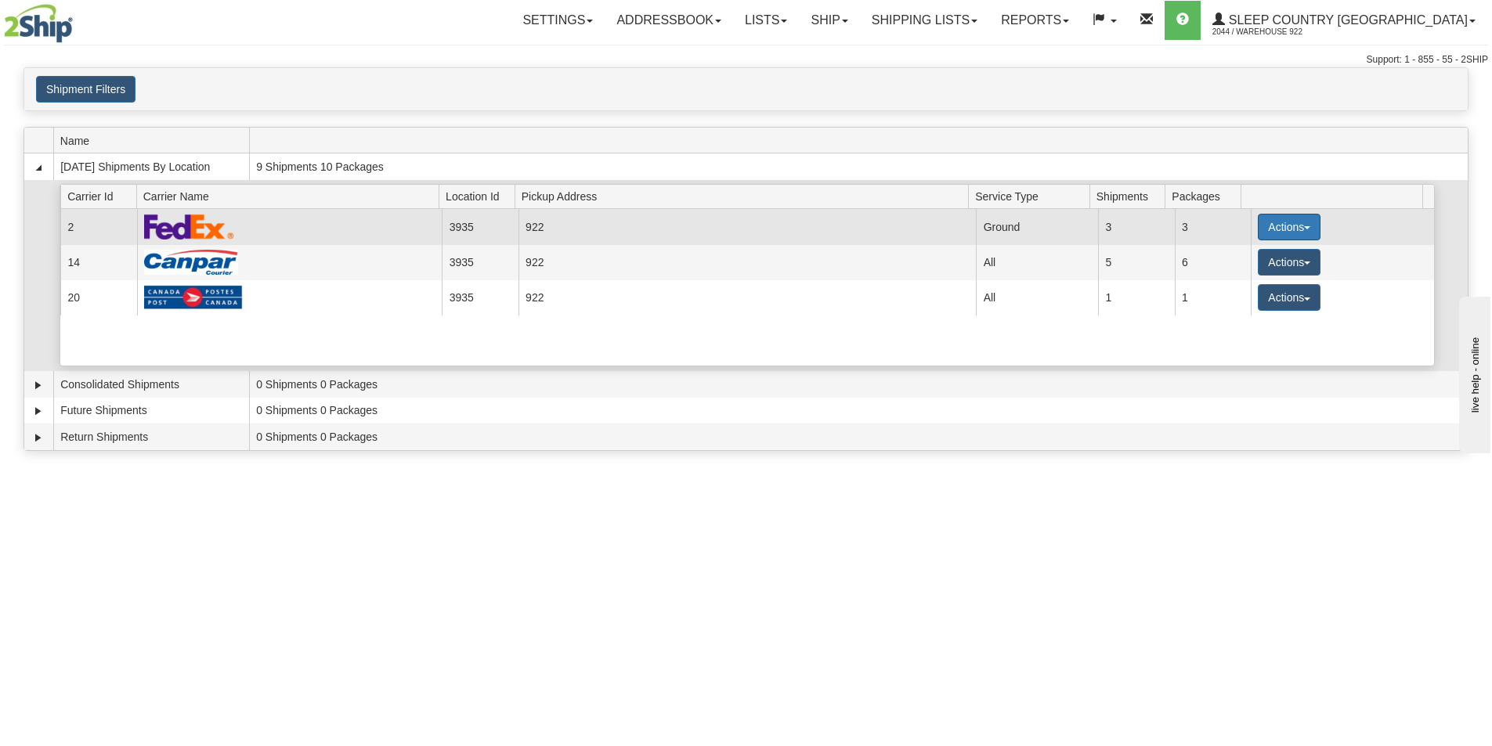
click at [1304, 225] on button "Actions" at bounding box center [1288, 227] width 63 height 27
click at [1239, 256] on span "Details" at bounding box center [1231, 256] width 42 height 11
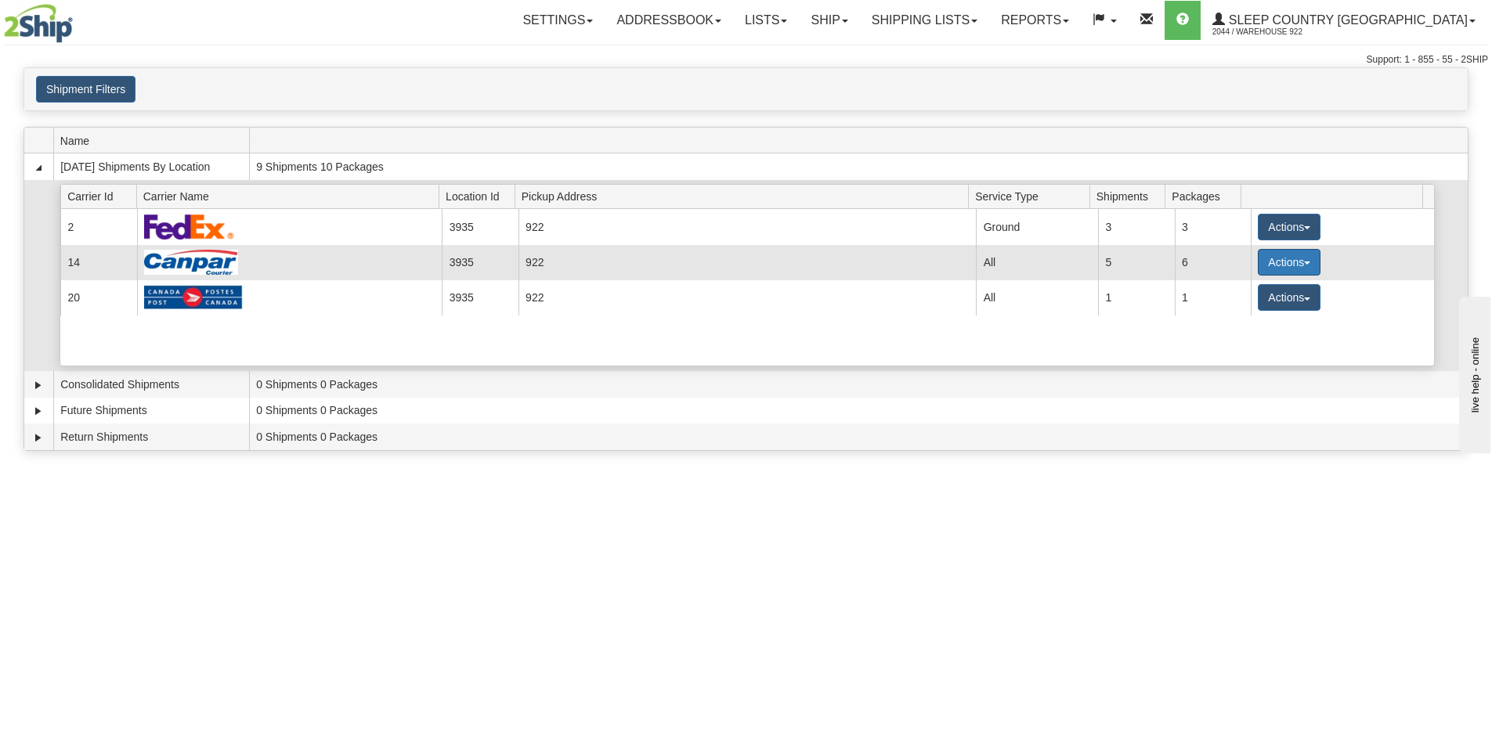
click at [1304, 263] on span "button" at bounding box center [1307, 263] width 6 height 3
click at [1231, 294] on span "Details" at bounding box center [1231, 291] width 42 height 11
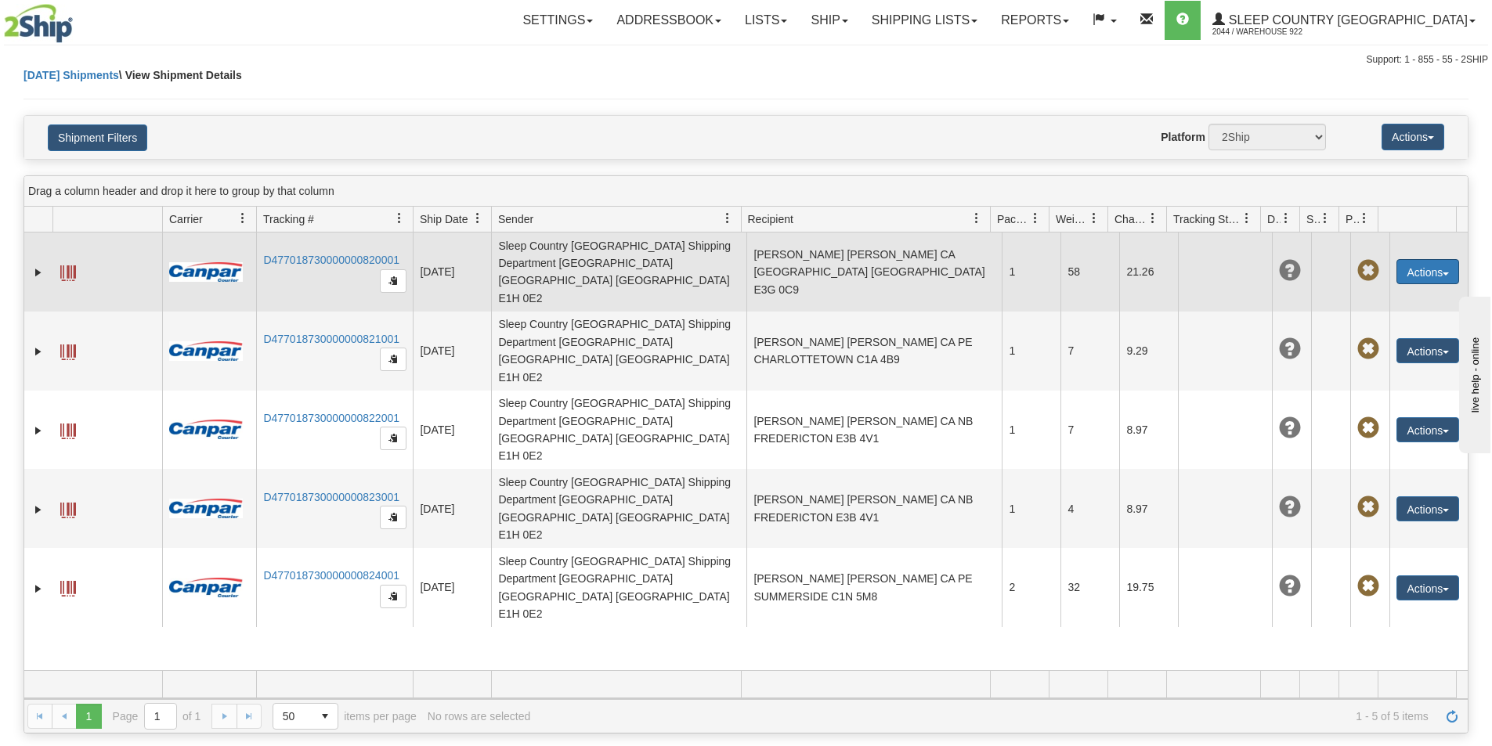
click at [1438, 259] on button "Actions" at bounding box center [1427, 271] width 63 height 25
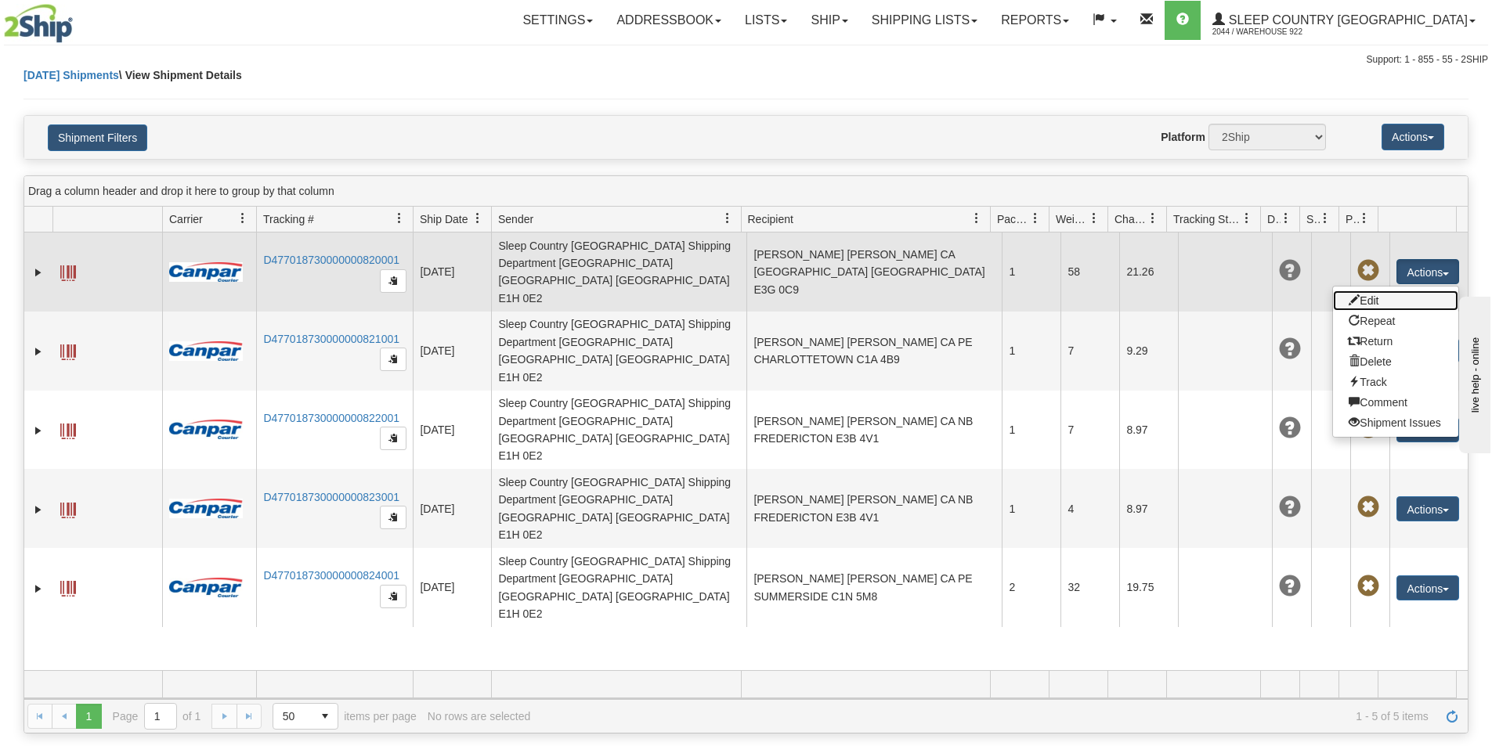
click at [1364, 290] on link "Edit" at bounding box center [1395, 300] width 125 height 20
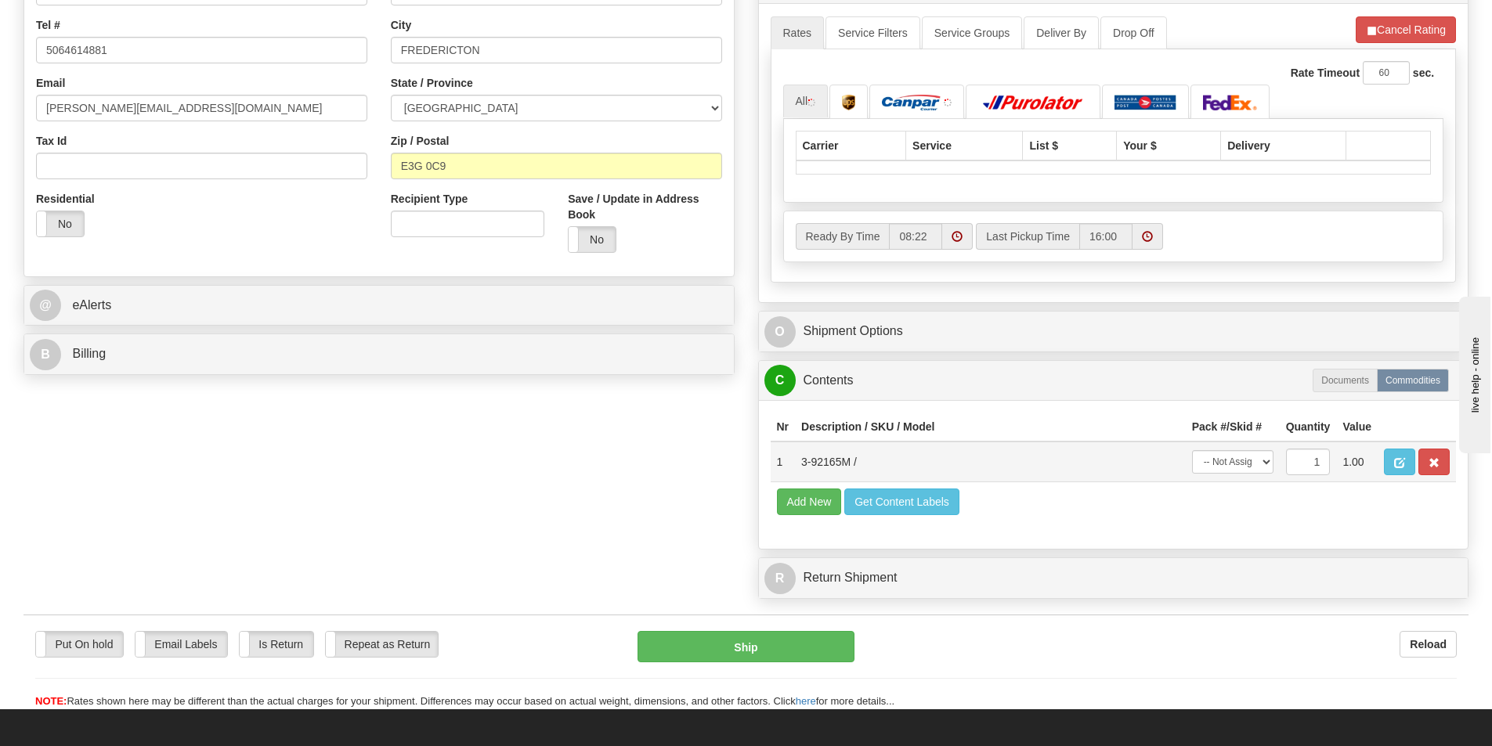
scroll to position [391, 0]
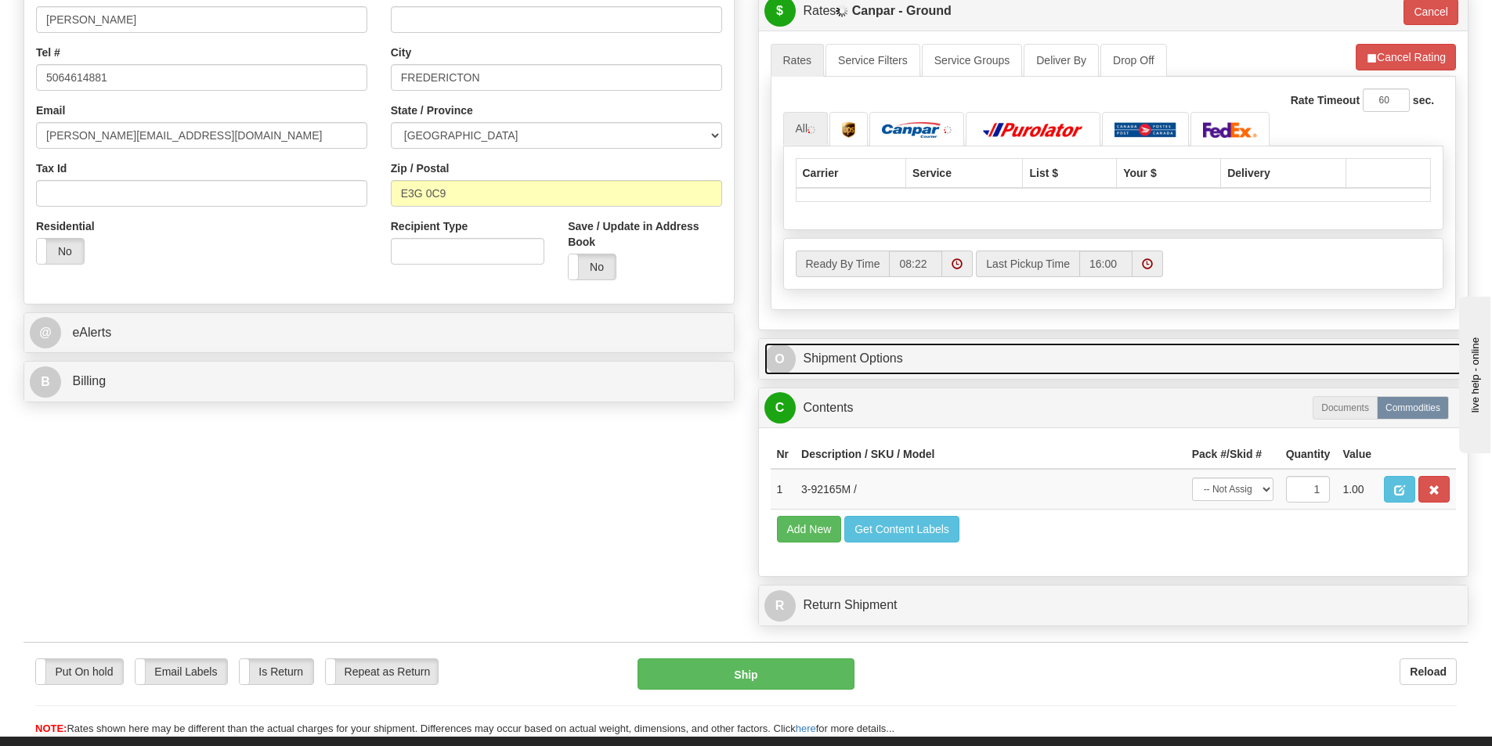
click at [868, 359] on link "O Shipment Options" at bounding box center [1113, 359] width 698 height 32
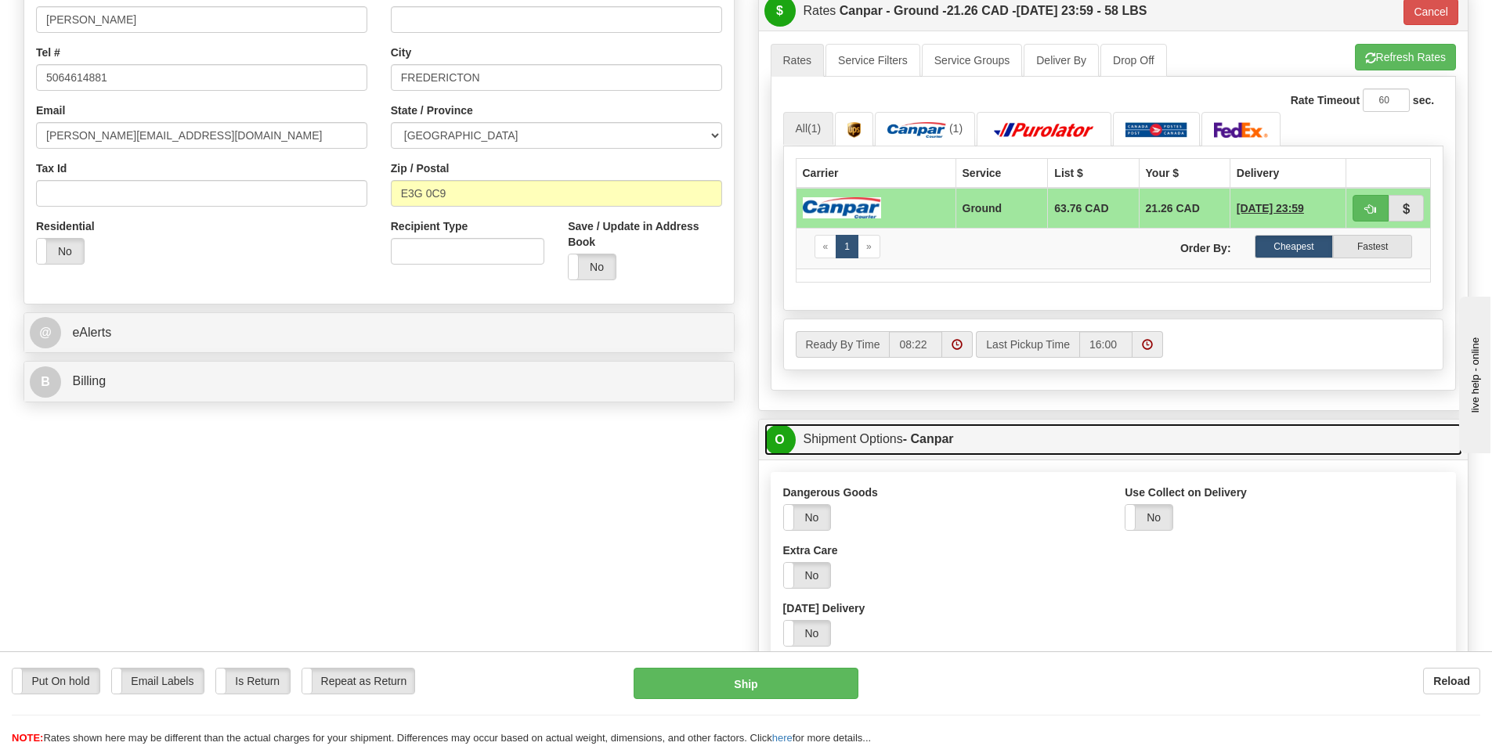
scroll to position [626, 0]
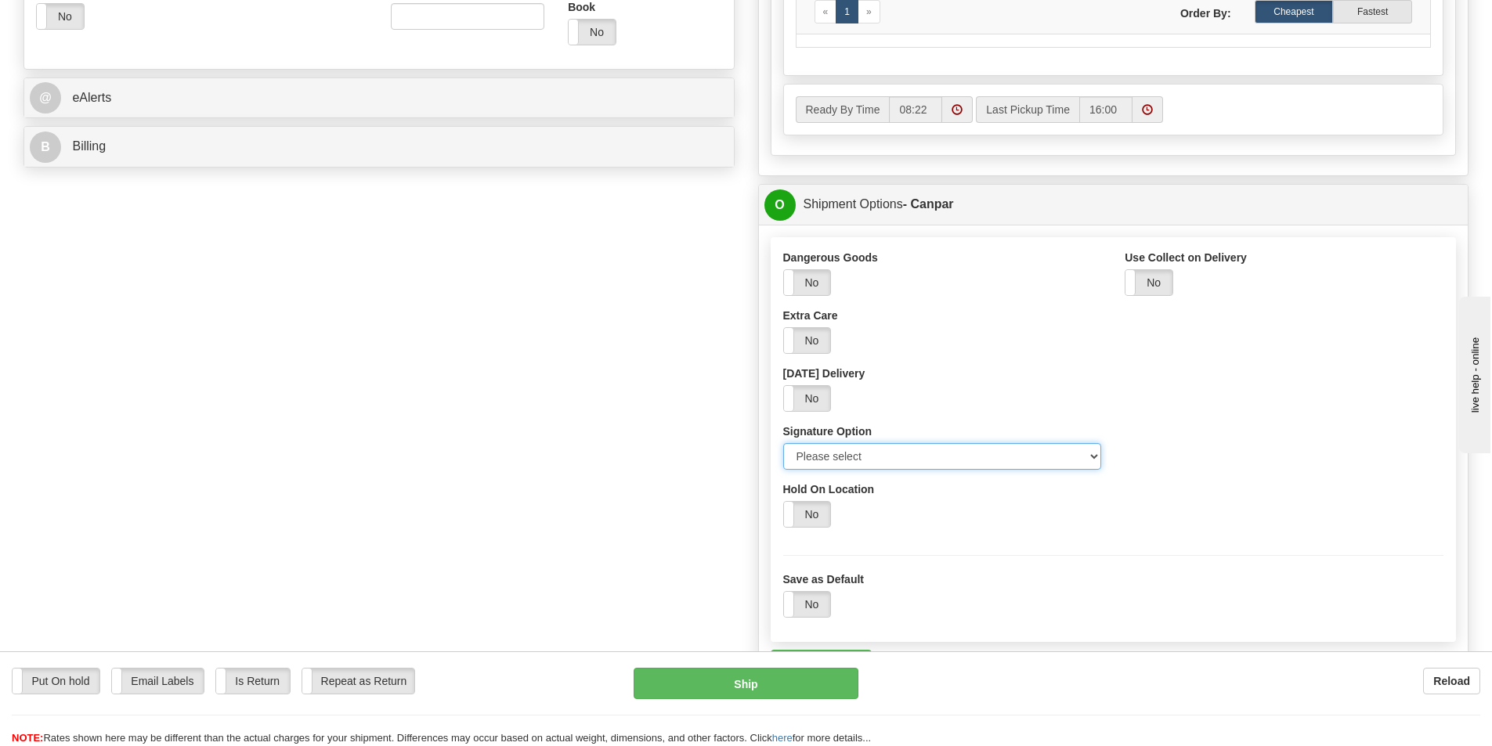
click at [886, 462] on select "Please select No Signature Required Signature Required Adult Signature" at bounding box center [942, 456] width 319 height 27
select select "2"
click at [783, 443] on select "Please select No Signature Required Signature Required Adult Signature" at bounding box center [942, 456] width 319 height 27
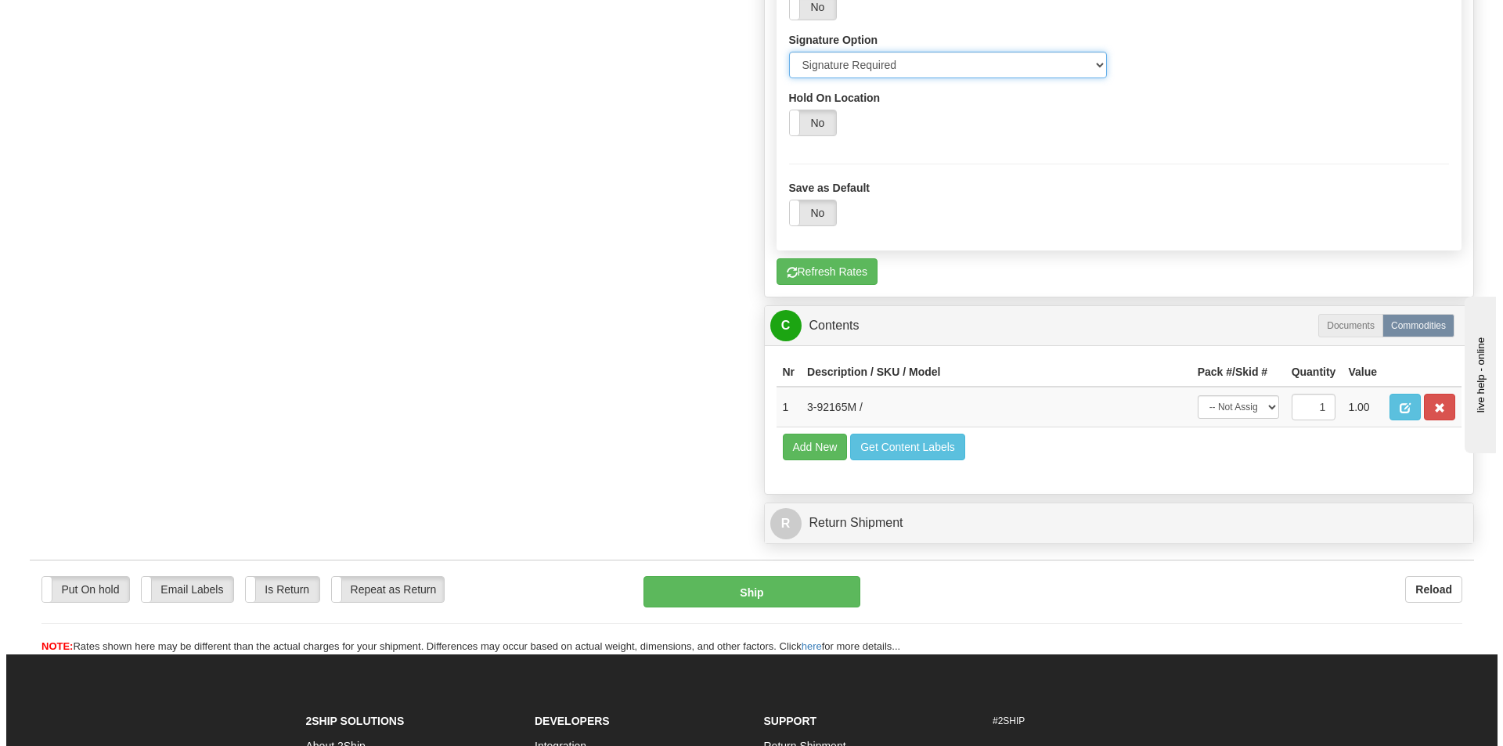
scroll to position [1096, 0]
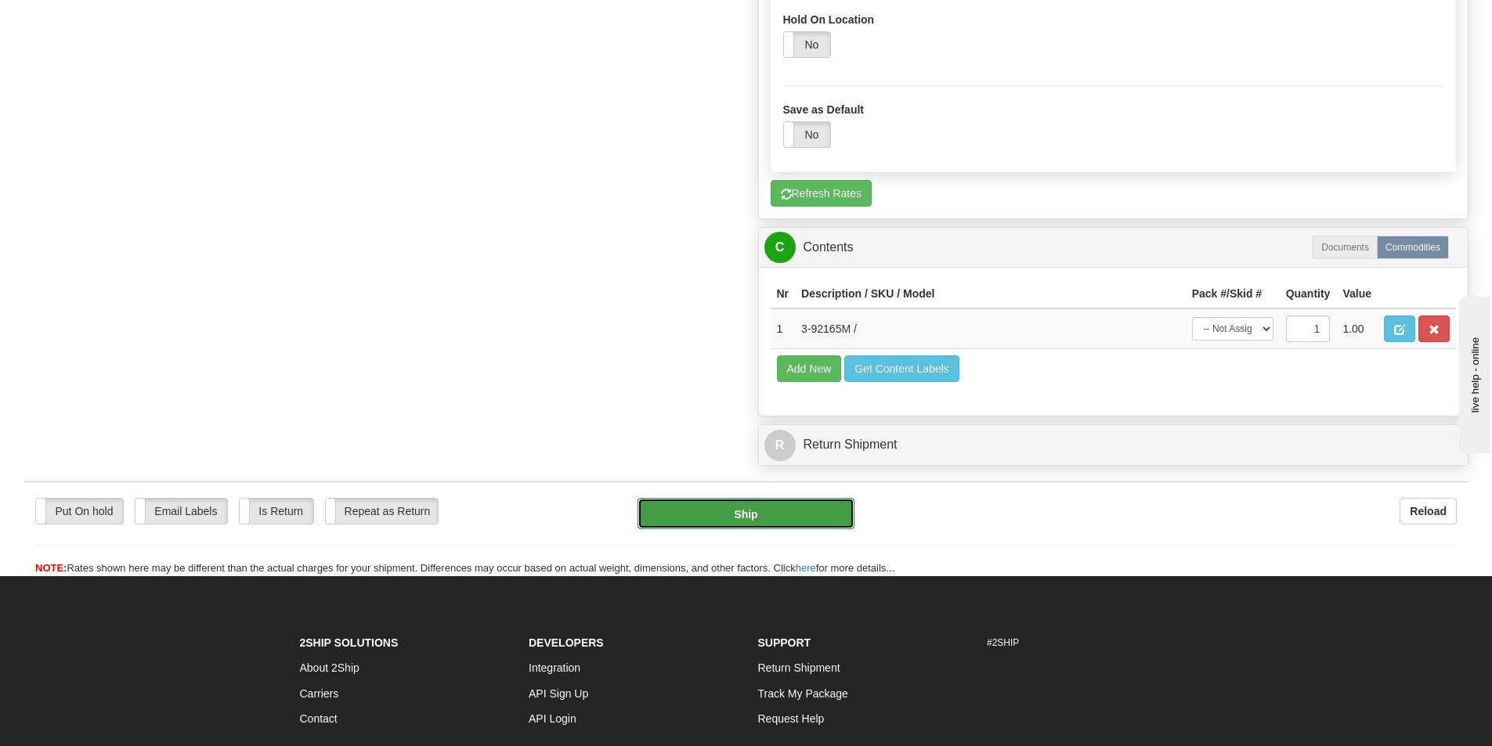
click at [779, 514] on button "Ship" at bounding box center [745, 513] width 217 height 31
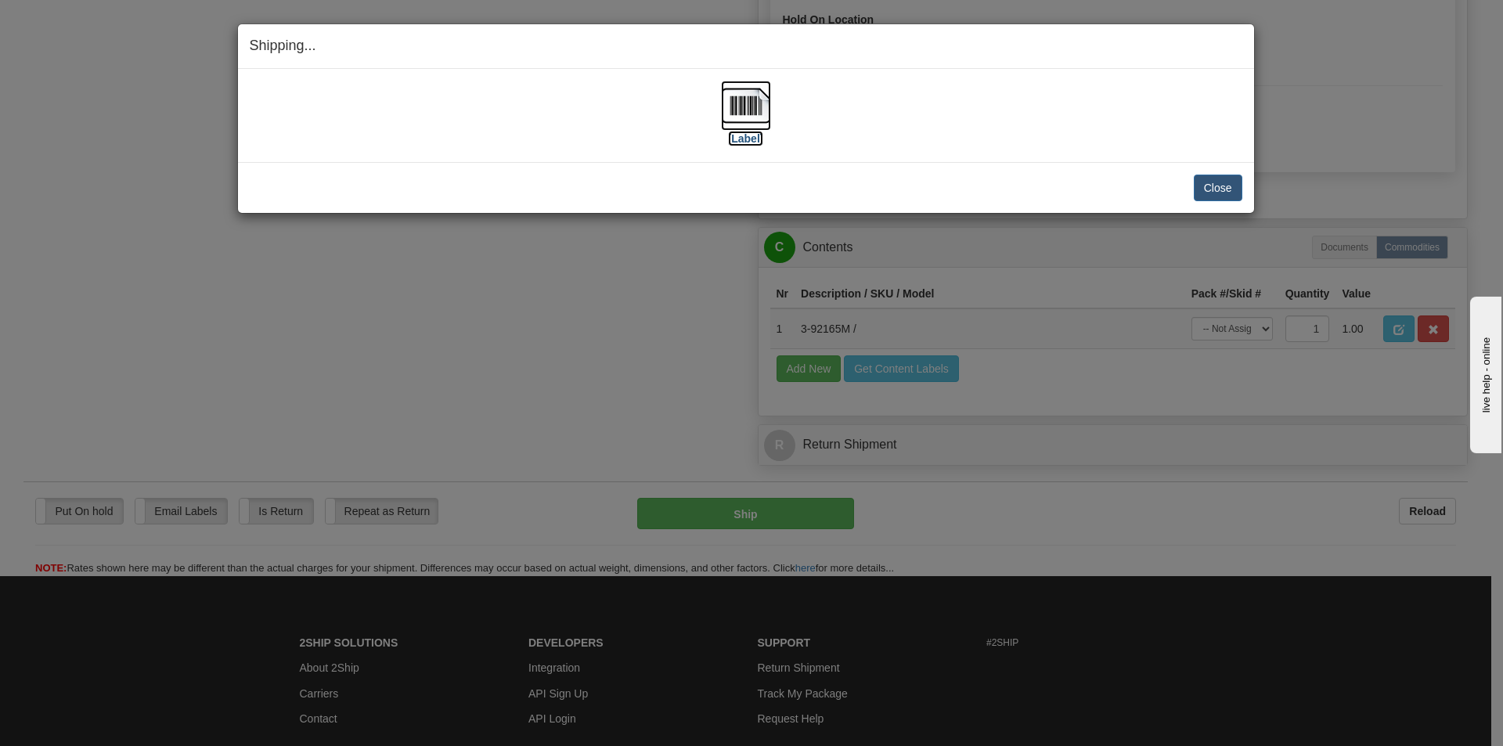
click at [748, 103] on img at bounding box center [746, 106] width 50 height 50
drag, startPoint x: 1061, startPoint y: 96, endPoint x: 1138, endPoint y: 153, distance: 95.7
click at [1061, 96] on div "[Label]" at bounding box center [746, 116] width 993 height 70
click at [1232, 194] on button "Close" at bounding box center [1218, 188] width 49 height 27
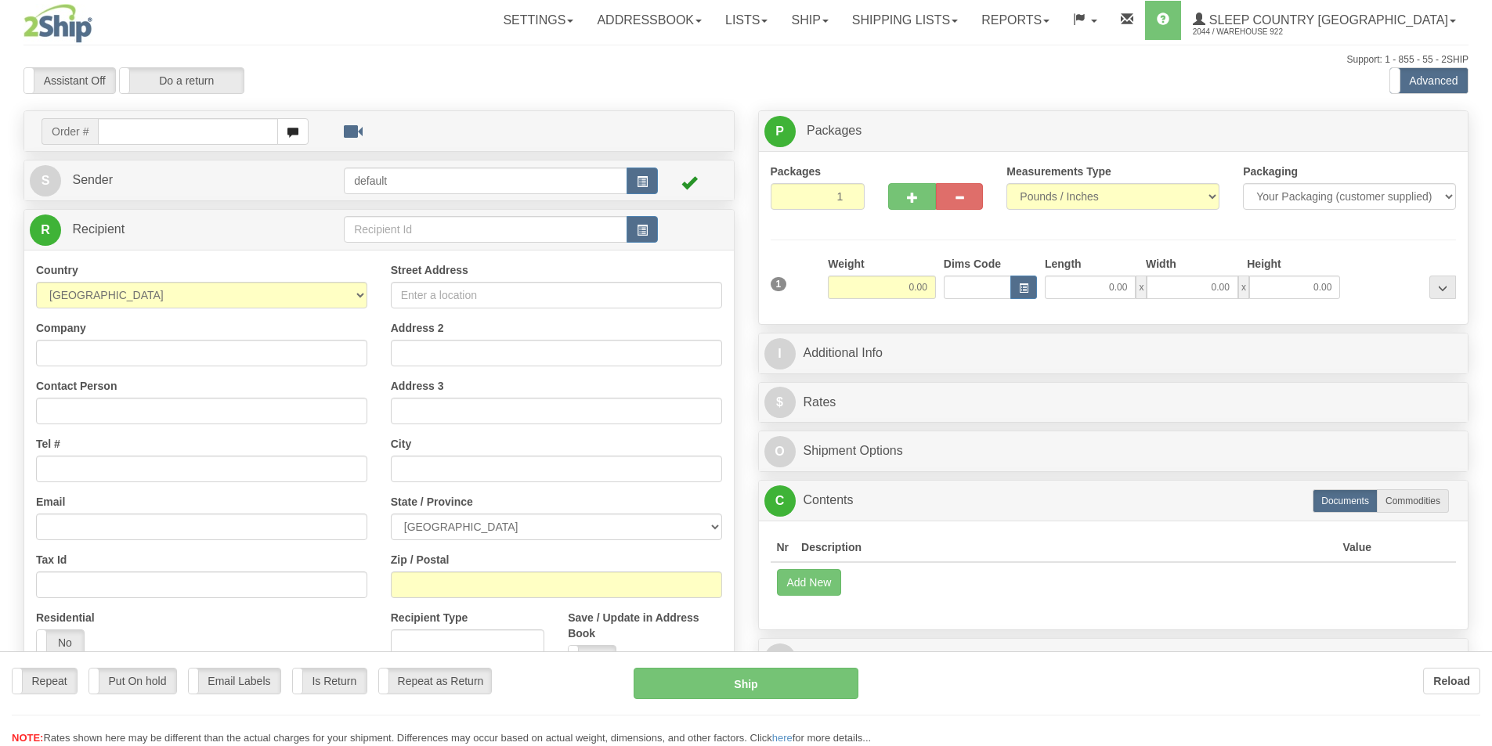
click at [1025, 22] on div at bounding box center [746, 373] width 1492 height 746
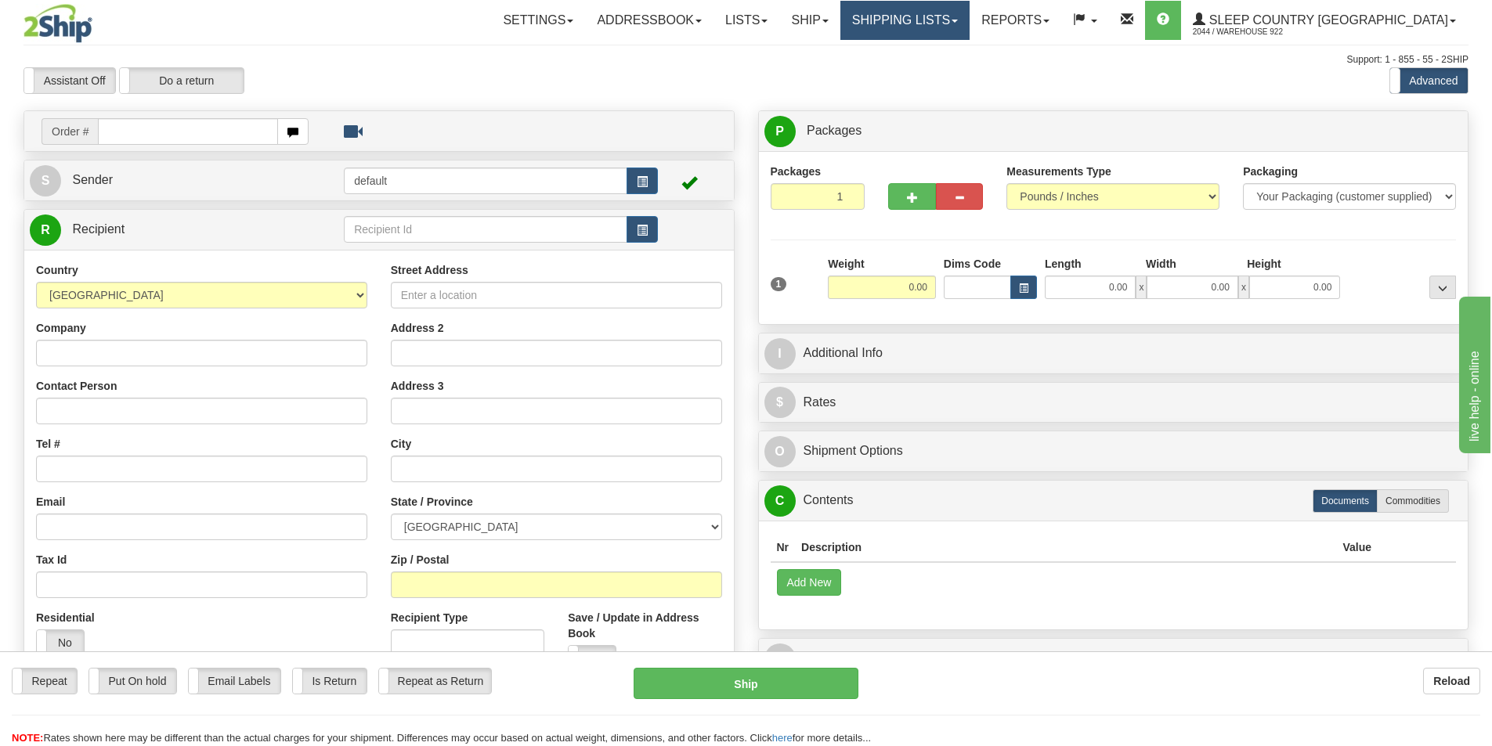
click at [969, 22] on link "Shipping lists" at bounding box center [904, 20] width 129 height 39
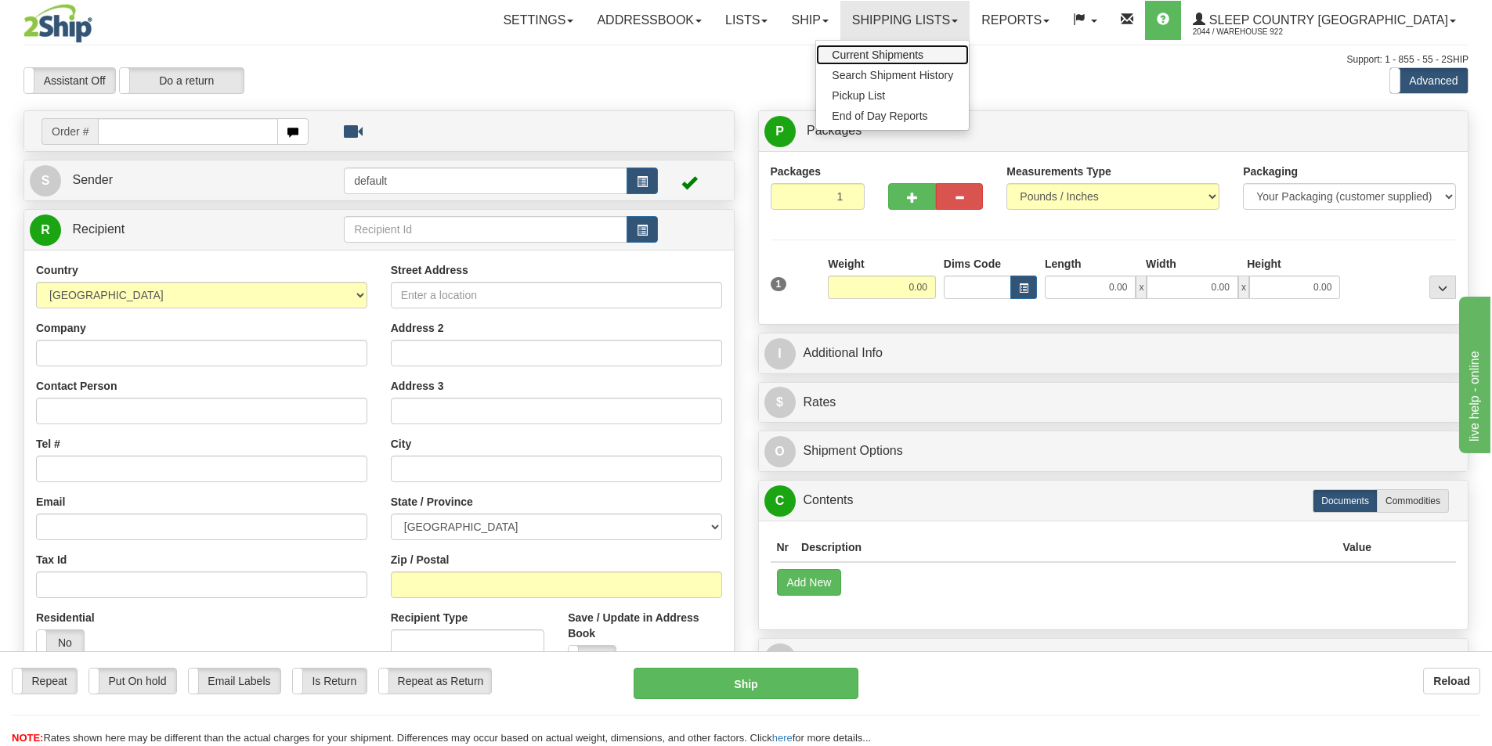
click at [923, 54] on span "Current Shipments" at bounding box center [878, 55] width 92 height 13
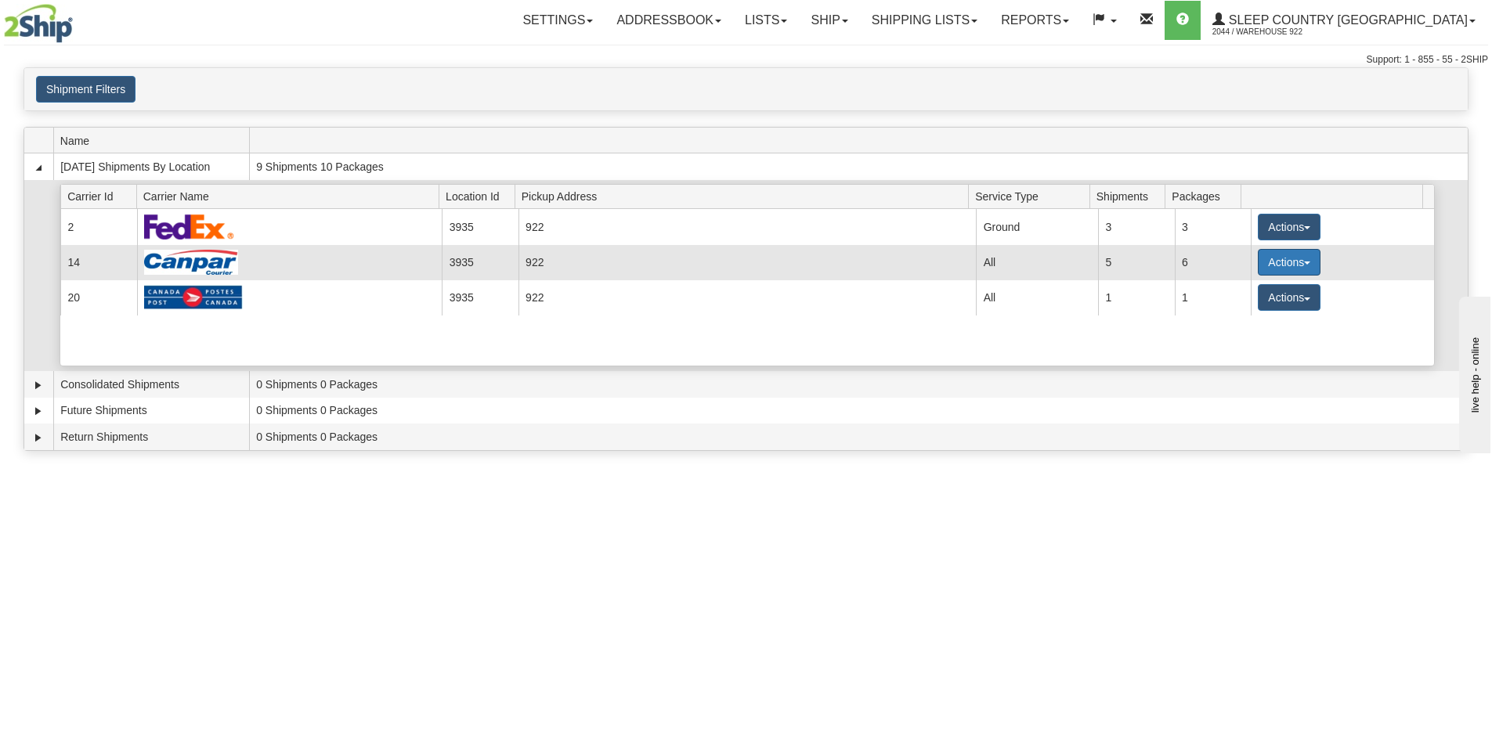
drag, startPoint x: 1298, startPoint y: 258, endPoint x: 1287, endPoint y: 263, distance: 12.3
click at [1299, 258] on button "Actions" at bounding box center [1288, 262] width 63 height 27
click at [1247, 292] on span "Details" at bounding box center [1231, 291] width 42 height 11
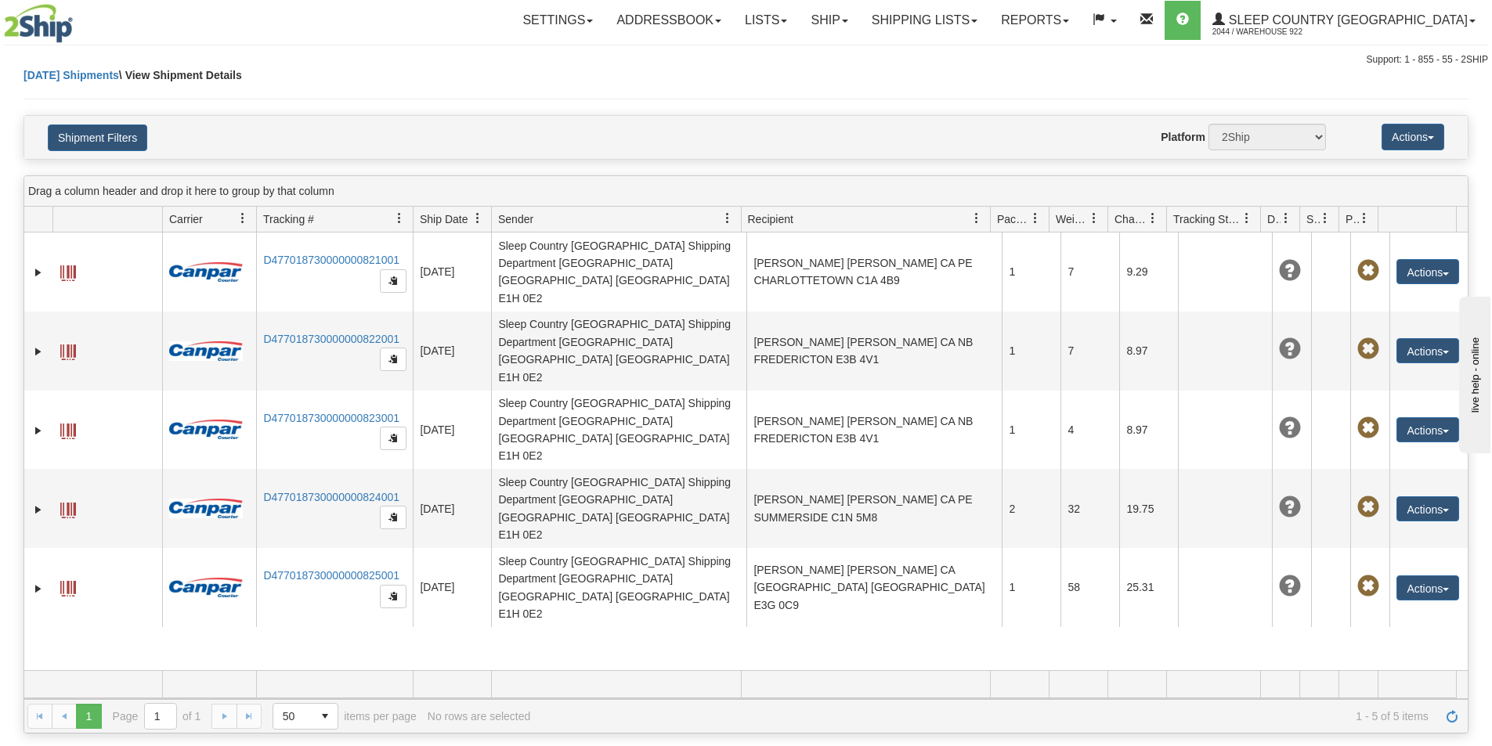
click at [1096, 547] on div "31593143 2044 D477018730000000821001 [DATE] [DATE] 07:27:40 AM Sleep Country [G…" at bounding box center [745, 452] width 1443 height 438
click at [1011, 84] on div "[DATE] Shipments \ View Shipment Details" at bounding box center [745, 91] width 1445 height 48
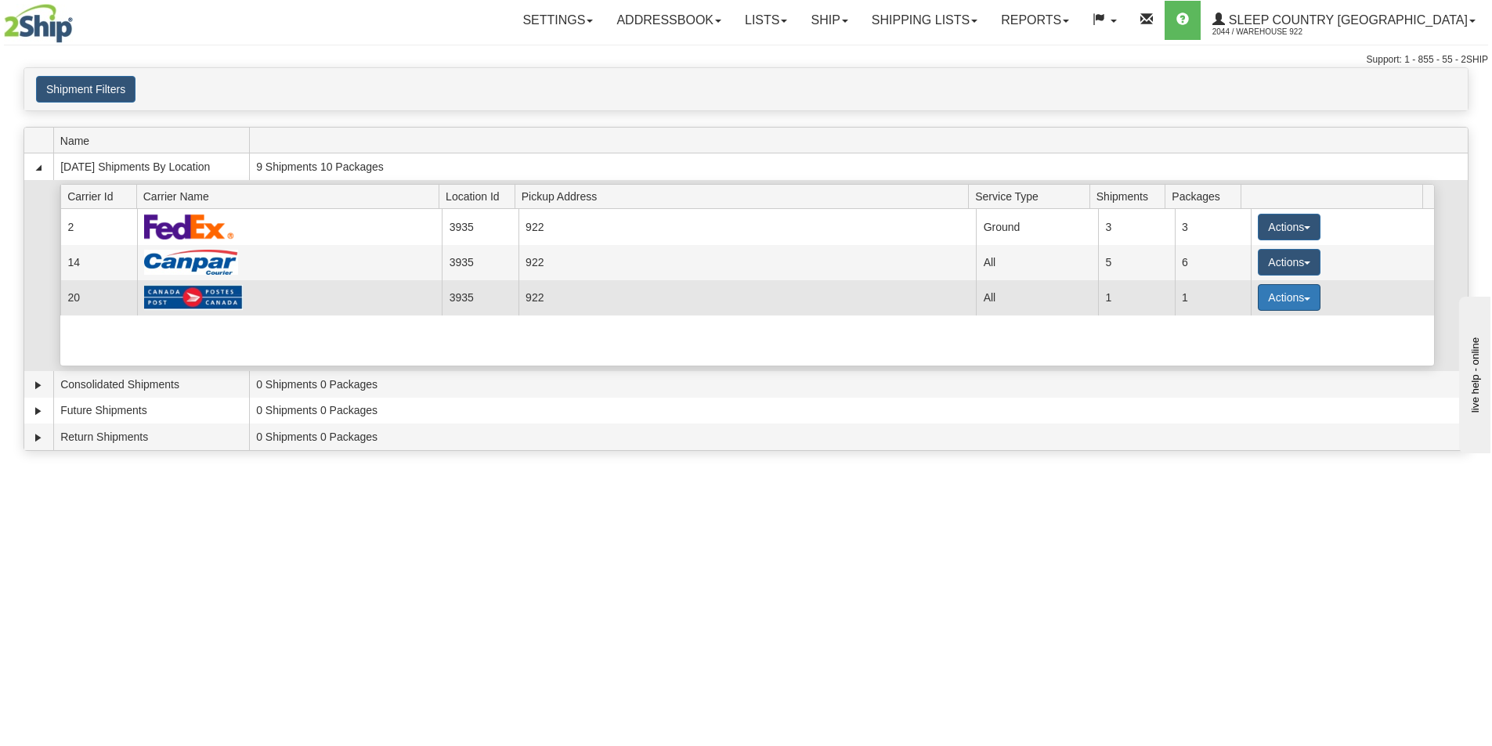
click at [1299, 295] on button "Actions" at bounding box center [1288, 297] width 63 height 27
click at [1247, 327] on span "Details" at bounding box center [1231, 326] width 42 height 11
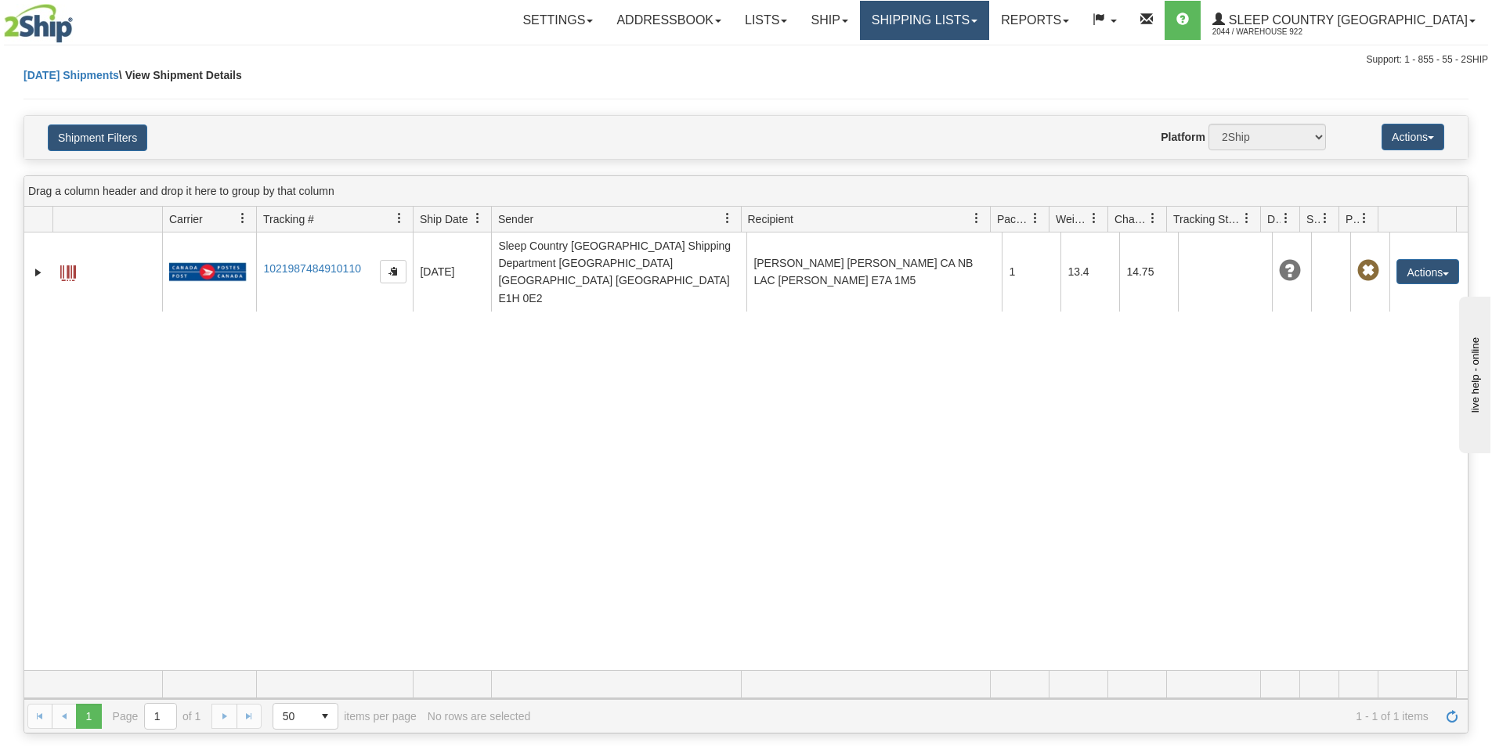
click at [989, 13] on link "Shipping lists" at bounding box center [924, 20] width 129 height 39
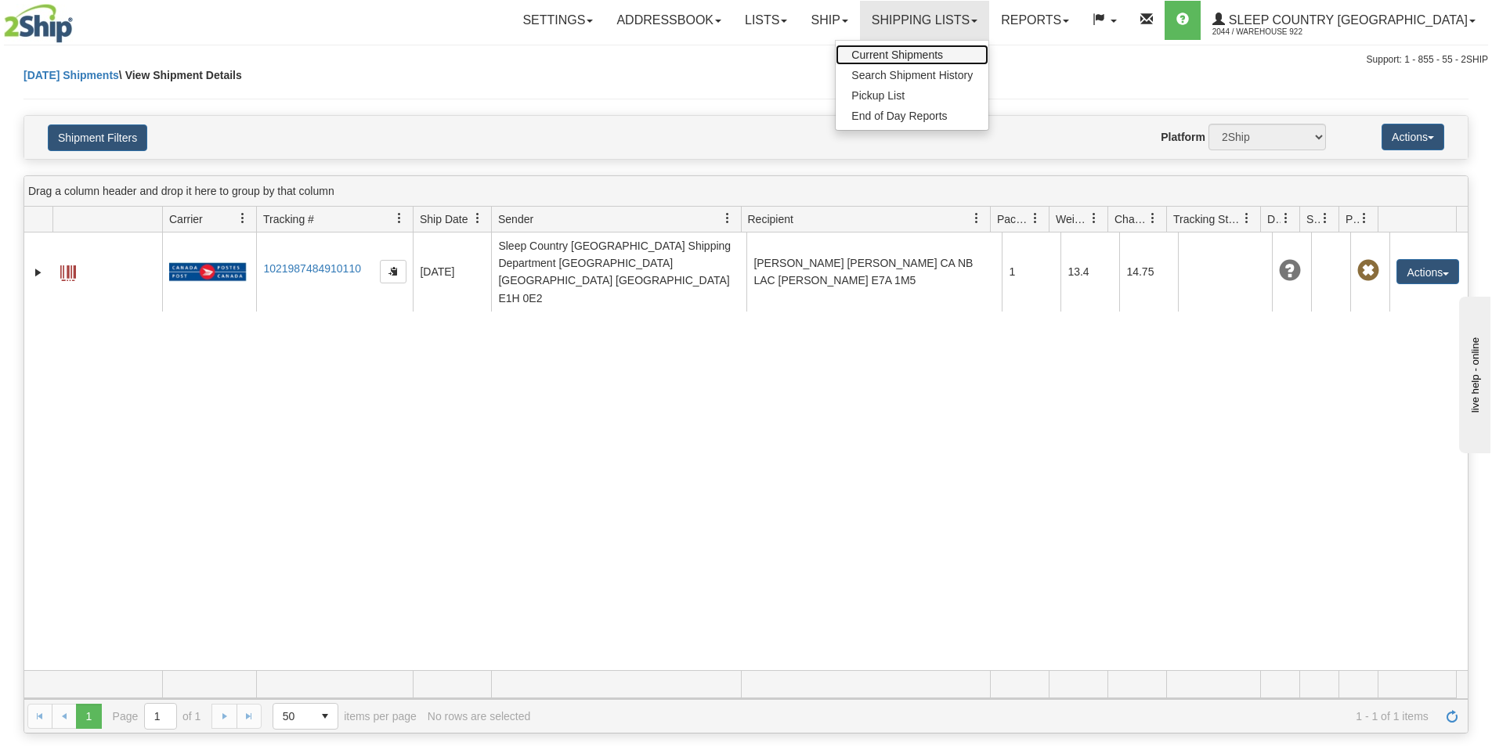
click at [943, 59] on span "Current Shipments" at bounding box center [897, 55] width 92 height 13
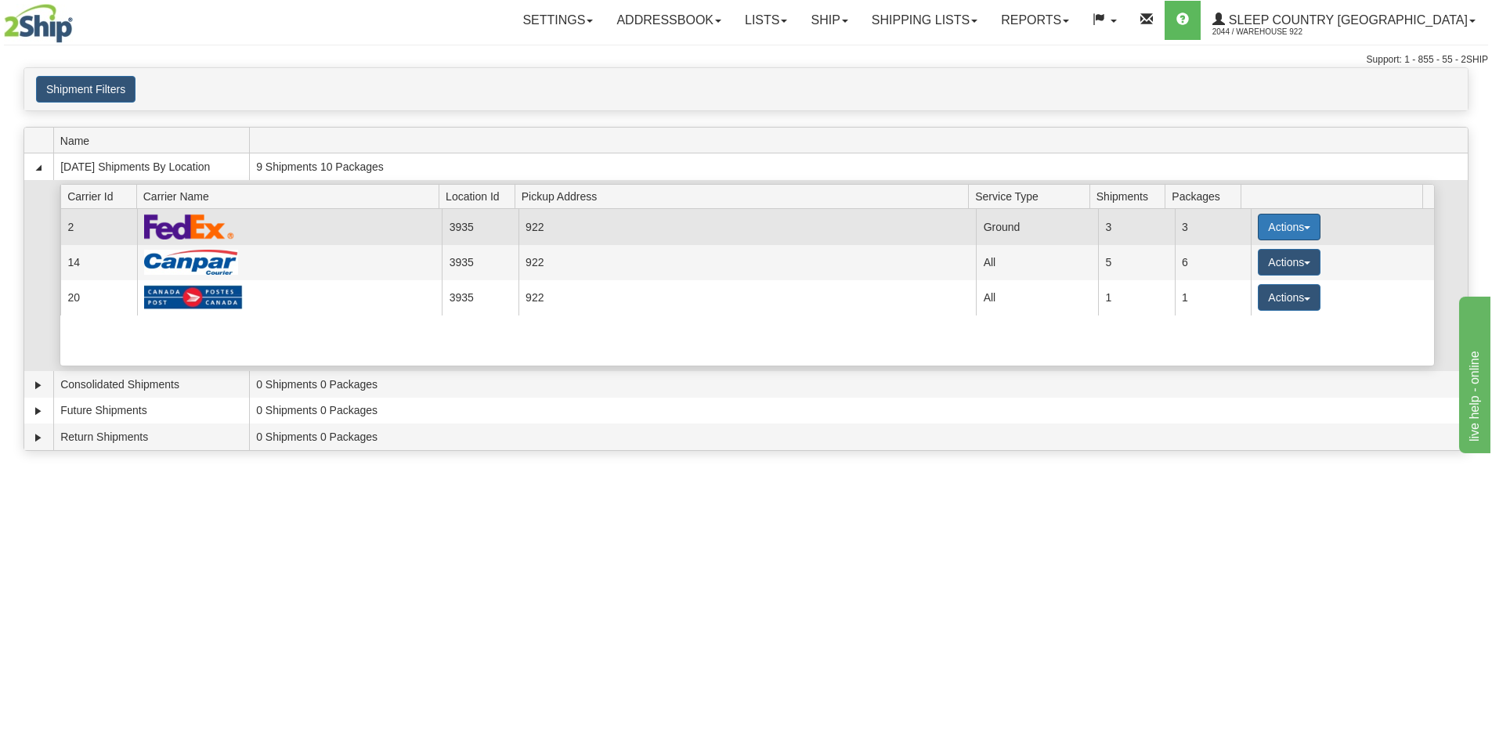
click at [1304, 227] on span "button" at bounding box center [1307, 227] width 6 height 3
click at [1234, 340] on span "Print" at bounding box center [1226, 337] width 32 height 11
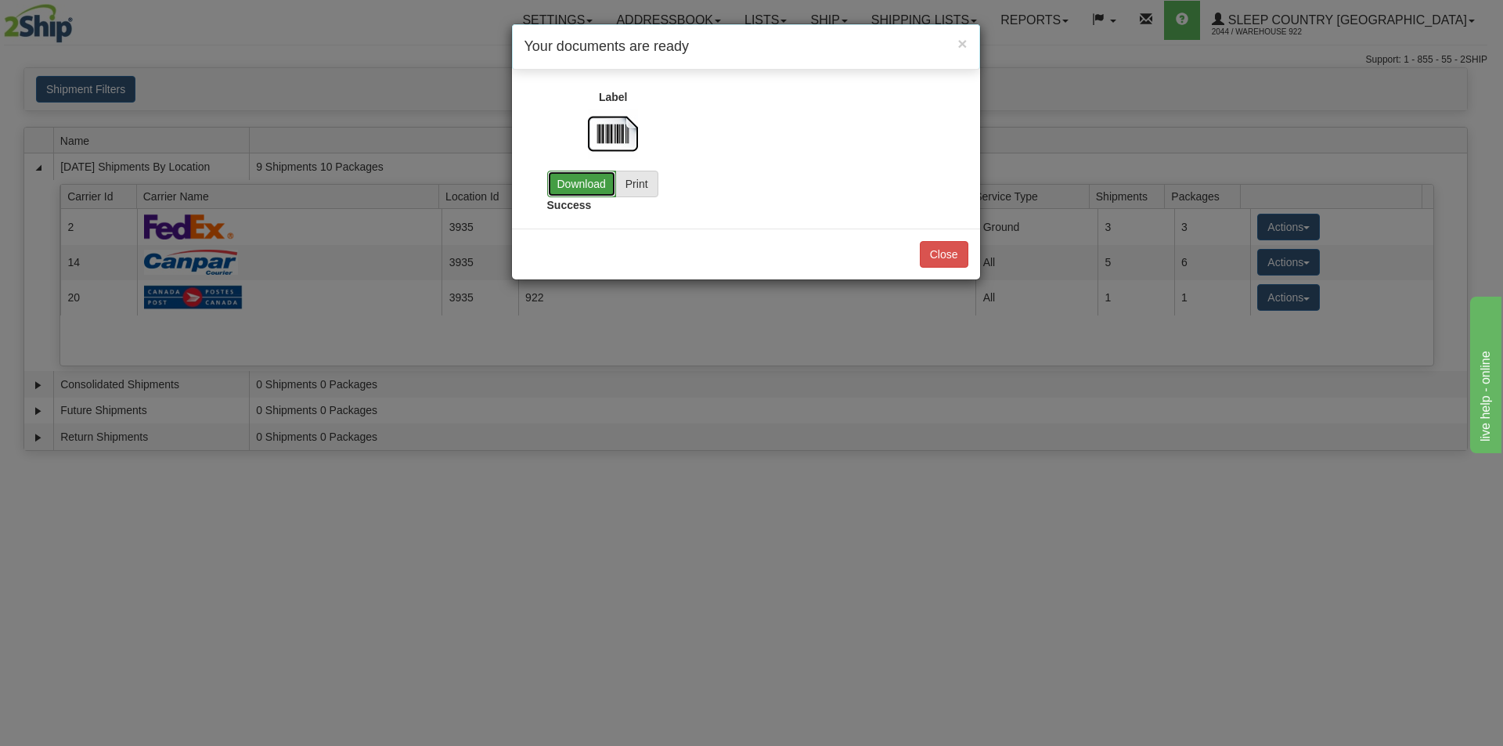
click at [591, 184] on link "Download" at bounding box center [581, 184] width 69 height 27
click at [938, 257] on button "Close" at bounding box center [944, 254] width 49 height 27
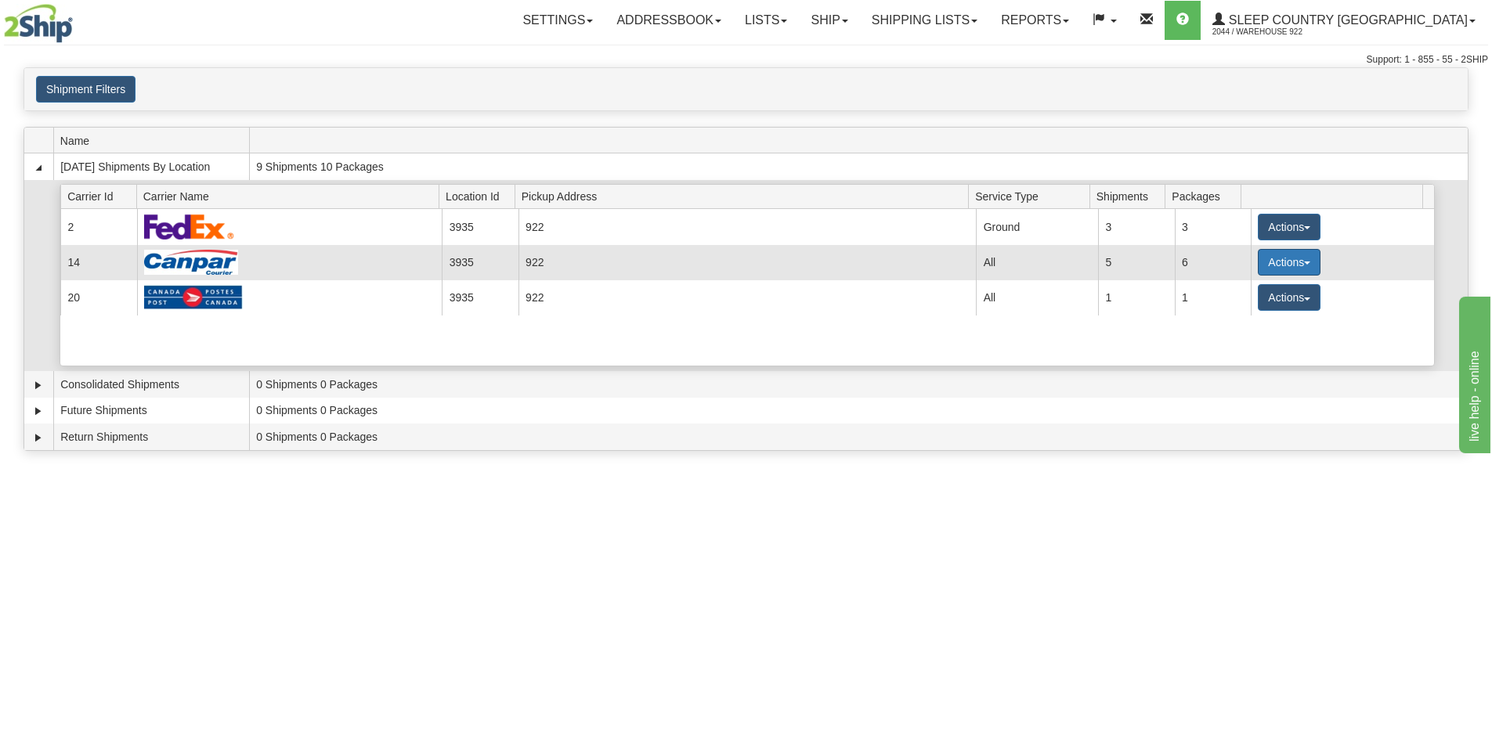
click at [1304, 263] on span "button" at bounding box center [1307, 263] width 6 height 3
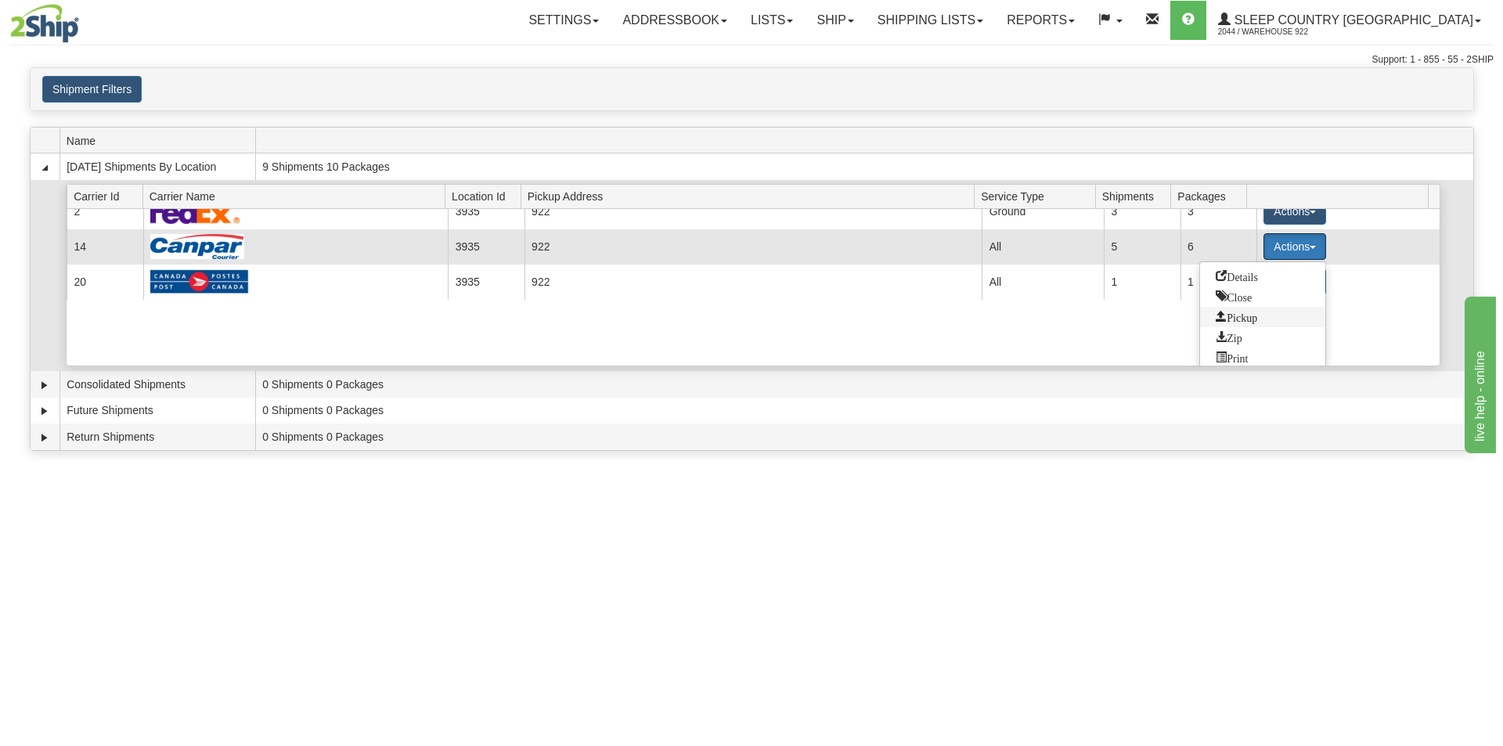
scroll to position [23, 0]
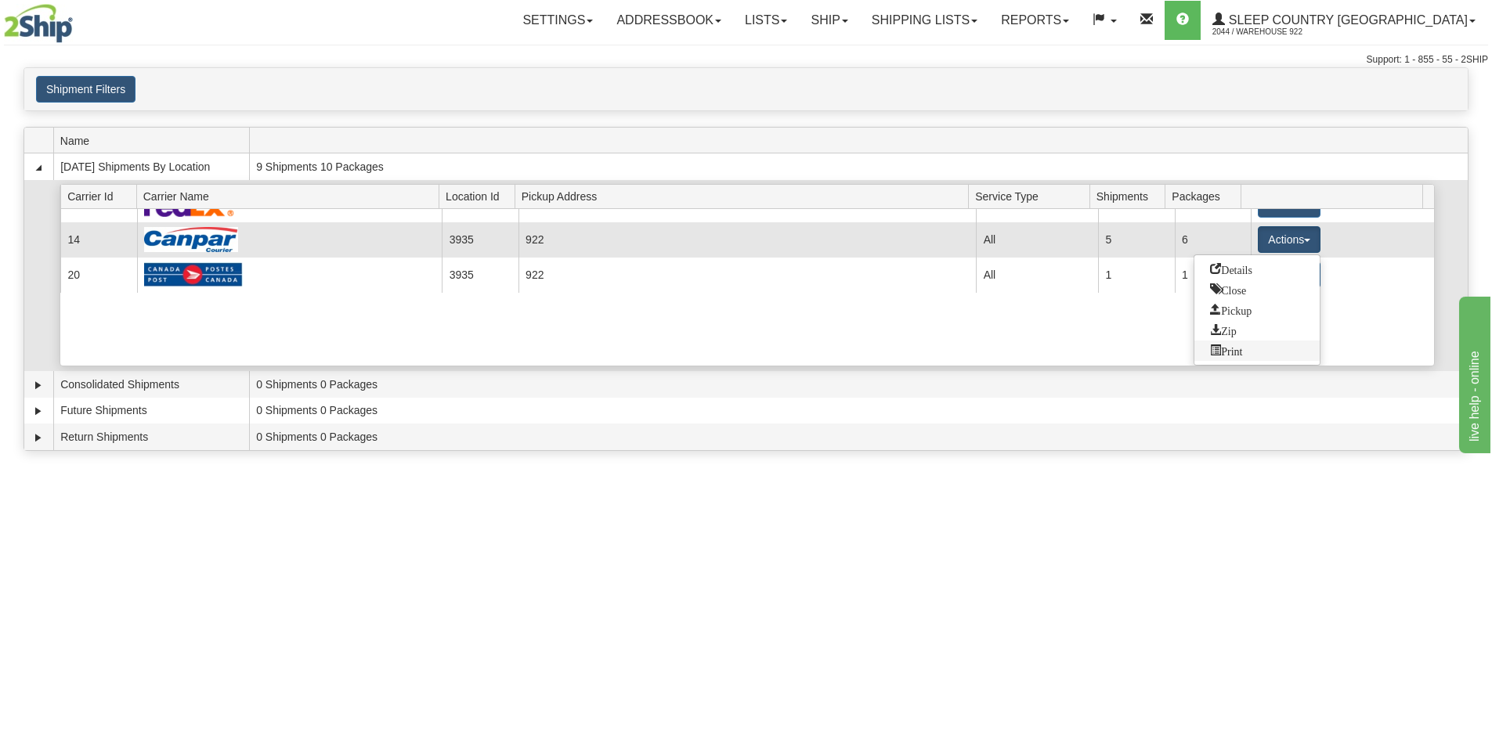
click at [1235, 353] on span "Print" at bounding box center [1226, 350] width 32 height 11
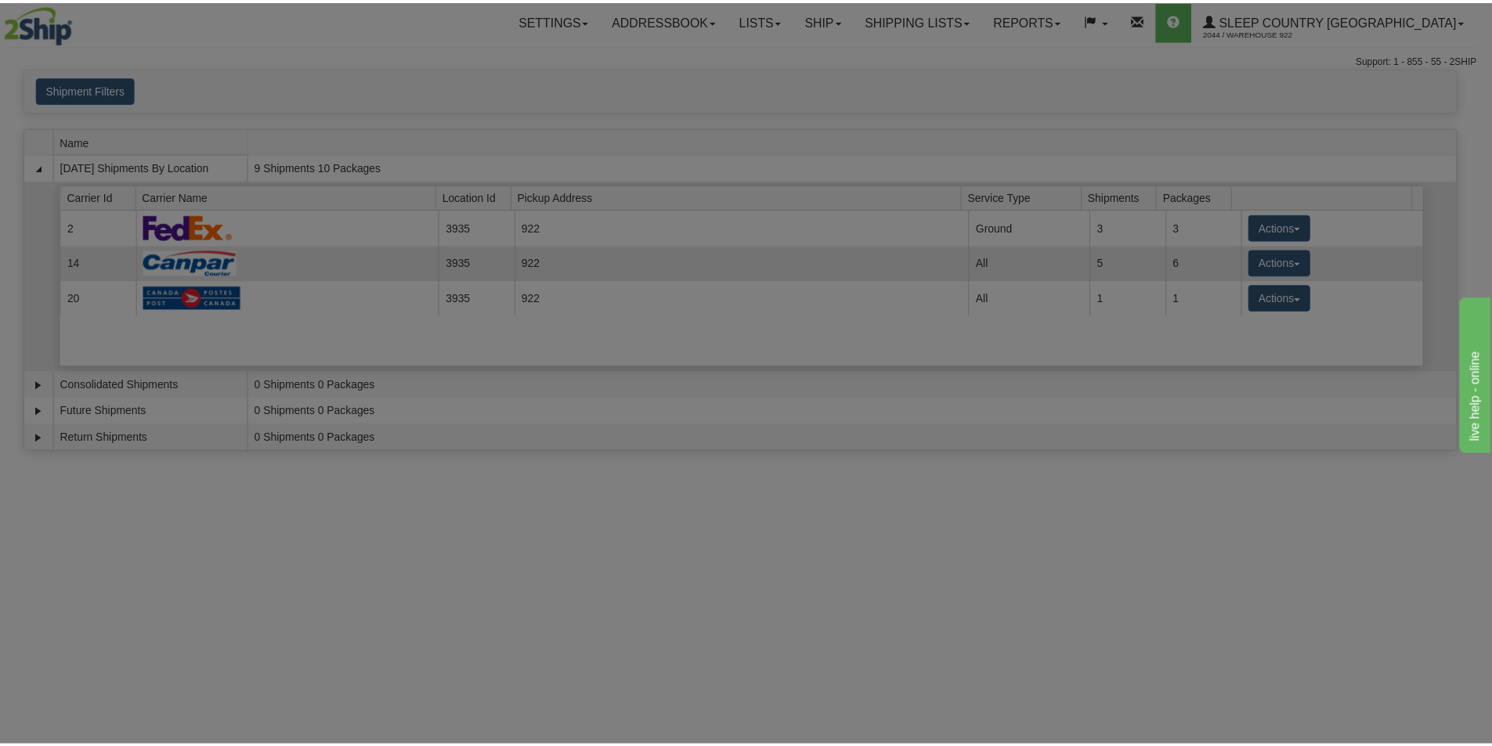
scroll to position [0, 0]
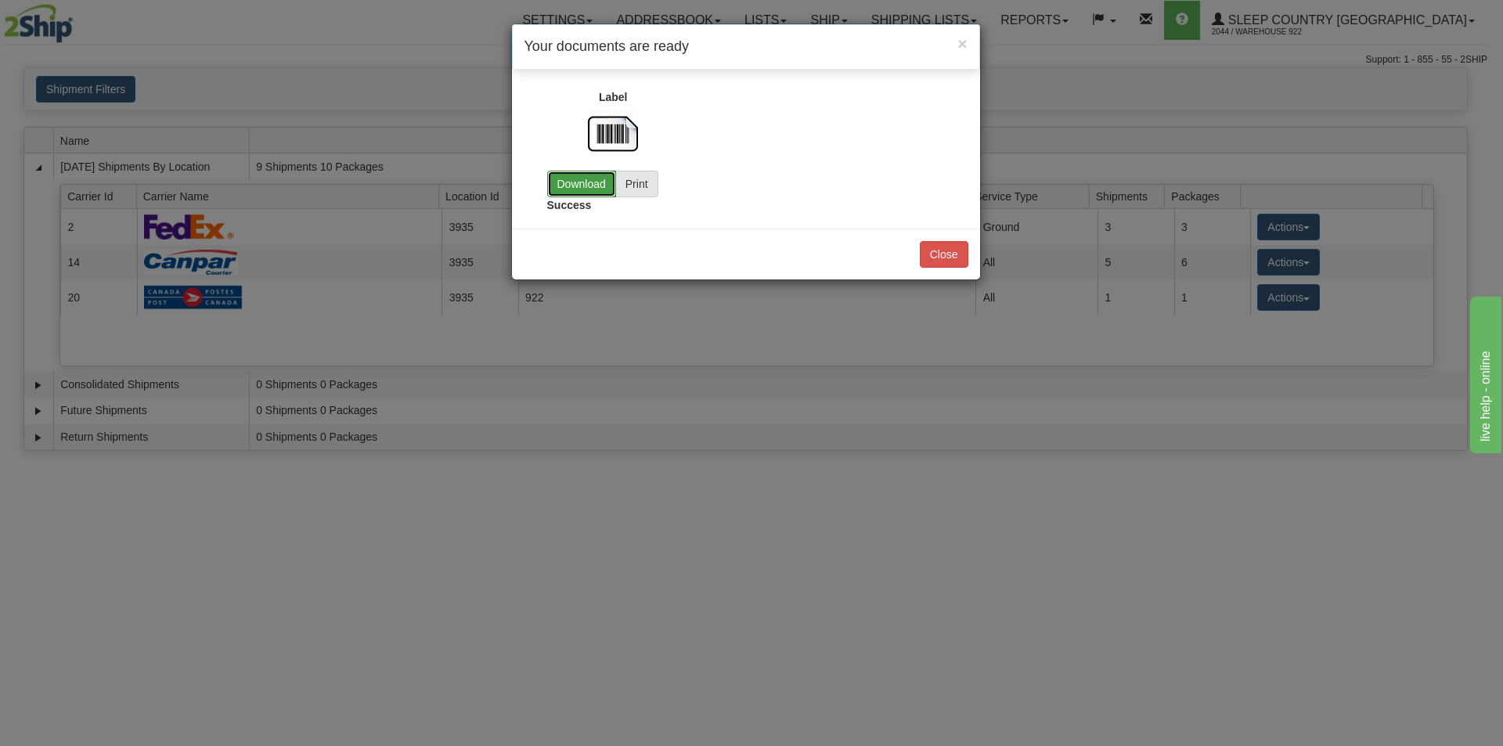
click at [574, 171] on link "Download" at bounding box center [581, 184] width 69 height 27
click at [958, 242] on button "Close" at bounding box center [944, 254] width 49 height 27
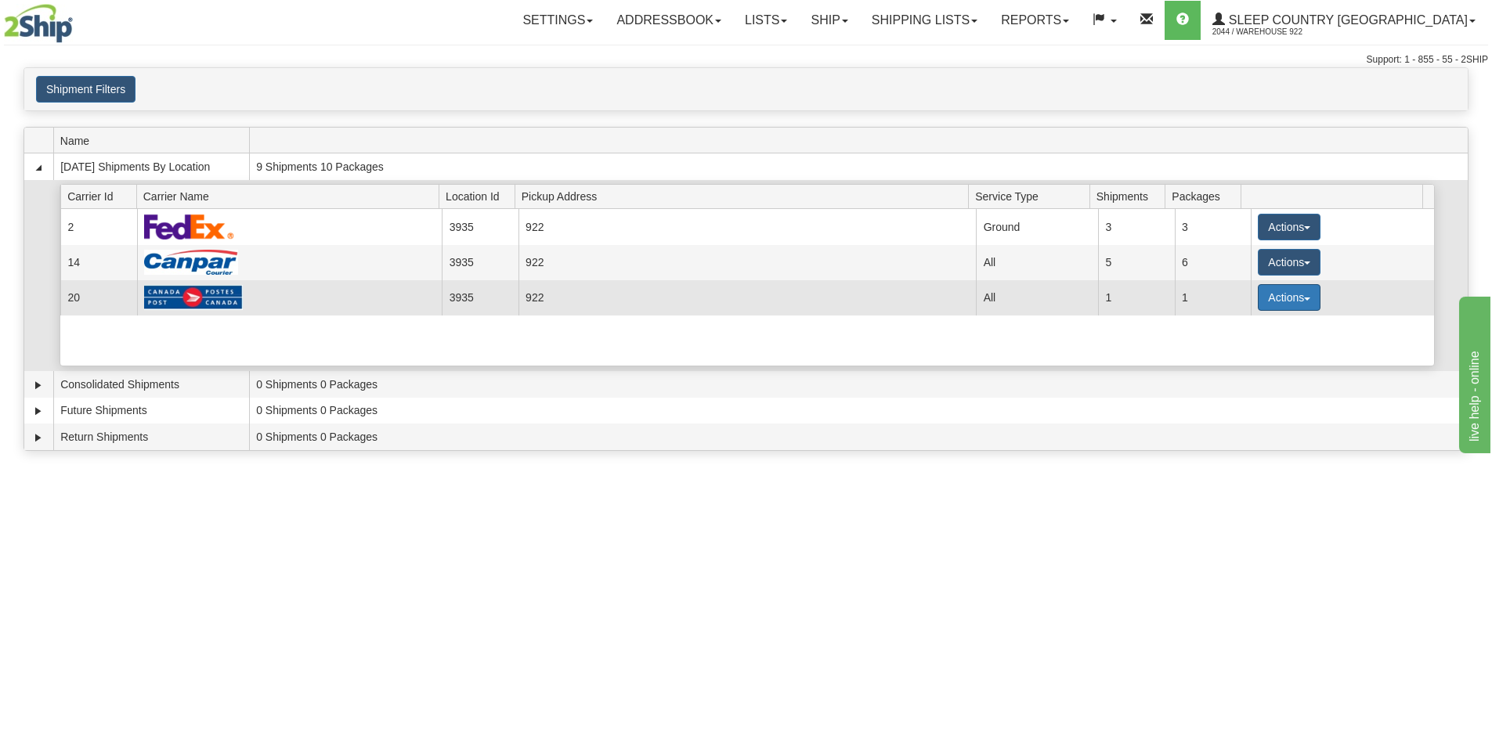
click at [1304, 298] on span "button" at bounding box center [1307, 299] width 6 height 3
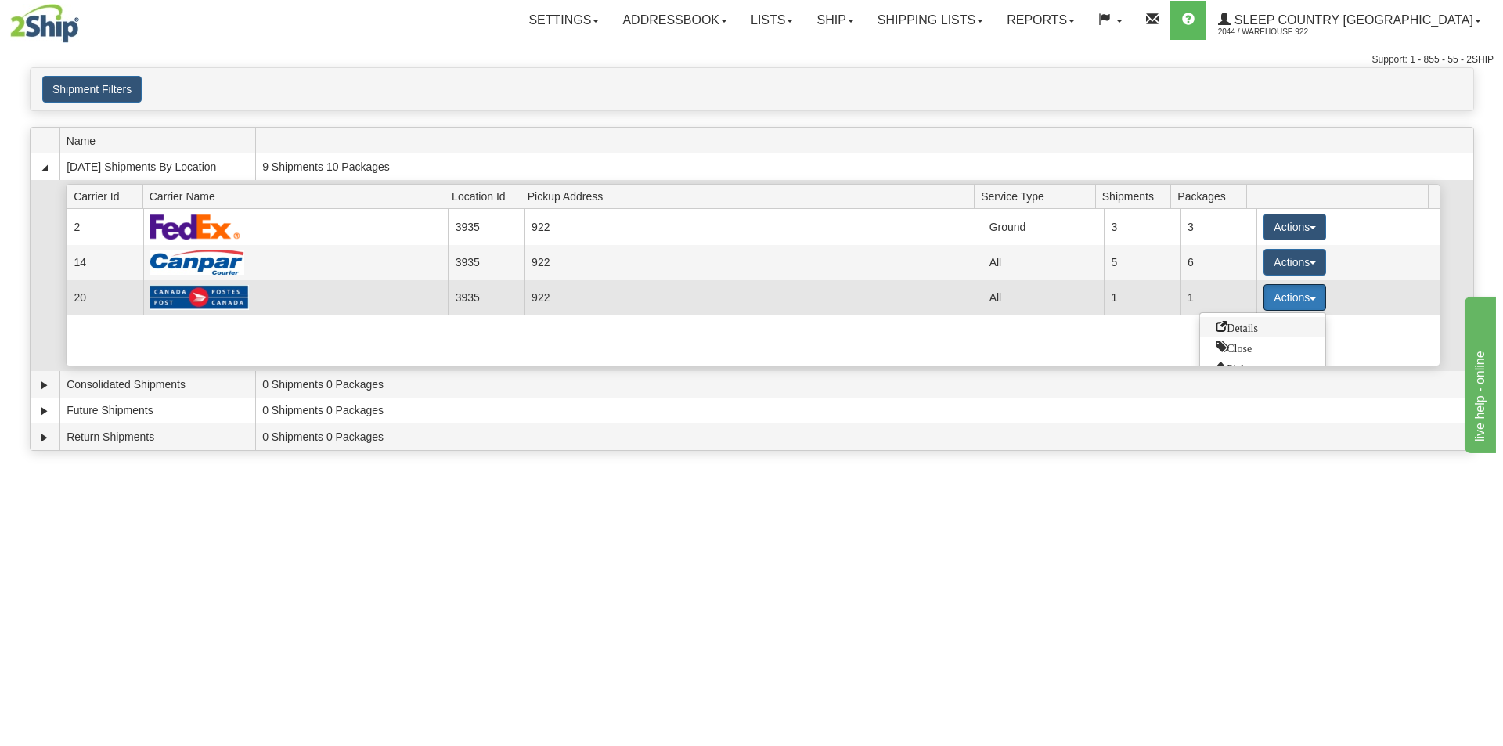
scroll to position [58, 0]
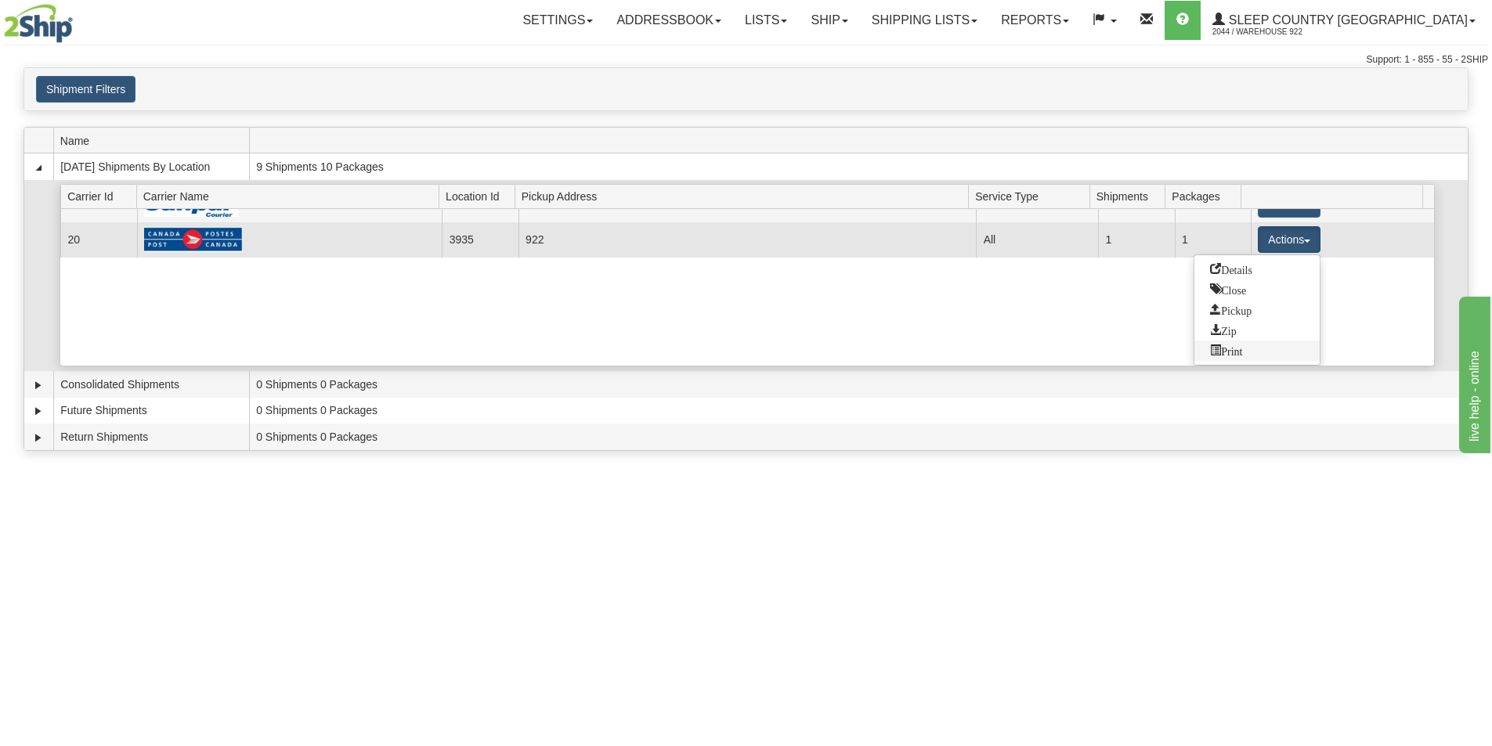
click at [1242, 349] on span "Print" at bounding box center [1226, 350] width 32 height 11
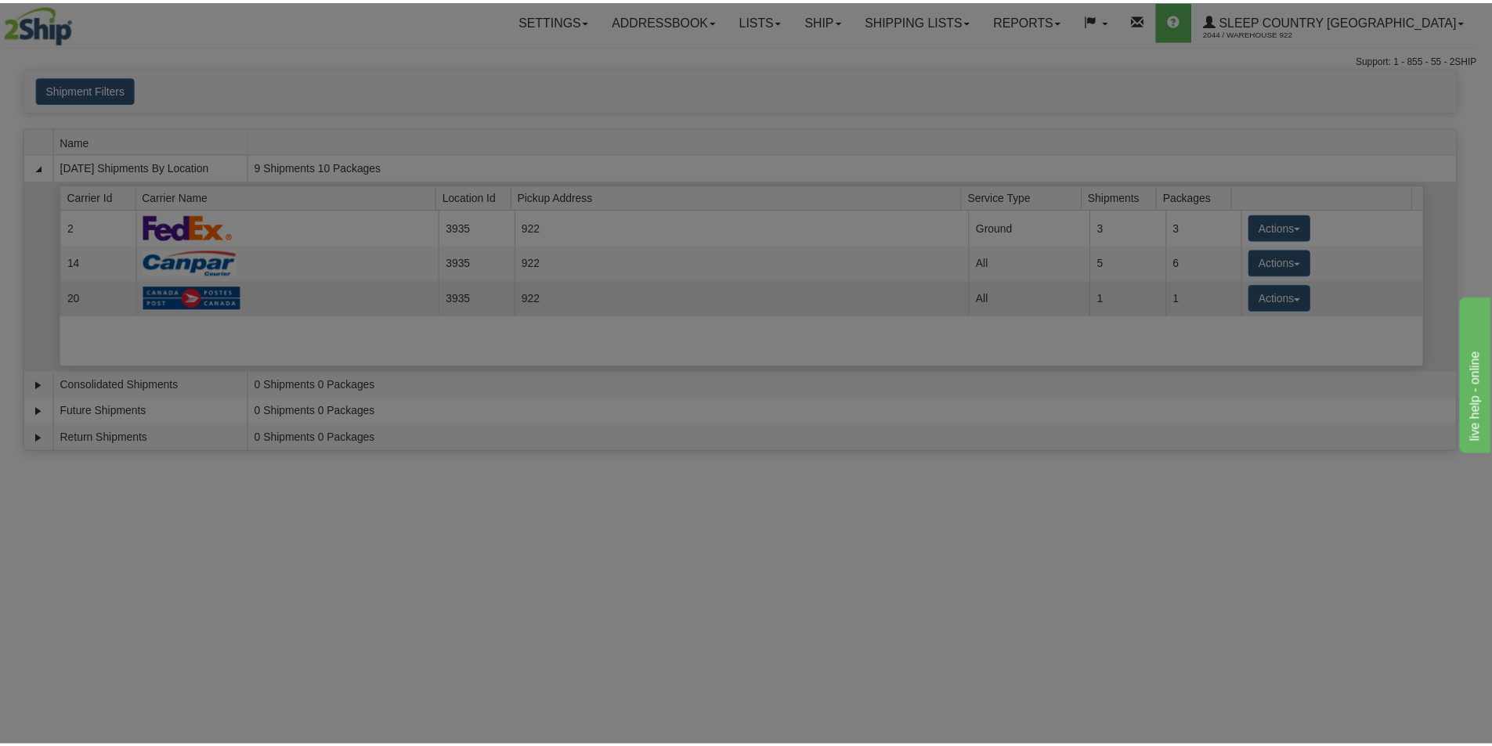
scroll to position [0, 0]
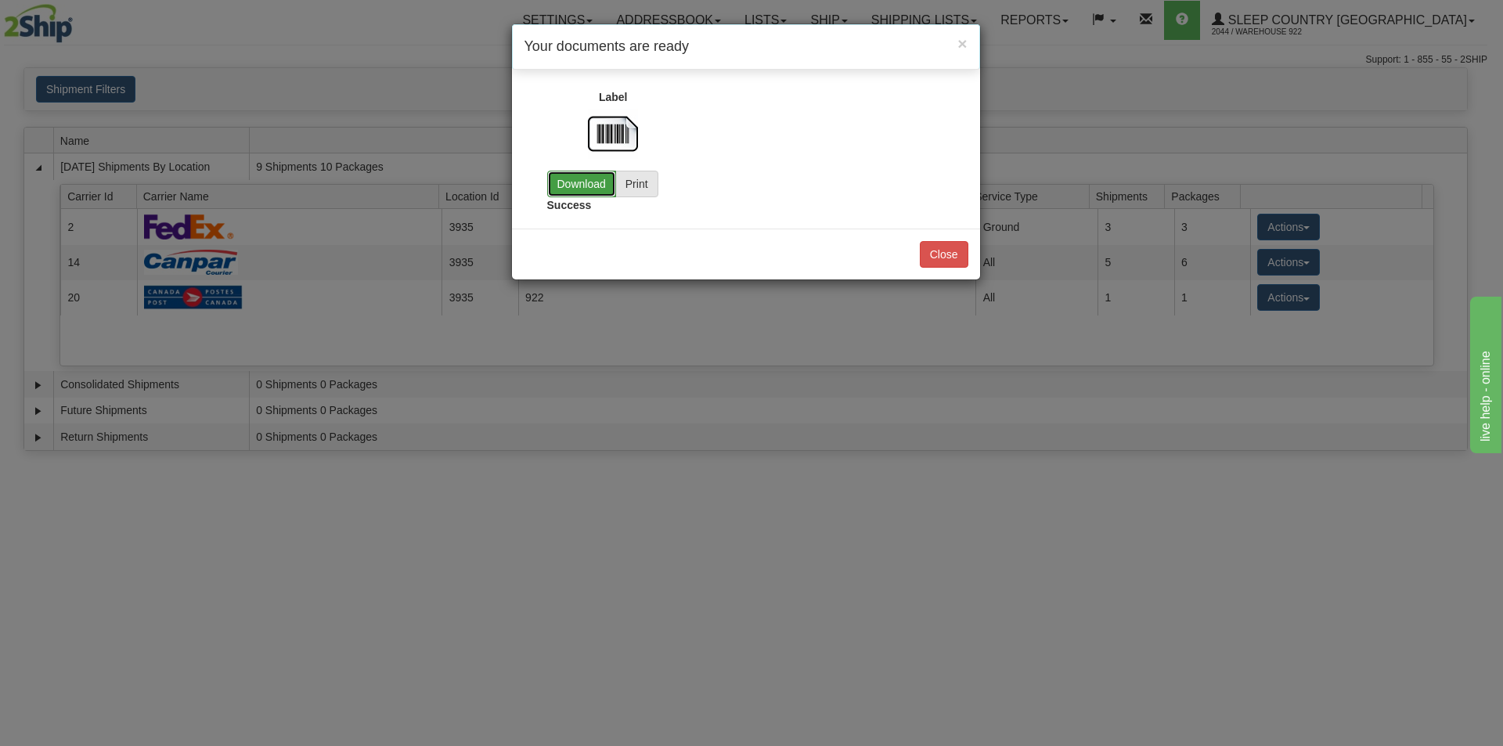
click at [565, 186] on link "Download" at bounding box center [581, 184] width 69 height 27
click at [947, 257] on button "Close" at bounding box center [944, 254] width 49 height 27
